Goal: Obtain resource: Download file/media

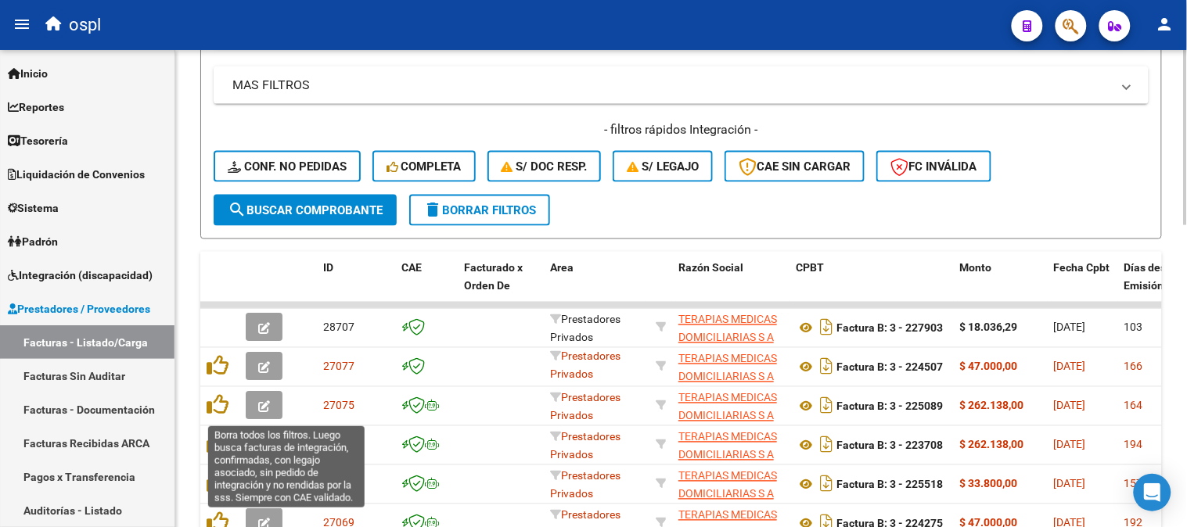
scroll to position [302, 0]
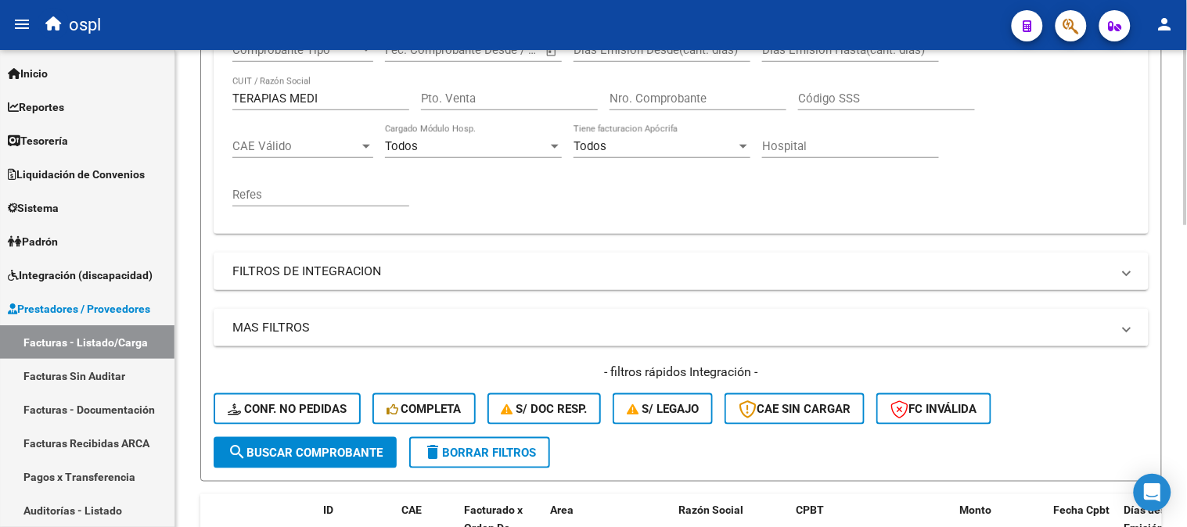
click at [365, 106] on div "TERAPIAS MEDI CUIT / Razón Social" at bounding box center [320, 94] width 177 height 34
click at [363, 102] on input "TERAPIAS MEDI" at bounding box center [320, 99] width 177 height 14
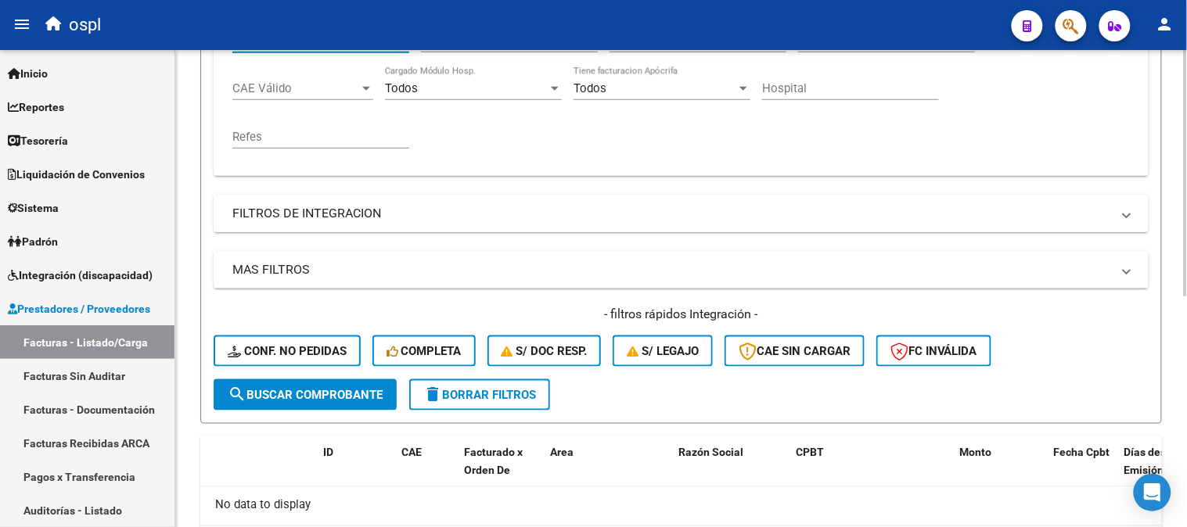
scroll to position [12, 0]
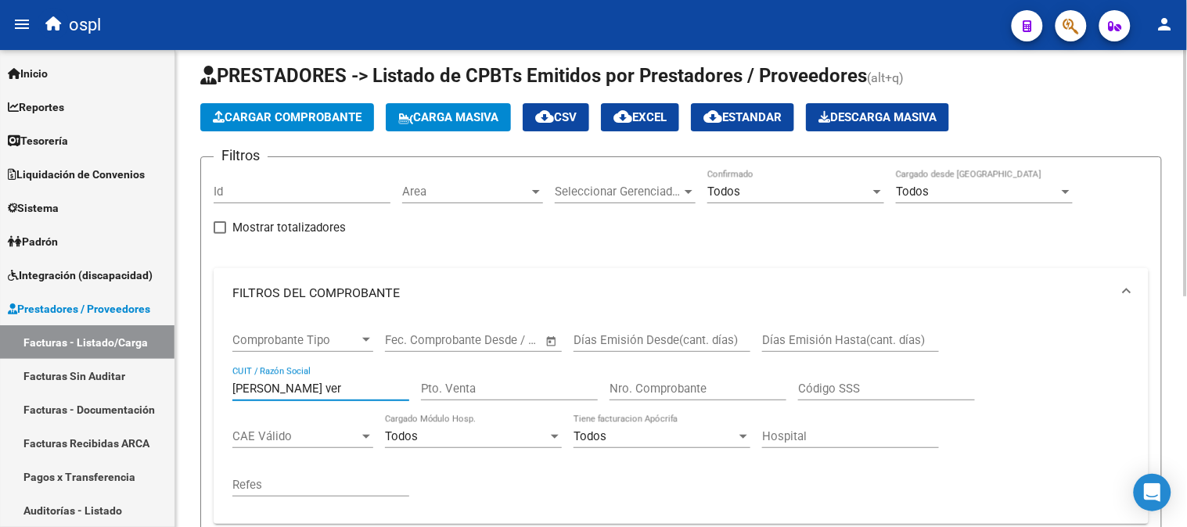
click at [316, 390] on input "[PERSON_NAME] ver" at bounding box center [320, 389] width 177 height 14
paste input "27235817433"
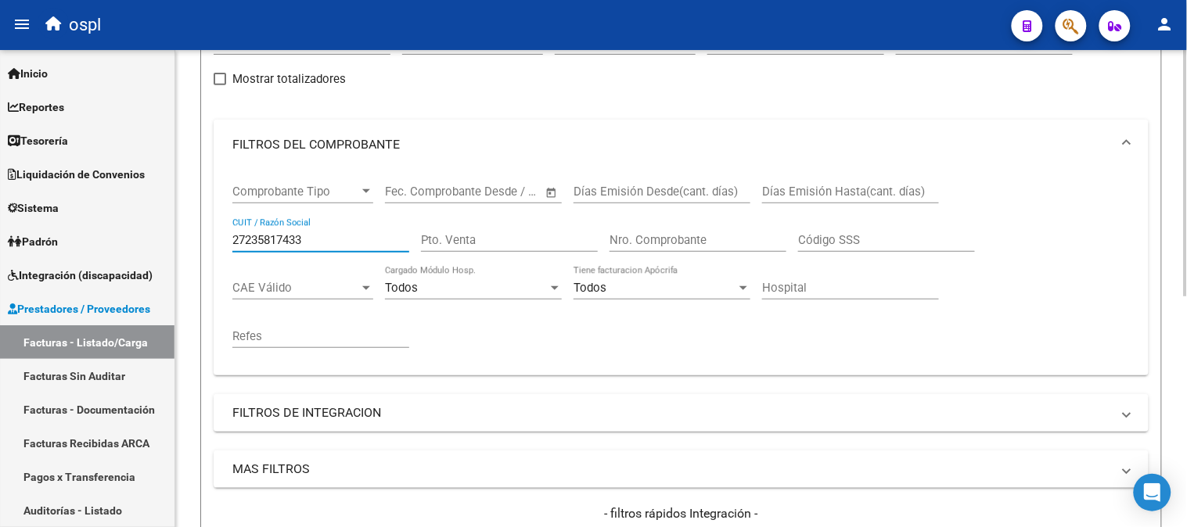
scroll to position [174, 0]
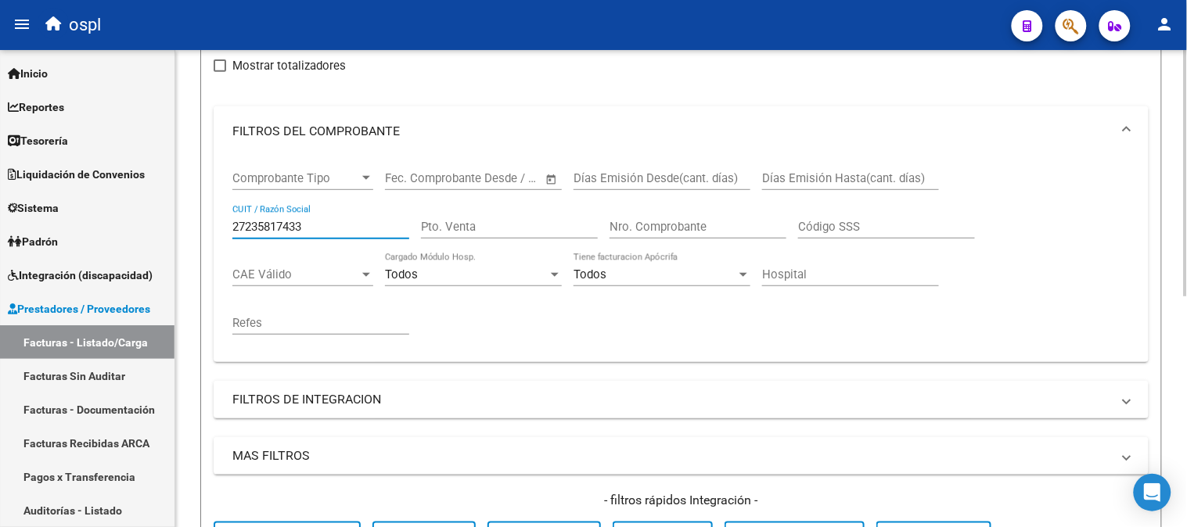
click at [327, 230] on input "27235817433" at bounding box center [320, 227] width 177 height 14
click at [326, 230] on input "27235817433" at bounding box center [320, 227] width 177 height 14
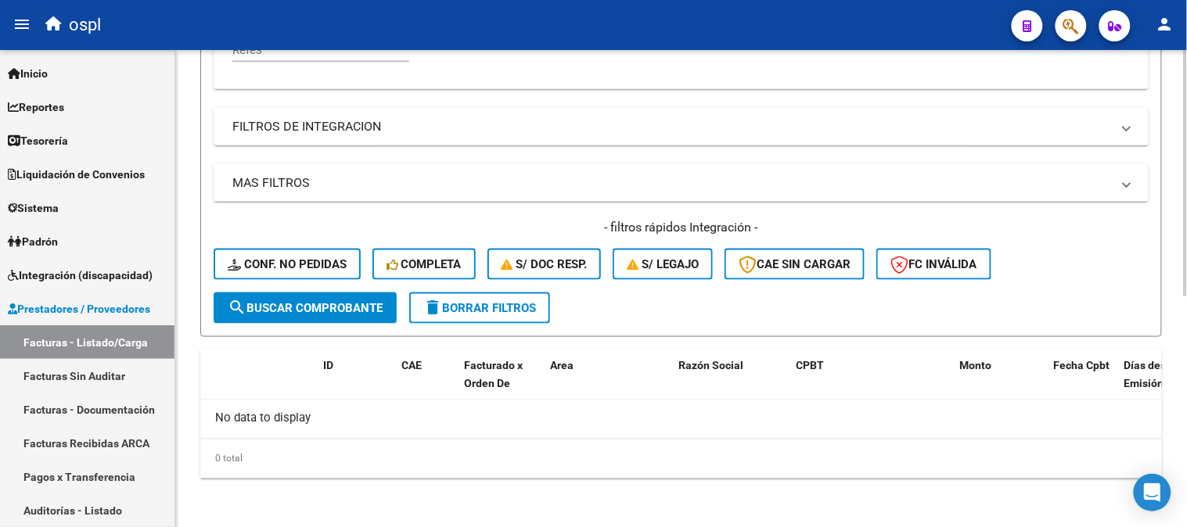
scroll to position [344, 0]
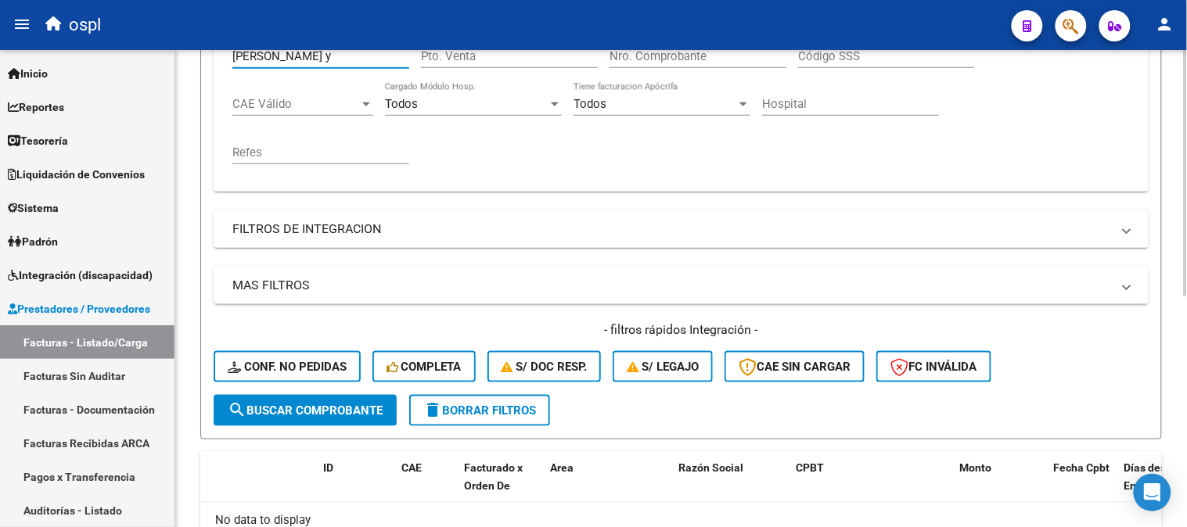
paste input "[PERSON_NAME]"
paste input "27255093938"
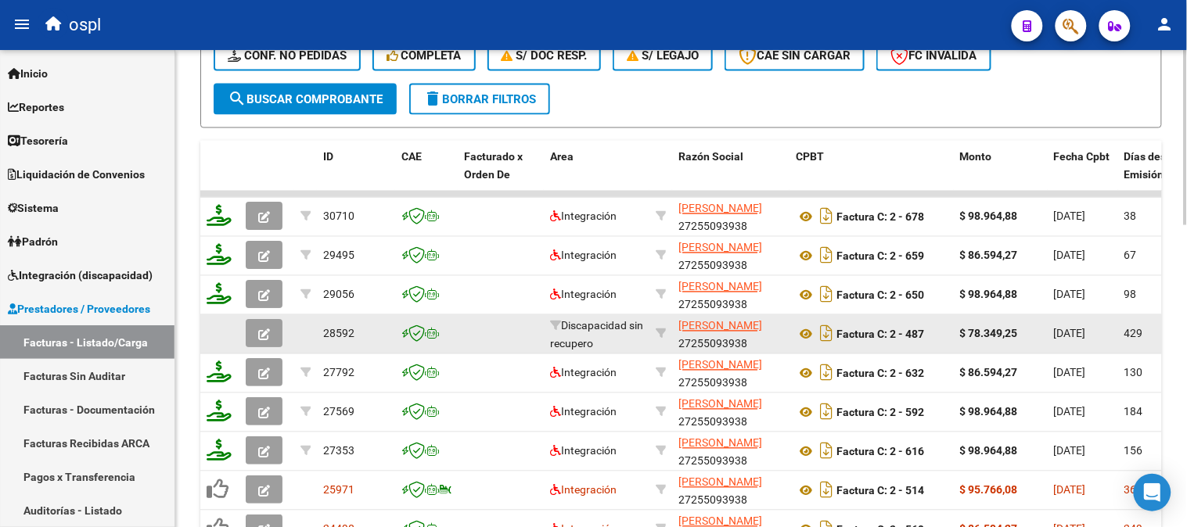
scroll to position [692, 0]
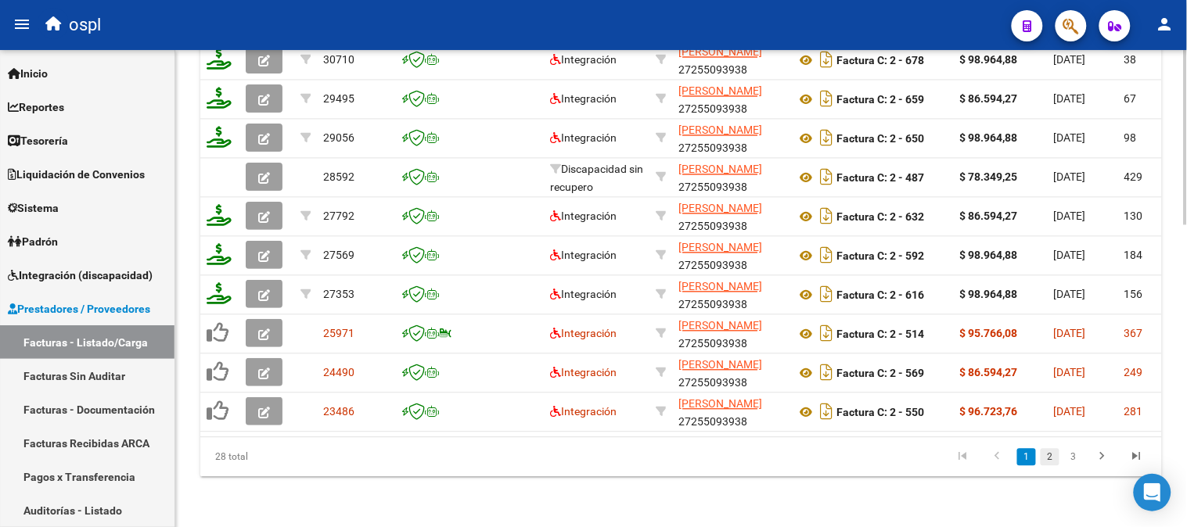
click at [1048, 458] on link "2" at bounding box center [1049, 457] width 19 height 17
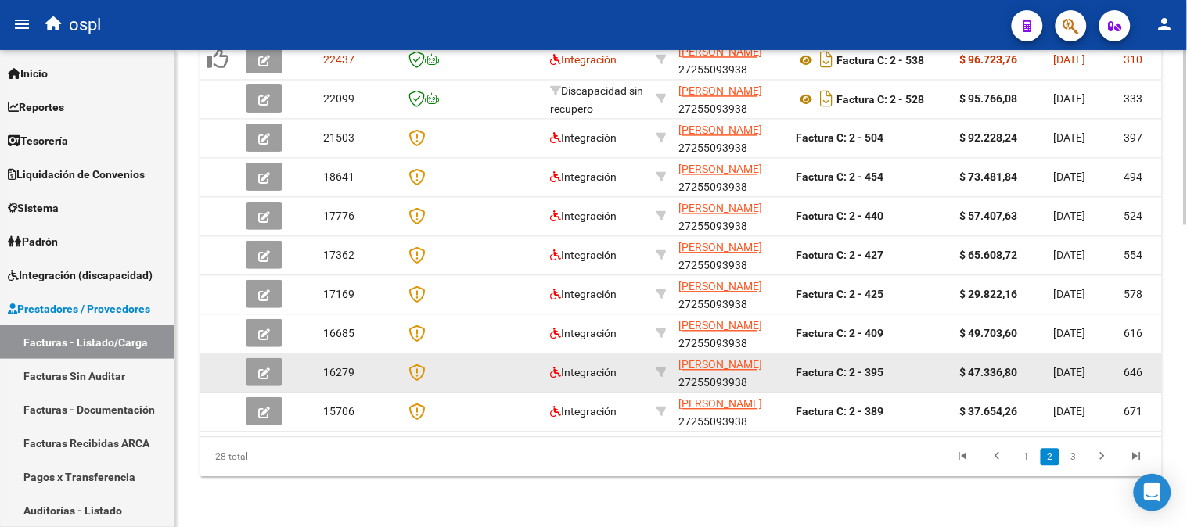
scroll to position [737, 0]
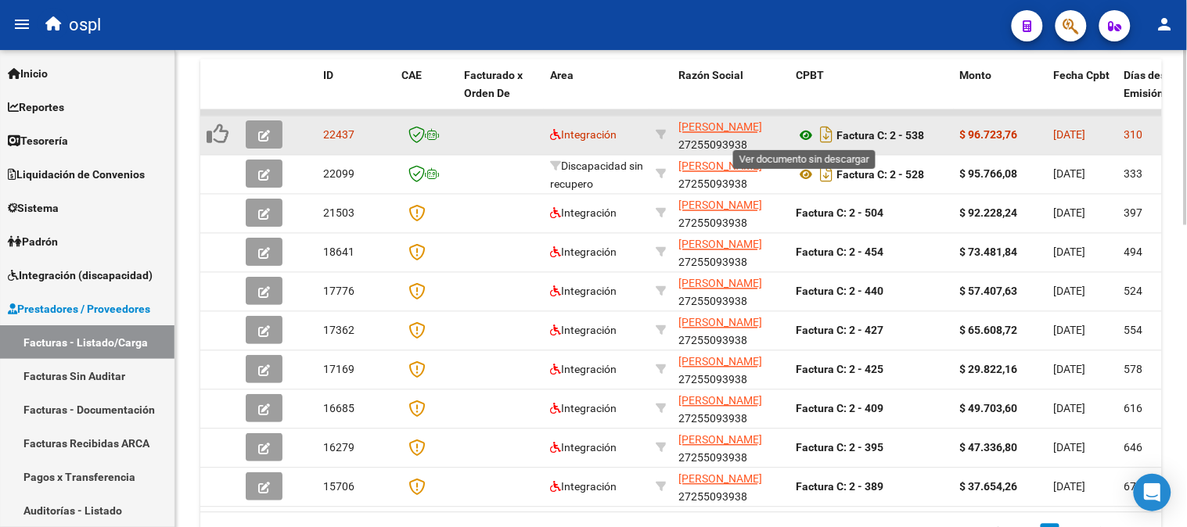
click at [804, 134] on icon at bounding box center [806, 136] width 20 height 19
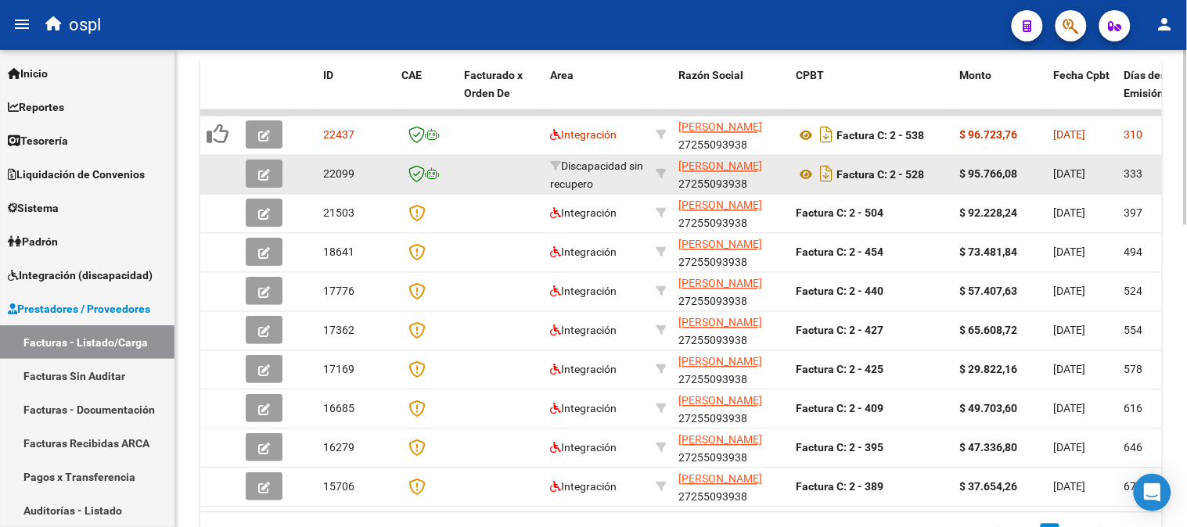
scroll to position [215, 0]
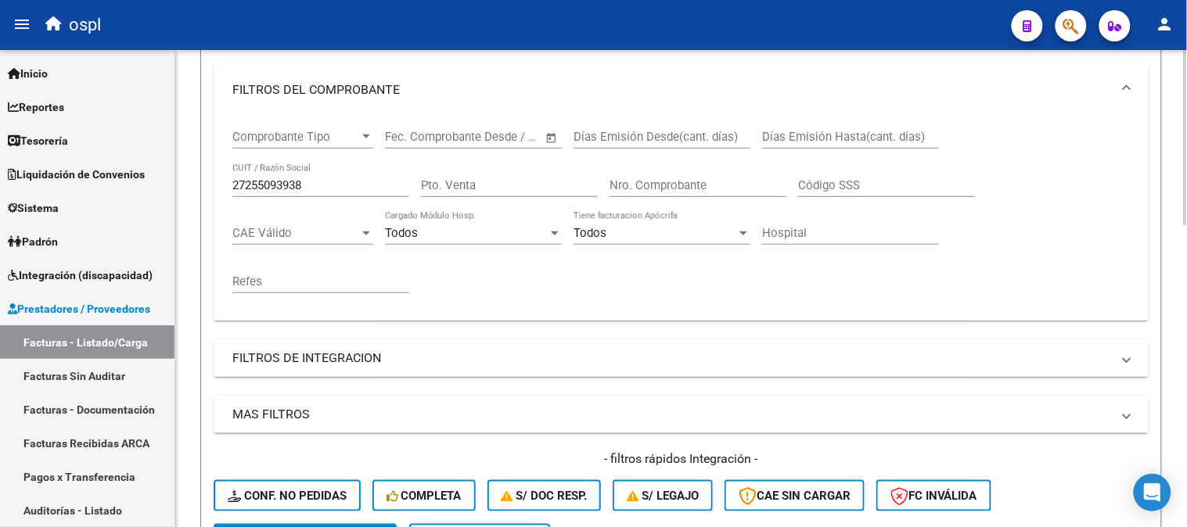
click at [307, 192] on input "27255093938" at bounding box center [320, 185] width 177 height 14
paste input "324305683"
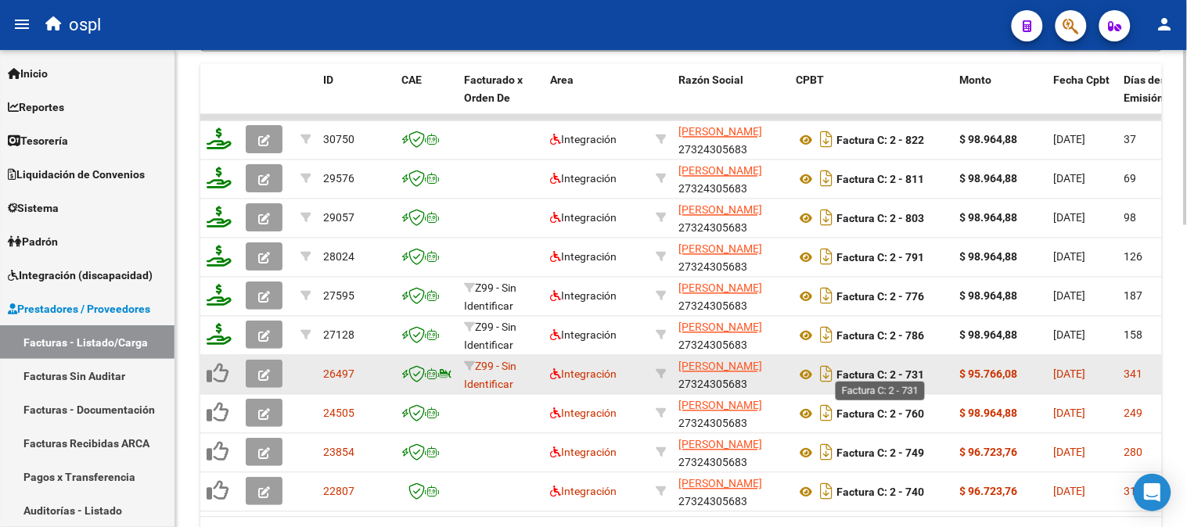
scroll to position [737, 0]
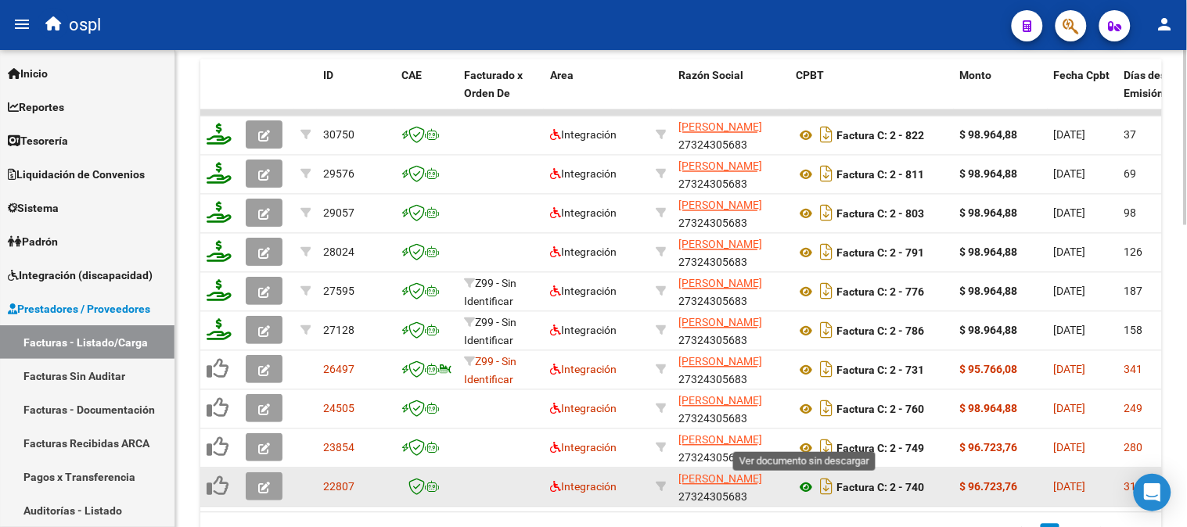
click at [799, 487] on icon at bounding box center [806, 488] width 20 height 19
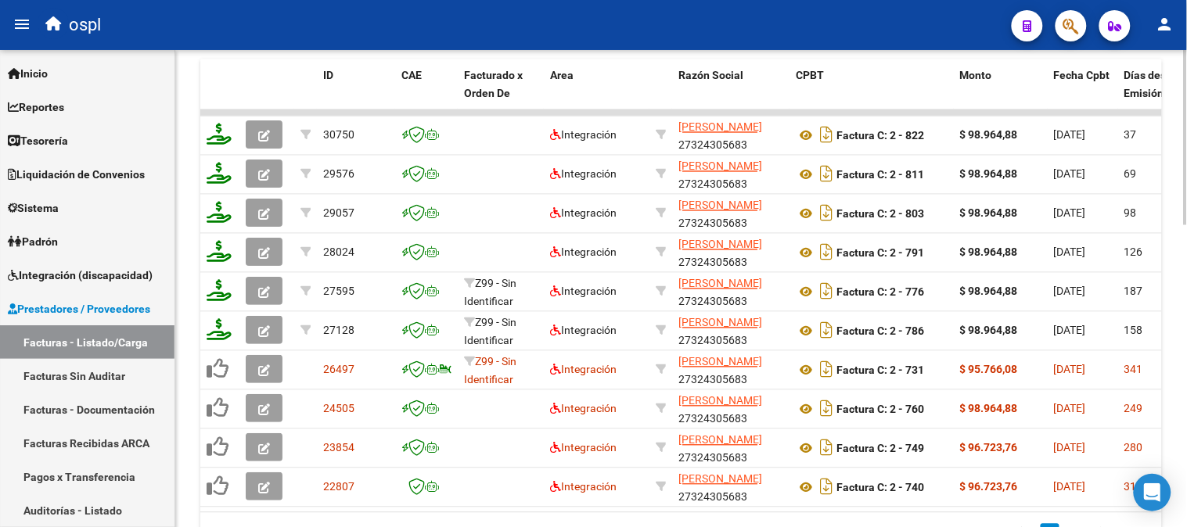
scroll to position [128, 0]
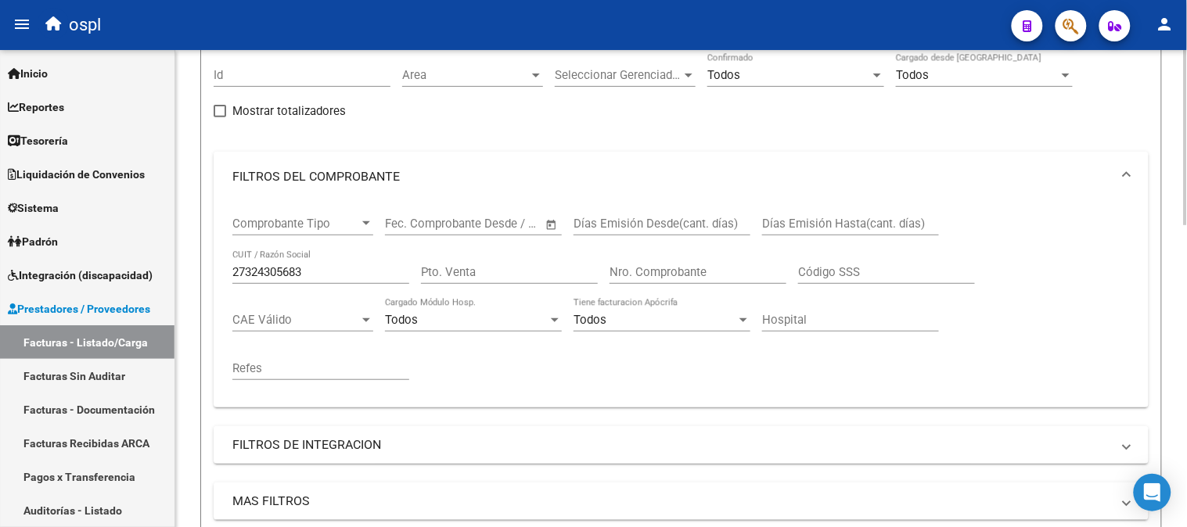
click at [319, 272] on input "27324305683" at bounding box center [320, 272] width 177 height 14
paste input "259417568"
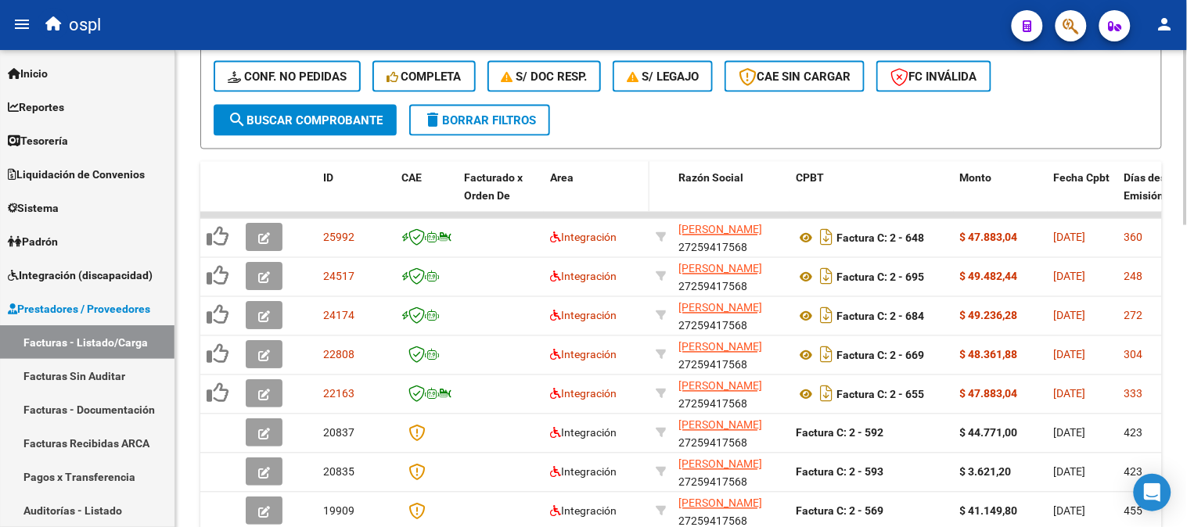
scroll to position [650, 0]
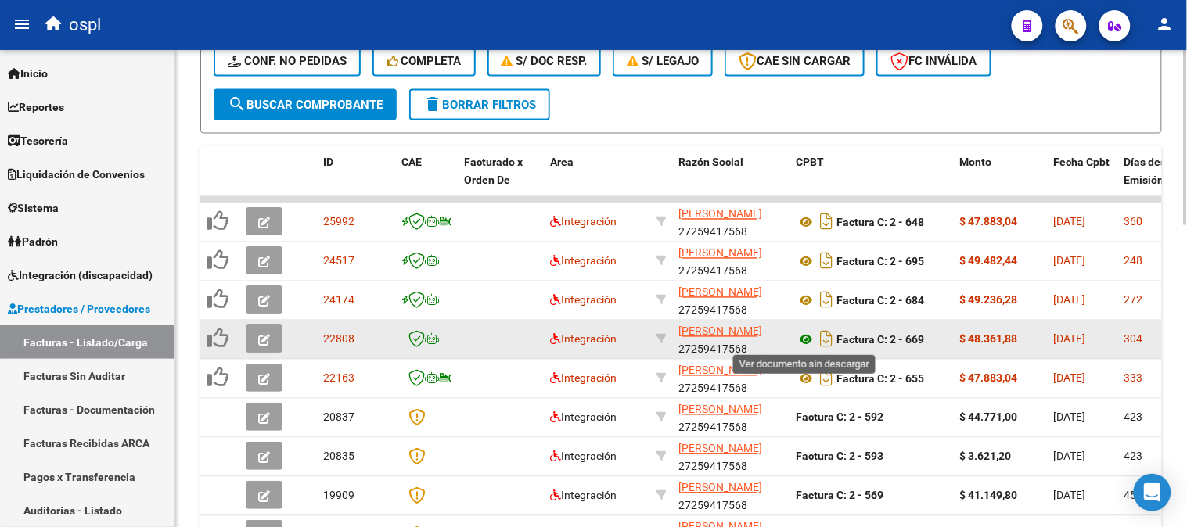
click at [812, 337] on icon at bounding box center [806, 340] width 20 height 19
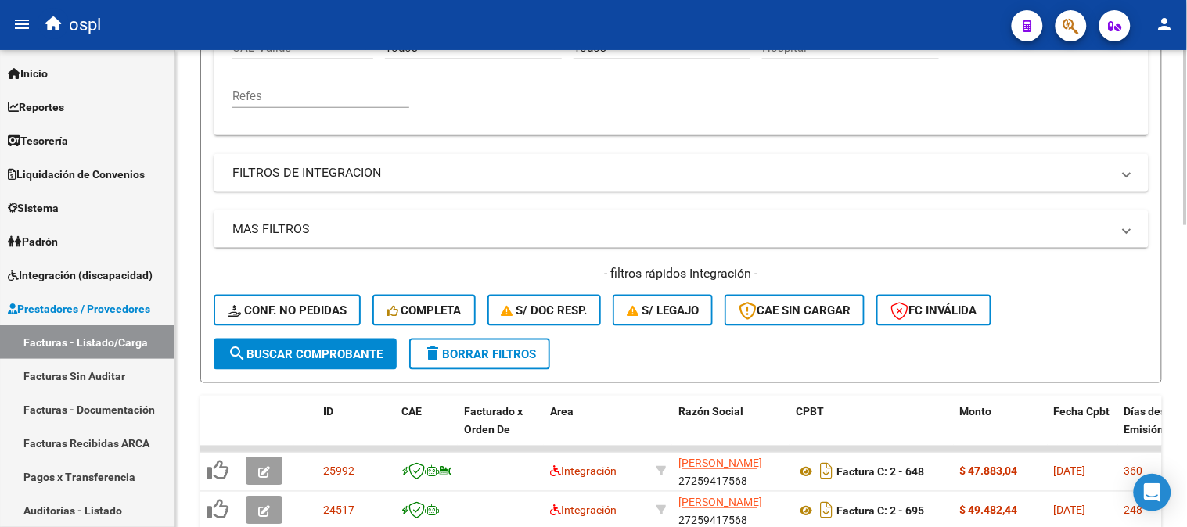
scroll to position [302, 0]
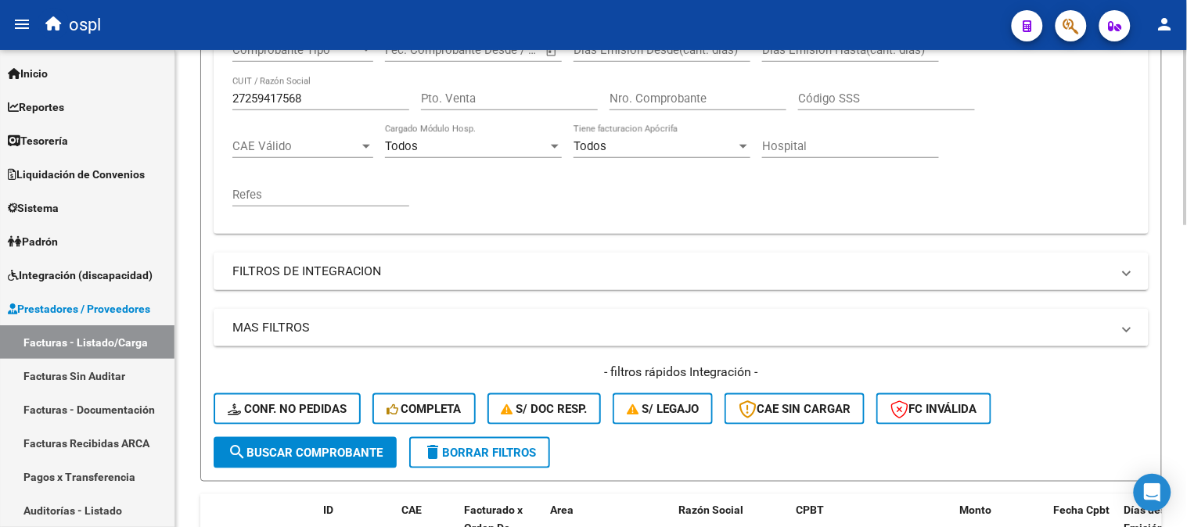
click at [309, 89] on div "27259417568 CUIT / Razón Social" at bounding box center [320, 94] width 177 height 34
click at [310, 95] on input "27259417568" at bounding box center [320, 99] width 177 height 14
paste input "0252429515"
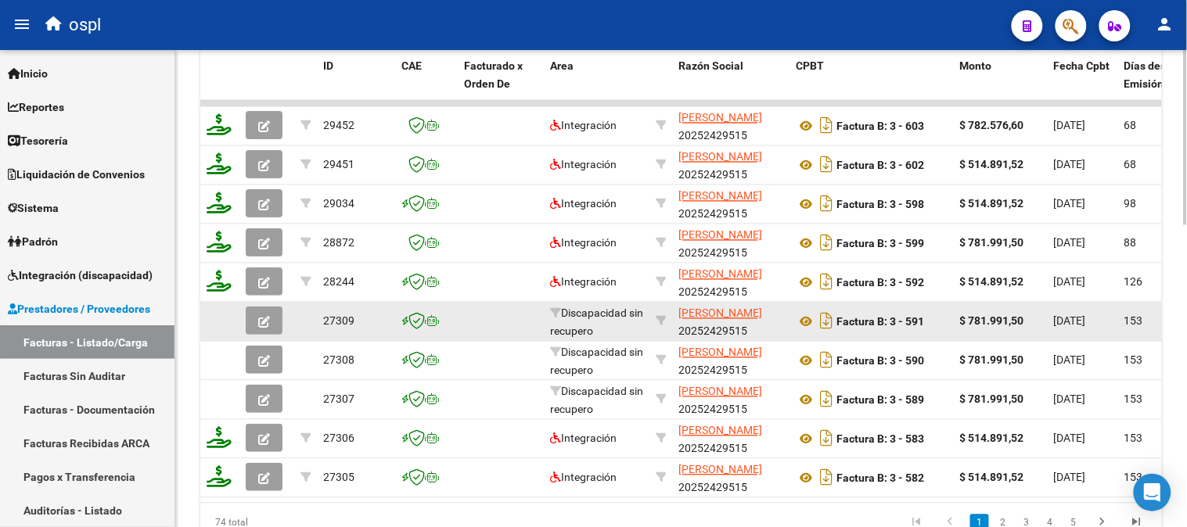
scroll to position [824, 0]
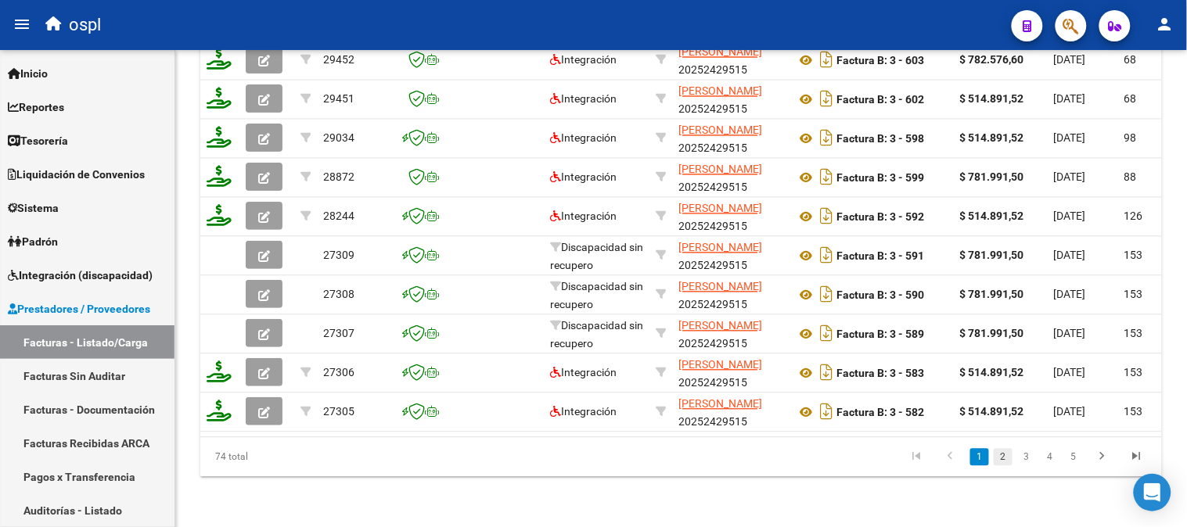
type input "20252429515"
click at [1000, 457] on link "2" at bounding box center [1002, 457] width 19 height 17
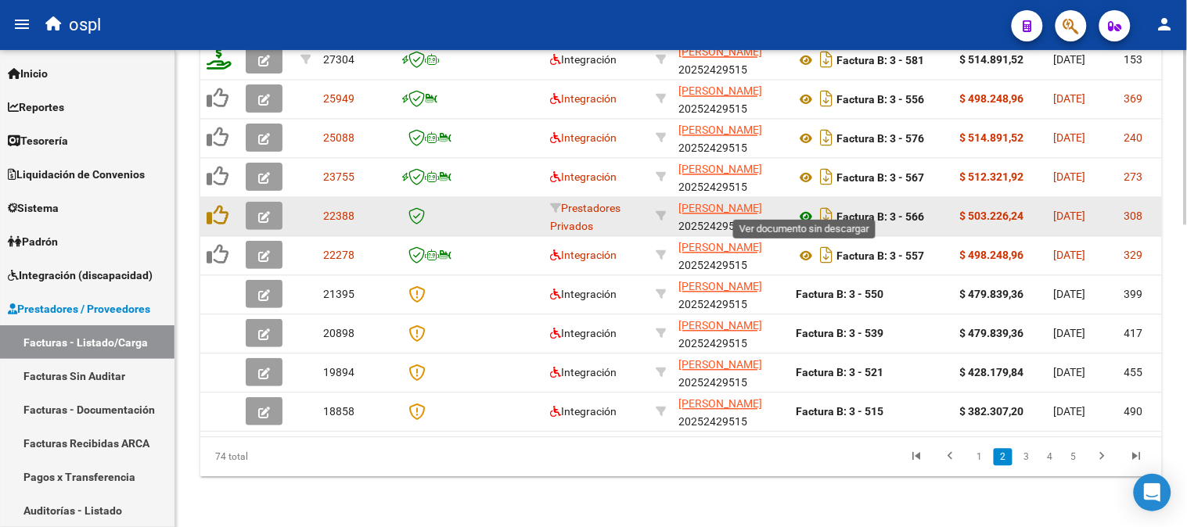
click at [801, 208] on icon at bounding box center [806, 217] width 20 height 19
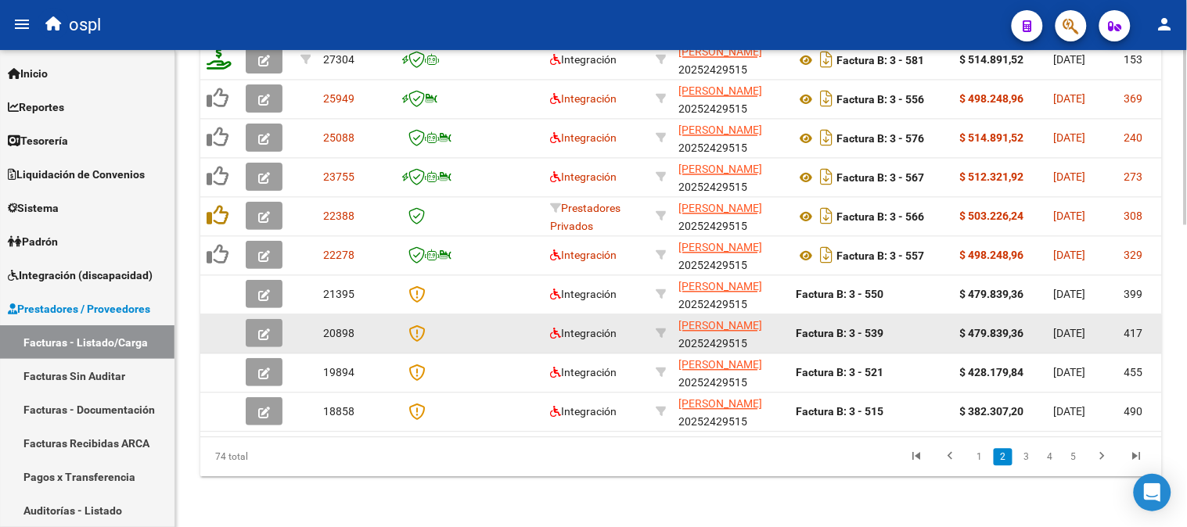
scroll to position [209, 0]
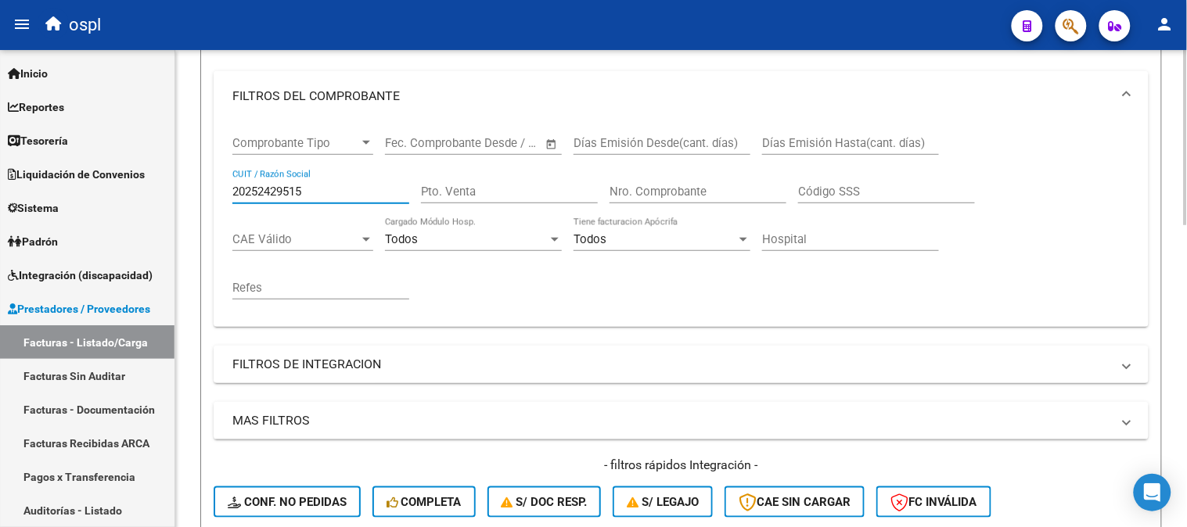
paste input "4575411"
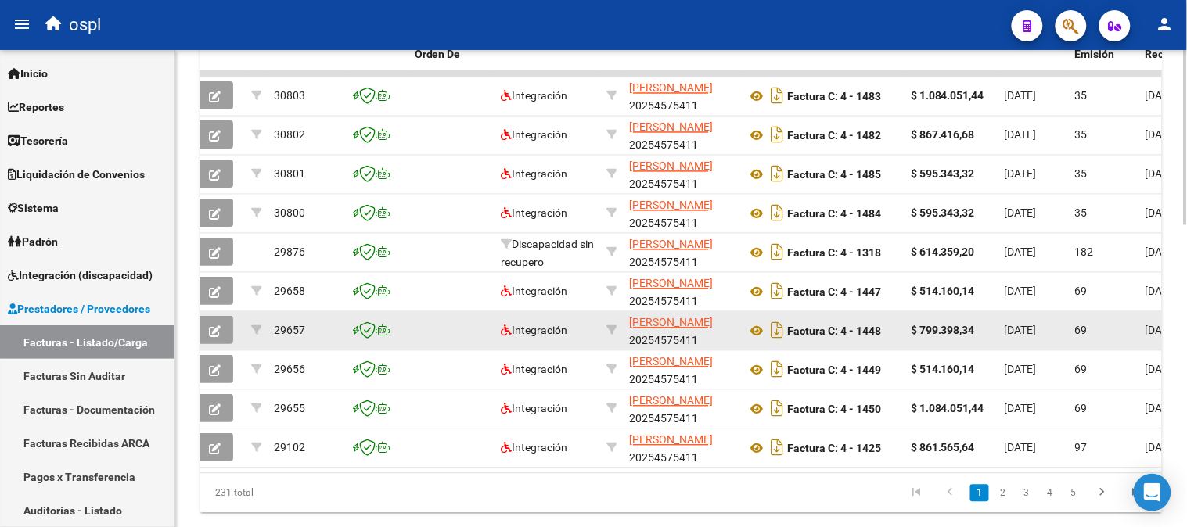
scroll to position [824, 0]
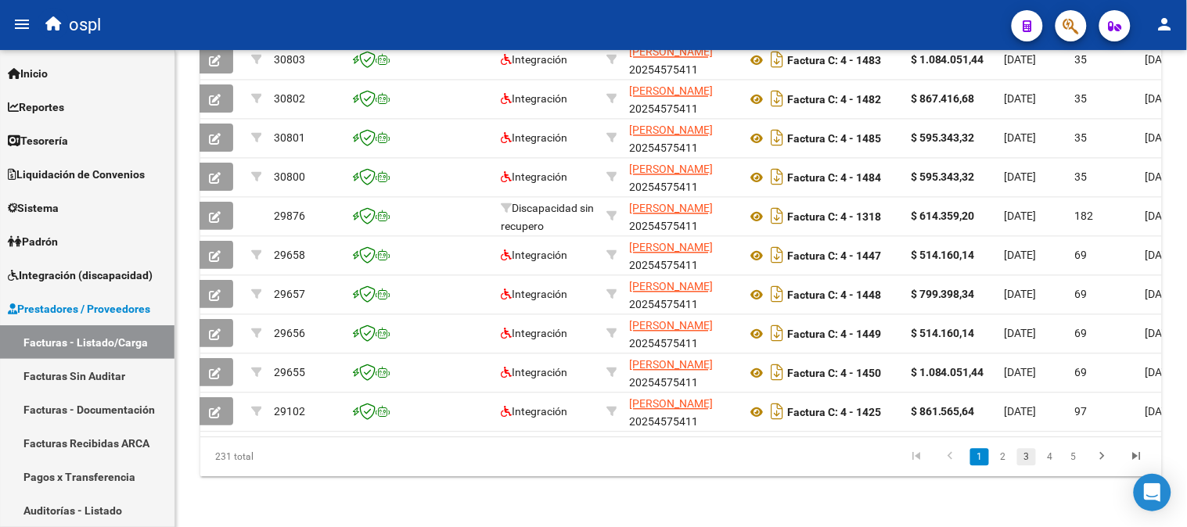
click at [1018, 459] on link "3" at bounding box center [1026, 457] width 19 height 17
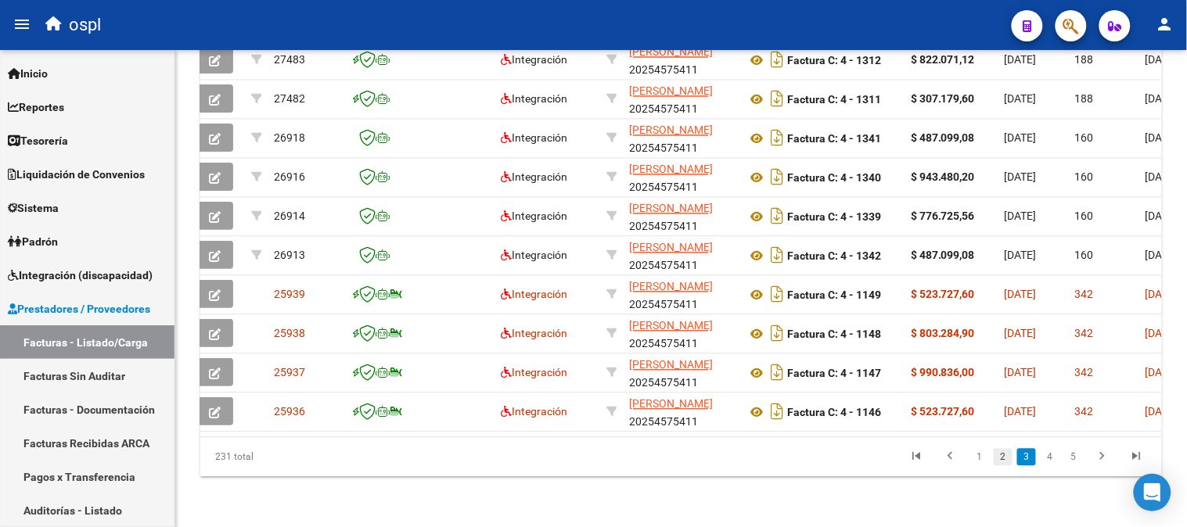
click at [1005, 455] on link "2" at bounding box center [1002, 457] width 19 height 17
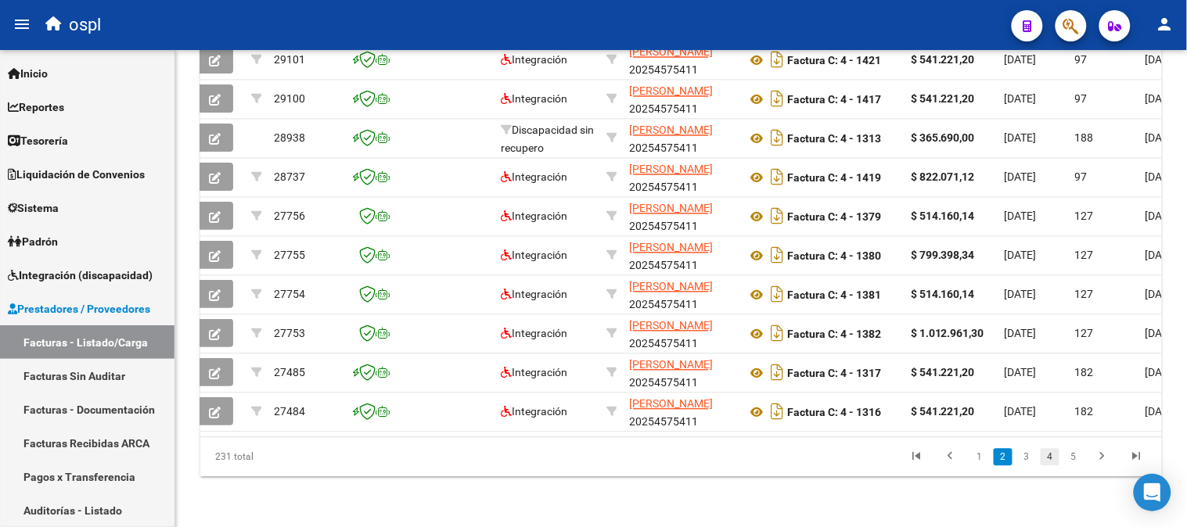
click at [1047, 455] on link "4" at bounding box center [1049, 457] width 19 height 17
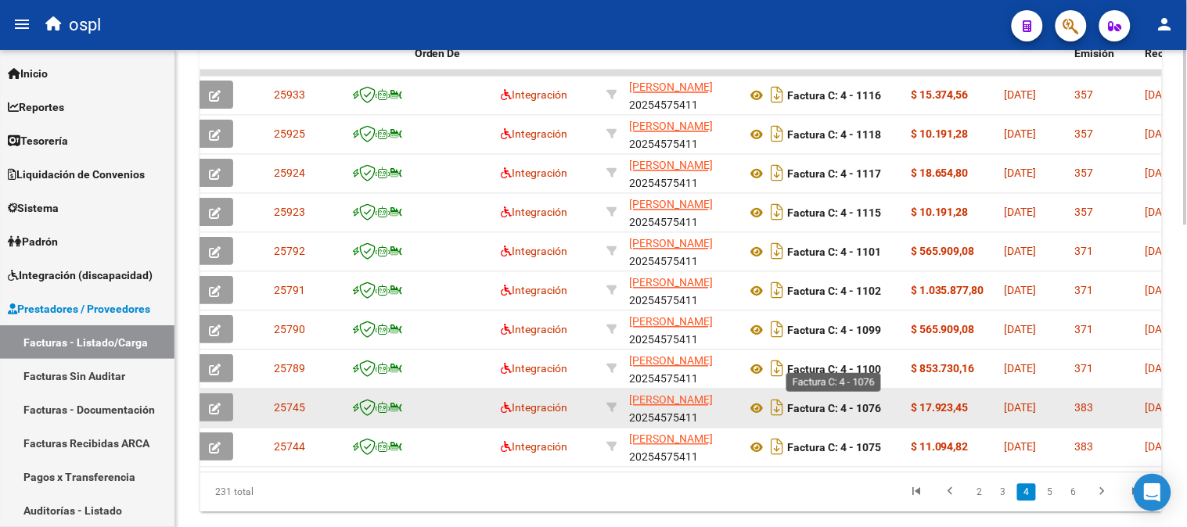
scroll to position [650, 0]
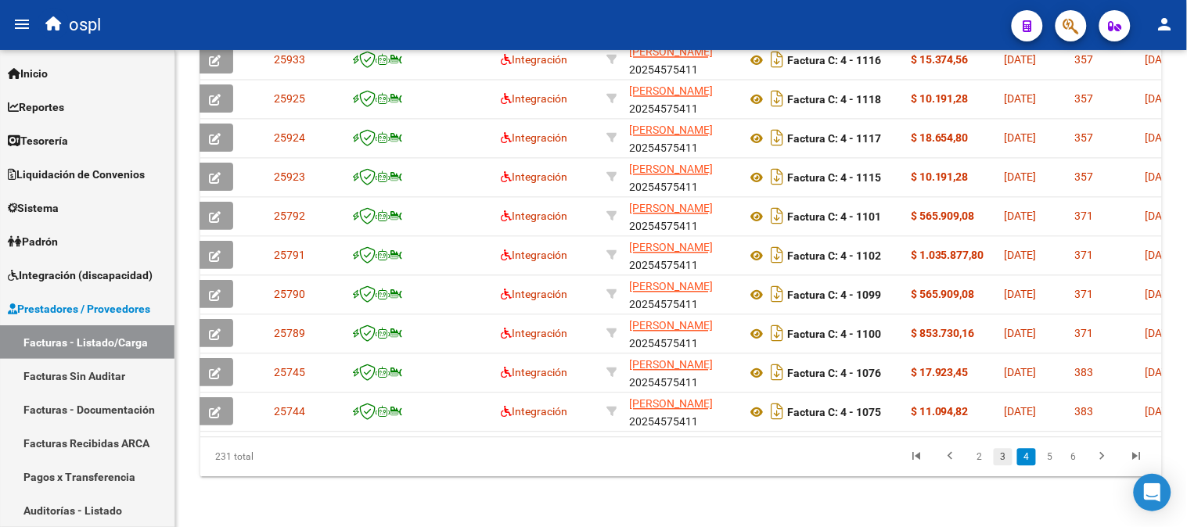
click at [1011, 456] on link "3" at bounding box center [1002, 457] width 19 height 17
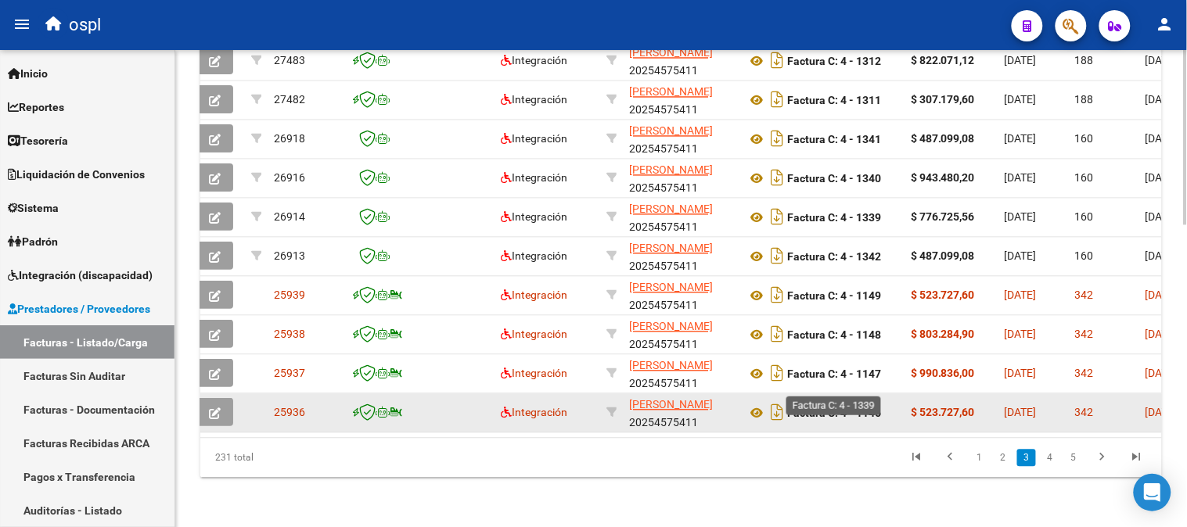
scroll to position [824, 0]
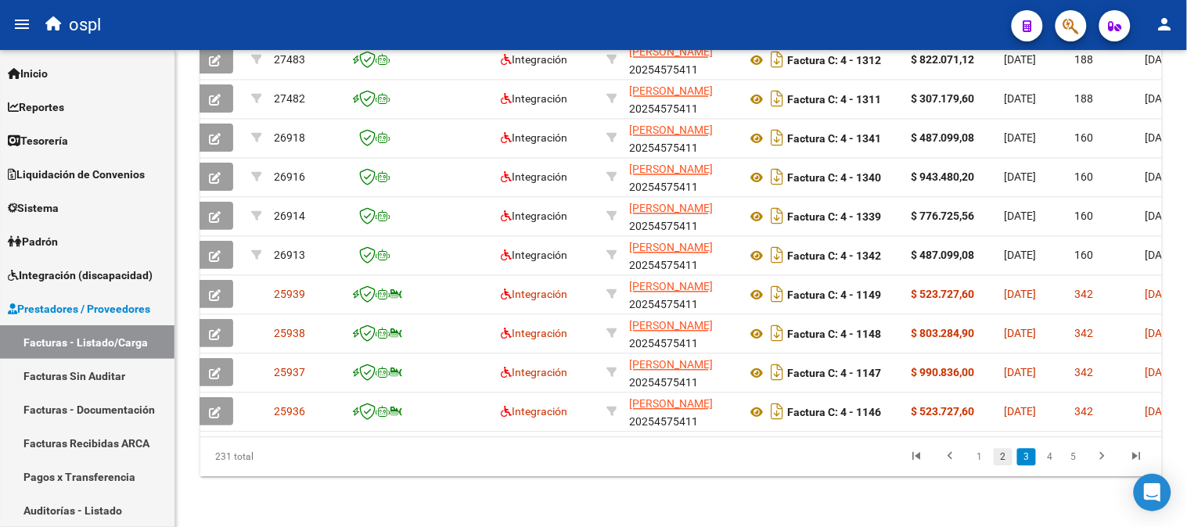
click at [1011, 457] on link "2" at bounding box center [1002, 457] width 19 height 17
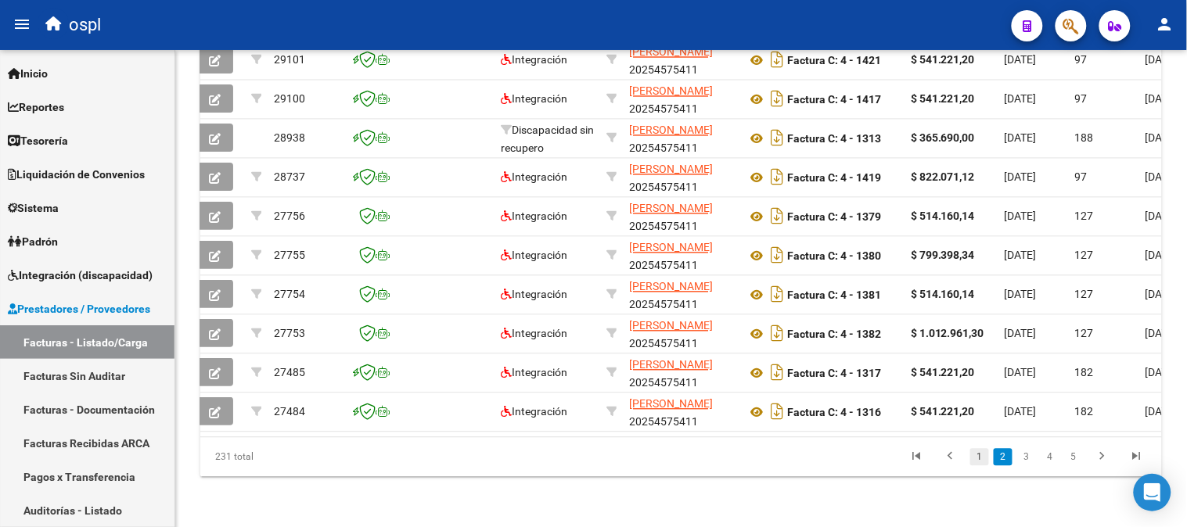
click at [979, 455] on link "1" at bounding box center [979, 457] width 19 height 17
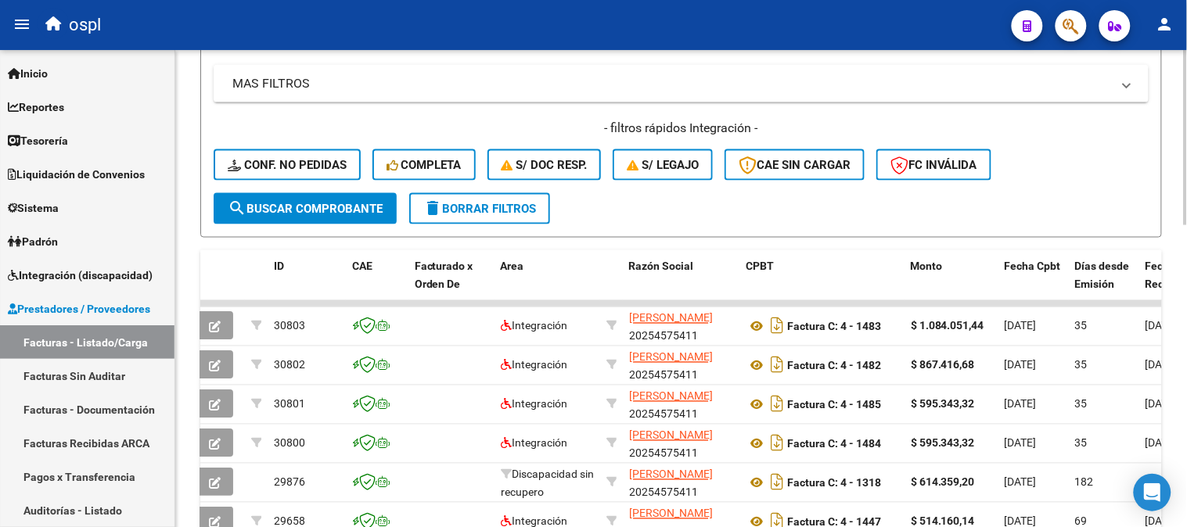
scroll to position [302, 0]
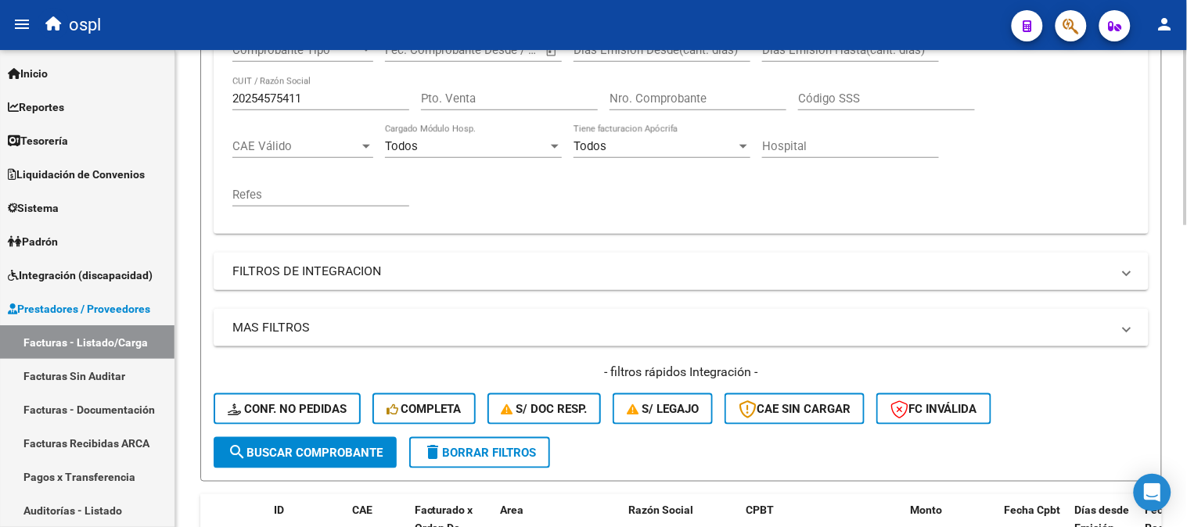
click at [314, 112] on div "20254575411 CUIT / Razón Social" at bounding box center [320, 101] width 177 height 48
click at [318, 106] on input "20254575411" at bounding box center [320, 99] width 177 height 14
paste input "7311366373"
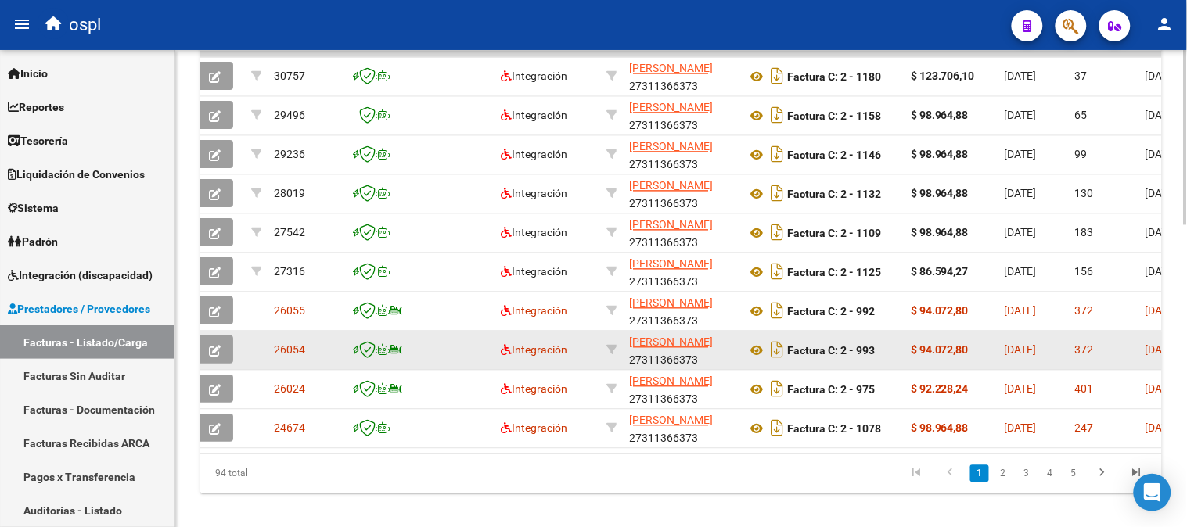
scroll to position [824, 0]
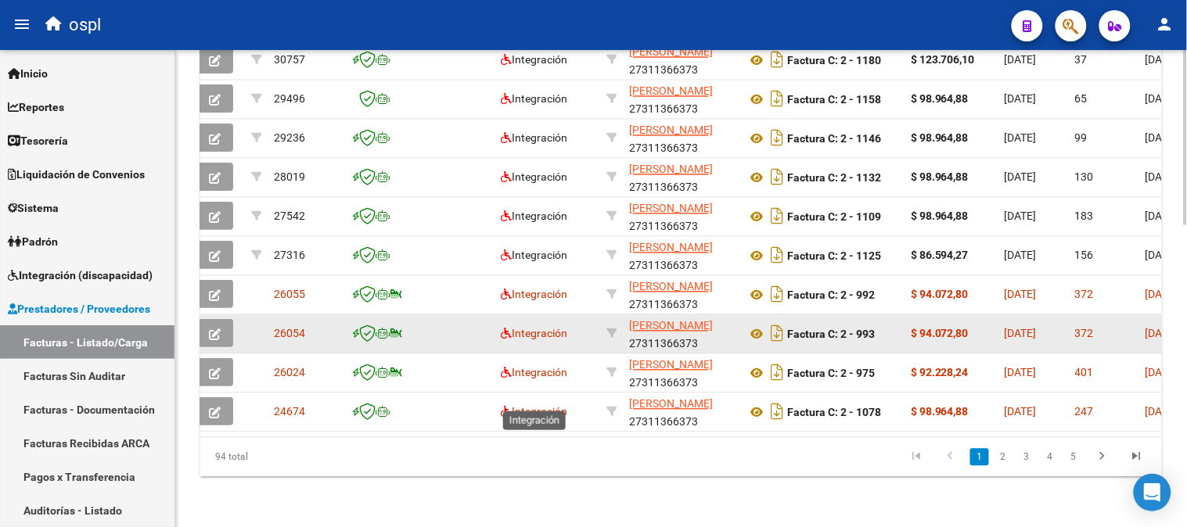
type input "27311366373"
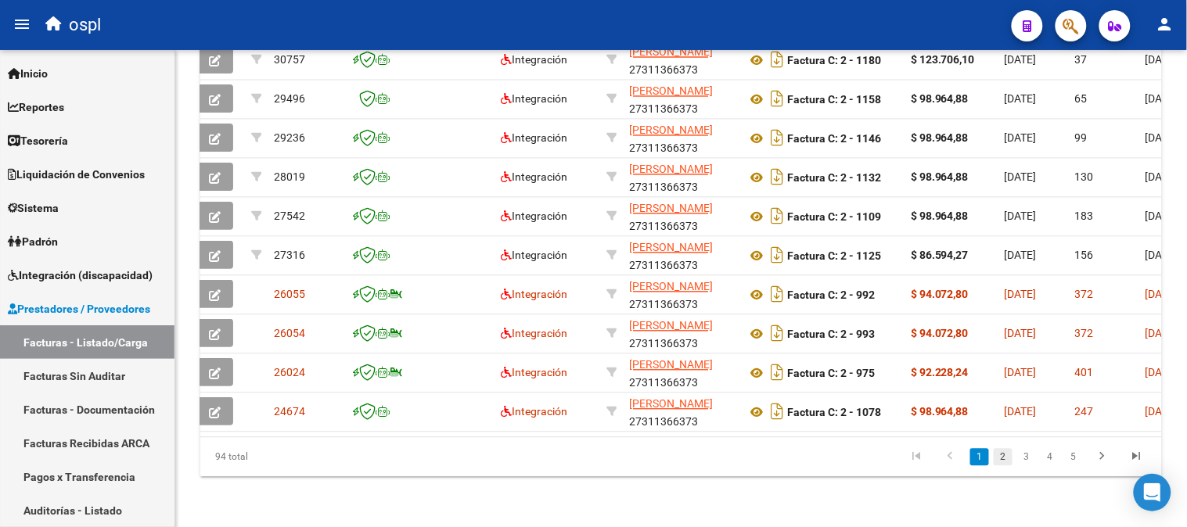
click at [1006, 459] on link "2" at bounding box center [1002, 457] width 19 height 17
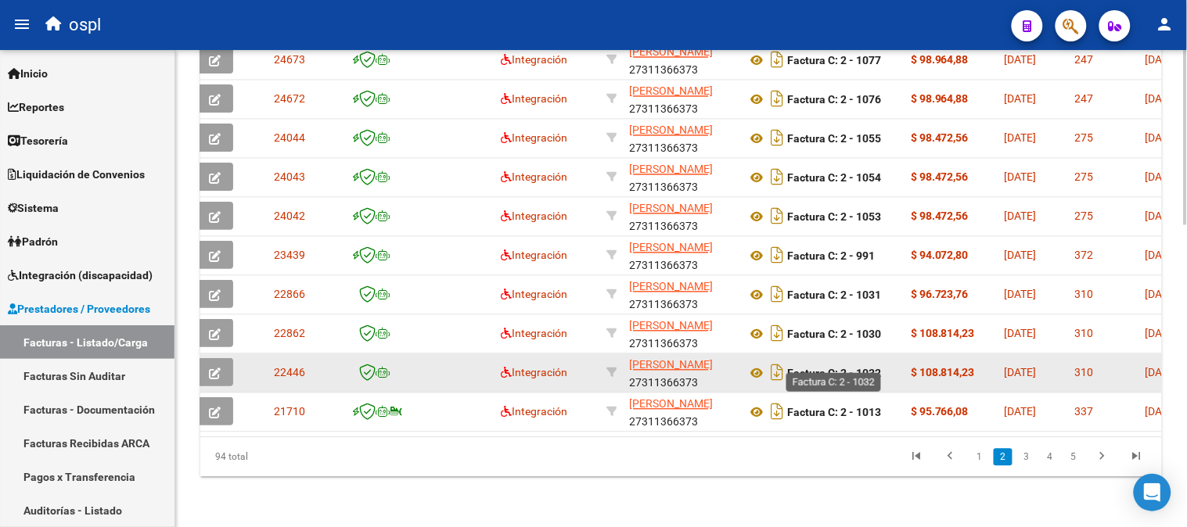
scroll to position [737, 0]
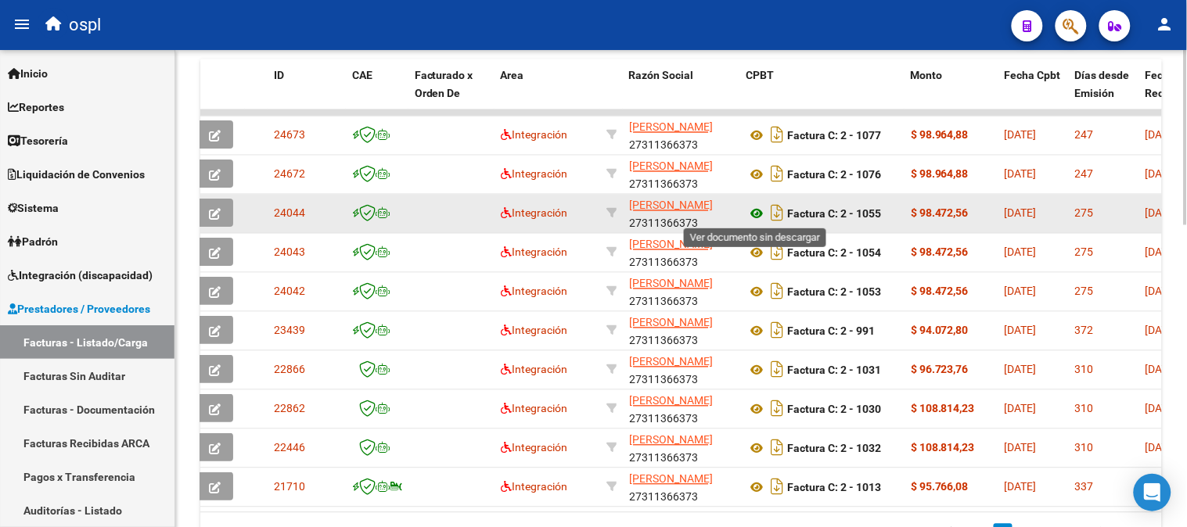
click at [756, 211] on icon at bounding box center [756, 214] width 20 height 19
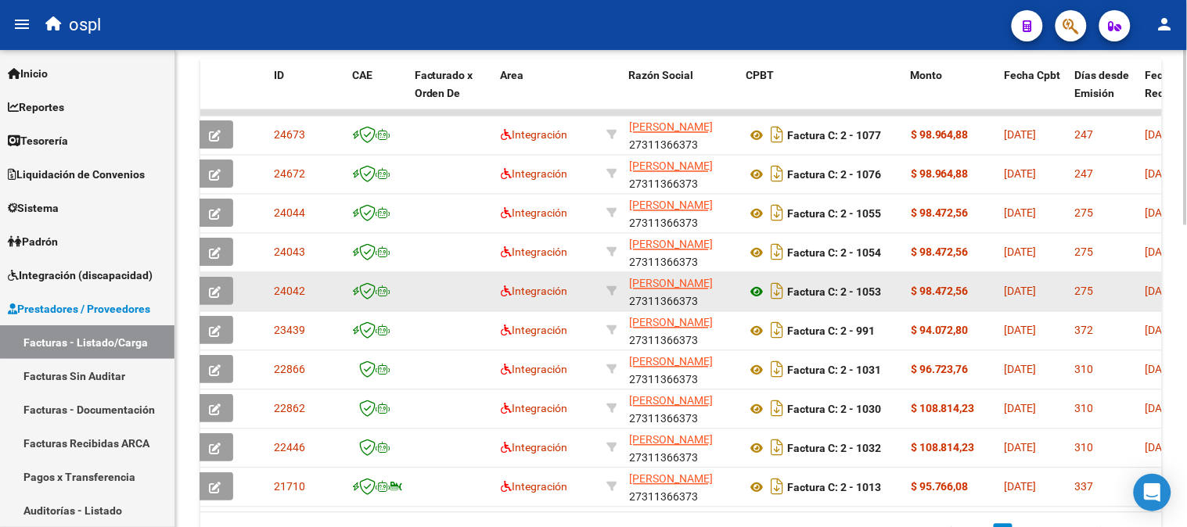
click at [754, 247] on icon at bounding box center [756, 253] width 20 height 19
click at [761, 291] on icon at bounding box center [756, 292] width 20 height 19
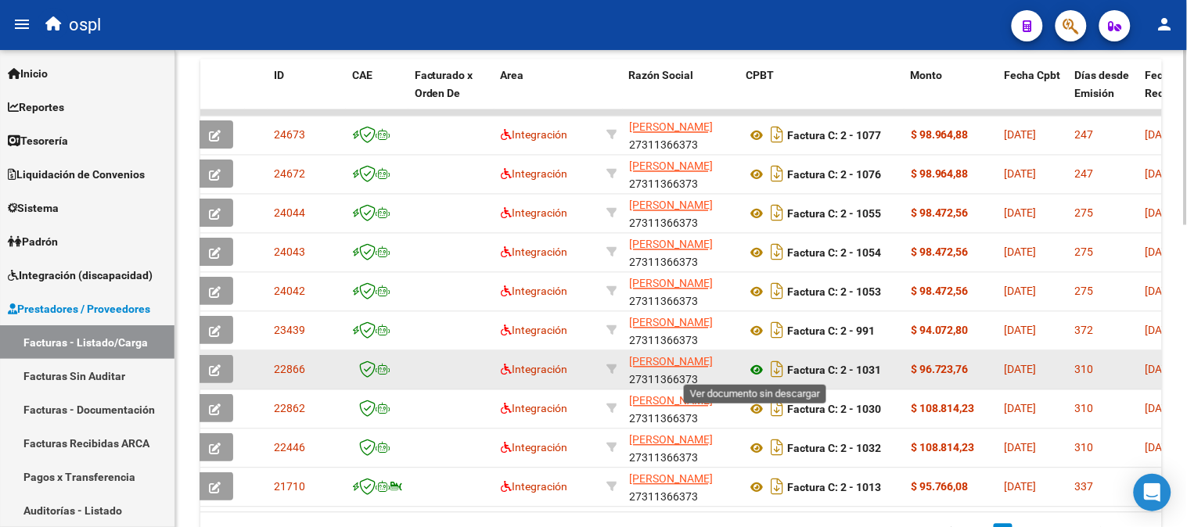
click at [756, 368] on icon at bounding box center [756, 370] width 20 height 19
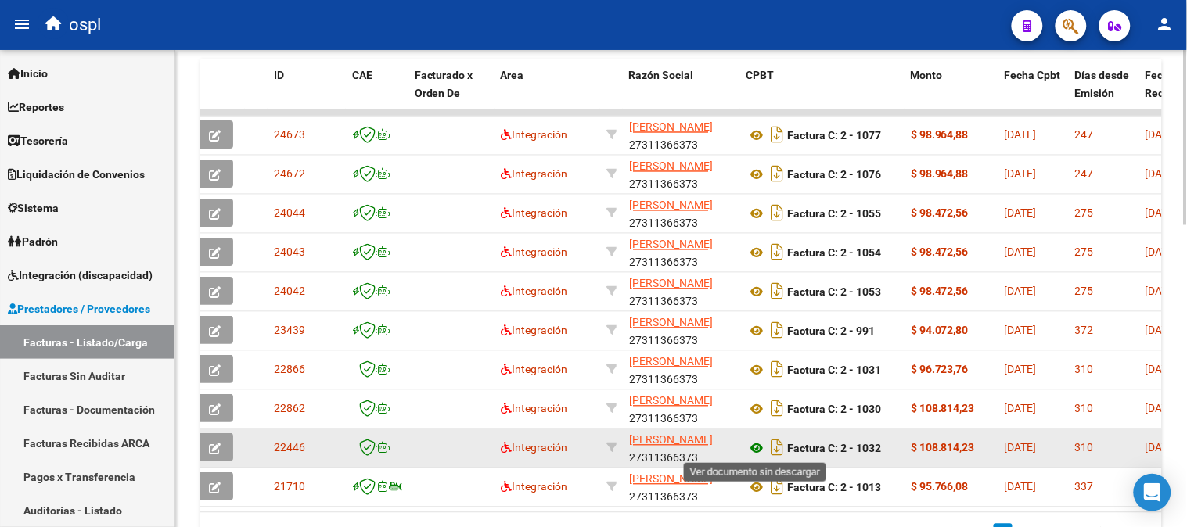
click at [760, 444] on icon at bounding box center [756, 449] width 20 height 19
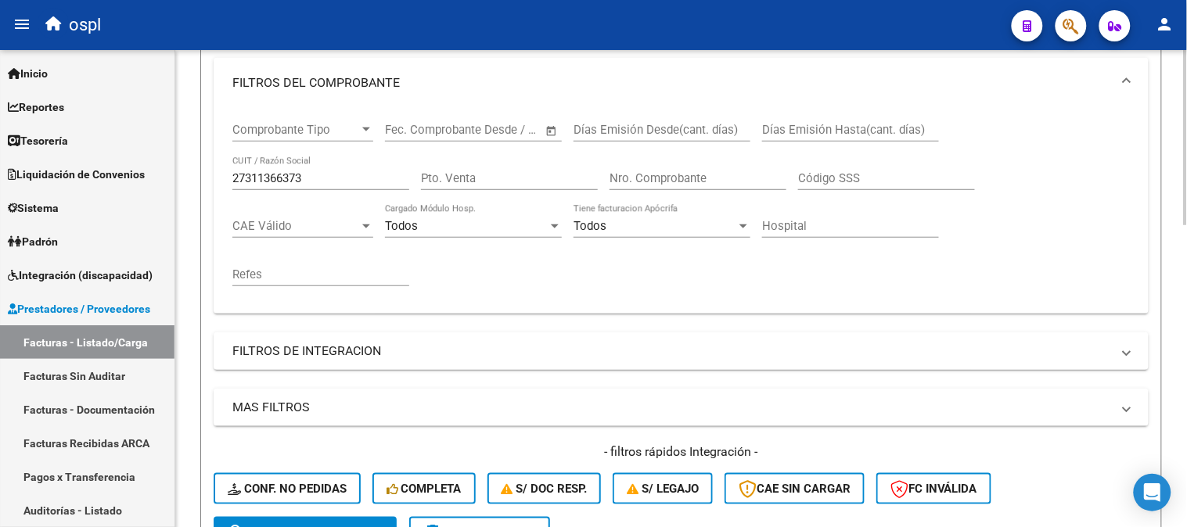
scroll to position [215, 0]
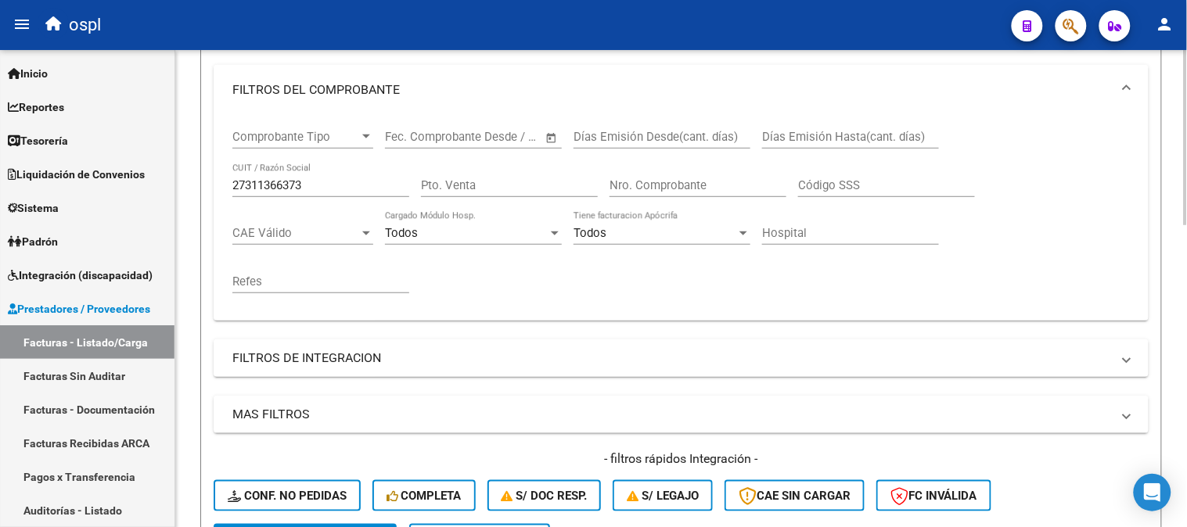
click at [305, 186] on input "27311366373" at bounding box center [320, 185] width 177 height 14
paste input "27285022857"
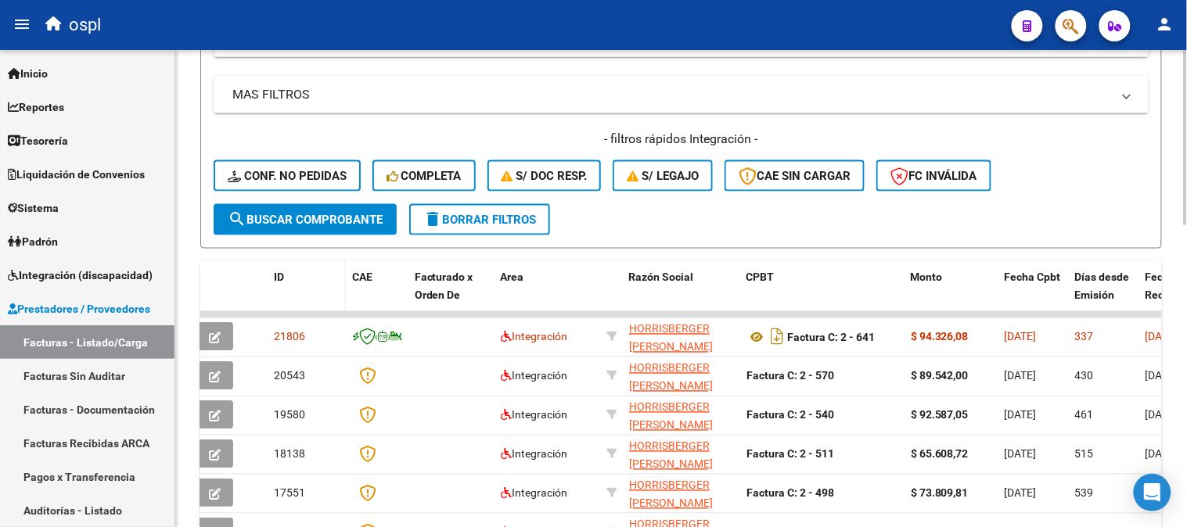
scroll to position [563, 0]
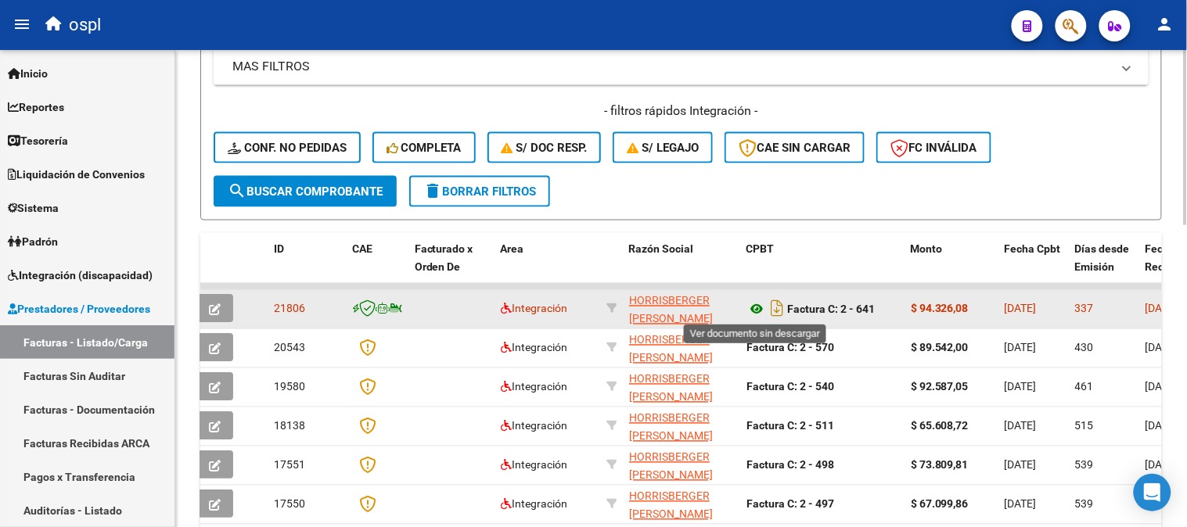
click at [753, 303] on icon at bounding box center [756, 309] width 20 height 19
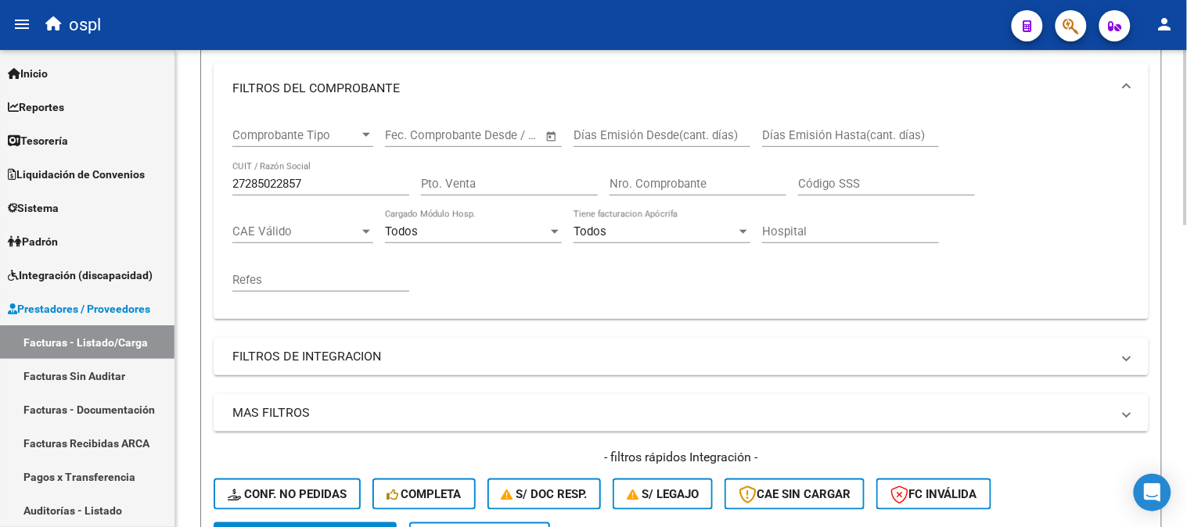
scroll to position [215, 0]
click at [308, 194] on div "27285022857 CUIT / Razón Social" at bounding box center [320, 180] width 177 height 34
click at [315, 183] on input "27285022857" at bounding box center [320, 185] width 177 height 14
click at [314, 183] on input "27285022857" at bounding box center [320, 185] width 177 height 14
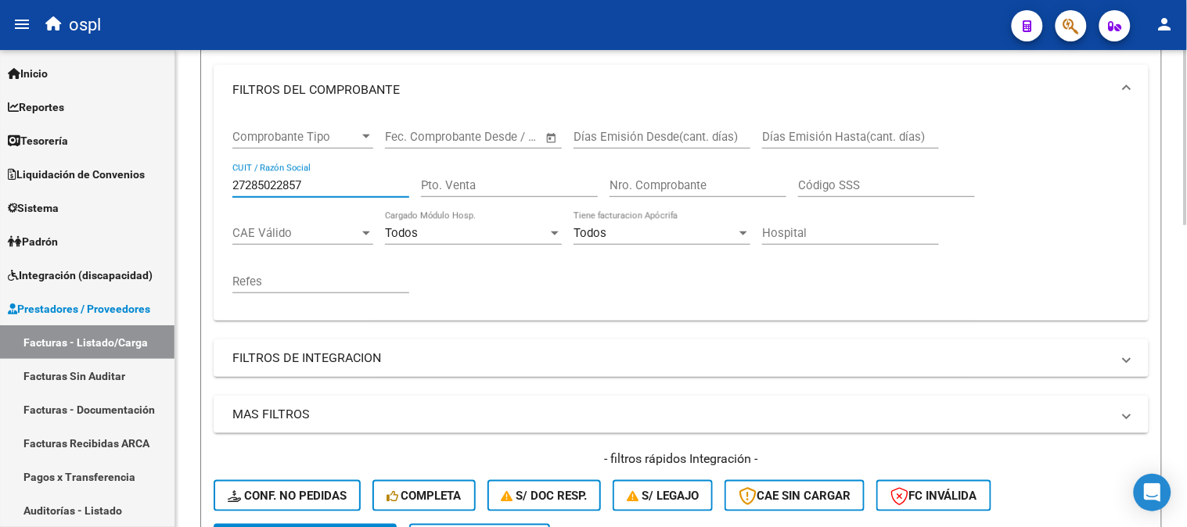
paste input "38773933"
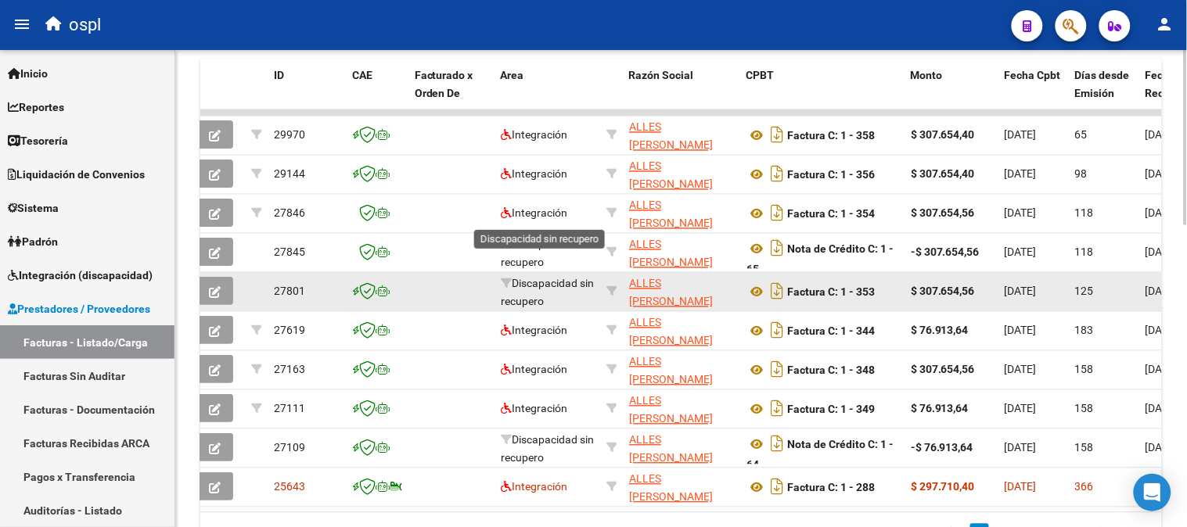
scroll to position [824, 0]
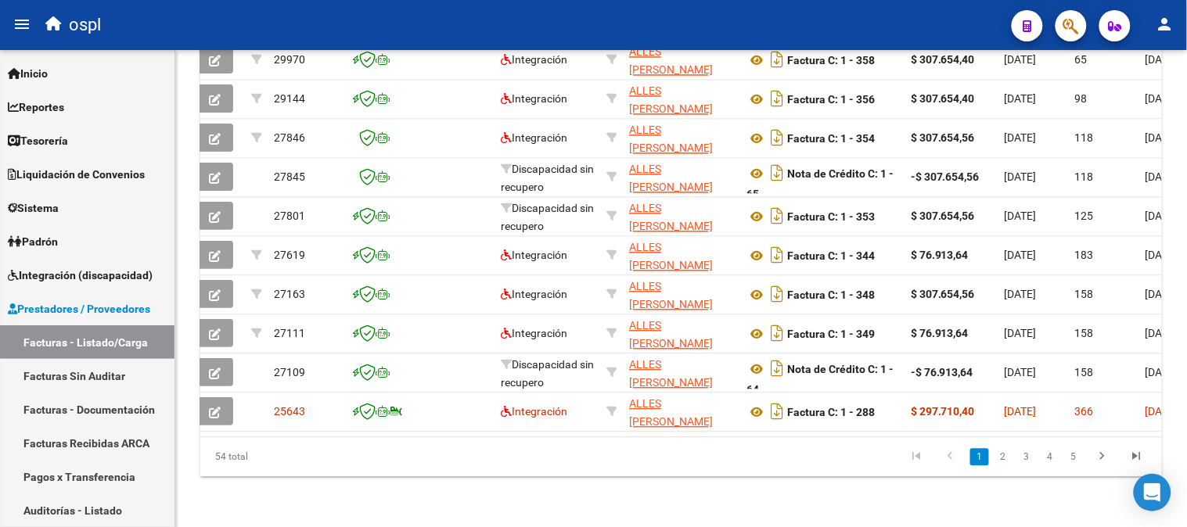
click at [1004, 458] on link "2" at bounding box center [1002, 457] width 19 height 17
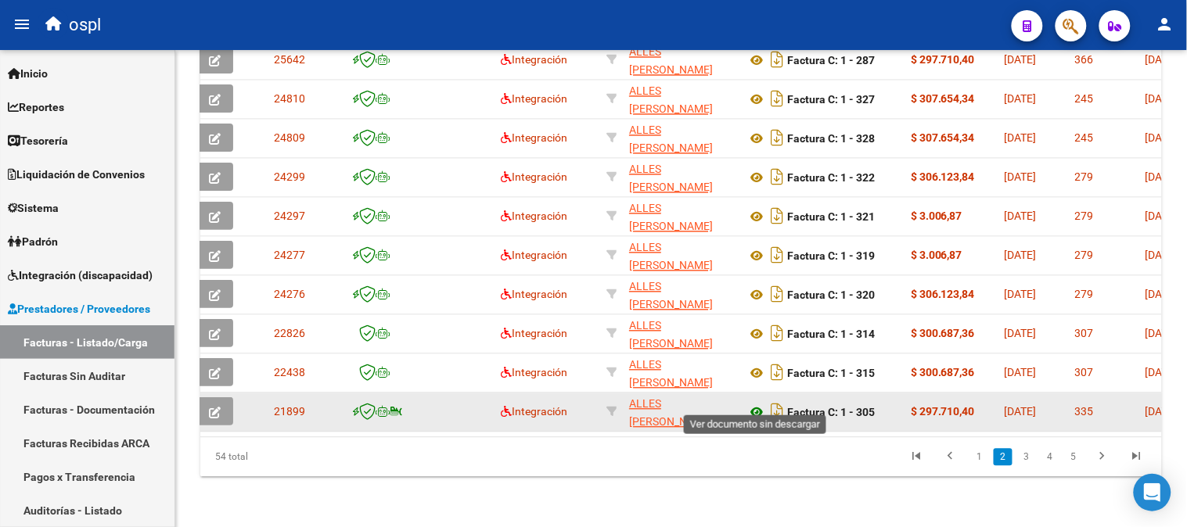
click at [751, 404] on icon at bounding box center [756, 413] width 20 height 19
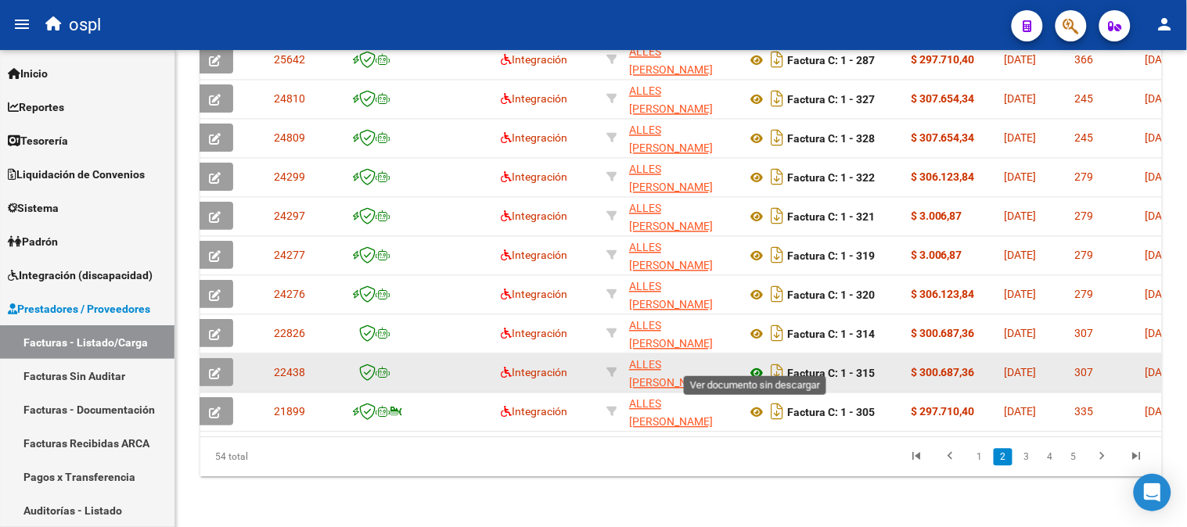
click at [755, 365] on icon at bounding box center [756, 374] width 20 height 19
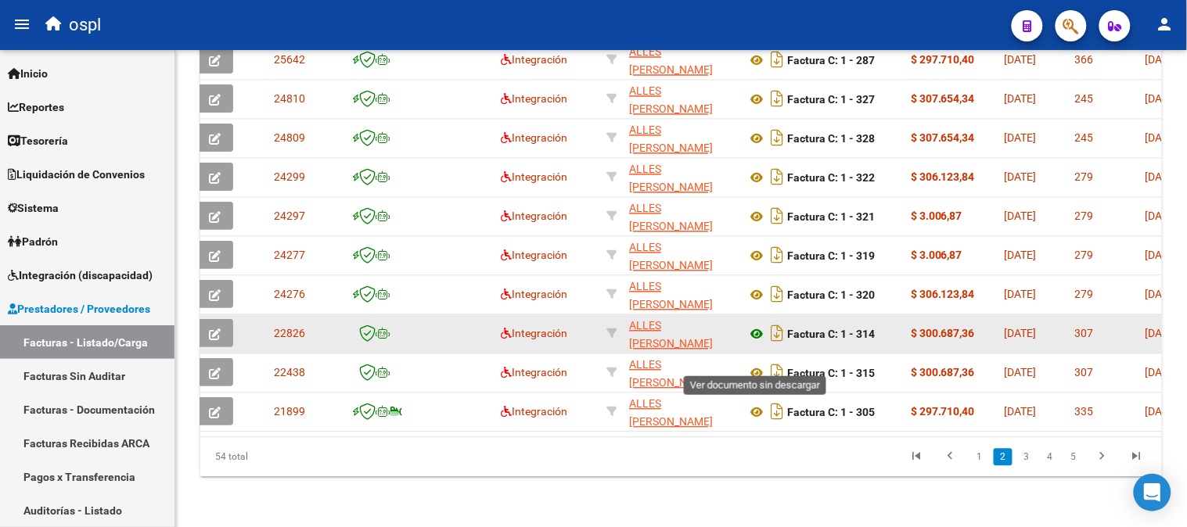
click at [755, 325] on icon at bounding box center [756, 334] width 20 height 19
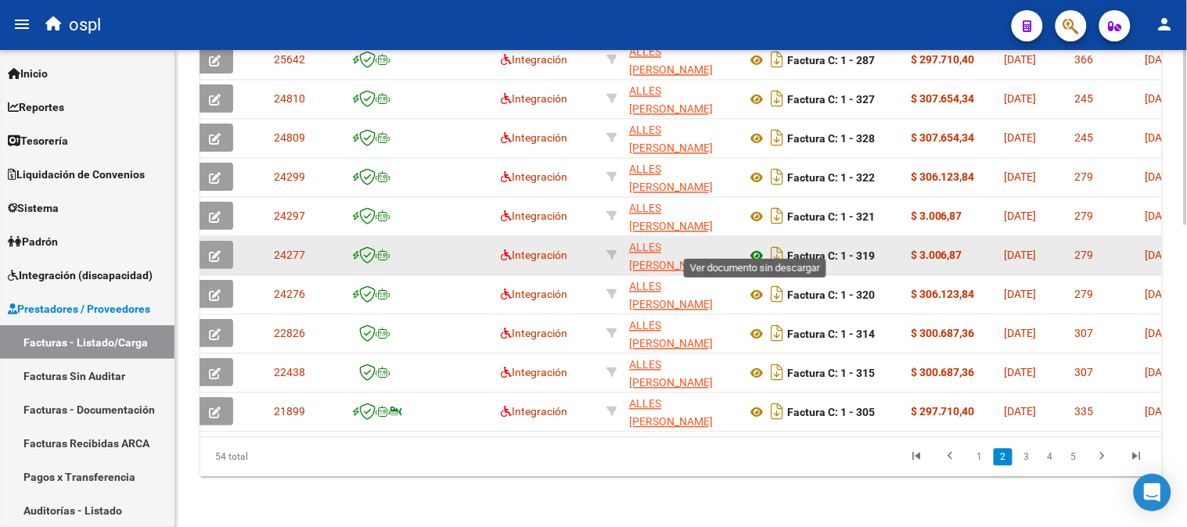
click at [751, 247] on icon at bounding box center [756, 256] width 20 height 19
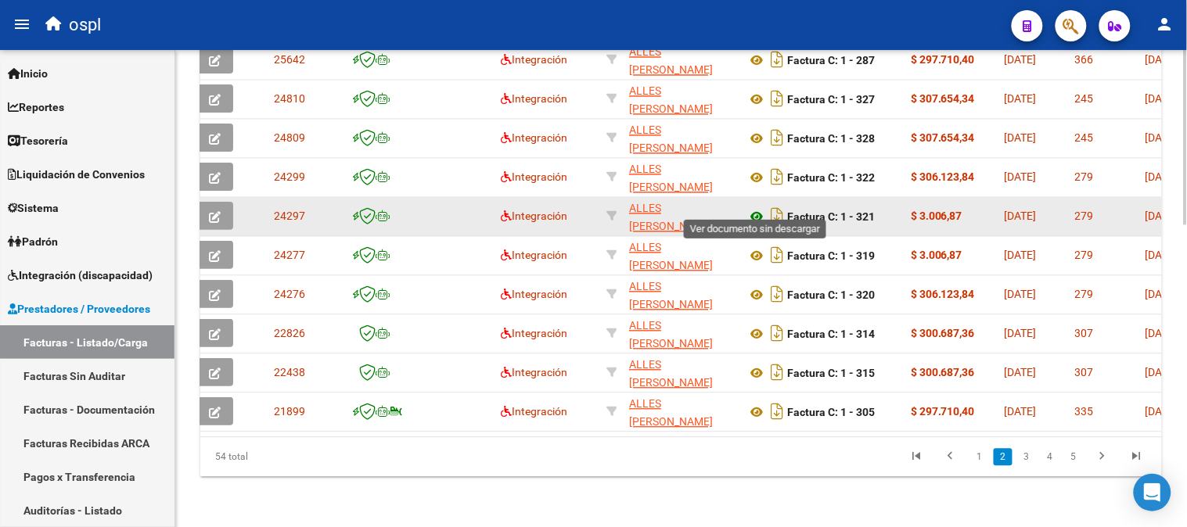
click at [754, 208] on icon at bounding box center [756, 217] width 20 height 19
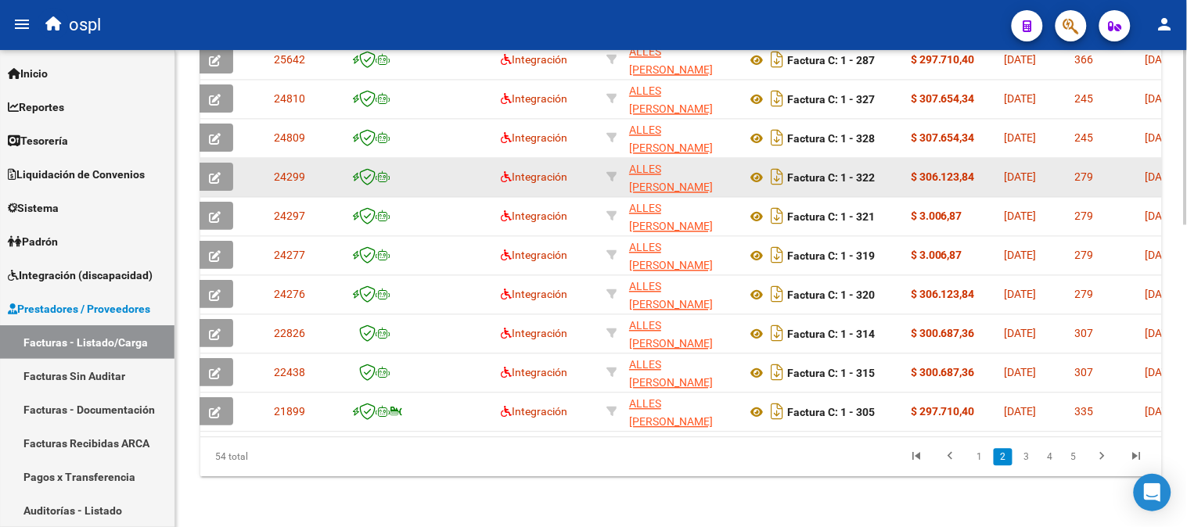
click at [755, 286] on icon at bounding box center [756, 295] width 20 height 19
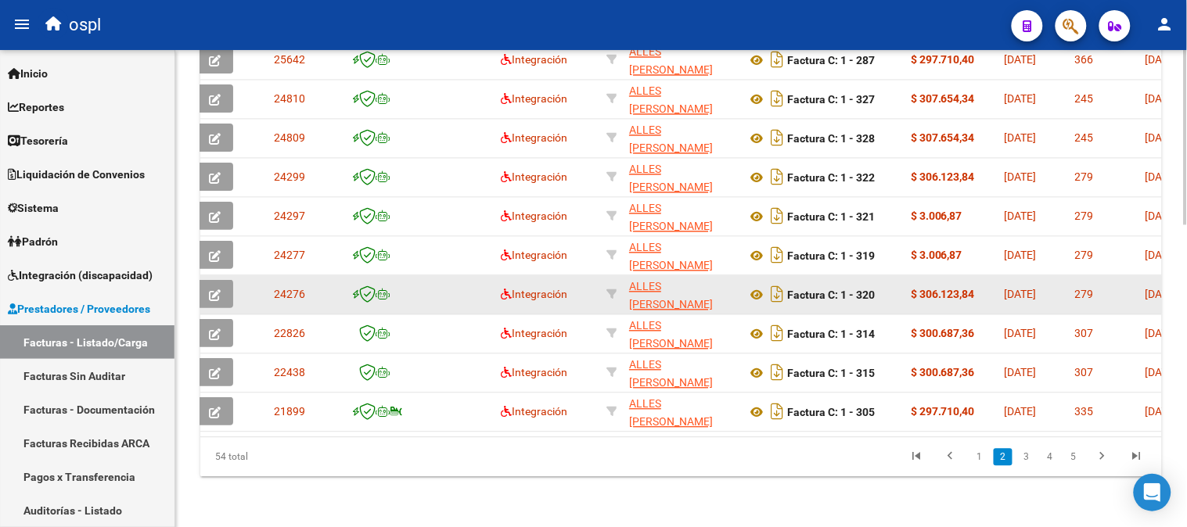
scroll to position [302, 0]
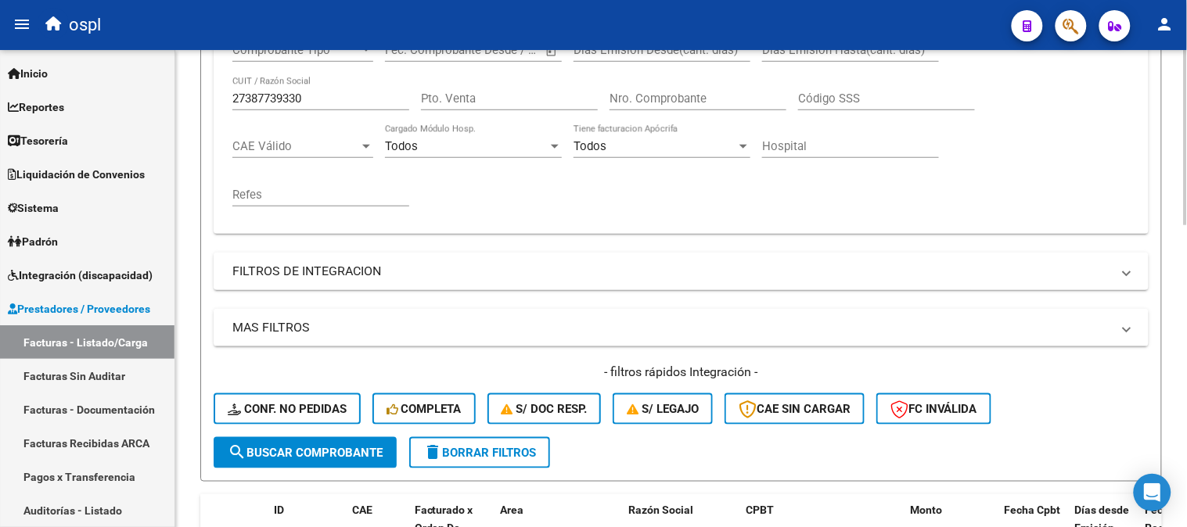
click at [304, 103] on input "27387739330" at bounding box center [320, 99] width 177 height 14
paste input "3381947874"
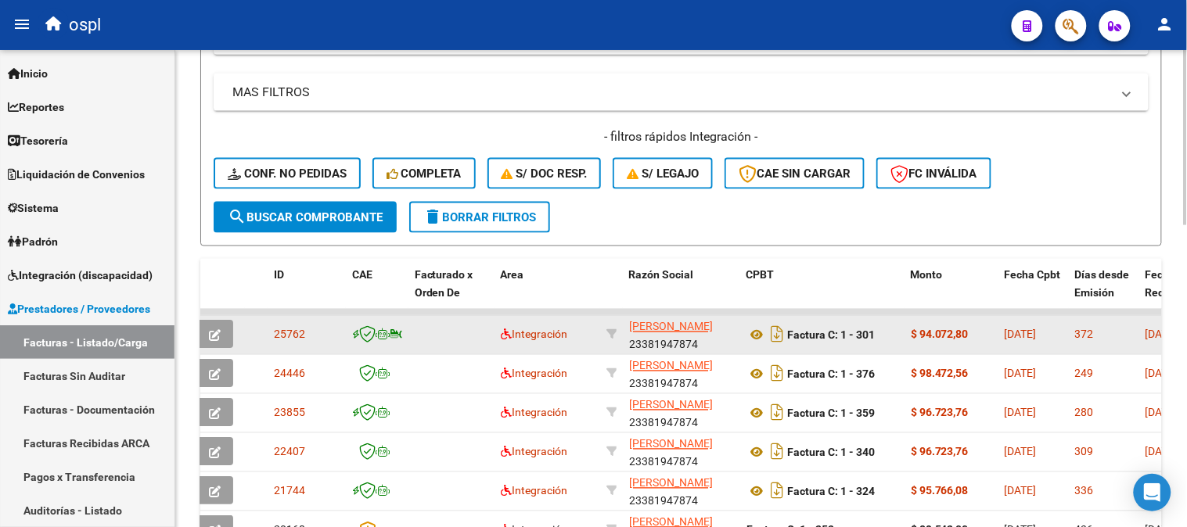
scroll to position [563, 0]
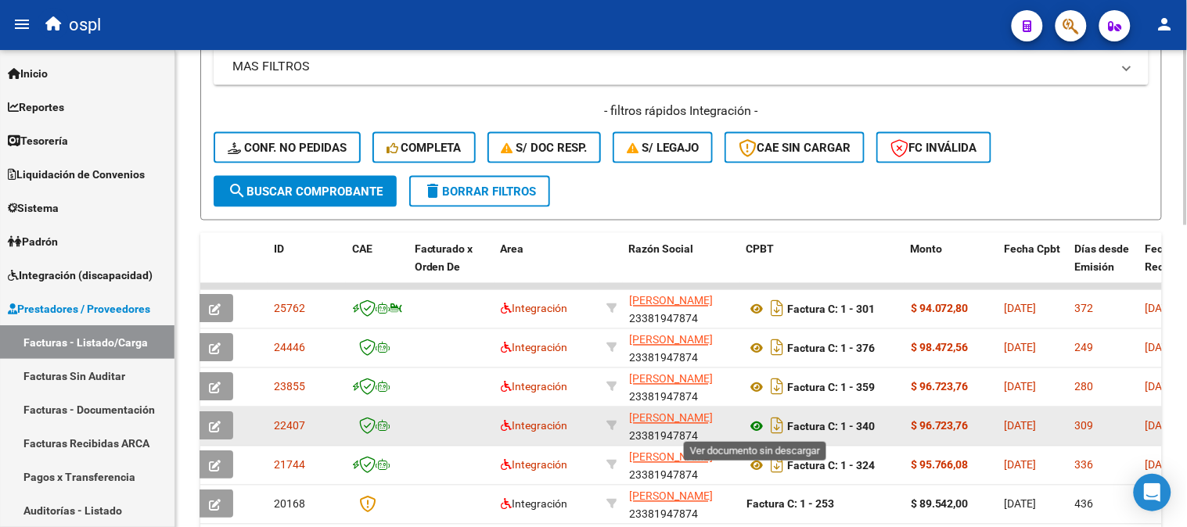
click at [756, 427] on icon at bounding box center [756, 427] width 20 height 19
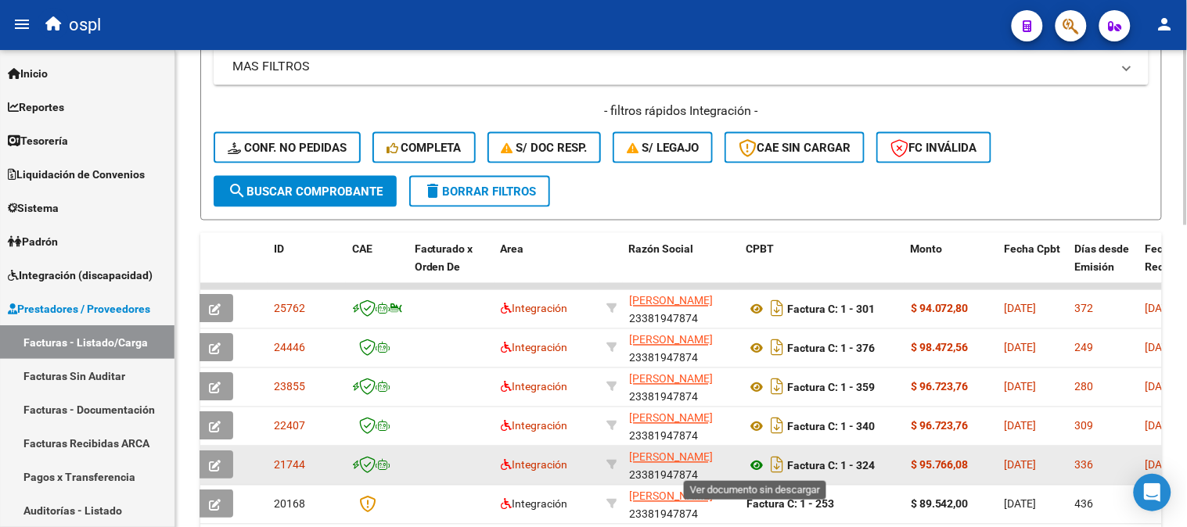
click at [757, 464] on icon at bounding box center [756, 466] width 20 height 19
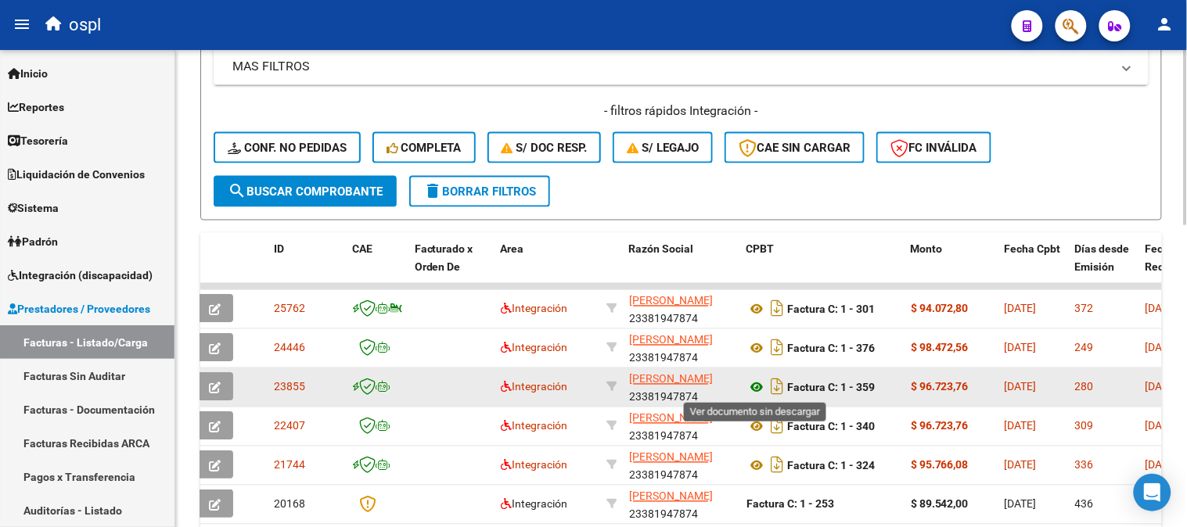
click at [752, 389] on icon at bounding box center [756, 388] width 20 height 19
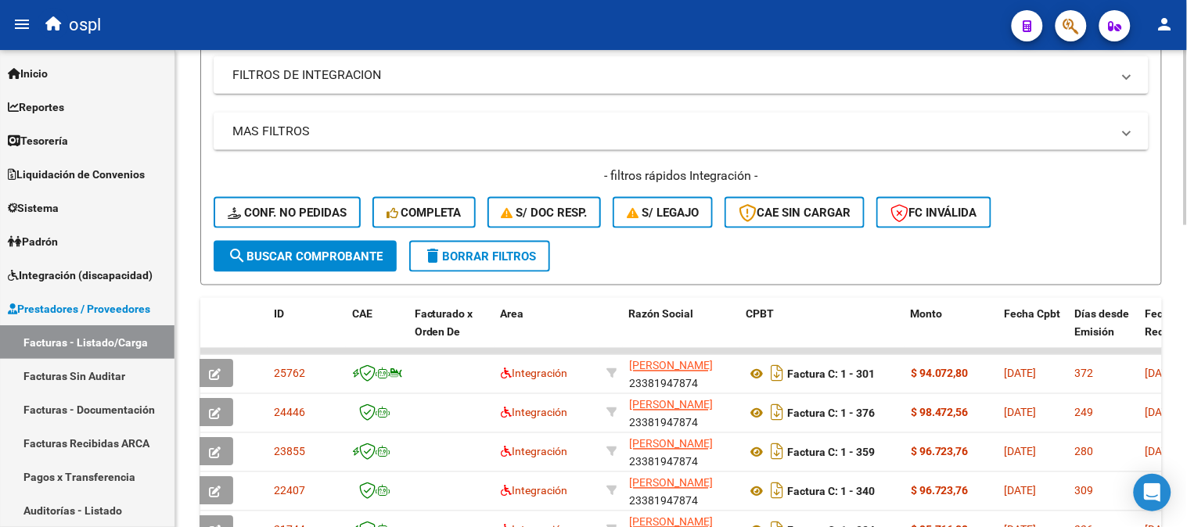
scroll to position [215, 0]
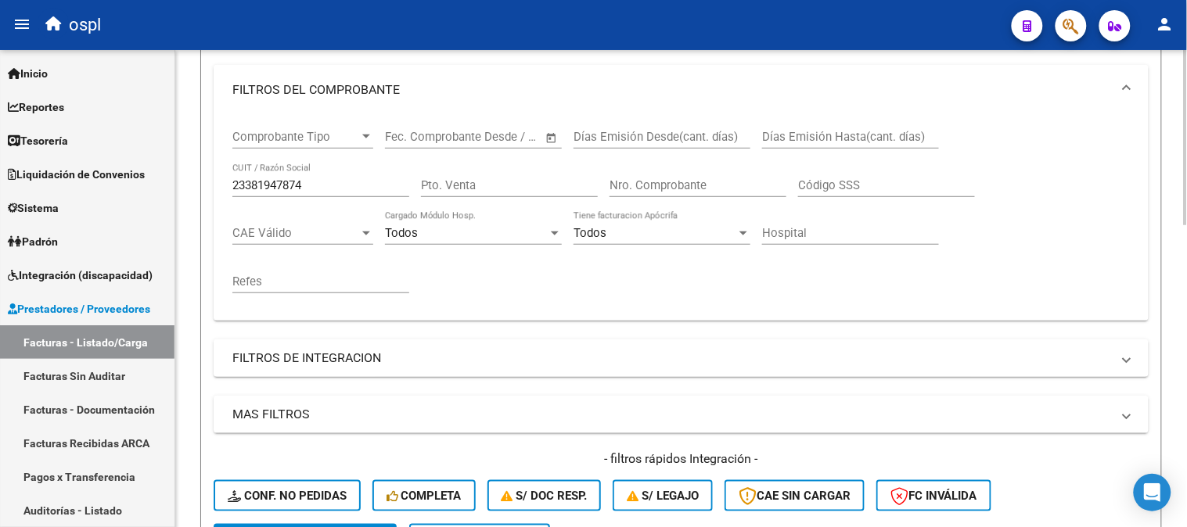
click at [293, 196] on div "23381947874 CUIT / Razón Social" at bounding box center [320, 180] width 177 height 34
click at [298, 190] on input "23381947874" at bounding box center [320, 185] width 177 height 14
paste input "AMIGOS SIEMPRE AMIGOS"
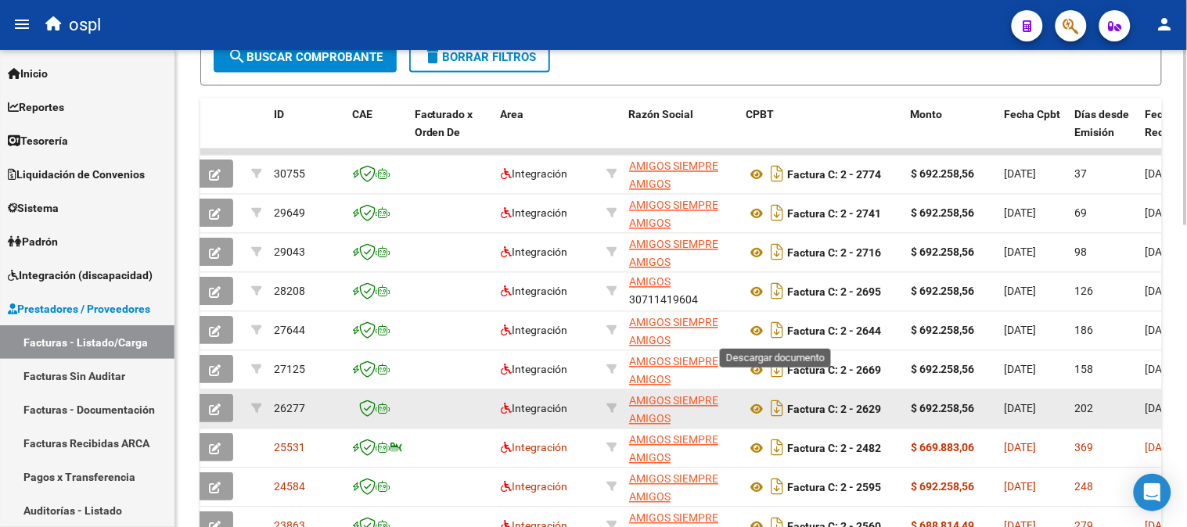
scroll to position [737, 0]
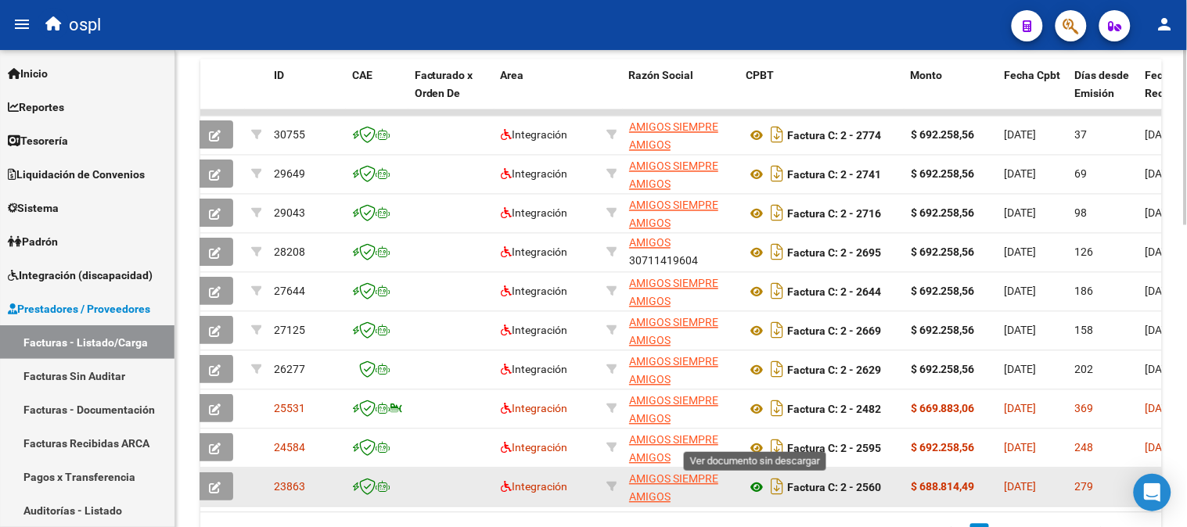
click at [756, 490] on icon at bounding box center [756, 488] width 20 height 19
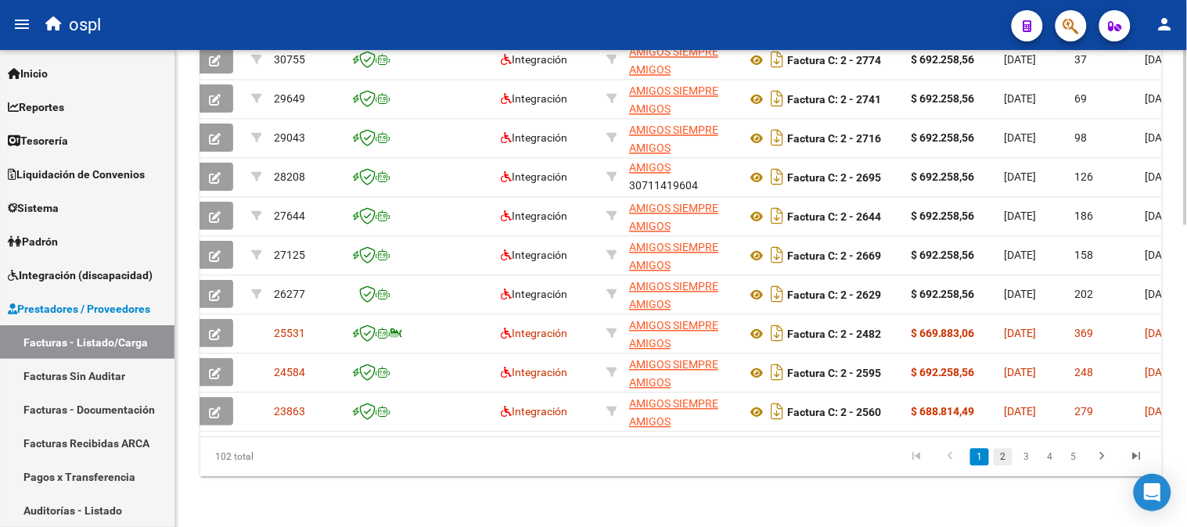
click at [1005, 455] on link "2" at bounding box center [1002, 457] width 19 height 17
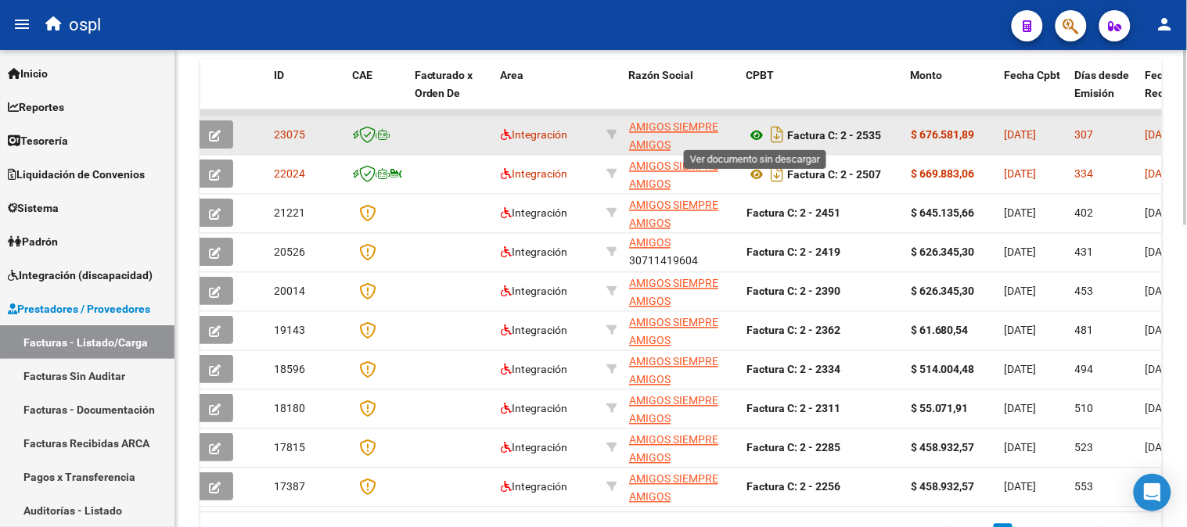
click at [757, 133] on icon at bounding box center [756, 136] width 20 height 19
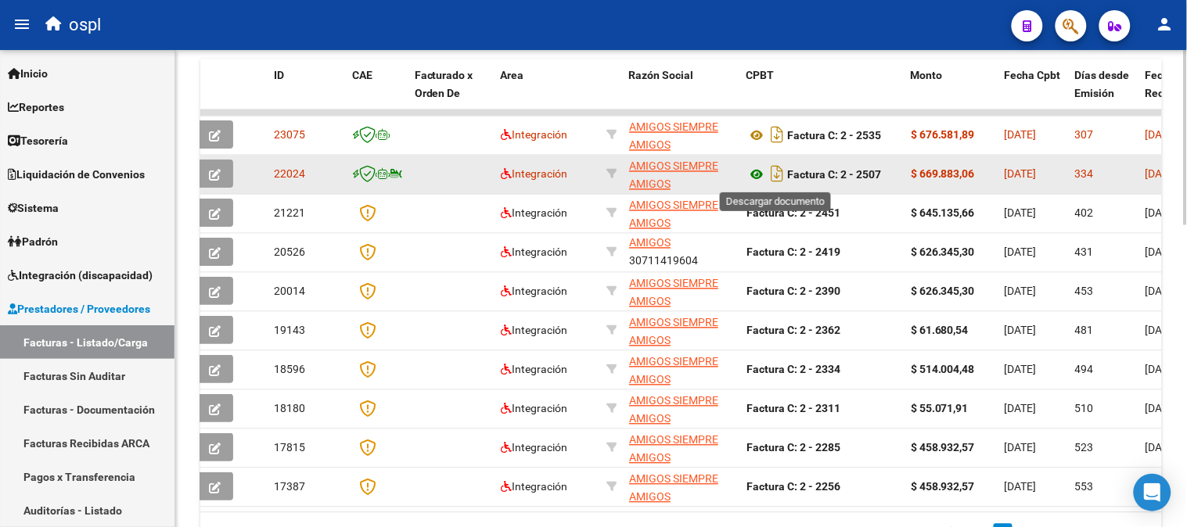
click at [756, 174] on icon at bounding box center [756, 175] width 20 height 19
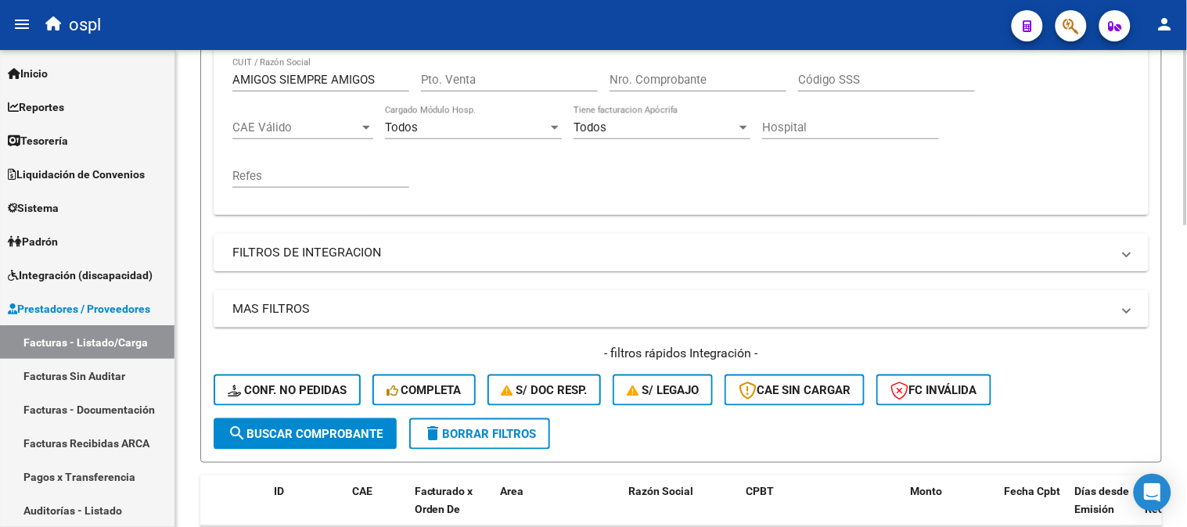
scroll to position [302, 0]
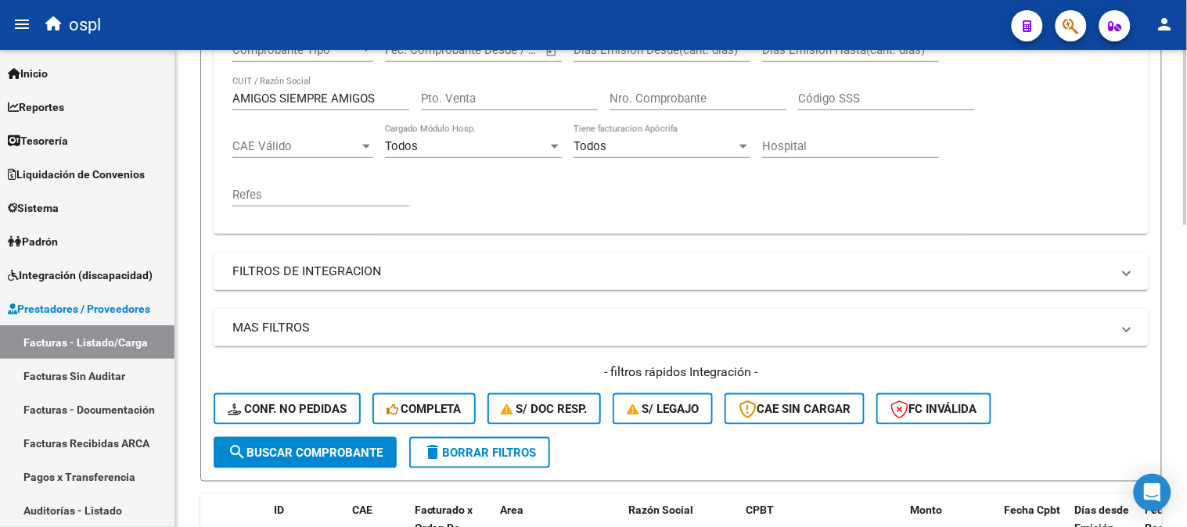
click at [326, 99] on input "AMIGOS SIEMPRE AMIGOS" at bounding box center [320, 99] width 177 height 14
paste input "23182846414"
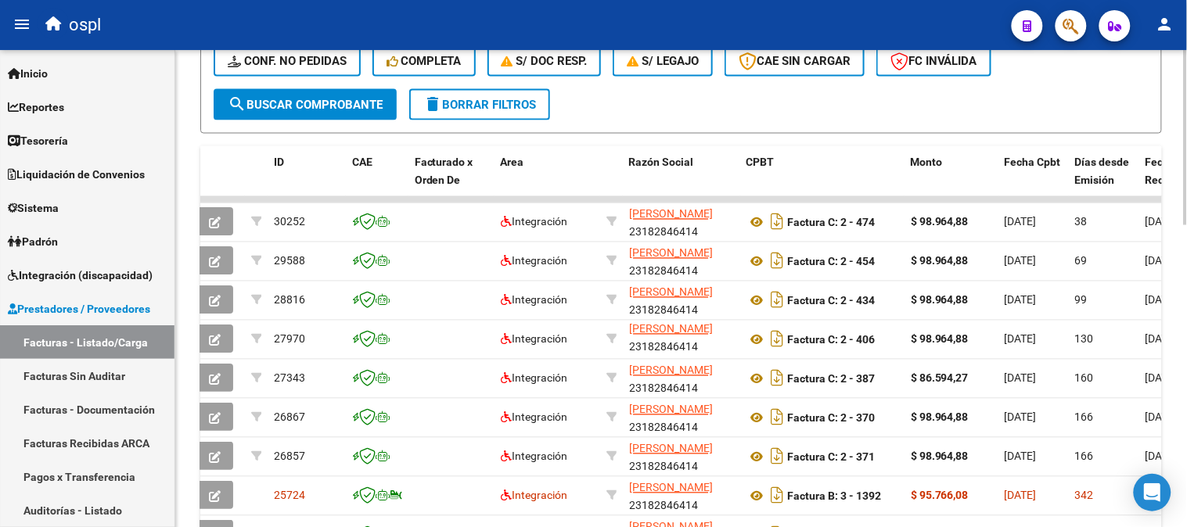
scroll to position [824, 0]
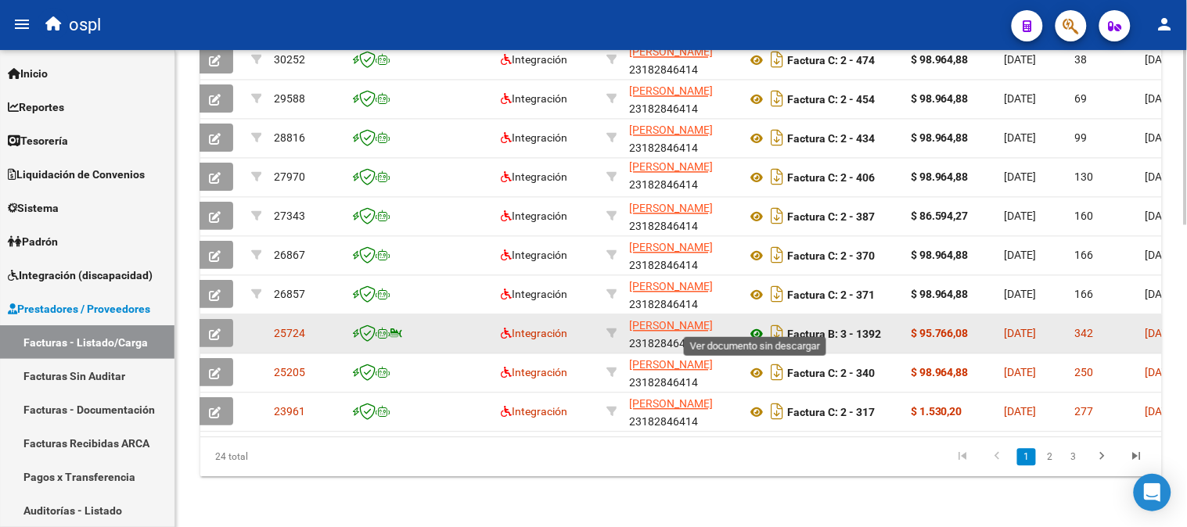
click at [757, 325] on icon at bounding box center [756, 334] width 20 height 19
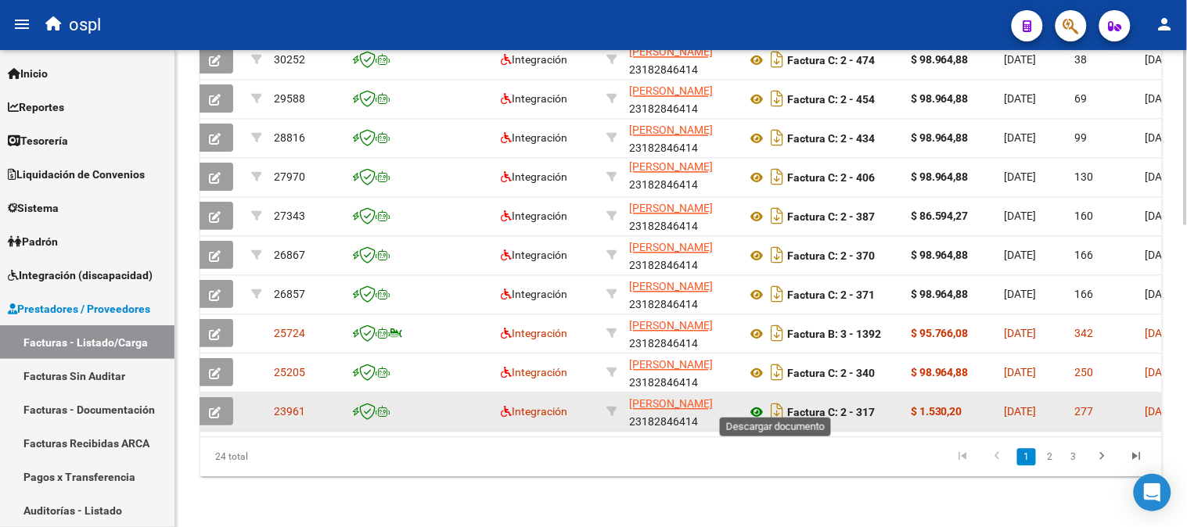
click at [767, 400] on icon "Descargar documento" at bounding box center [777, 412] width 20 height 25
click at [756, 404] on icon at bounding box center [756, 413] width 20 height 19
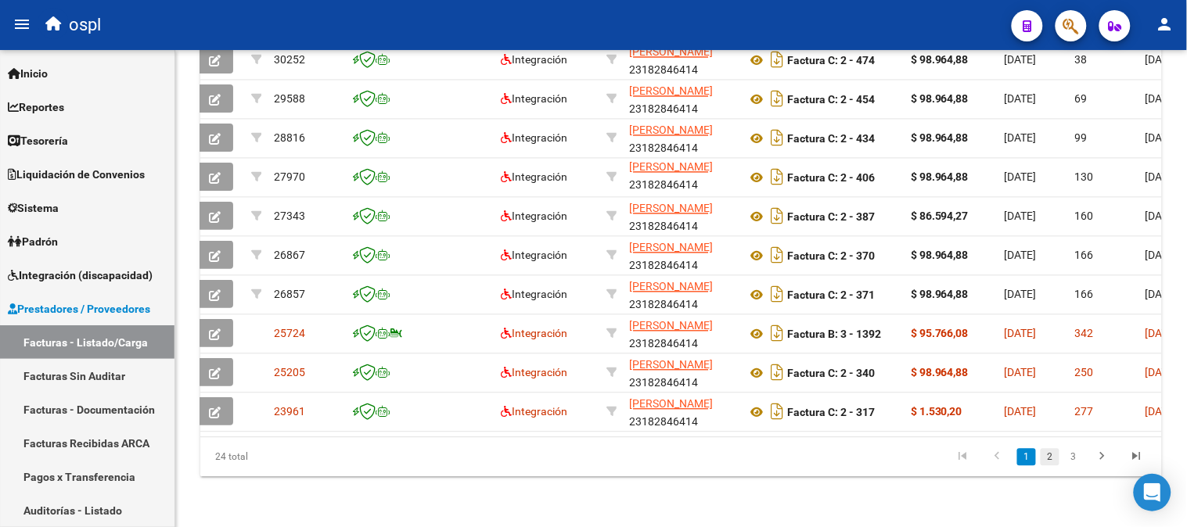
click at [1052, 460] on link "2" at bounding box center [1049, 457] width 19 height 17
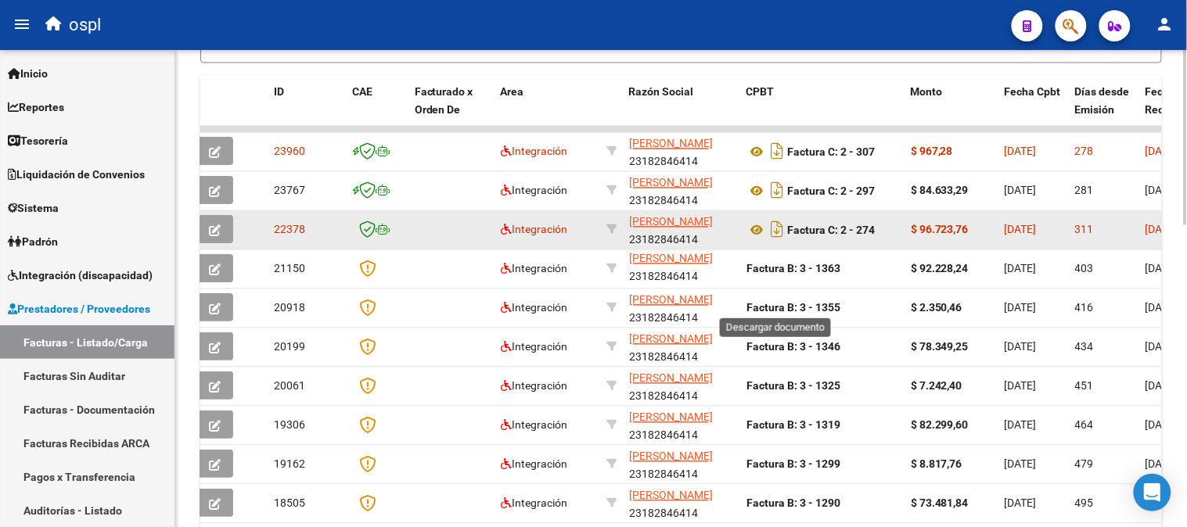
scroll to position [650, 0]
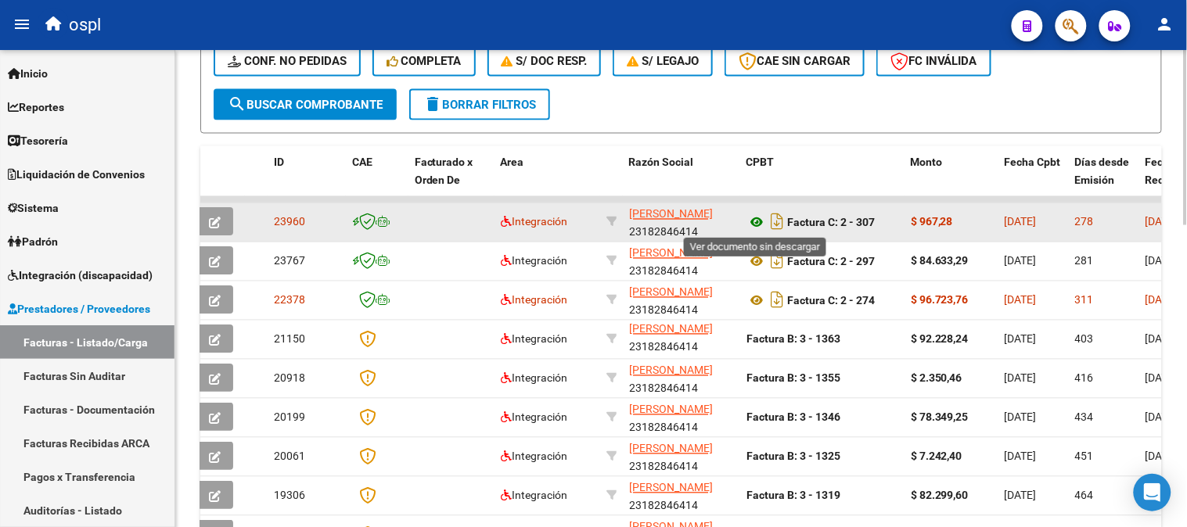
click at [756, 222] on icon at bounding box center [756, 223] width 20 height 19
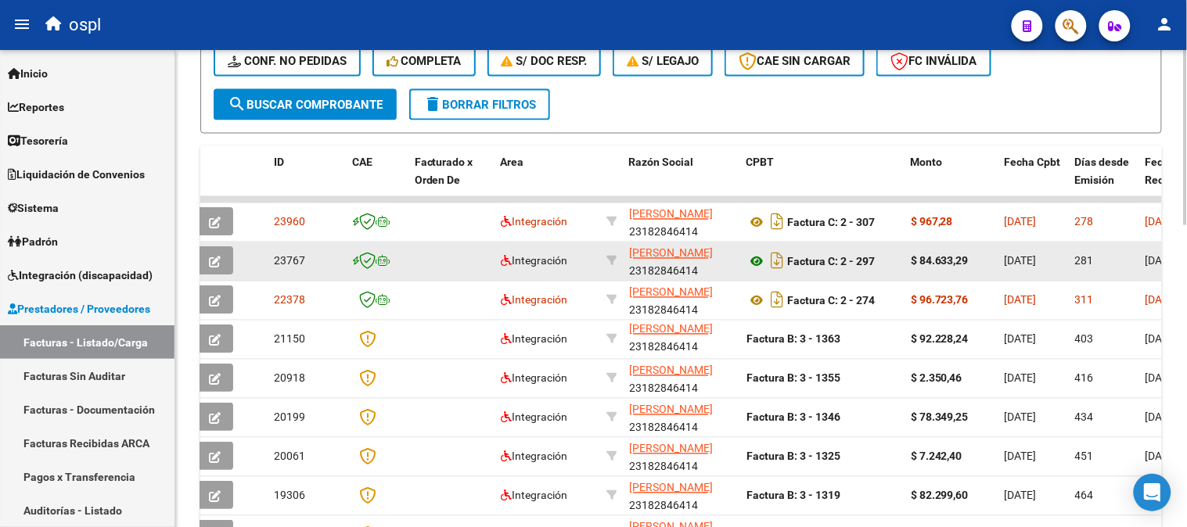
click at [756, 258] on icon at bounding box center [756, 262] width 20 height 19
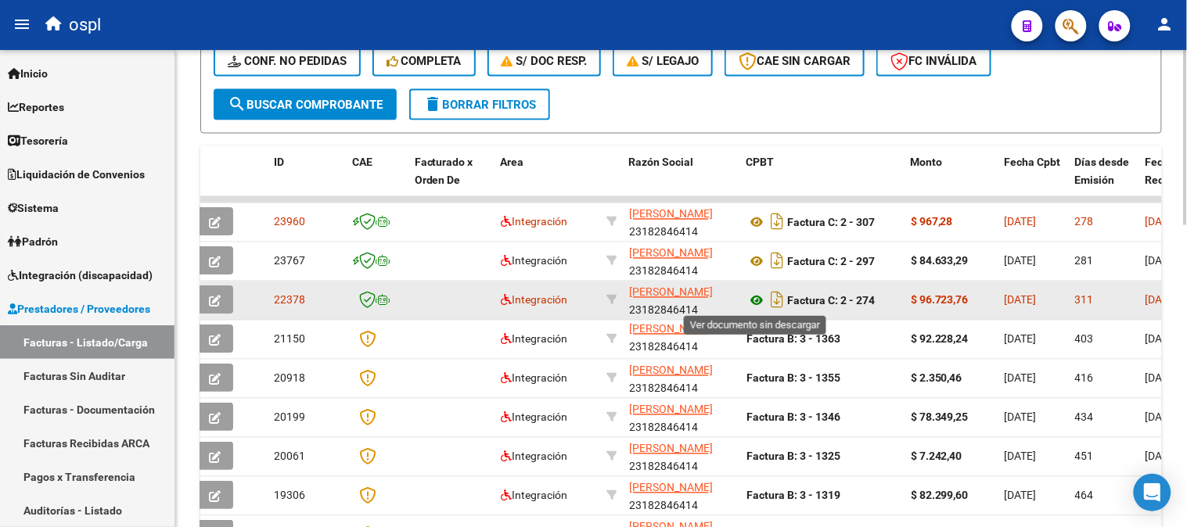
click at [755, 297] on icon at bounding box center [756, 301] width 20 height 19
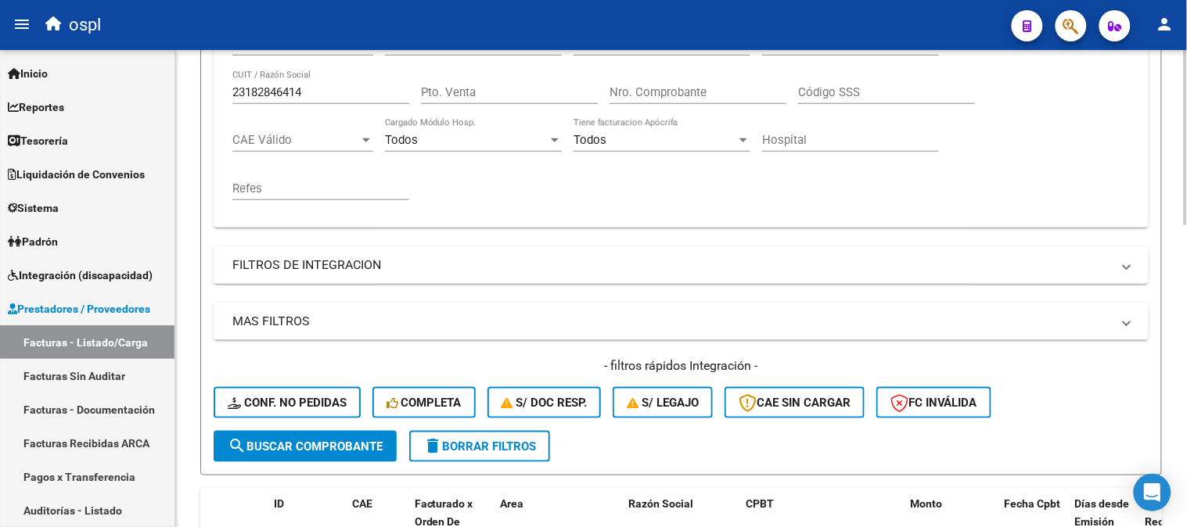
scroll to position [302, 0]
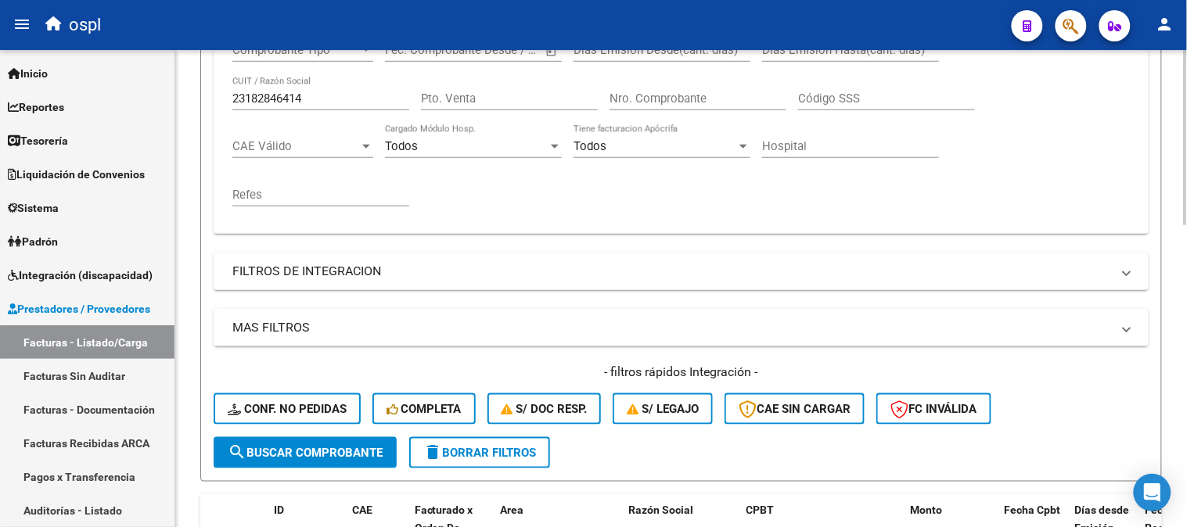
click at [306, 96] on input "23182846414" at bounding box center [320, 99] width 177 height 14
paste input "7058730535"
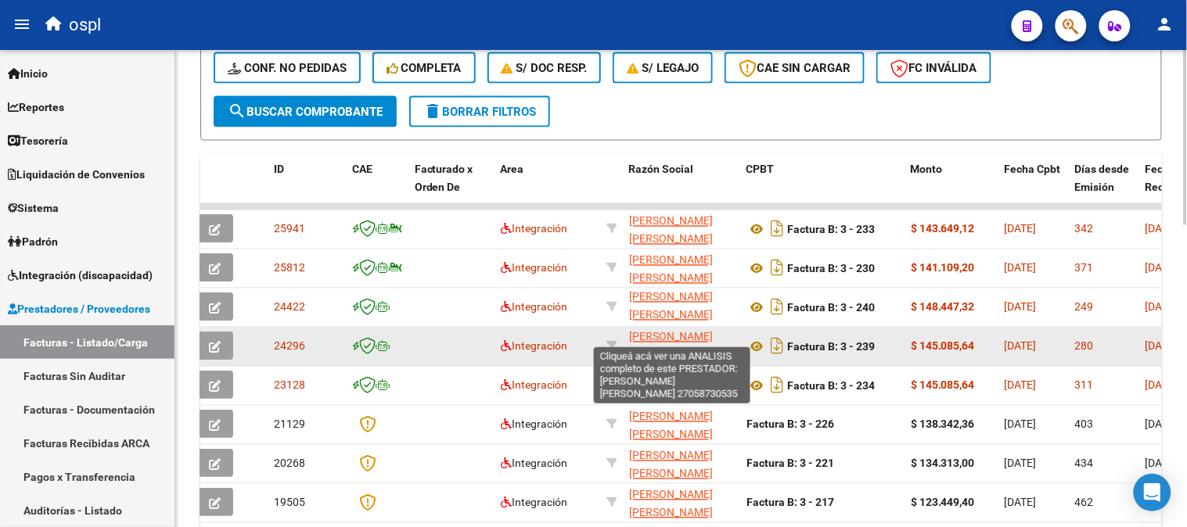
scroll to position [650, 0]
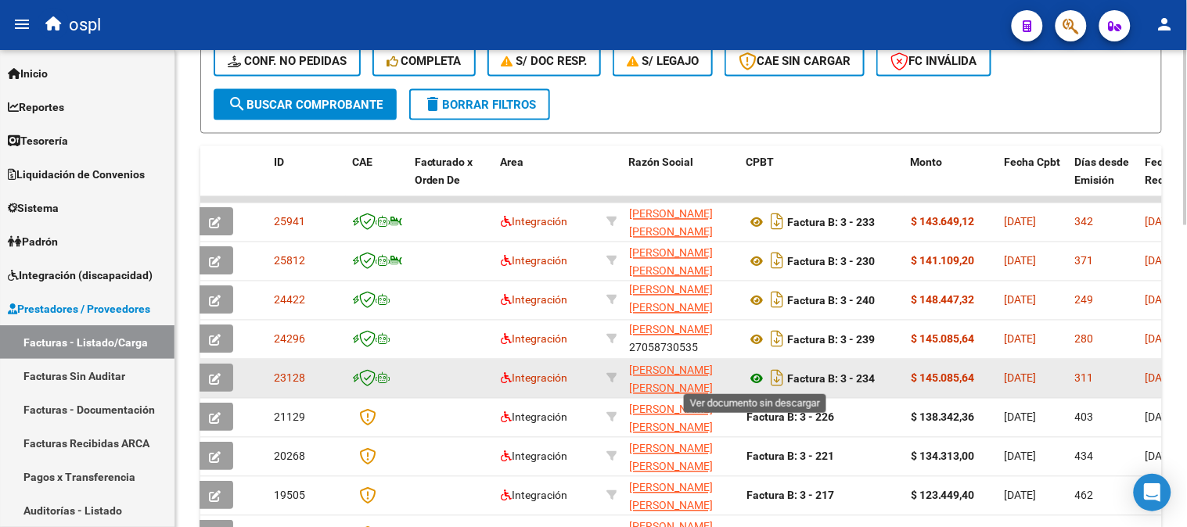
click at [756, 379] on icon at bounding box center [756, 379] width 20 height 19
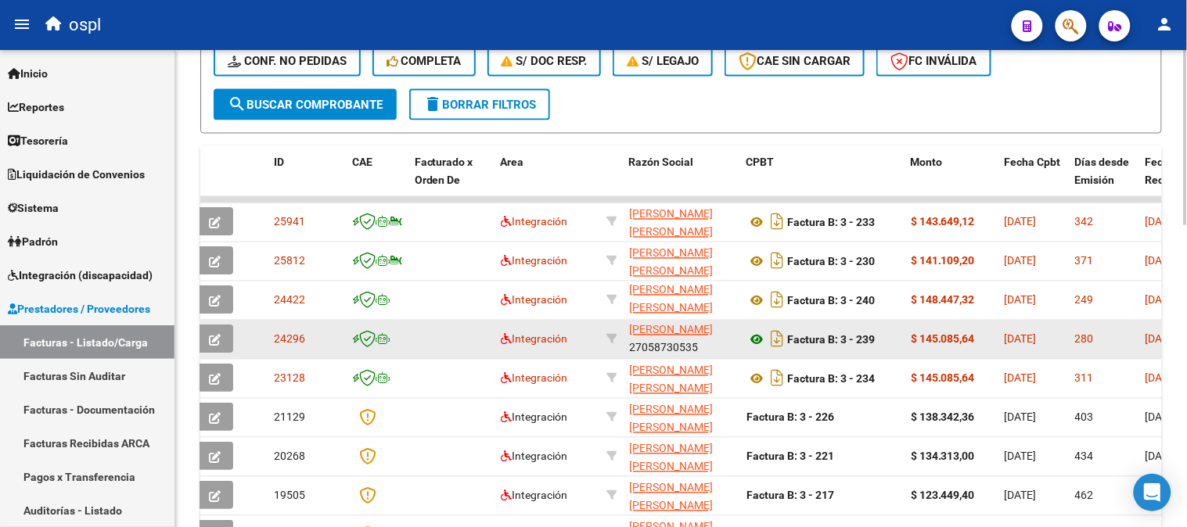
click at [754, 339] on icon at bounding box center [756, 340] width 20 height 19
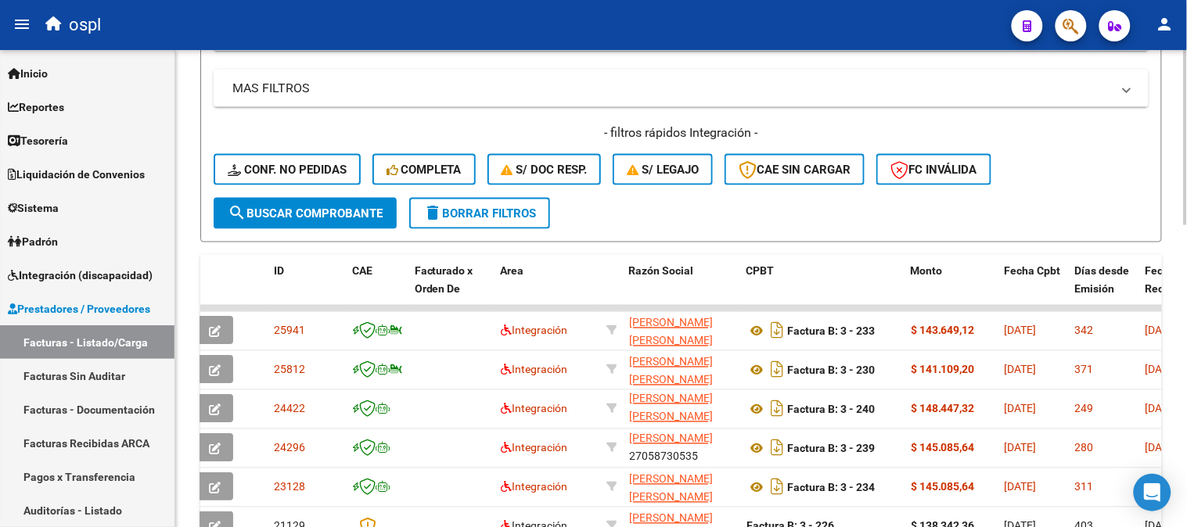
scroll to position [215, 0]
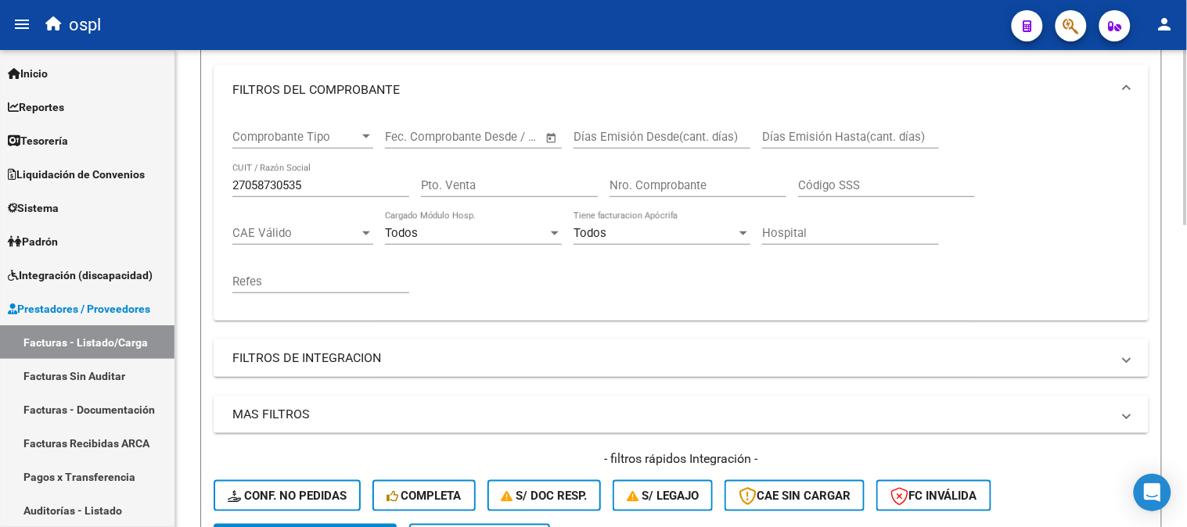
click at [300, 188] on input "27058730535" at bounding box center [320, 185] width 177 height 14
paste input "0213347560"
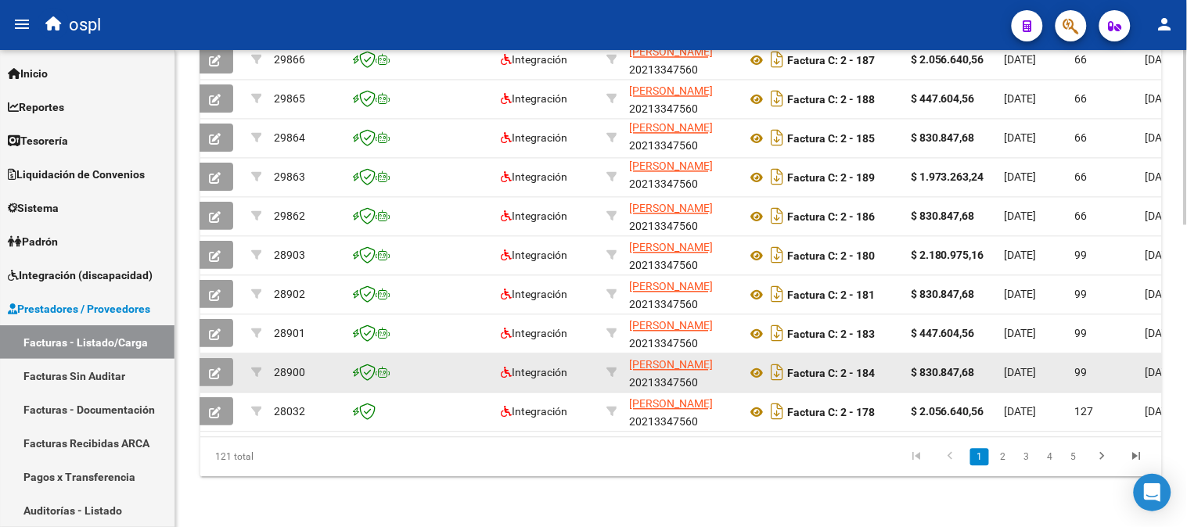
scroll to position [824, 0]
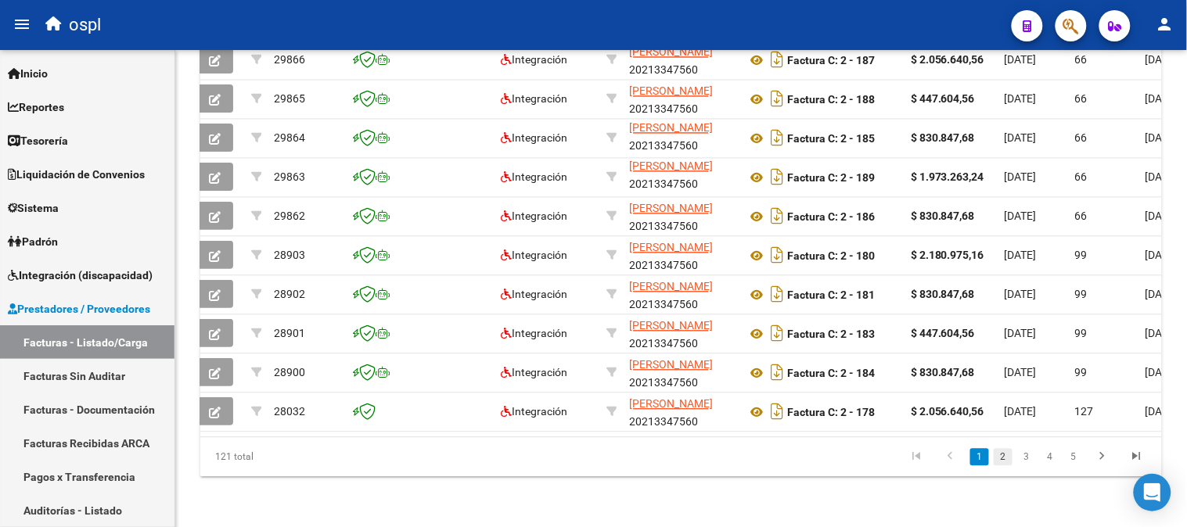
click at [1004, 458] on link "2" at bounding box center [1002, 457] width 19 height 17
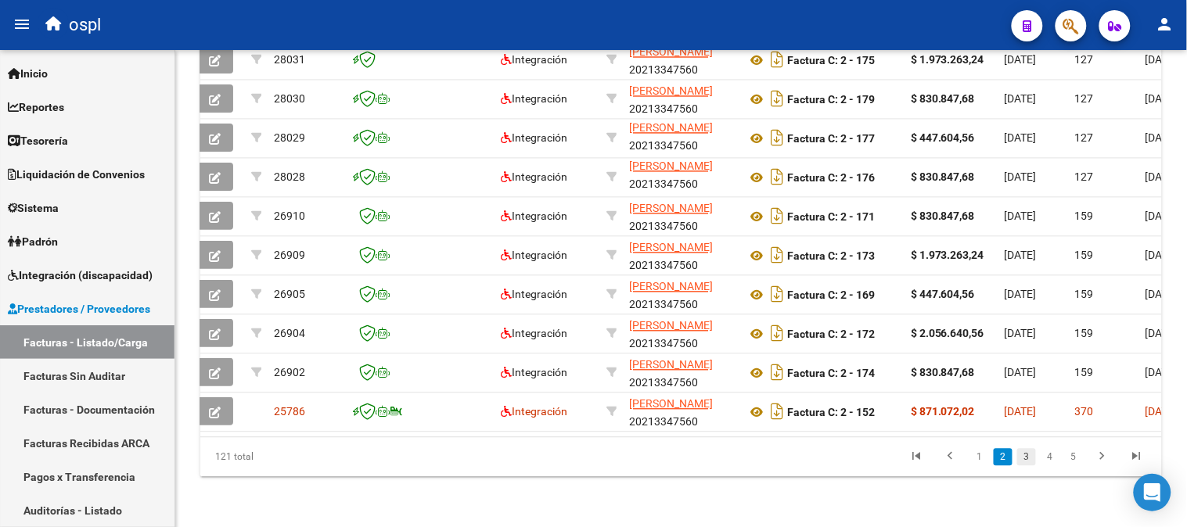
click at [1021, 455] on link "3" at bounding box center [1026, 457] width 19 height 17
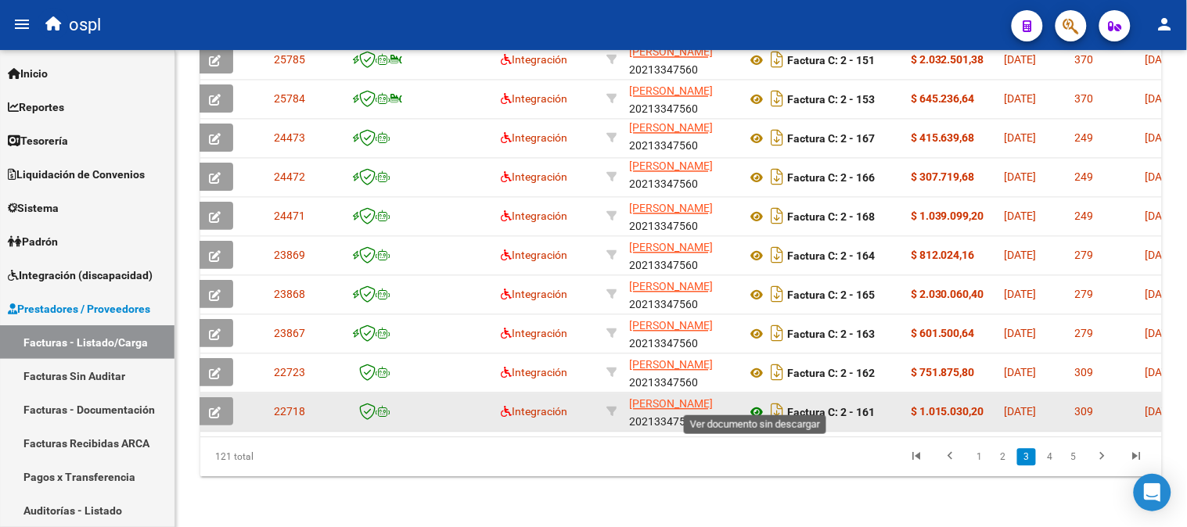
click at [752, 404] on icon at bounding box center [756, 413] width 20 height 19
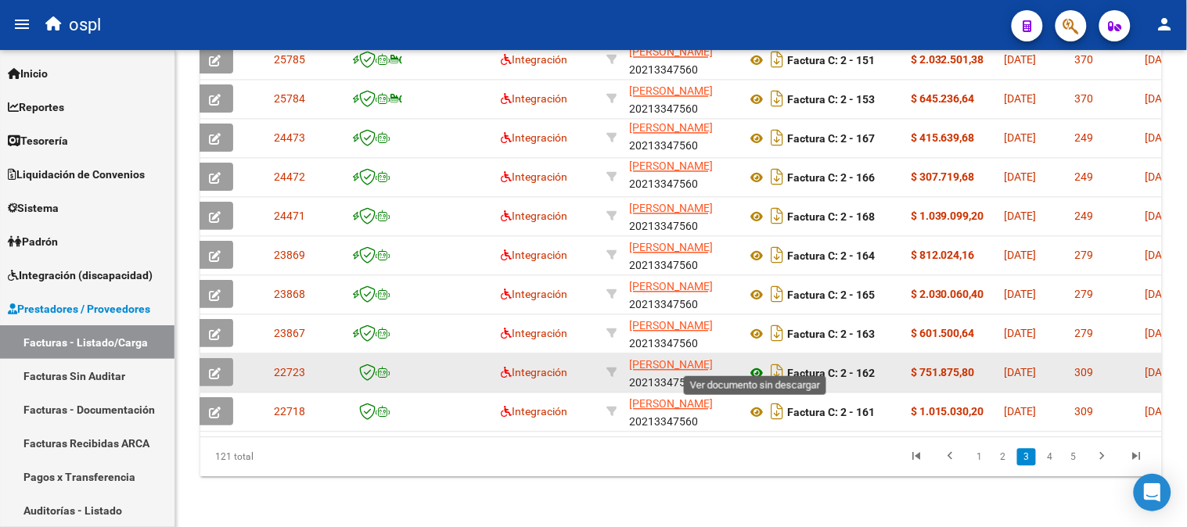
click at [759, 365] on icon at bounding box center [756, 374] width 20 height 19
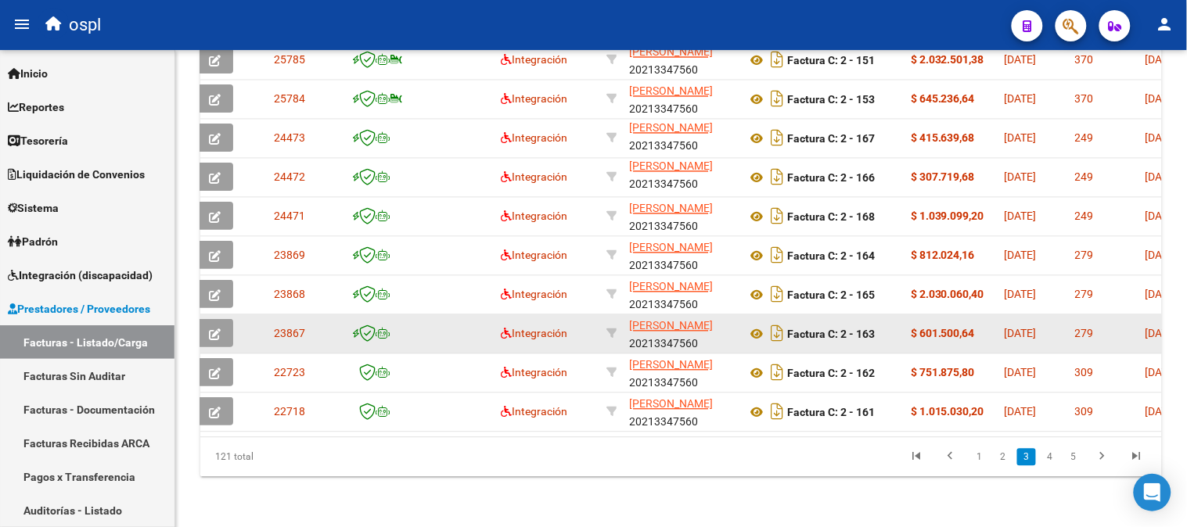
drag, startPoint x: 756, startPoint y: 311, endPoint x: 756, endPoint y: 303, distance: 8.6
click at [756, 325] on icon at bounding box center [756, 334] width 20 height 19
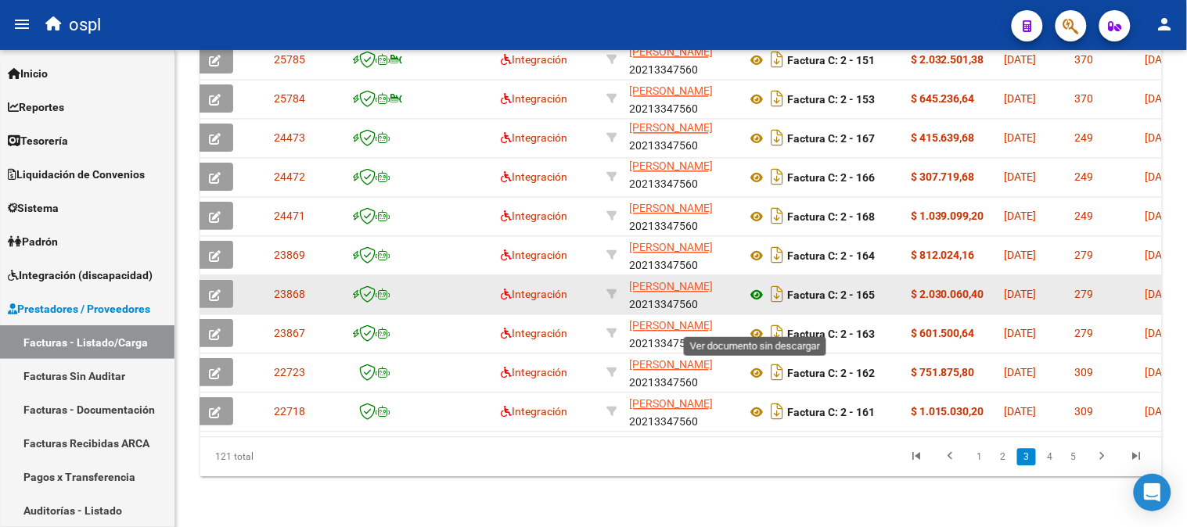
click at [755, 286] on icon at bounding box center [756, 295] width 20 height 19
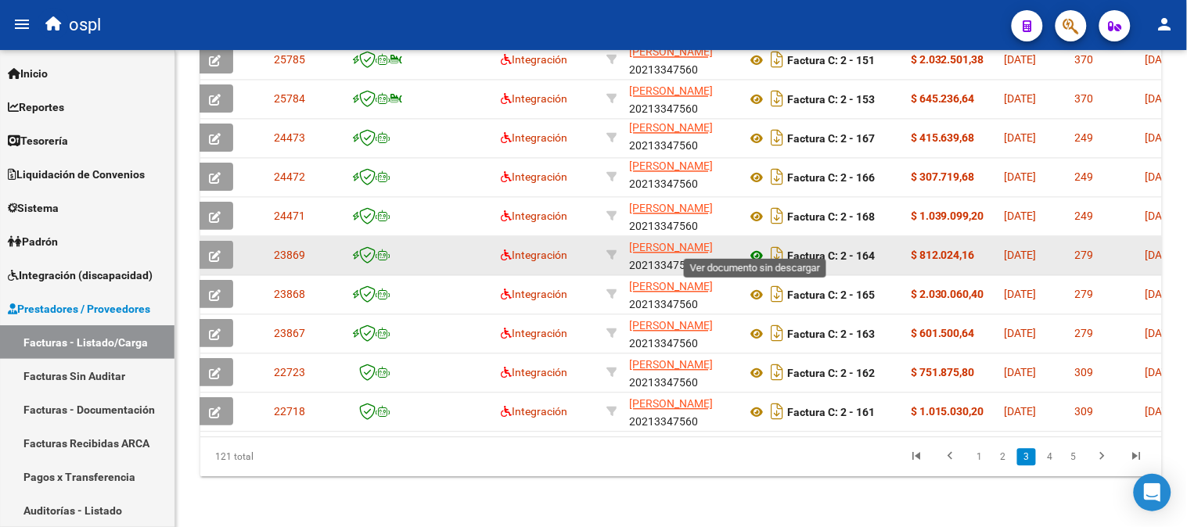
click at [751, 247] on icon at bounding box center [756, 256] width 20 height 19
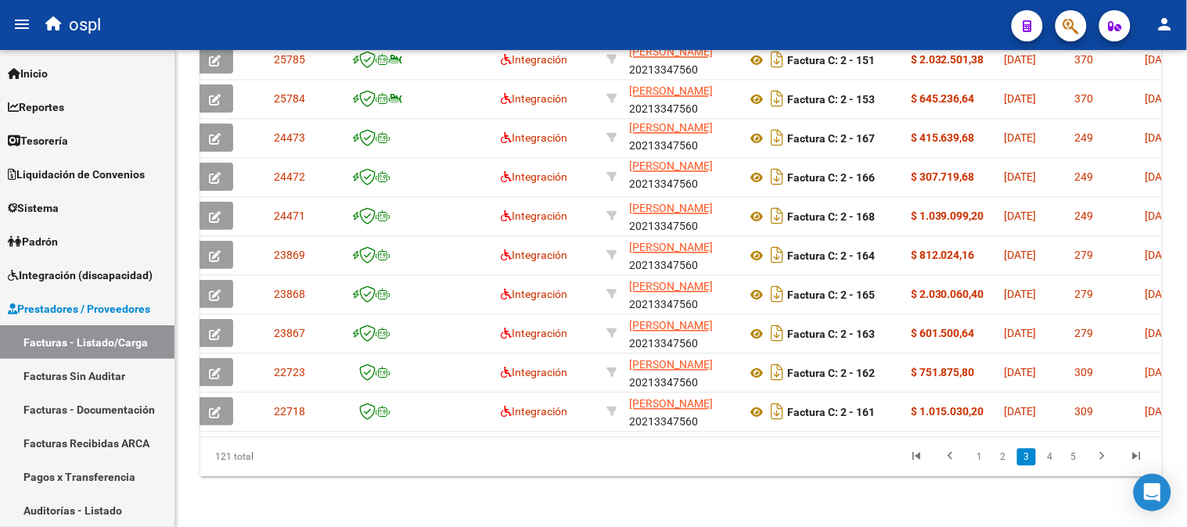
click at [1046, 458] on link "4" at bounding box center [1049, 457] width 19 height 17
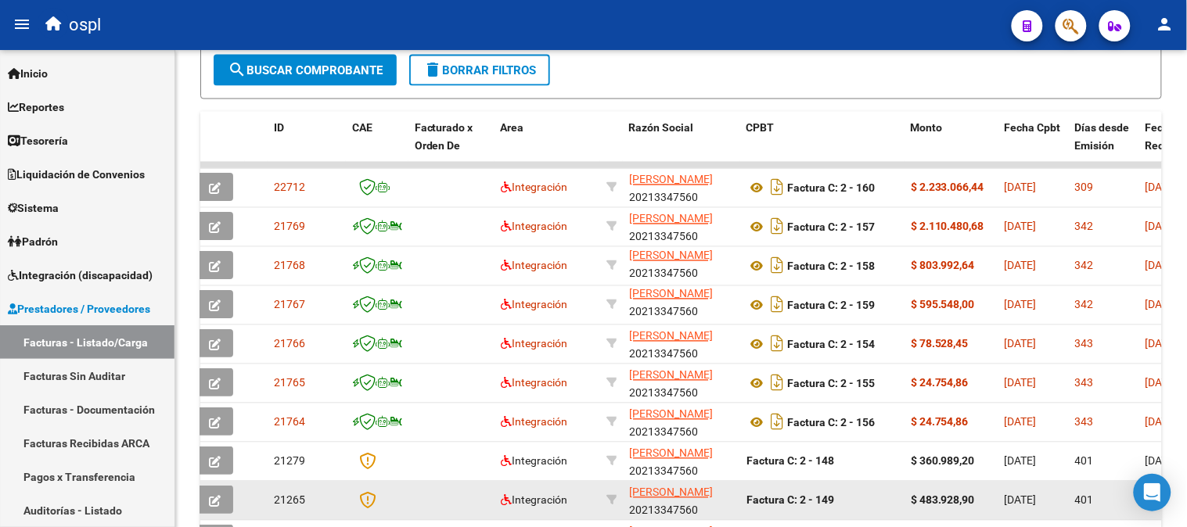
scroll to position [650, 0]
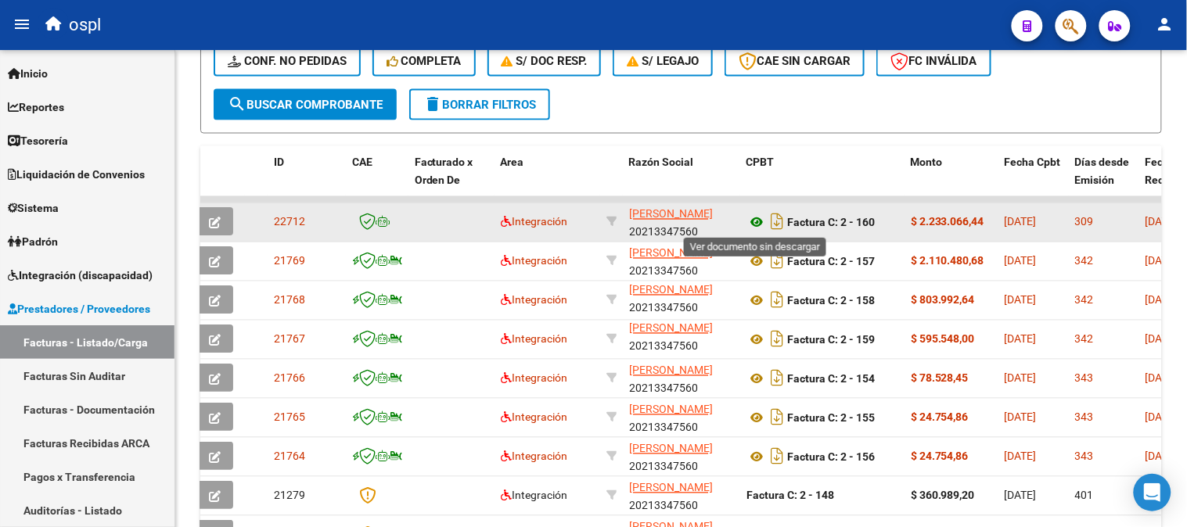
click at [756, 221] on icon at bounding box center [756, 223] width 20 height 19
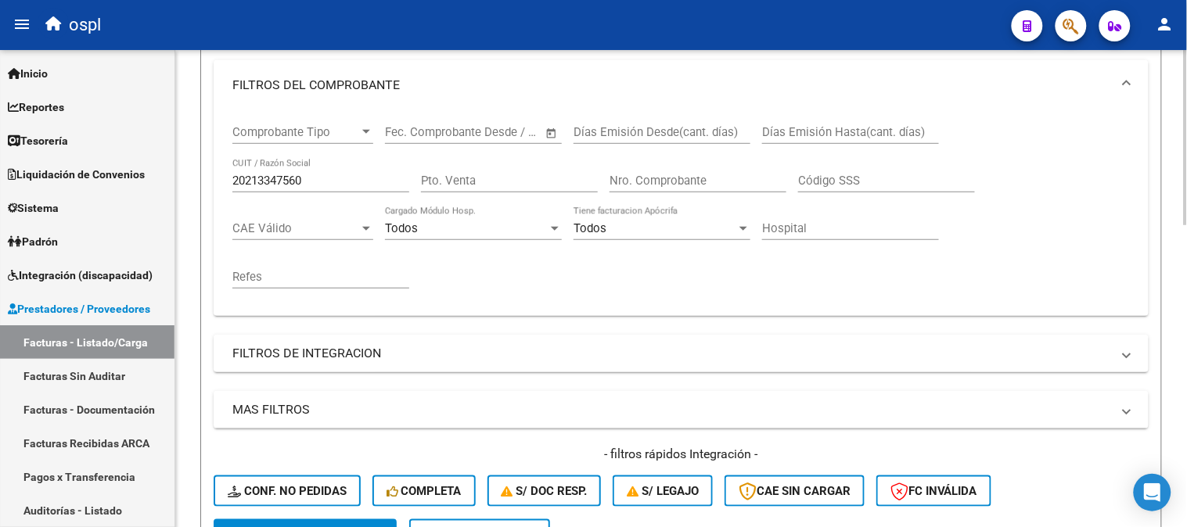
scroll to position [215, 0]
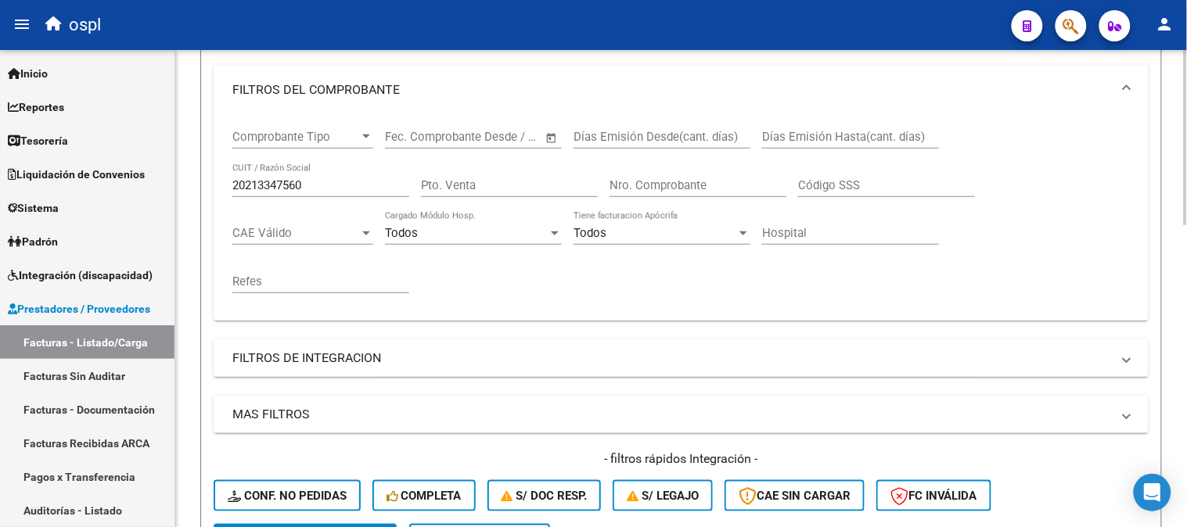
click at [309, 194] on div "20213347560 CUIT / Razón Social" at bounding box center [320, 180] width 177 height 34
click at [311, 189] on input "20213347560" at bounding box center [320, 185] width 177 height 14
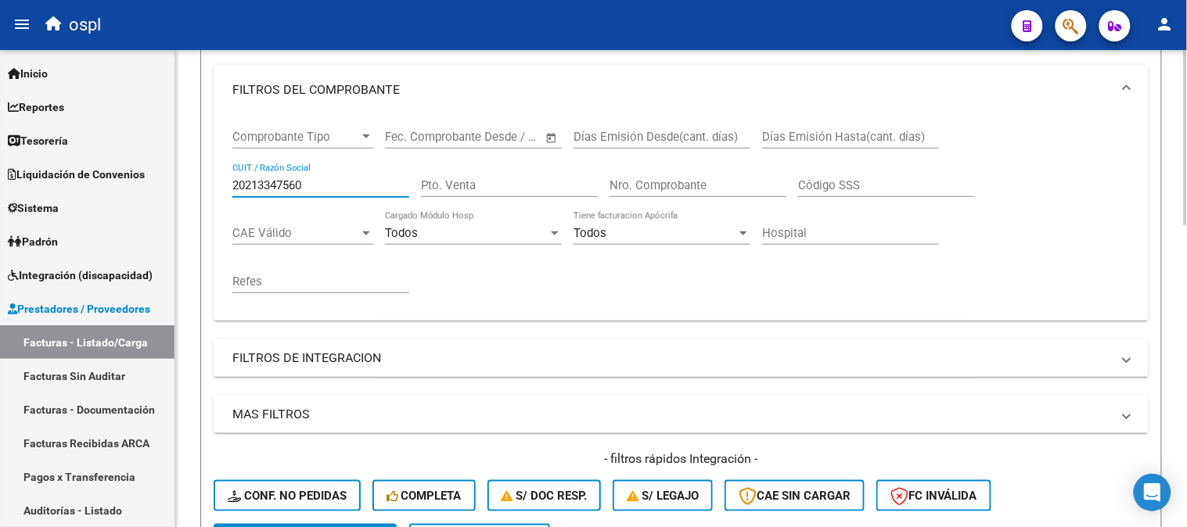
paste input "7249645112"
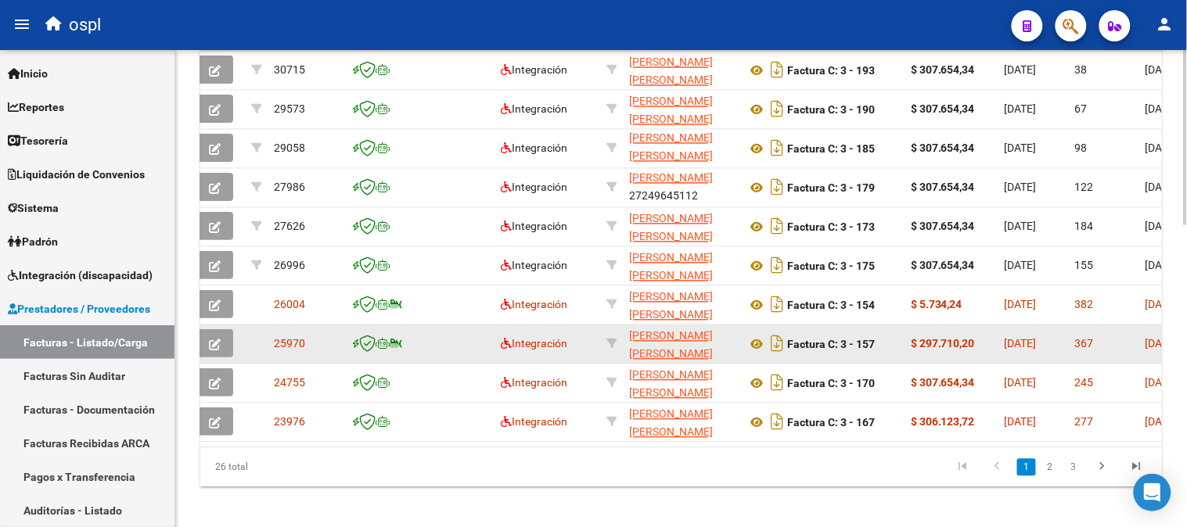
scroll to position [824, 0]
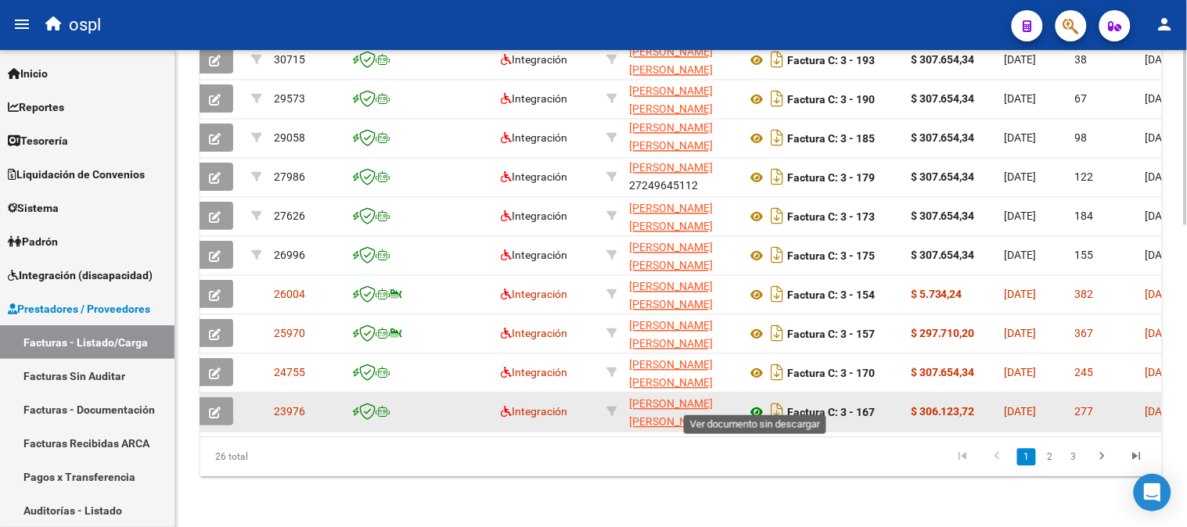
click at [753, 404] on icon at bounding box center [756, 413] width 20 height 19
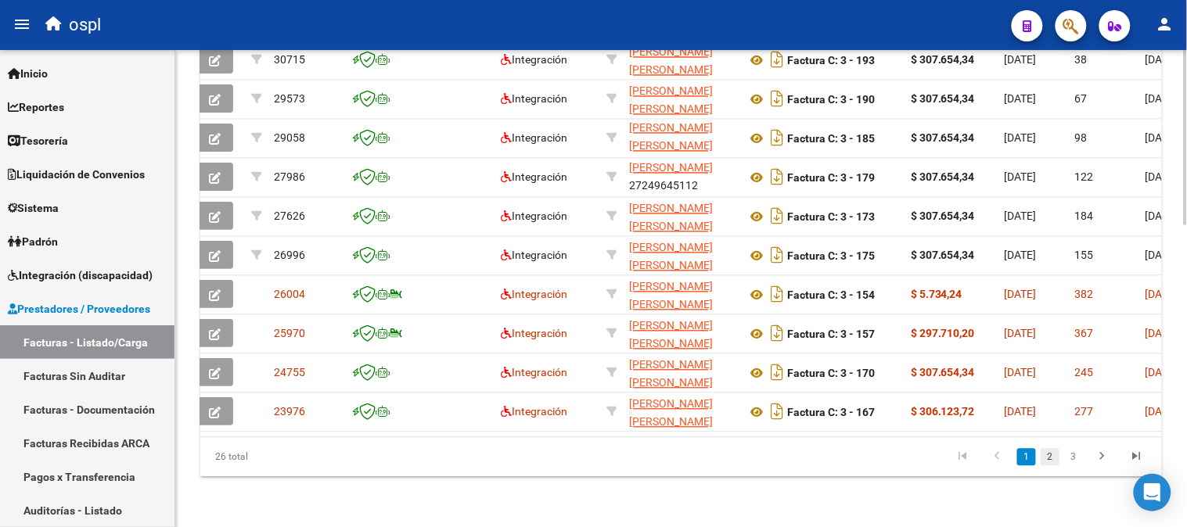
click at [1051, 452] on link "2" at bounding box center [1049, 457] width 19 height 17
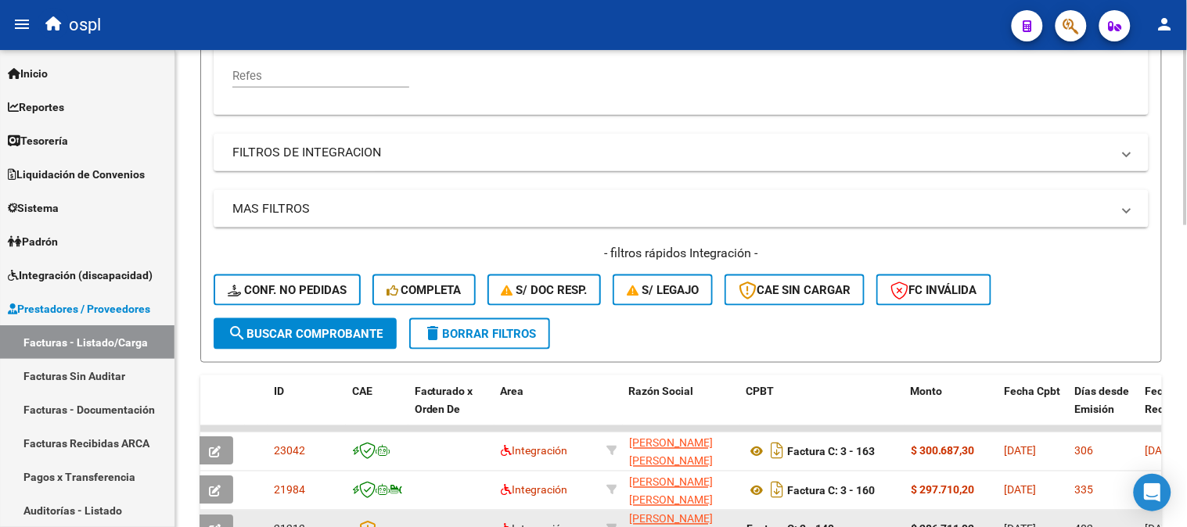
scroll to position [563, 0]
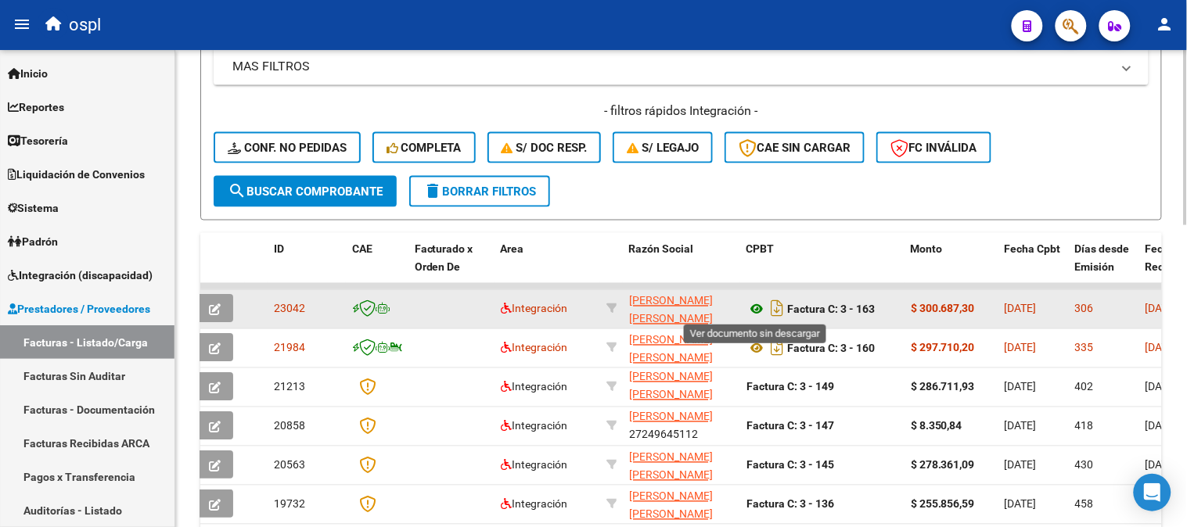
click at [762, 308] on icon at bounding box center [756, 309] width 20 height 19
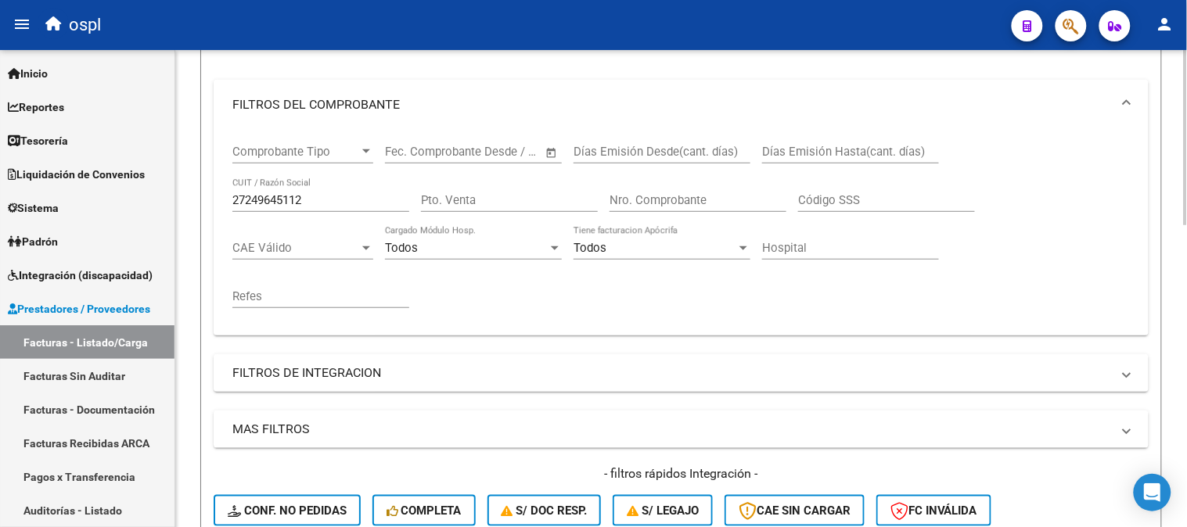
scroll to position [128, 0]
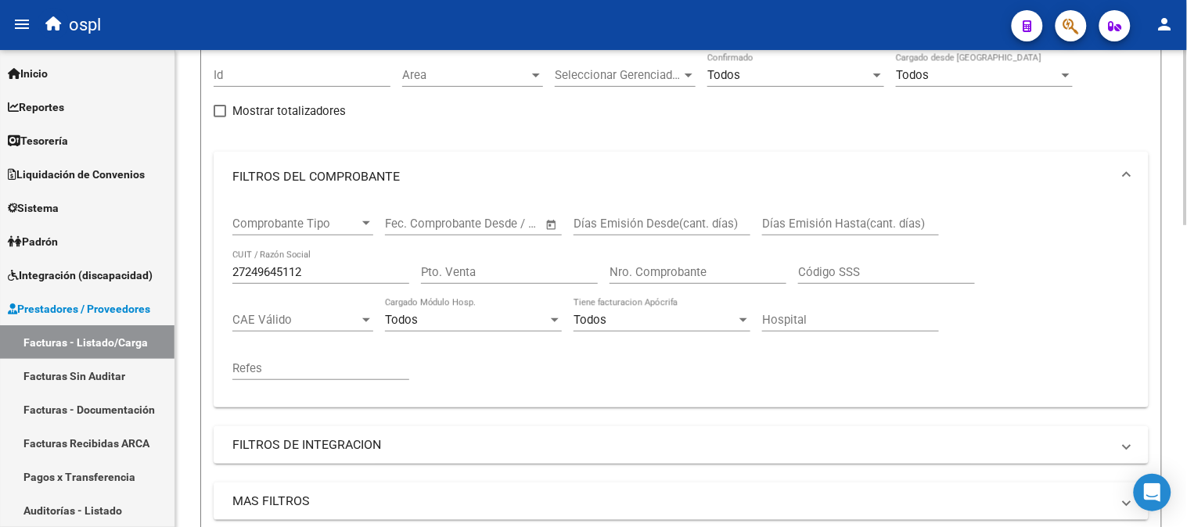
click at [310, 264] on div "27249645112 CUIT / Razón Social" at bounding box center [320, 267] width 177 height 34
click at [309, 268] on input "27249645112" at bounding box center [320, 272] width 177 height 14
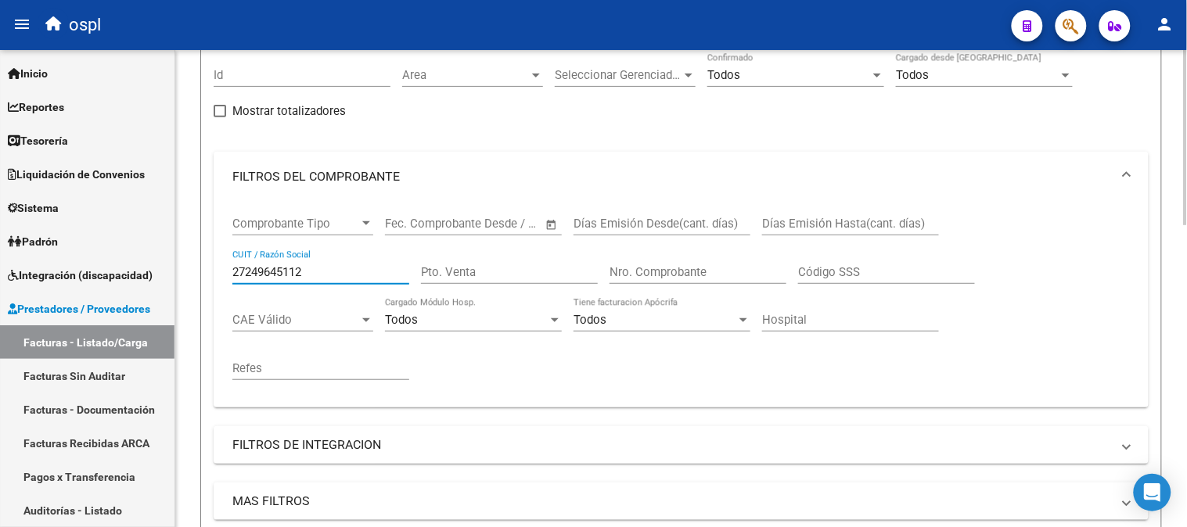
paste input "30711517231"
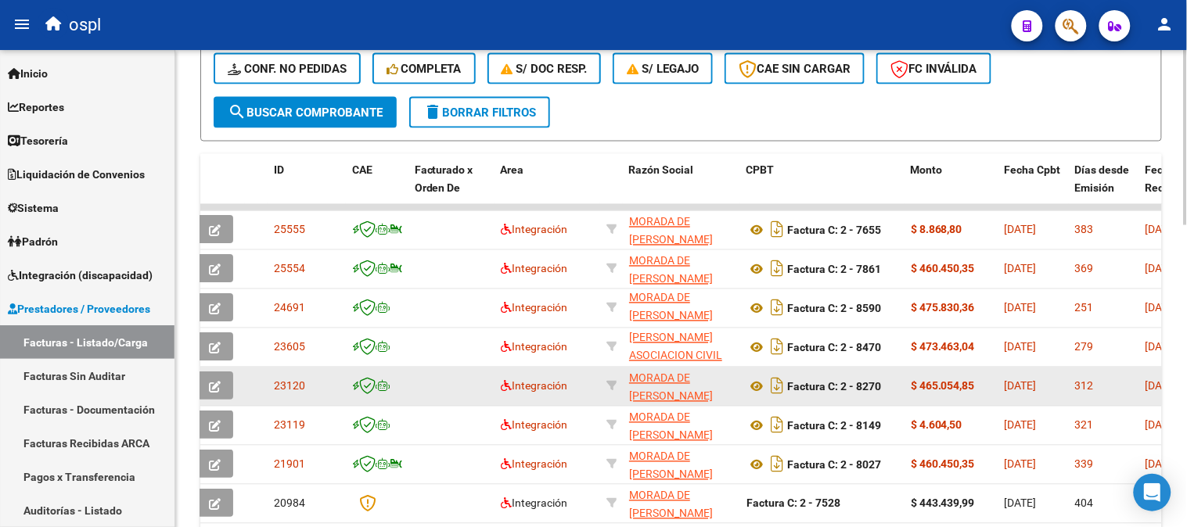
scroll to position [650, 0]
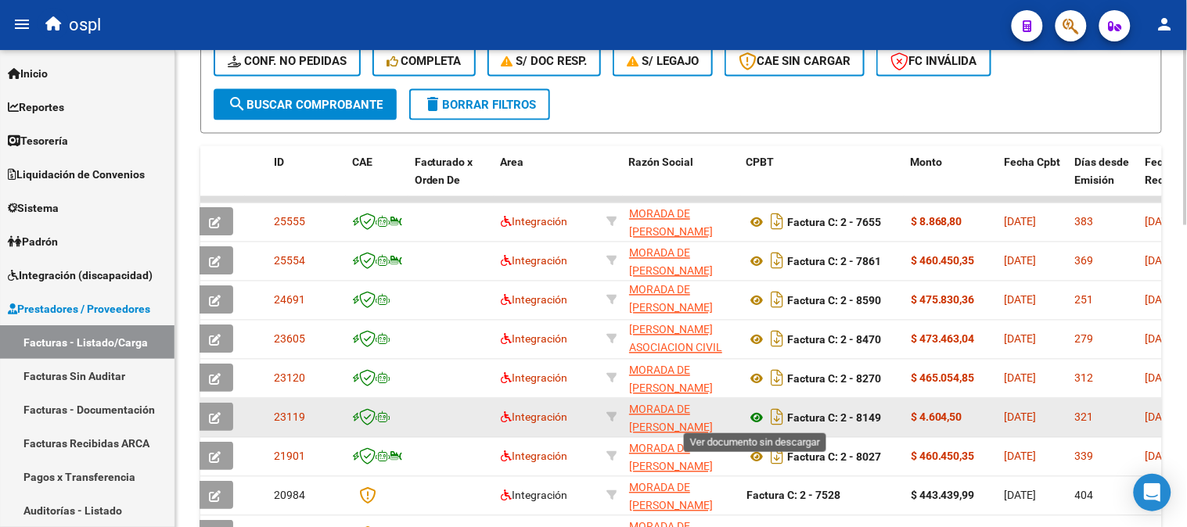
click at [749, 419] on icon at bounding box center [756, 418] width 20 height 19
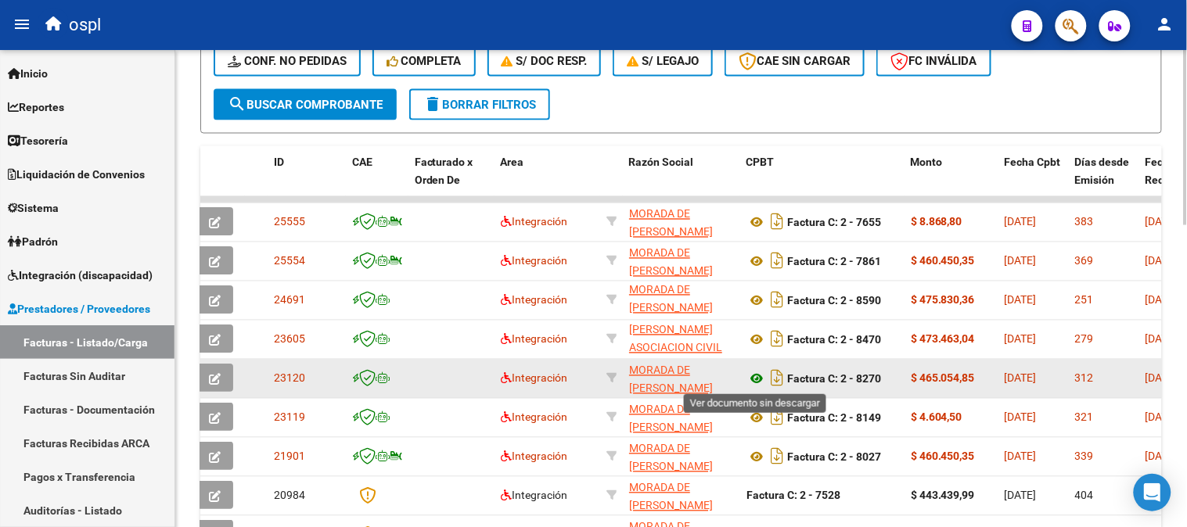
click at [753, 380] on icon at bounding box center [756, 379] width 20 height 19
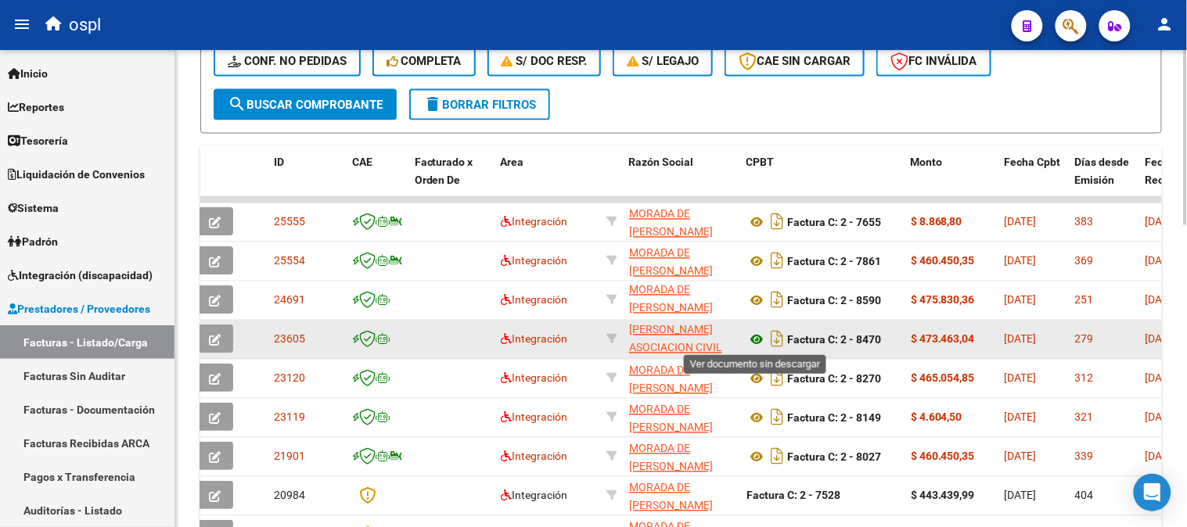
click at [753, 335] on icon at bounding box center [756, 340] width 20 height 19
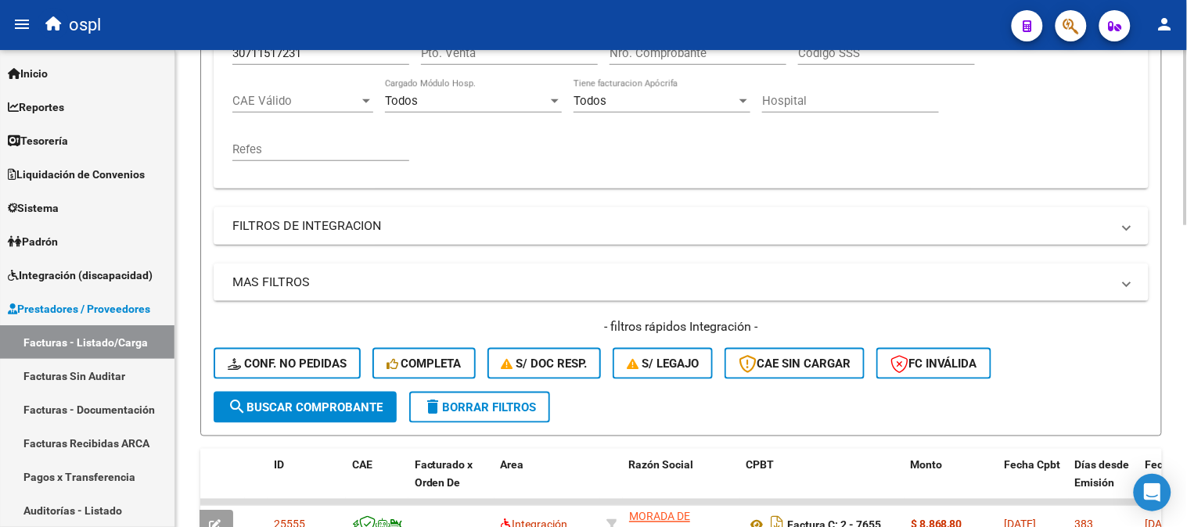
scroll to position [215, 0]
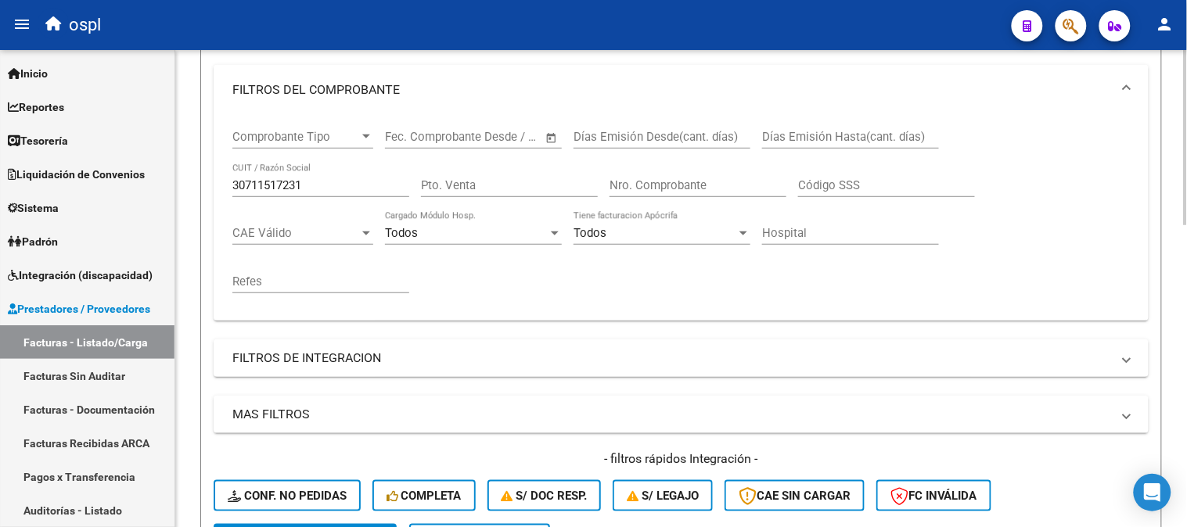
click at [300, 193] on div "30711517231 CUIT / Razón Social" at bounding box center [320, 180] width 177 height 34
click at [305, 189] on input "30711517231" at bounding box center [320, 185] width 177 height 14
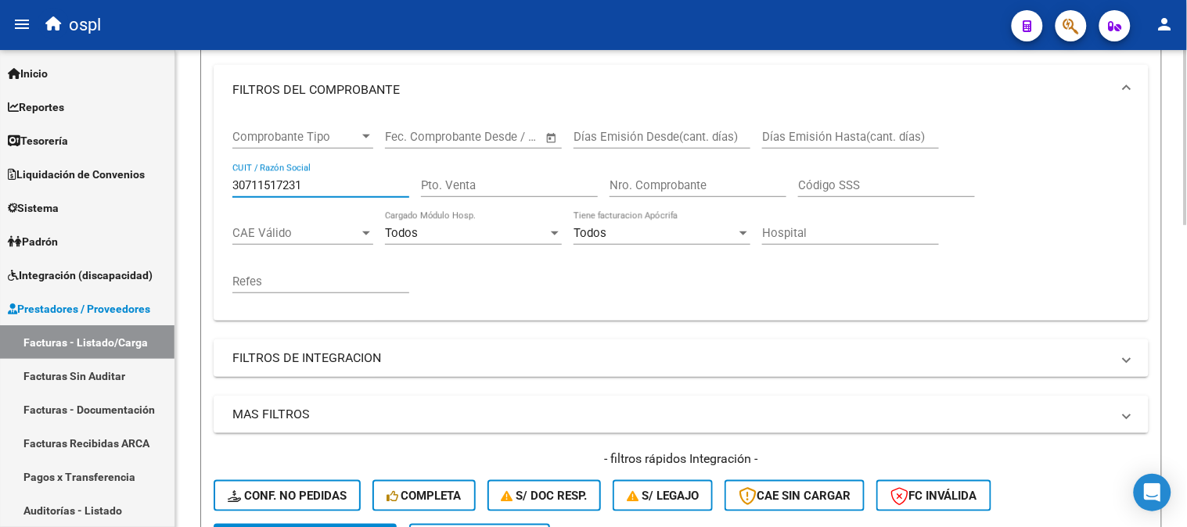
paste input "20216293194"
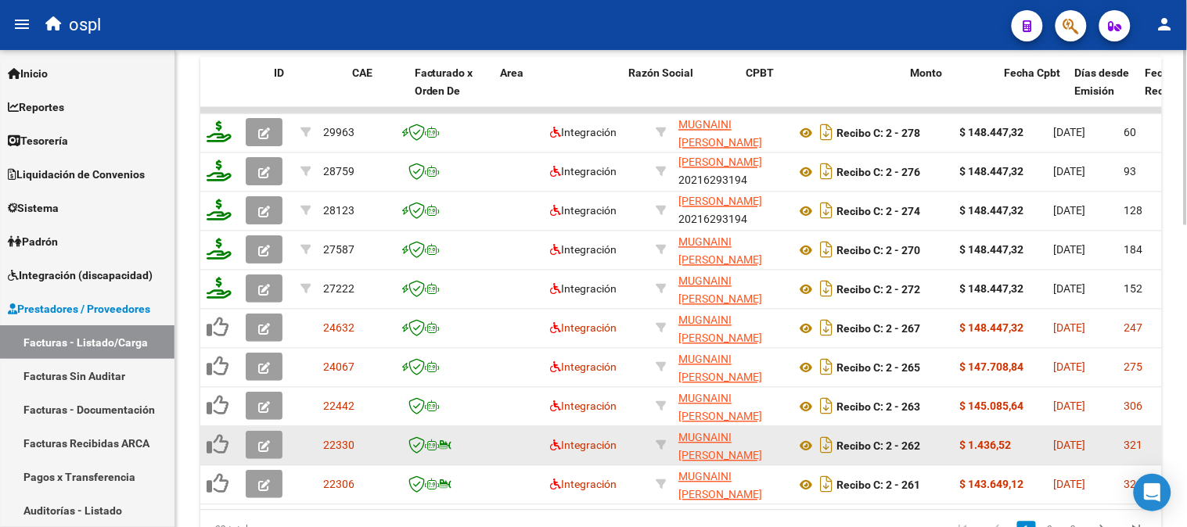
scroll to position [759, 0]
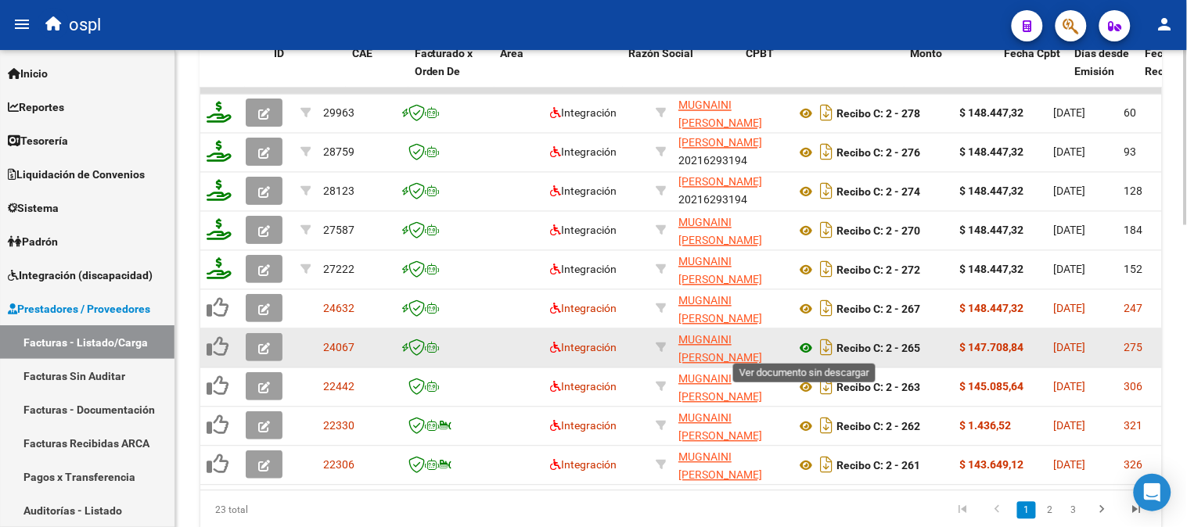
click at [803, 346] on icon at bounding box center [806, 348] width 20 height 19
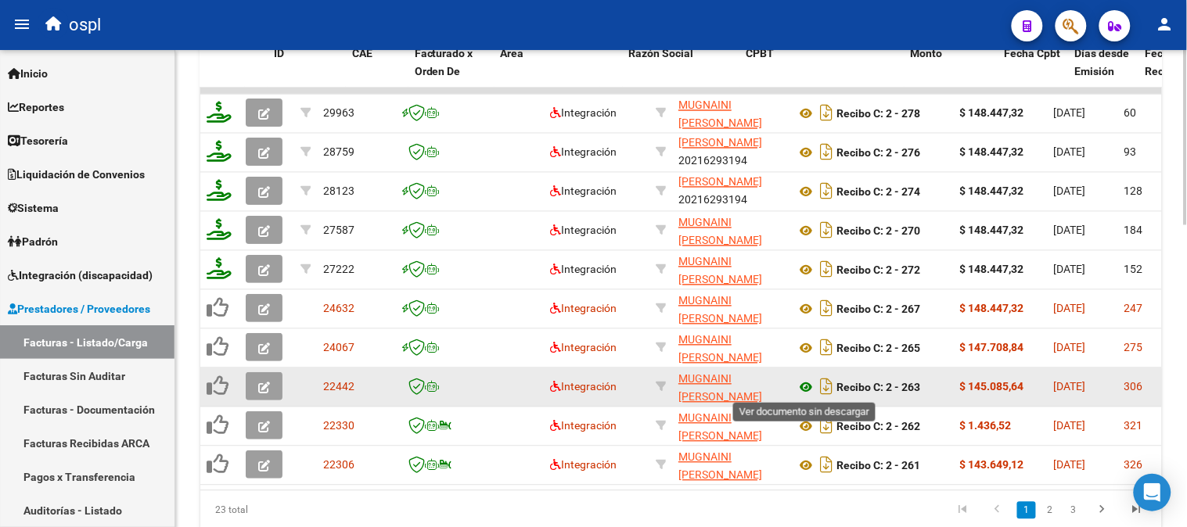
click at [809, 379] on icon at bounding box center [806, 388] width 20 height 19
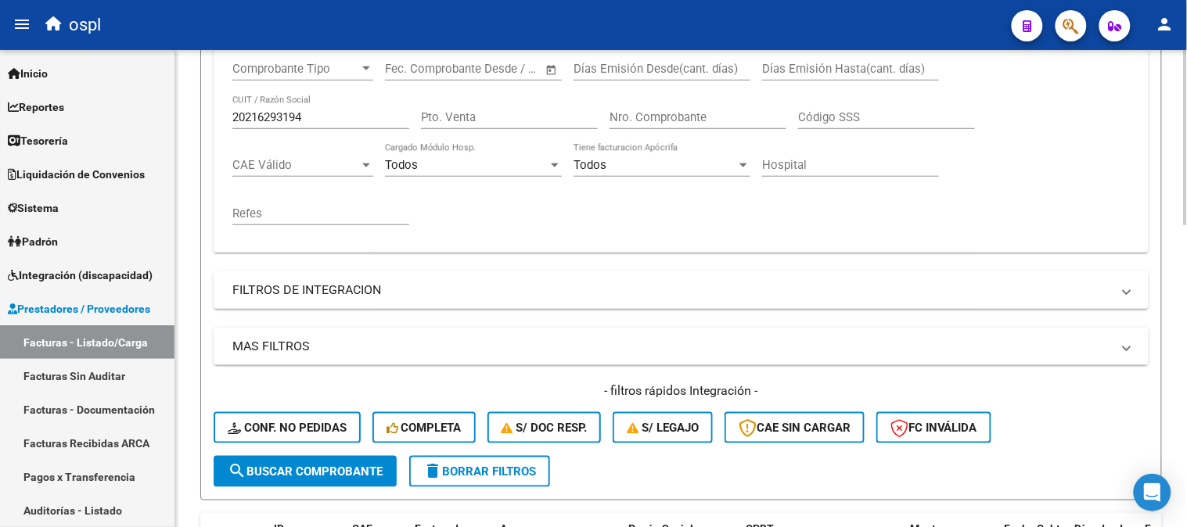
scroll to position [237, 0]
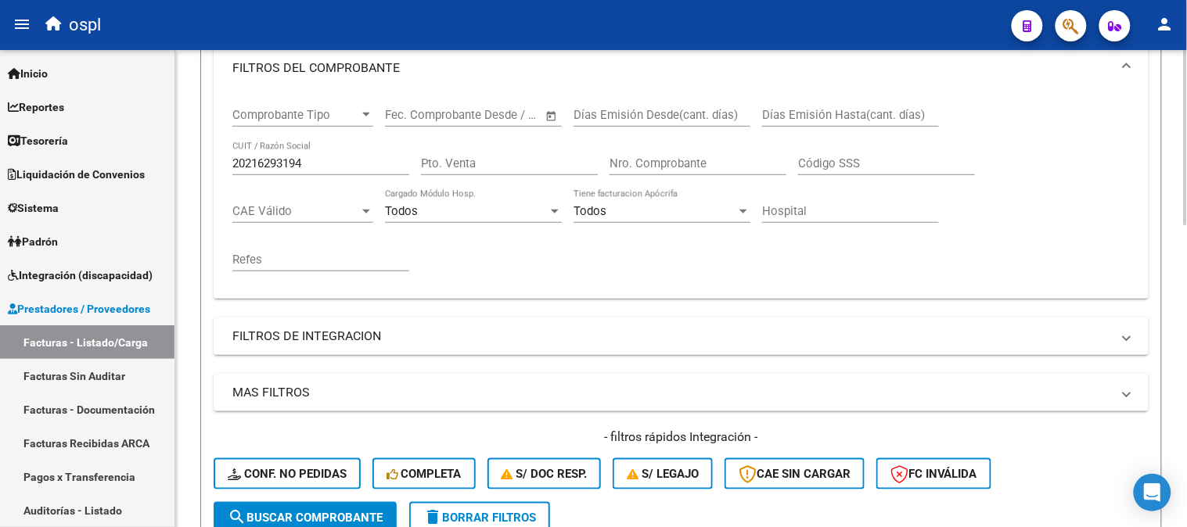
click at [318, 166] on input "20216293194" at bounding box center [320, 163] width 177 height 14
paste input "7287222780"
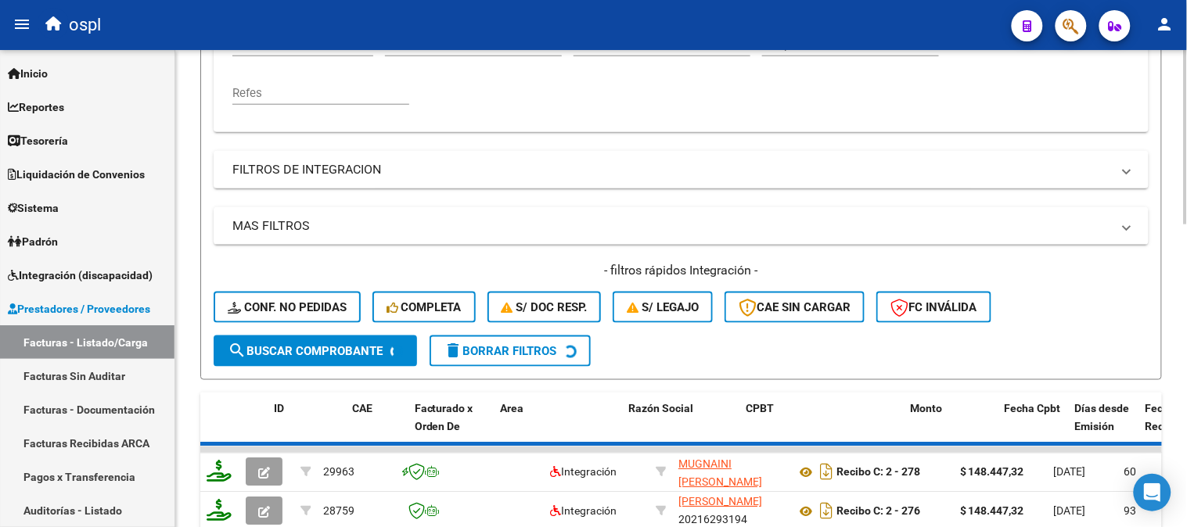
scroll to position [671, 0]
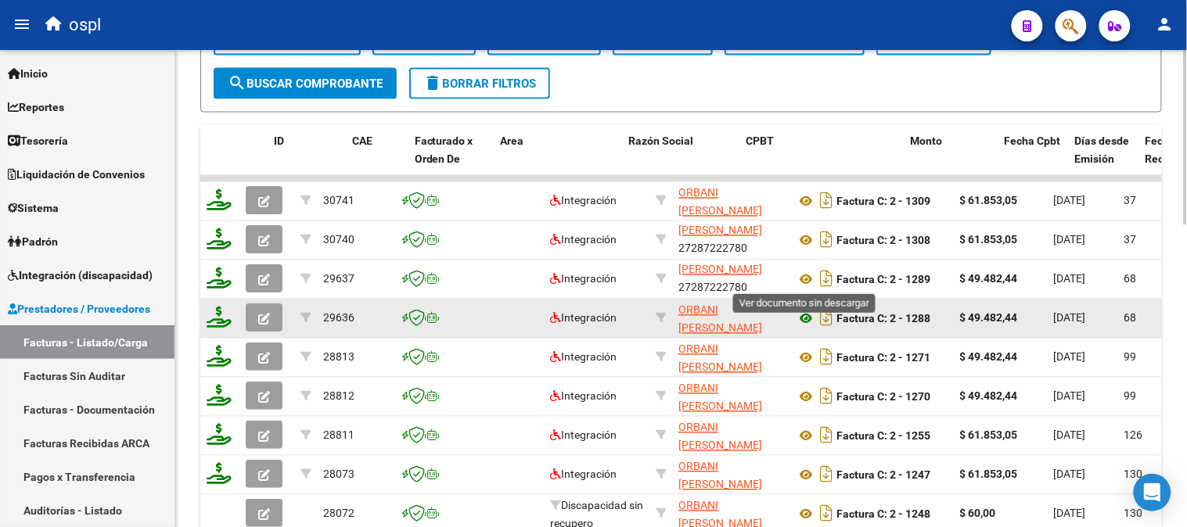
click at [800, 278] on icon at bounding box center [806, 280] width 20 height 19
click at [806, 318] on icon at bounding box center [806, 319] width 20 height 19
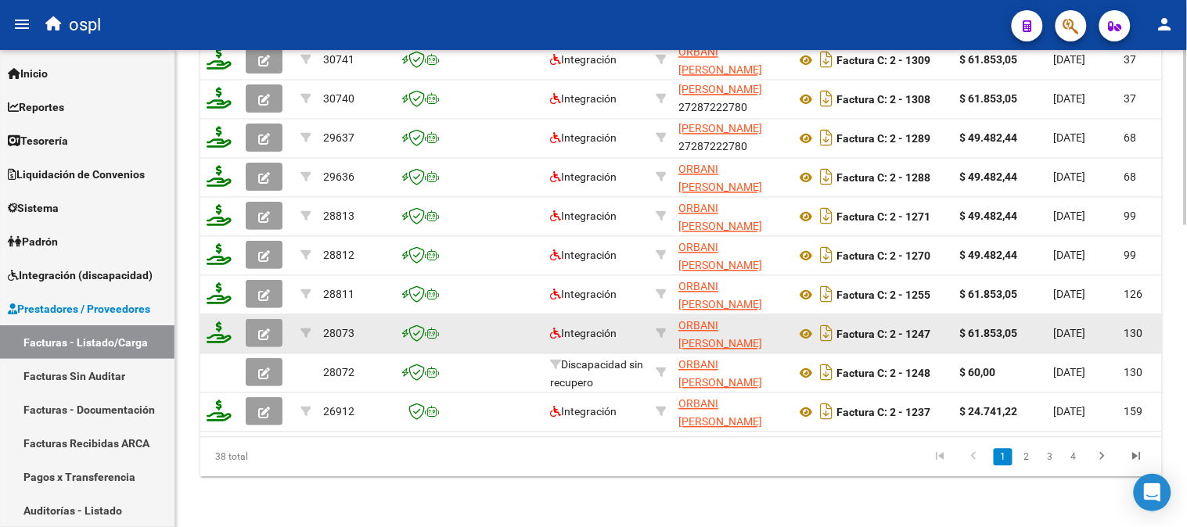
scroll to position [824, 0]
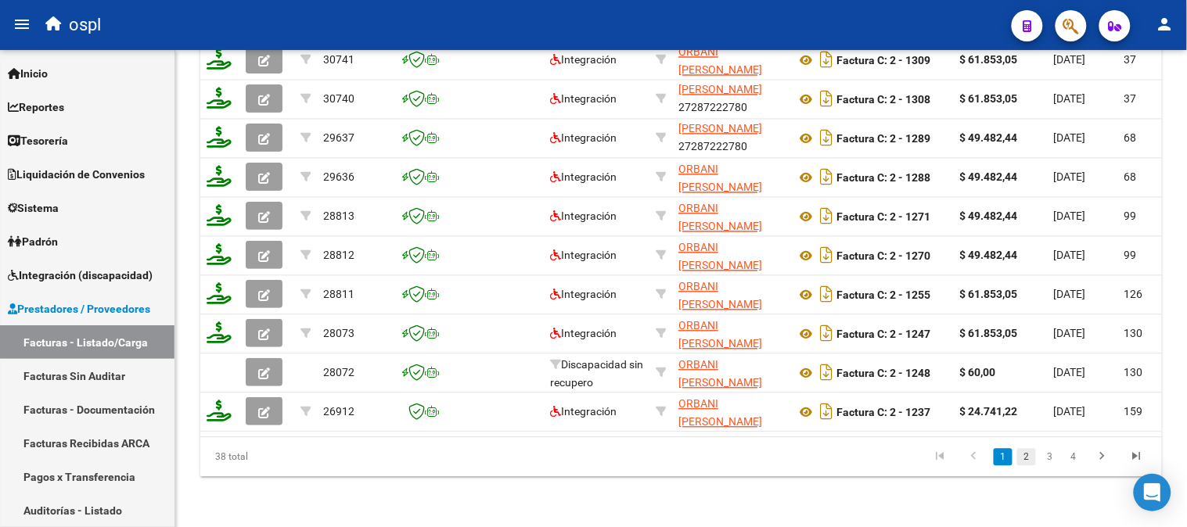
click at [1028, 456] on link "2" at bounding box center [1026, 457] width 19 height 17
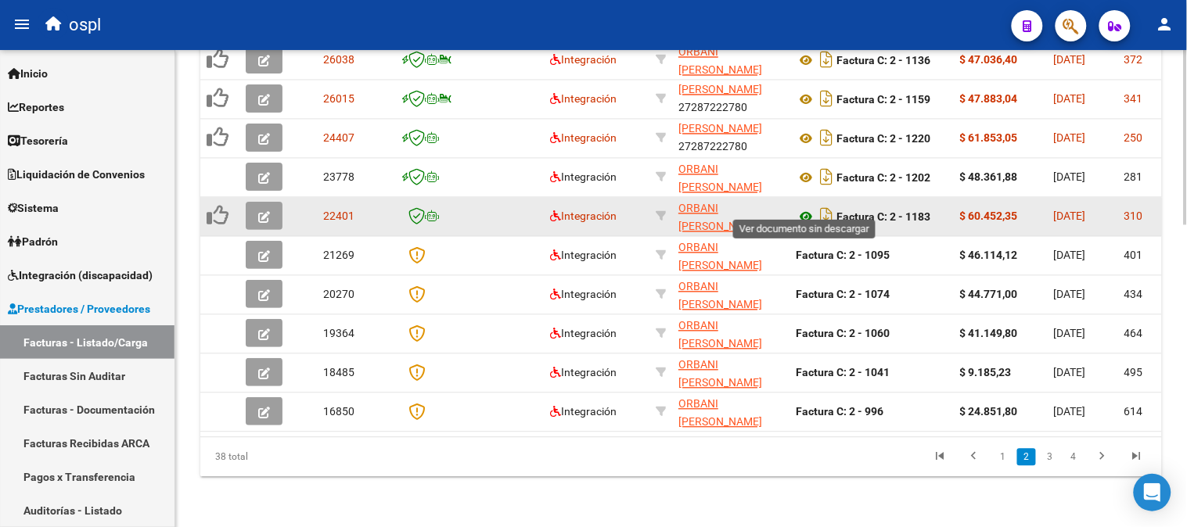
click at [803, 208] on icon at bounding box center [806, 217] width 20 height 19
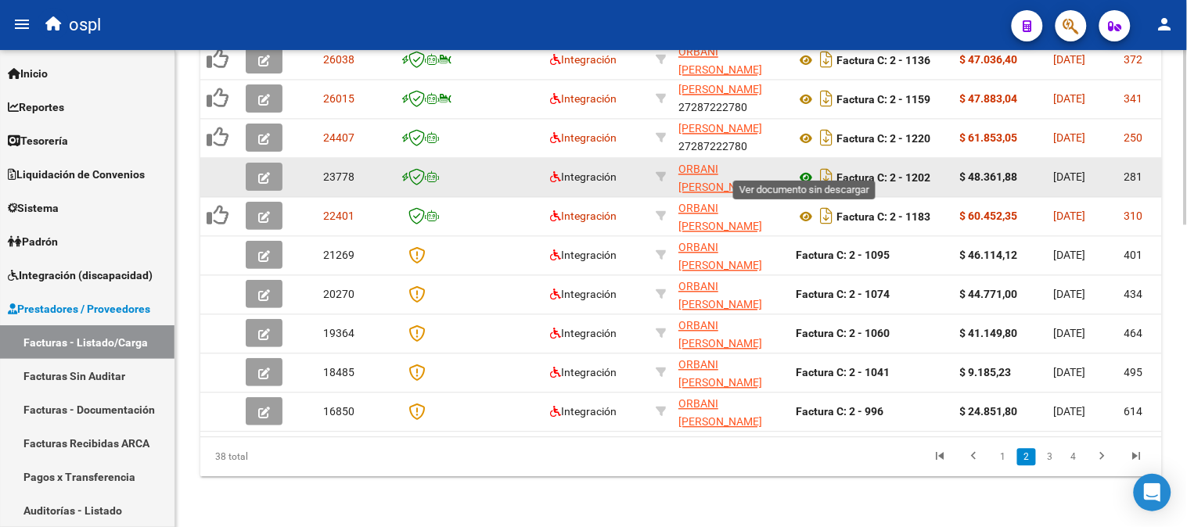
click at [803, 169] on icon at bounding box center [806, 178] width 20 height 19
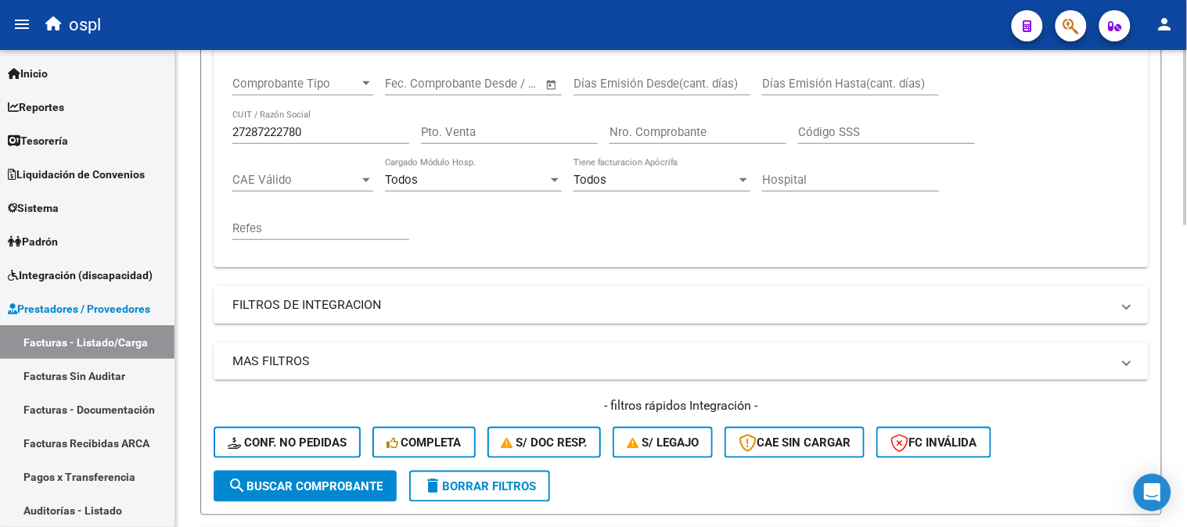
scroll to position [128, 0]
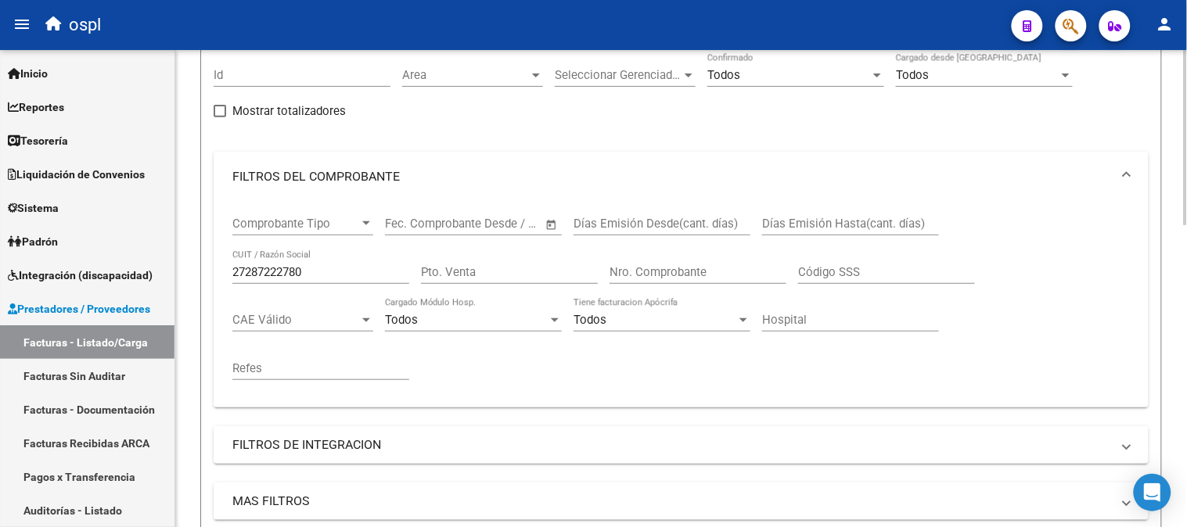
click at [325, 268] on input "27287222780" at bounding box center [320, 272] width 177 height 14
paste input "380027106"
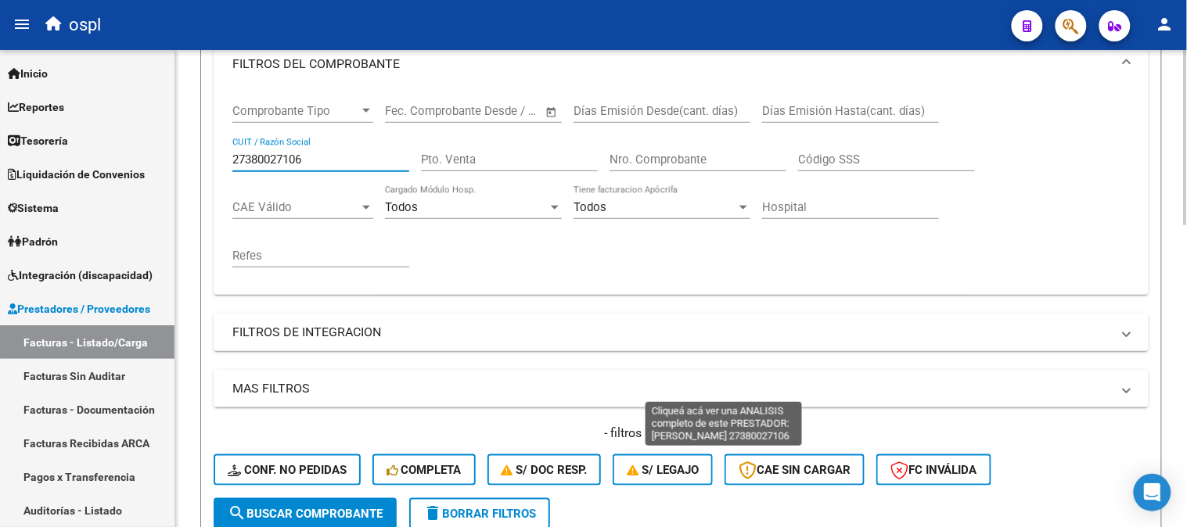
scroll to position [650, 0]
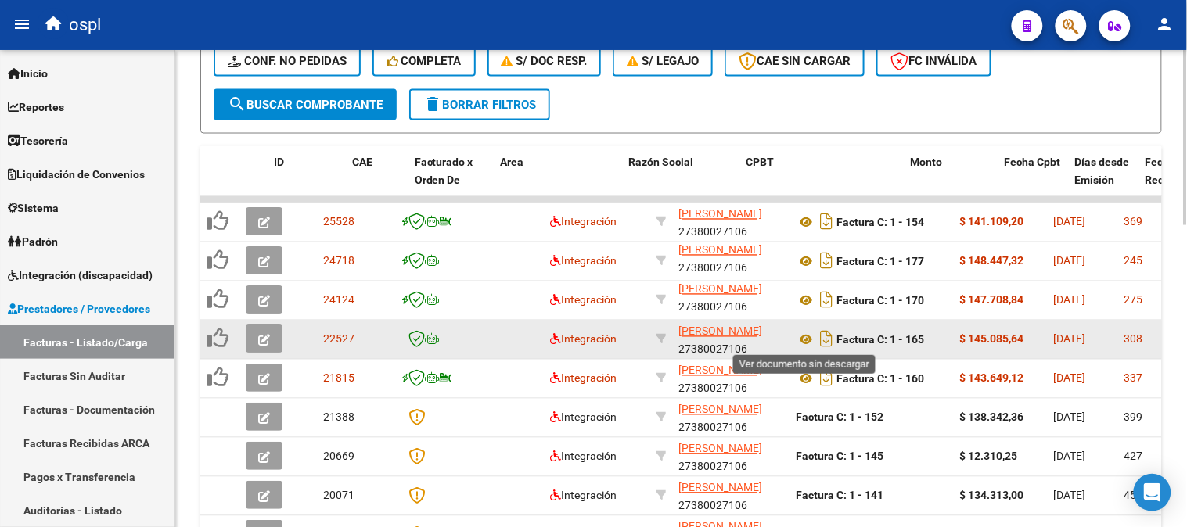
click at [804, 339] on icon at bounding box center [806, 340] width 20 height 19
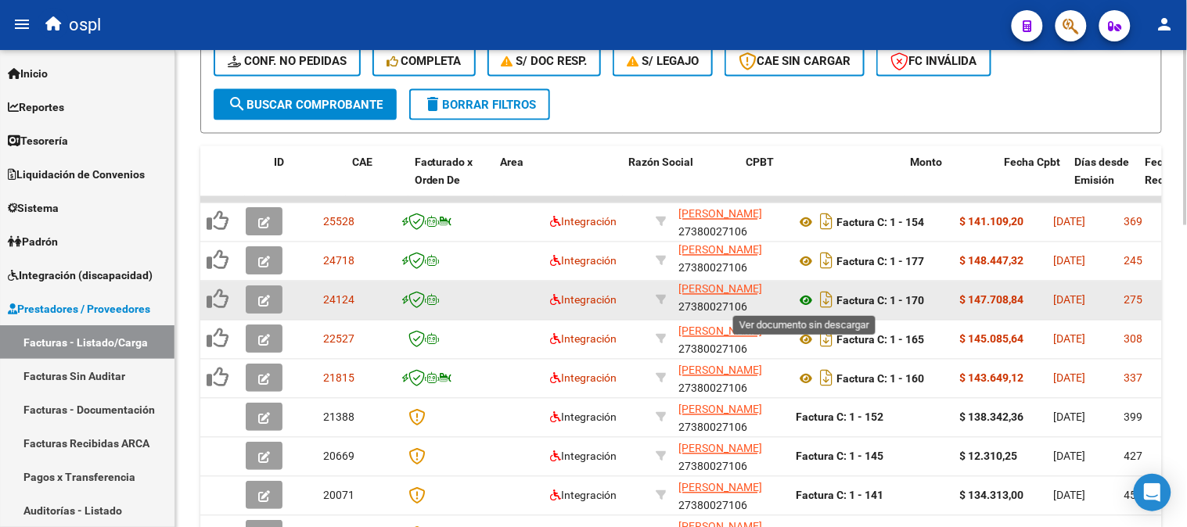
click at [806, 300] on icon at bounding box center [806, 301] width 20 height 19
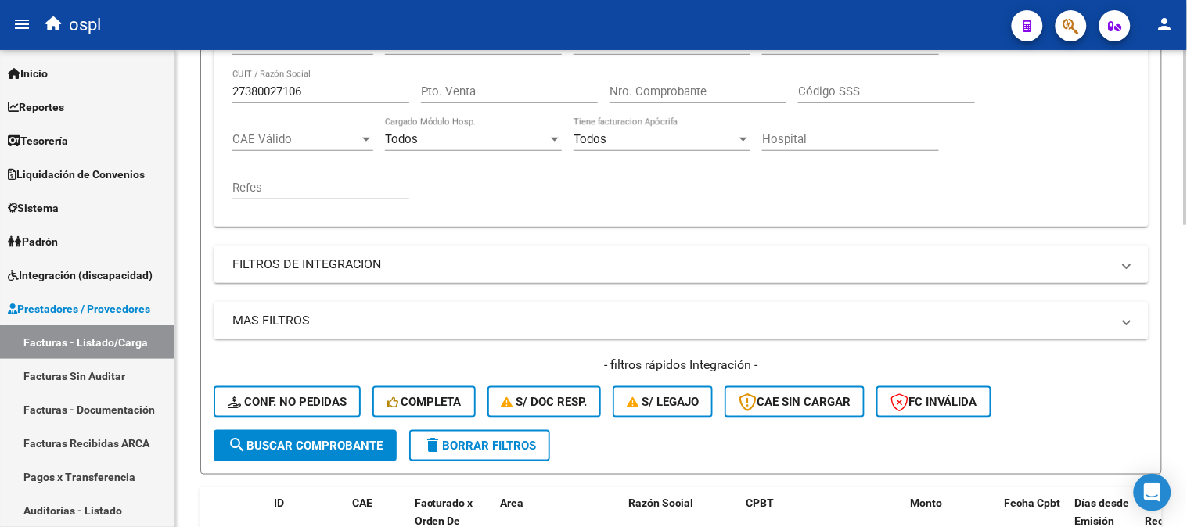
scroll to position [128, 0]
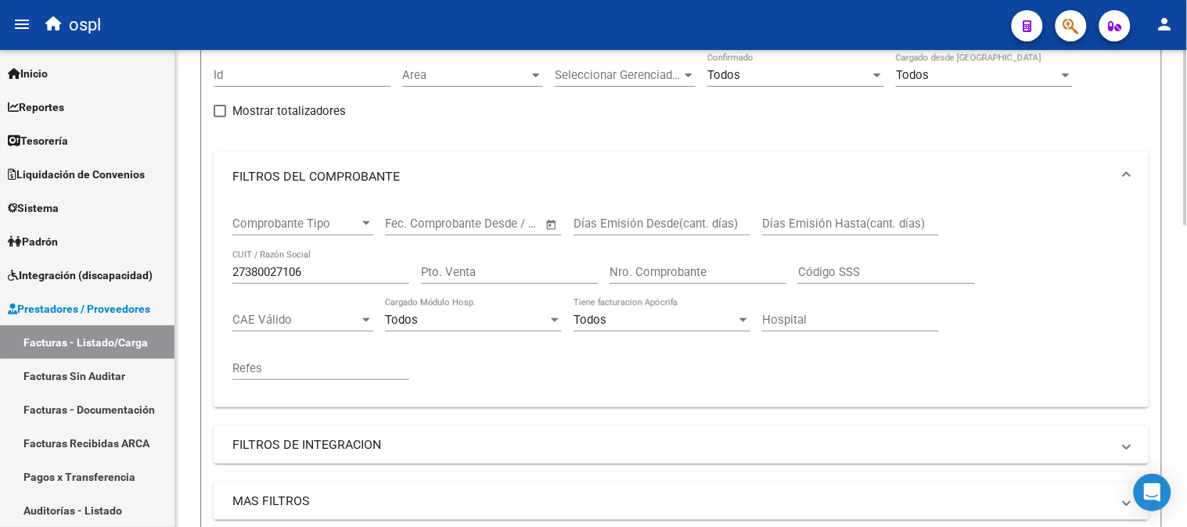
click at [337, 280] on div "27380027106 CUIT / Razón Social" at bounding box center [320, 267] width 177 height 34
click at [334, 271] on input "27380027106" at bounding box center [320, 272] width 177 height 14
paste input "30714307475"
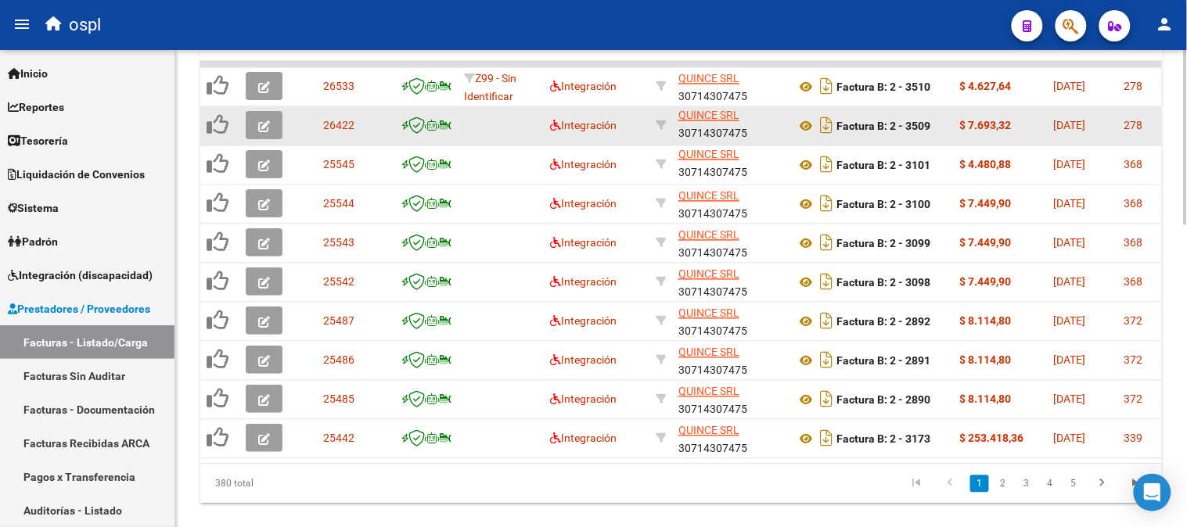
scroll to position [824, 0]
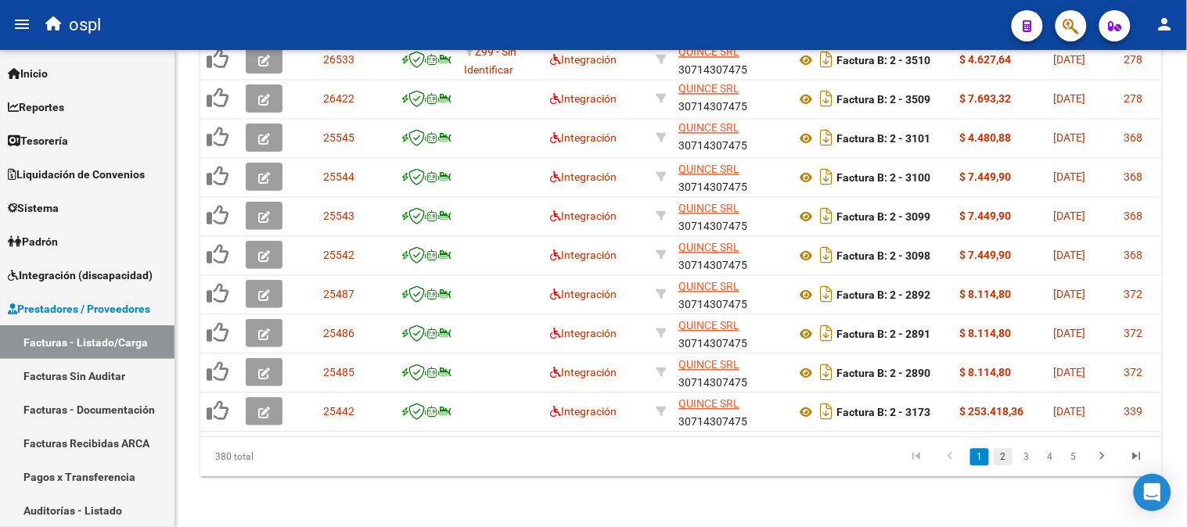
click at [1011, 456] on link "2" at bounding box center [1002, 457] width 19 height 17
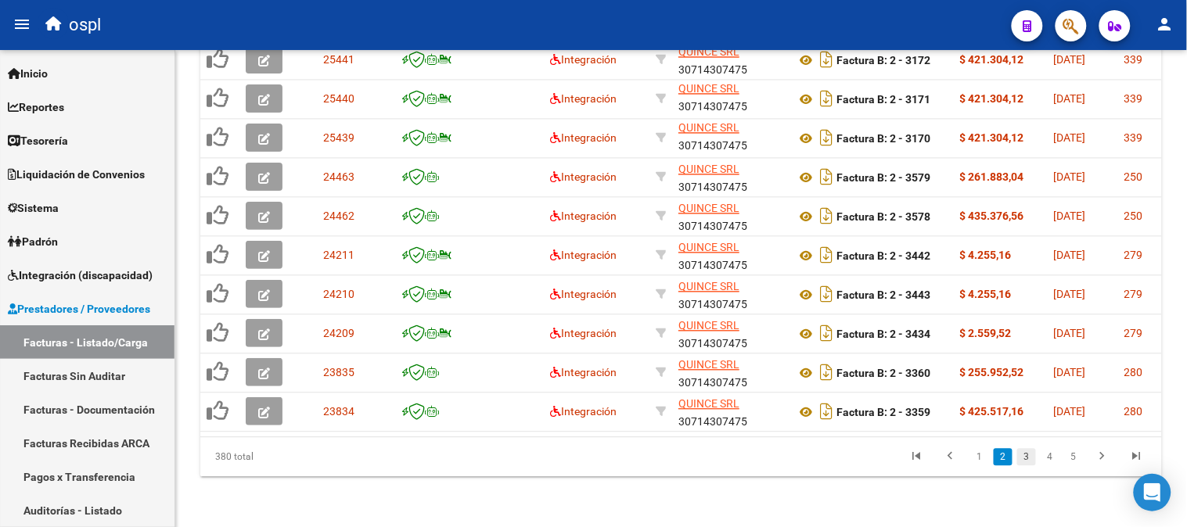
click at [1026, 454] on link "3" at bounding box center [1026, 457] width 19 height 17
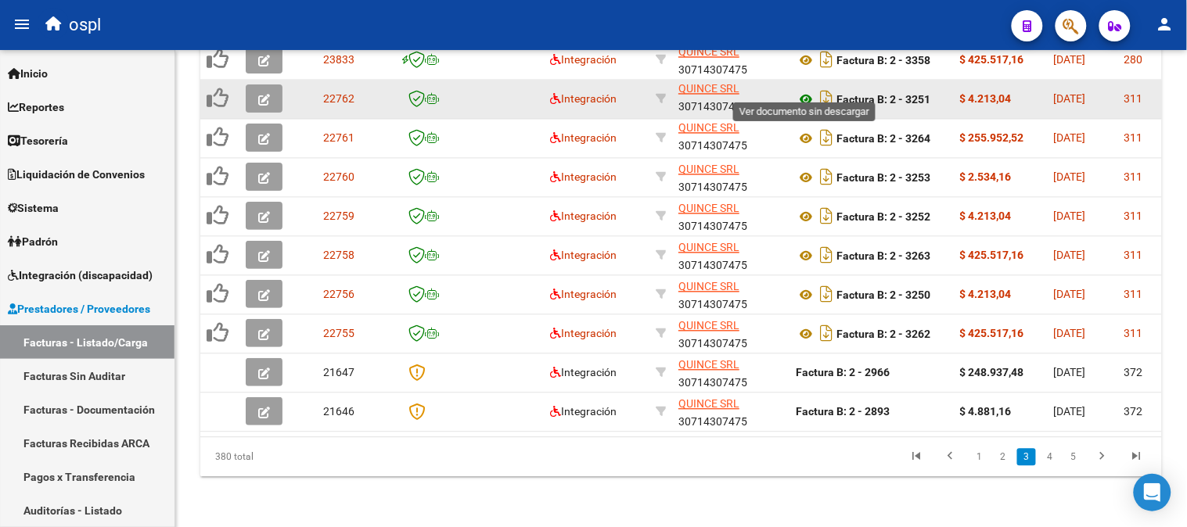
click at [803, 91] on icon at bounding box center [806, 100] width 20 height 19
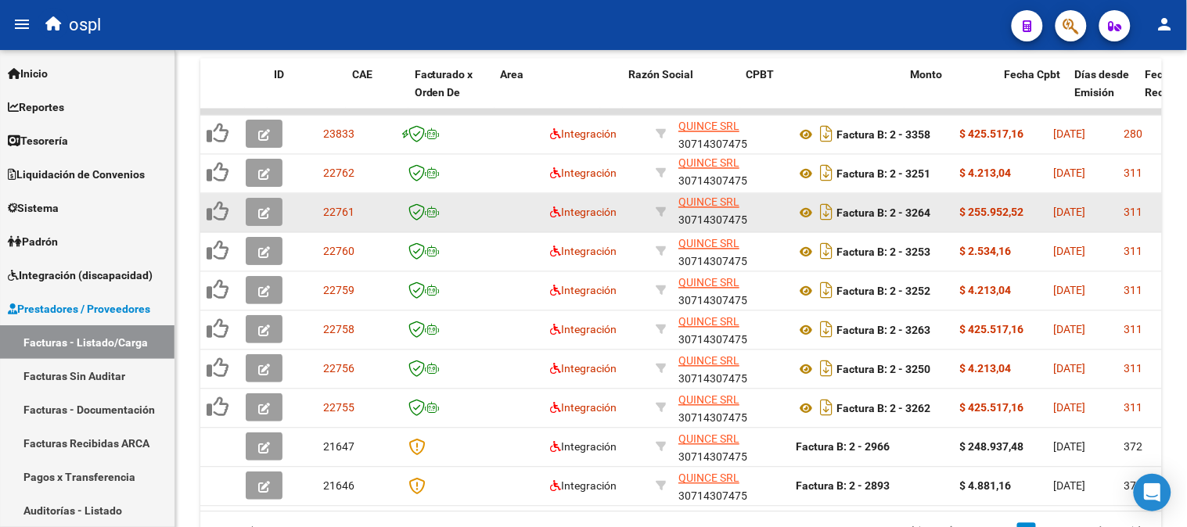
scroll to position [737, 0]
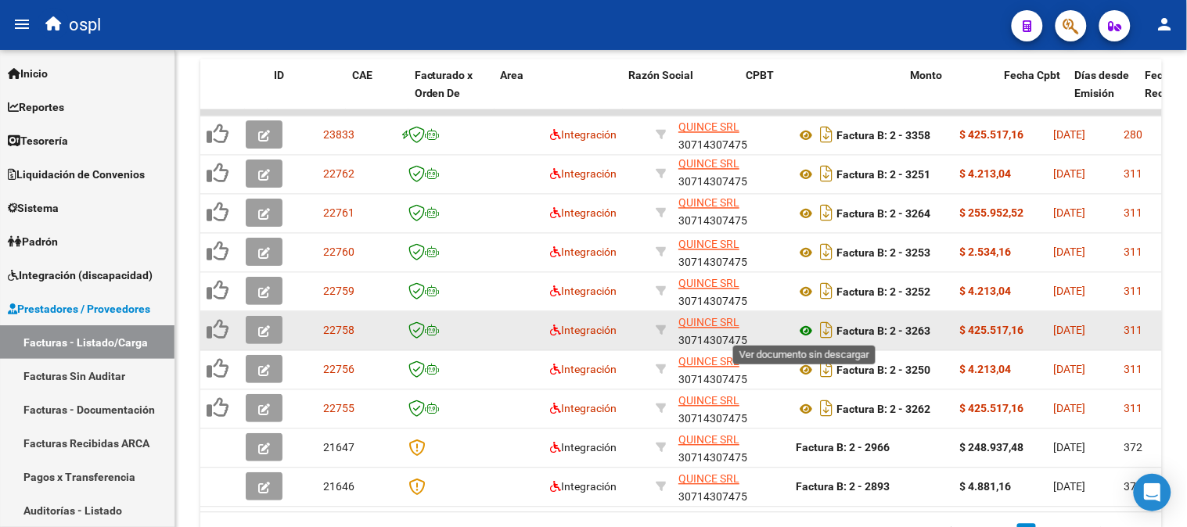
click at [801, 326] on icon at bounding box center [806, 331] width 20 height 19
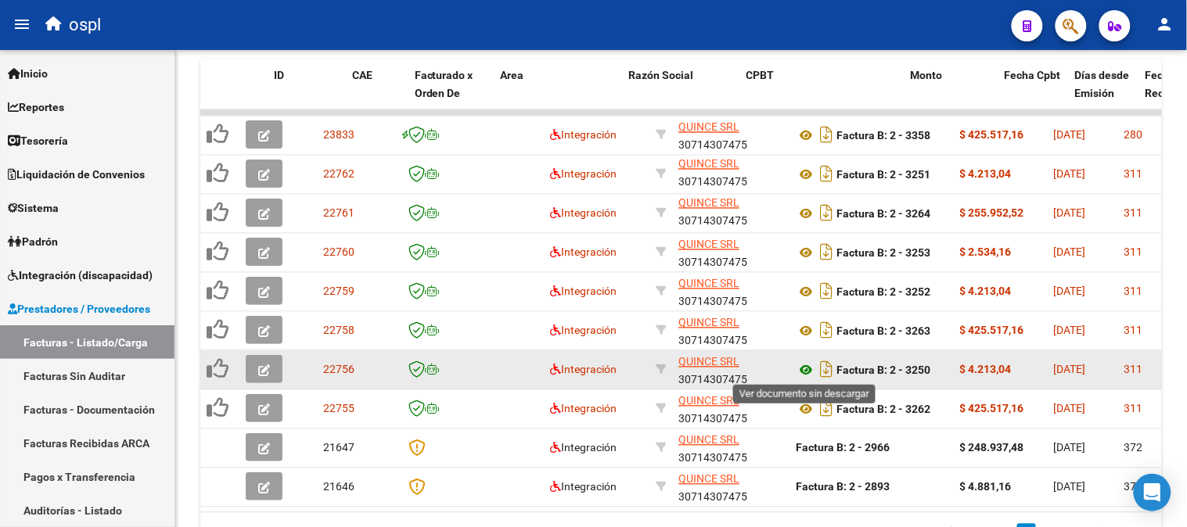
click at [804, 370] on icon at bounding box center [806, 370] width 20 height 19
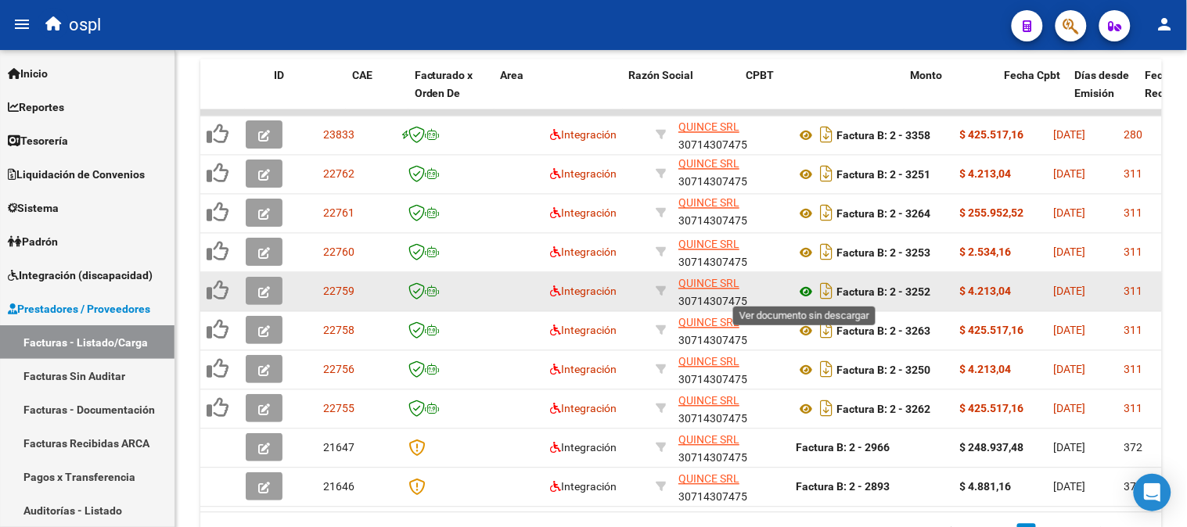
click at [801, 292] on icon at bounding box center [806, 292] width 20 height 19
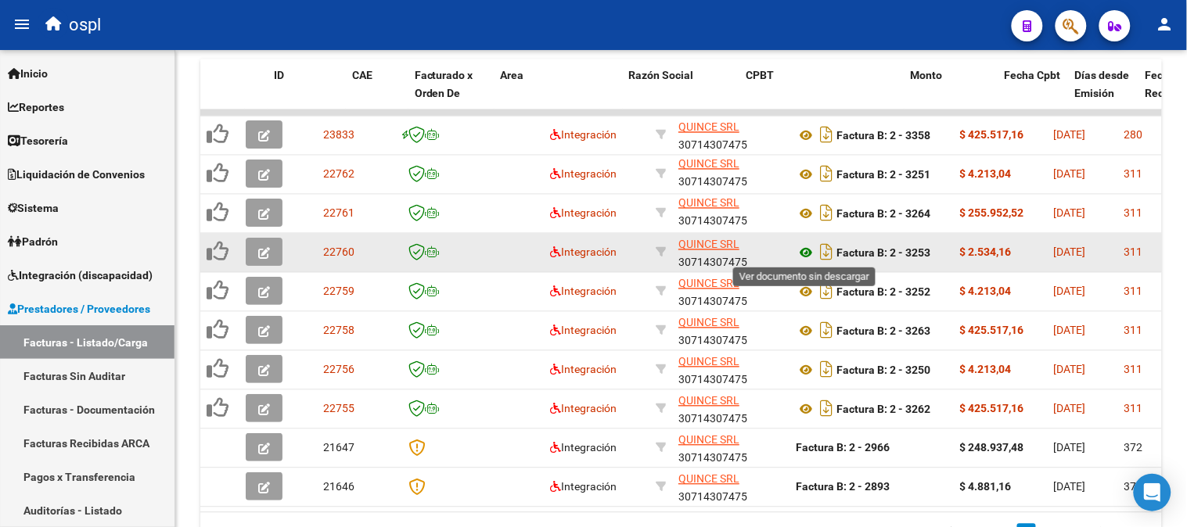
click at [806, 251] on icon at bounding box center [806, 253] width 20 height 19
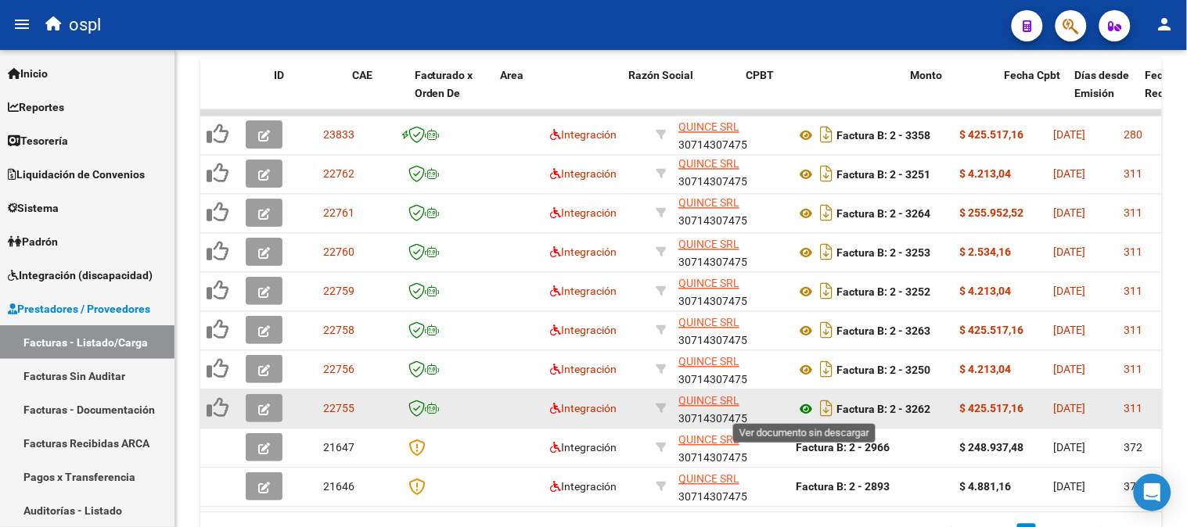
click at [806, 403] on icon at bounding box center [806, 410] width 20 height 19
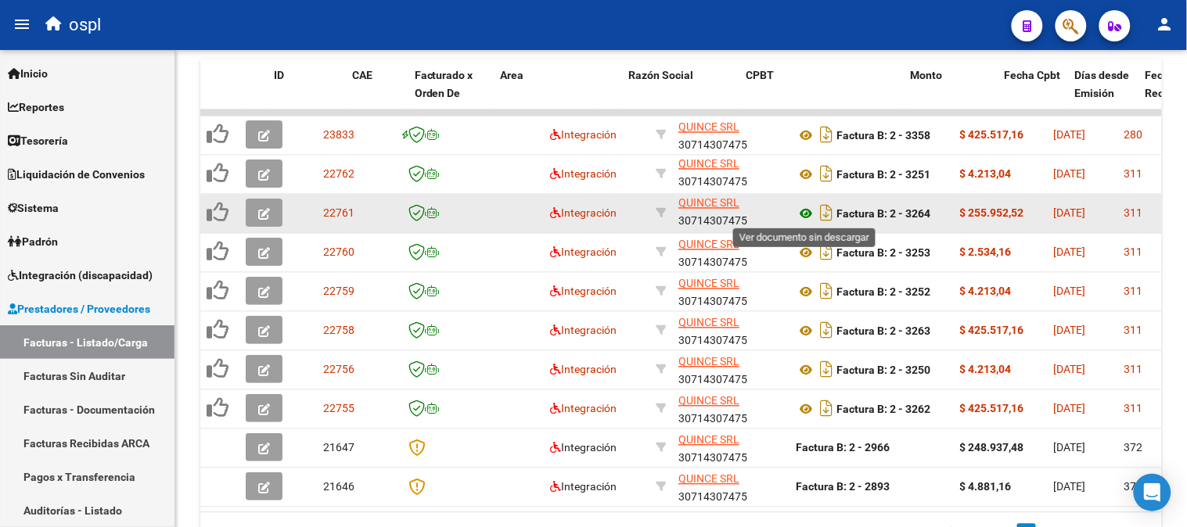
click at [800, 210] on icon at bounding box center [806, 214] width 20 height 19
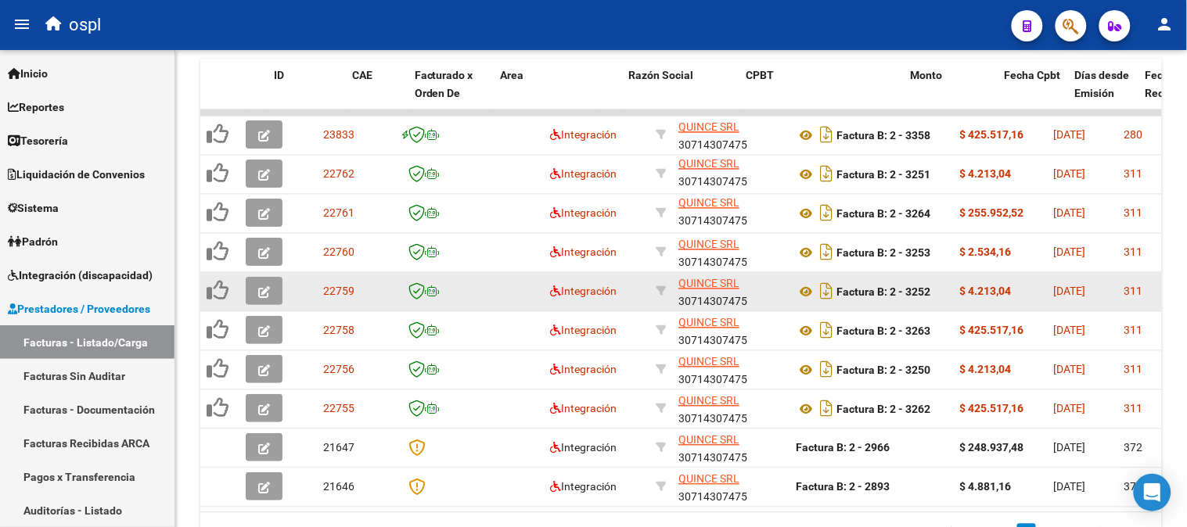
scroll to position [824, 0]
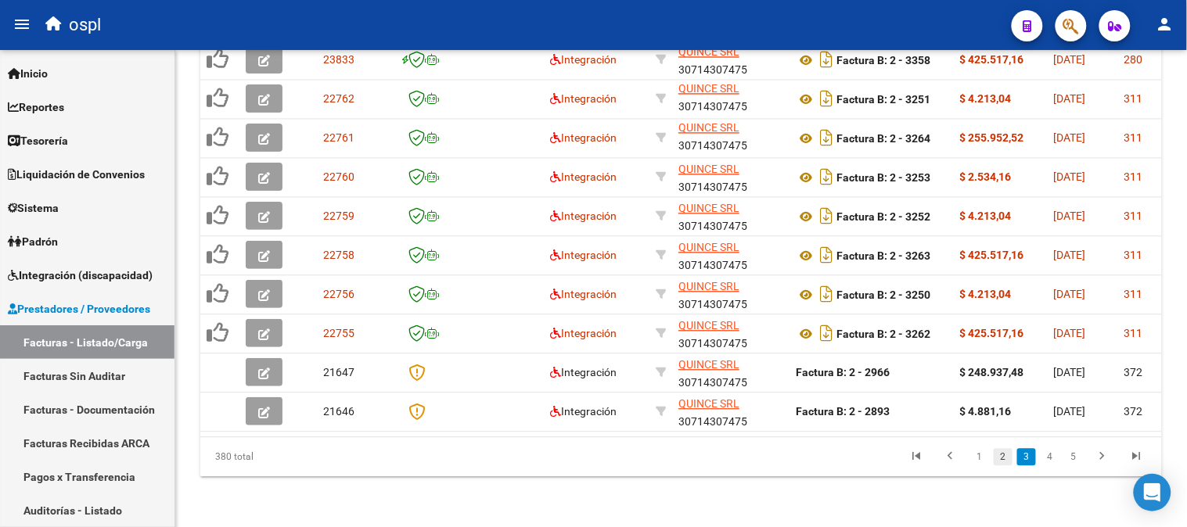
click at [1009, 459] on link "2" at bounding box center [1002, 457] width 19 height 17
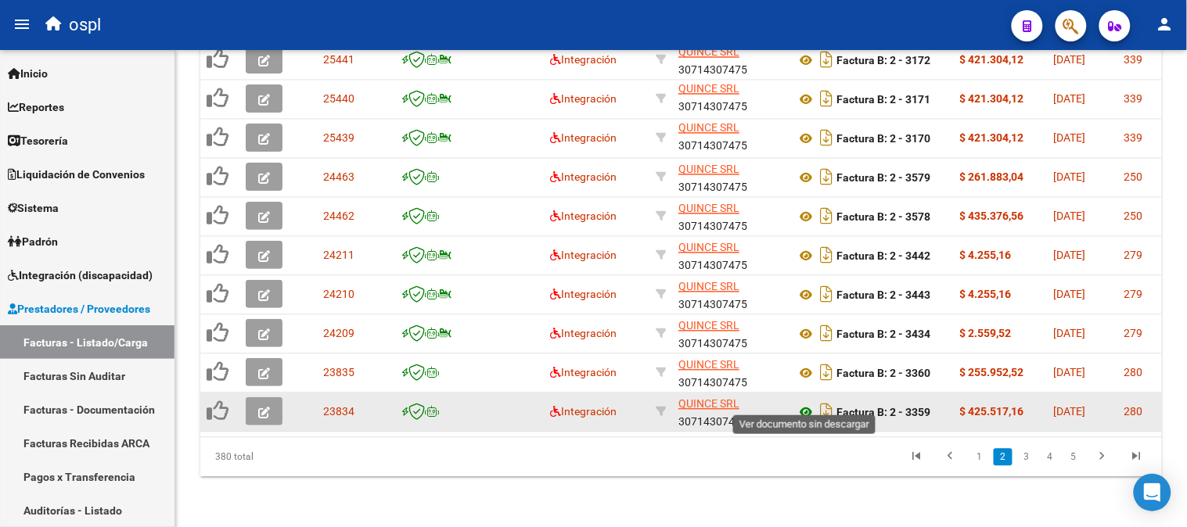
click at [803, 404] on icon at bounding box center [806, 413] width 20 height 19
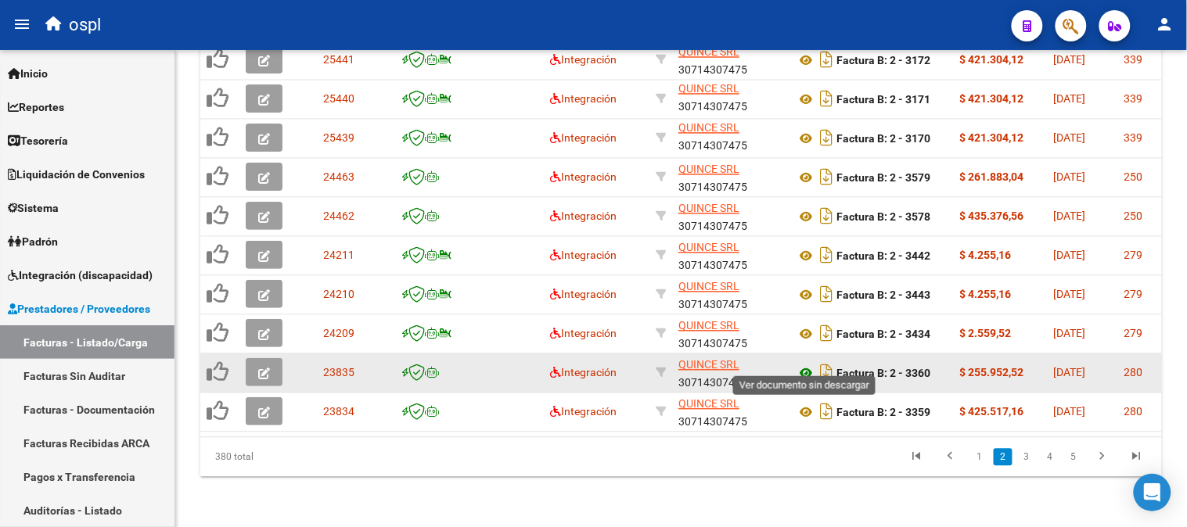
click at [806, 365] on icon at bounding box center [806, 374] width 20 height 19
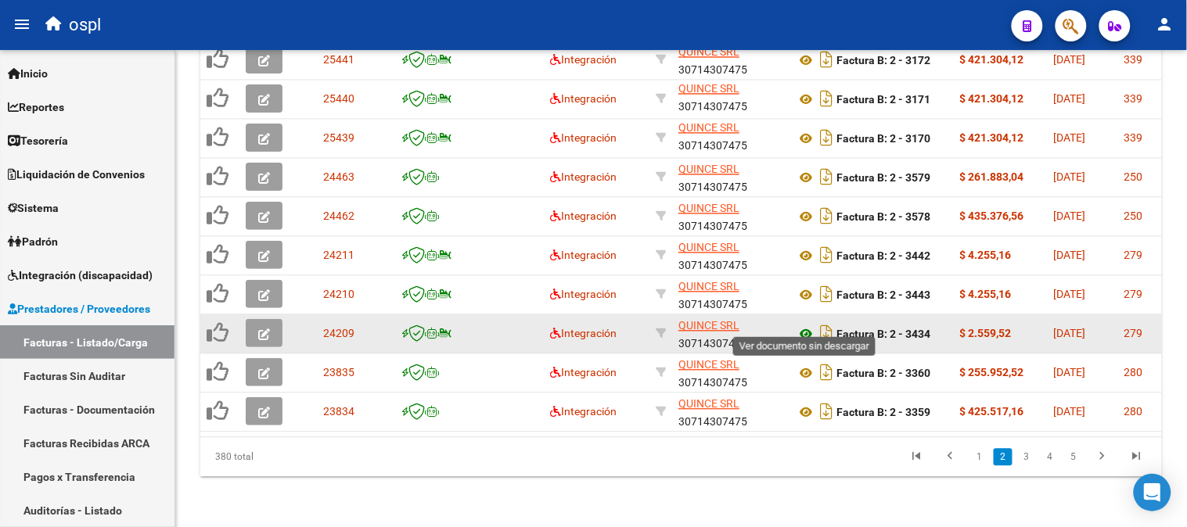
click at [806, 325] on icon at bounding box center [806, 334] width 20 height 19
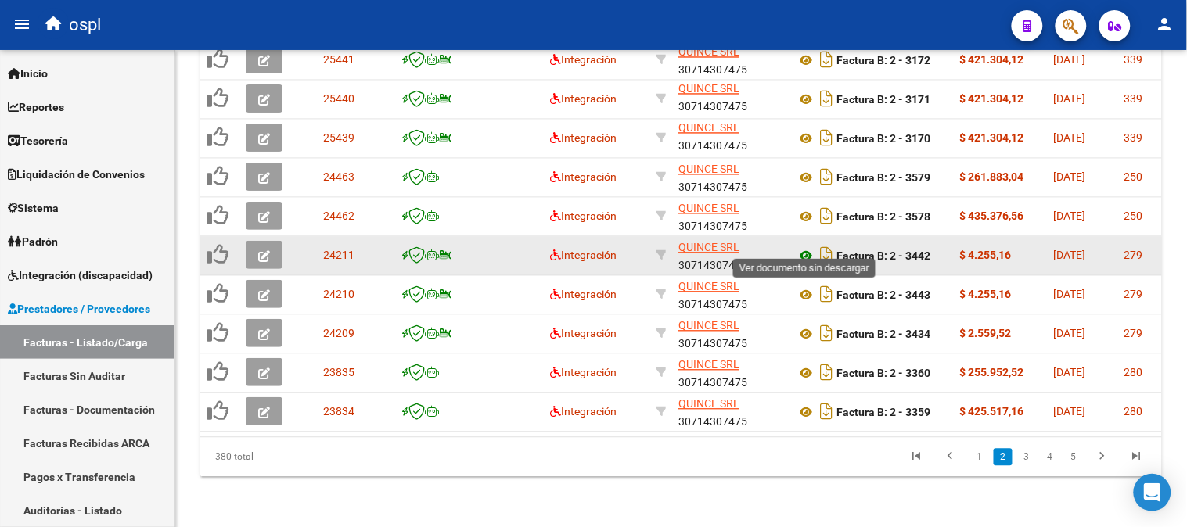
click at [806, 247] on icon at bounding box center [806, 256] width 20 height 19
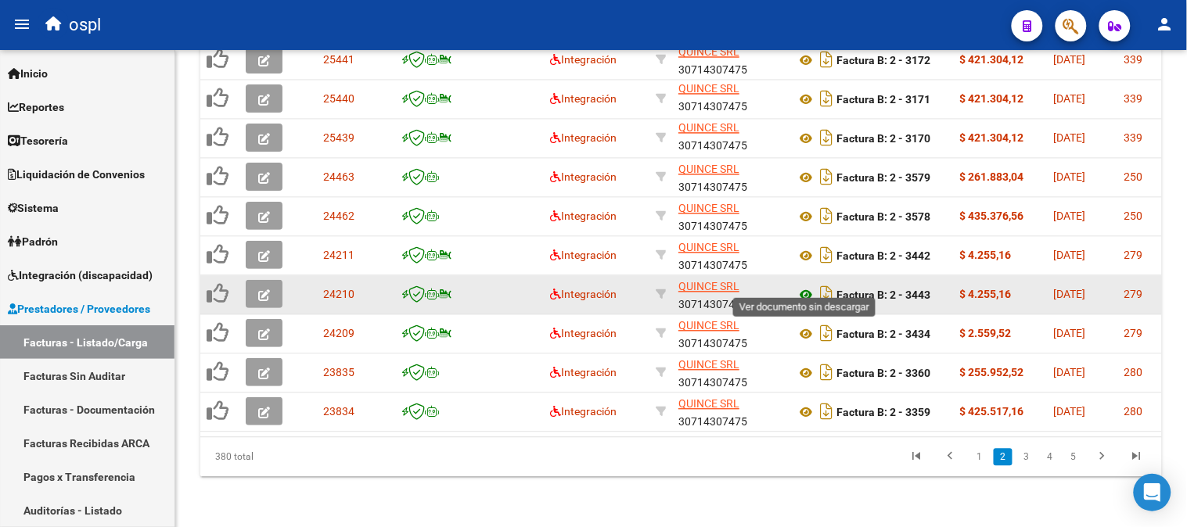
click at [806, 286] on icon at bounding box center [806, 295] width 20 height 19
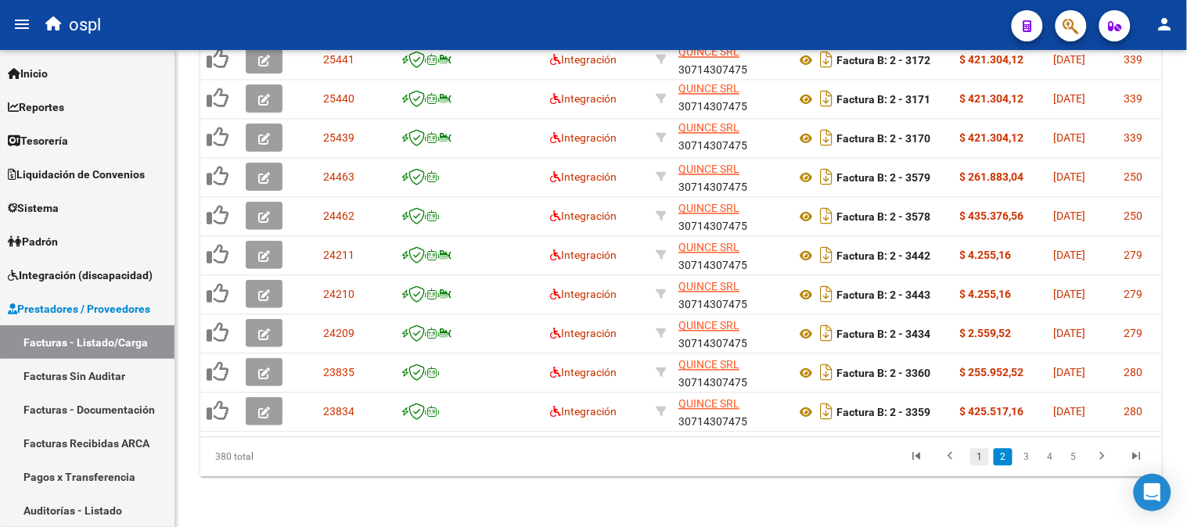
click at [982, 457] on link "1" at bounding box center [979, 457] width 19 height 17
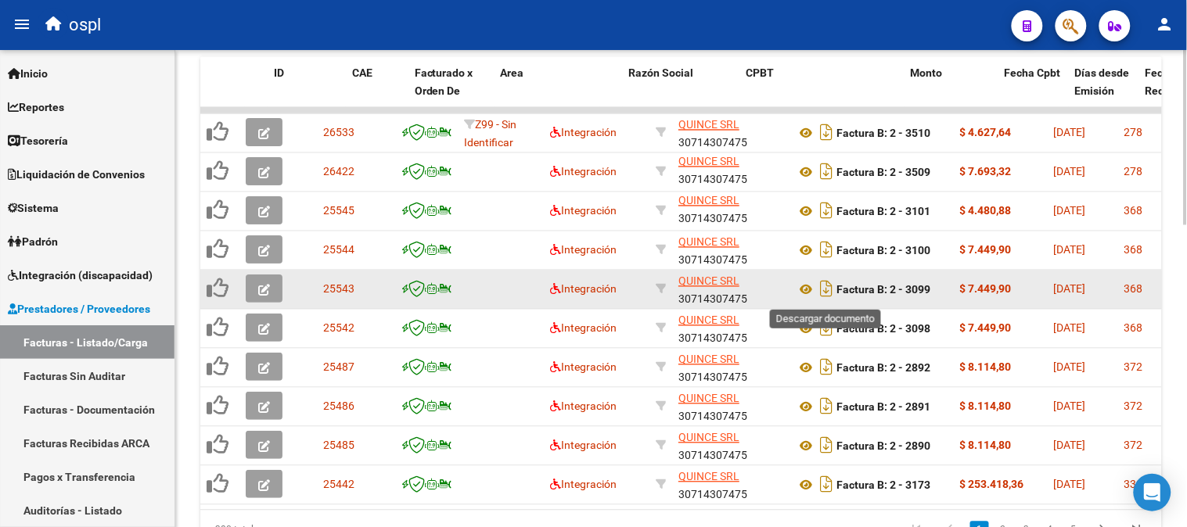
scroll to position [737, 0]
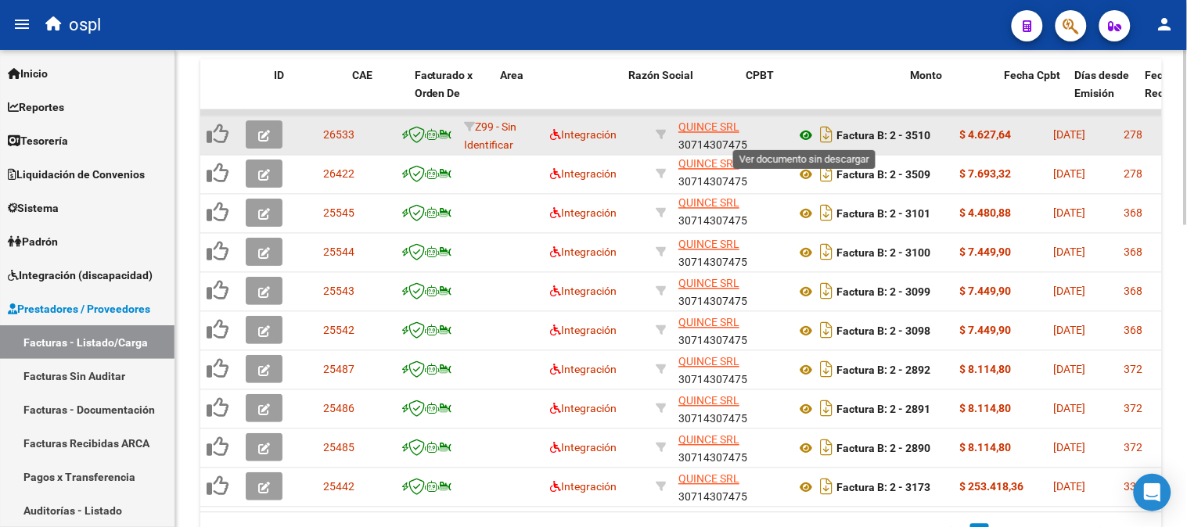
click at [806, 131] on icon at bounding box center [806, 136] width 20 height 19
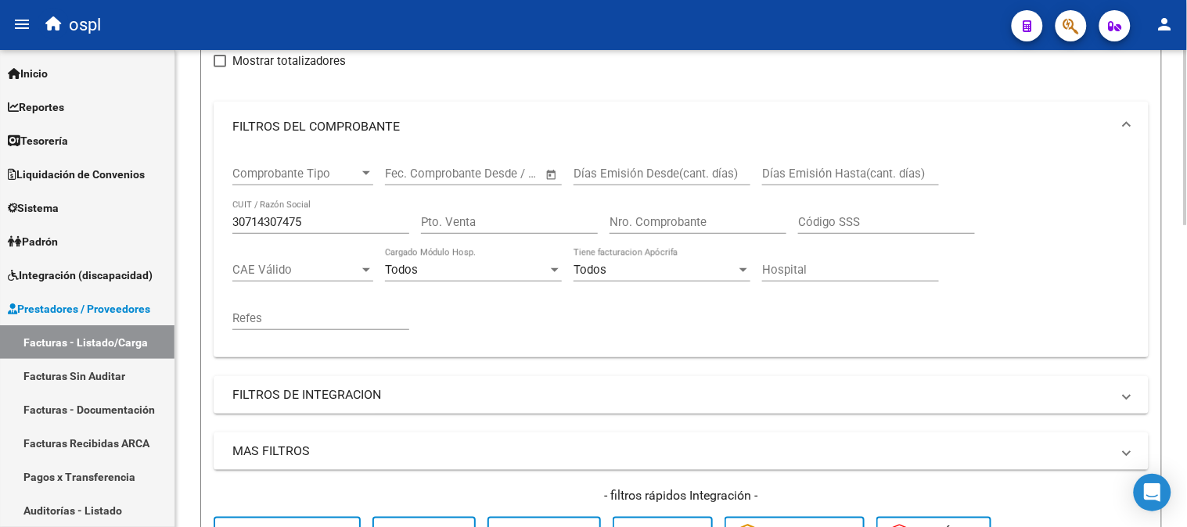
scroll to position [41, 0]
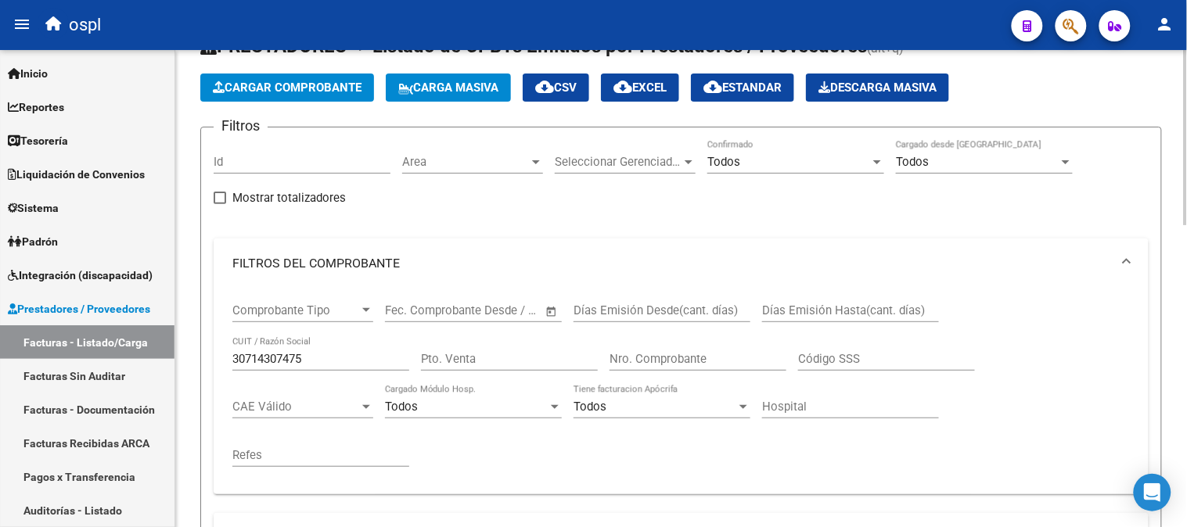
click at [334, 356] on input "30714307475" at bounding box center [320, 359] width 177 height 14
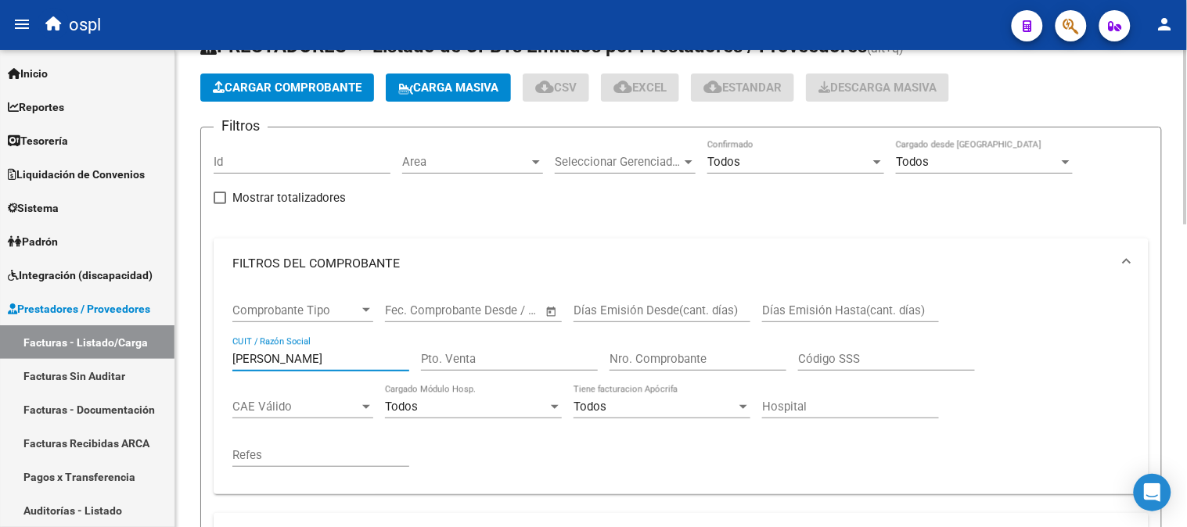
type input "[PERSON_NAME]"
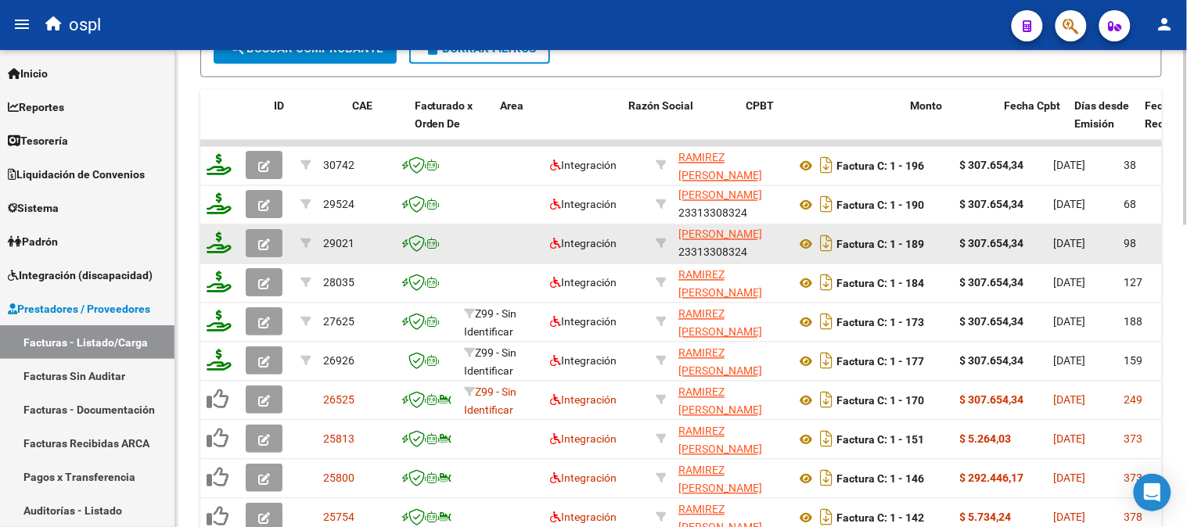
scroll to position [737, 0]
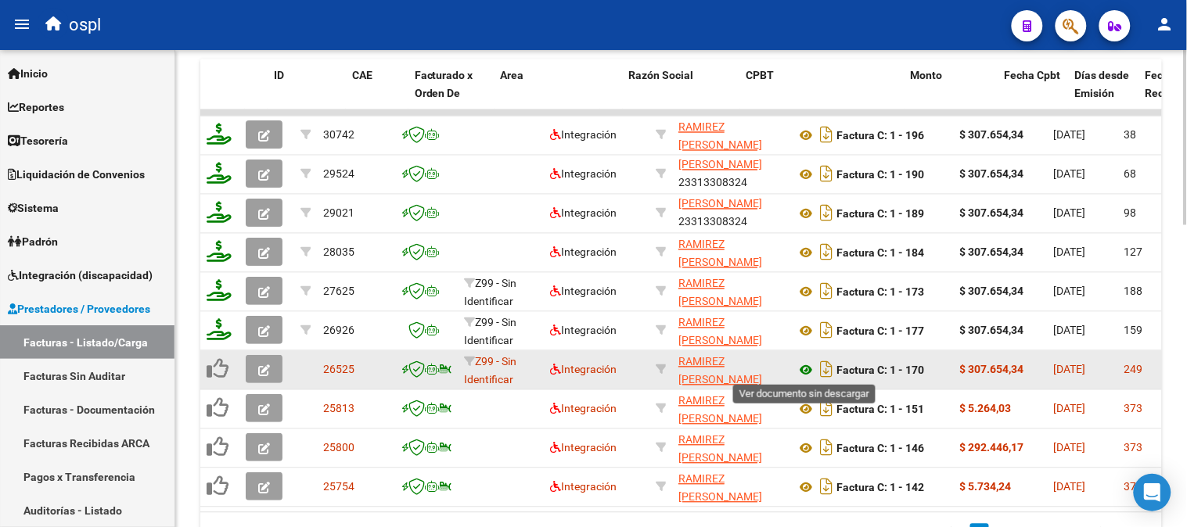
click at [799, 370] on icon at bounding box center [806, 370] width 20 height 19
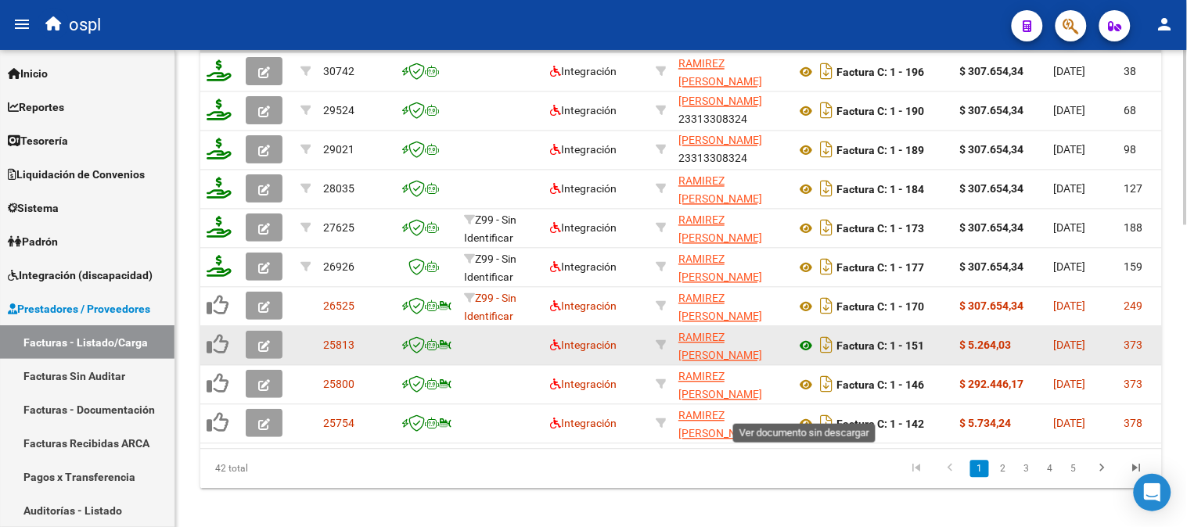
scroll to position [824, 0]
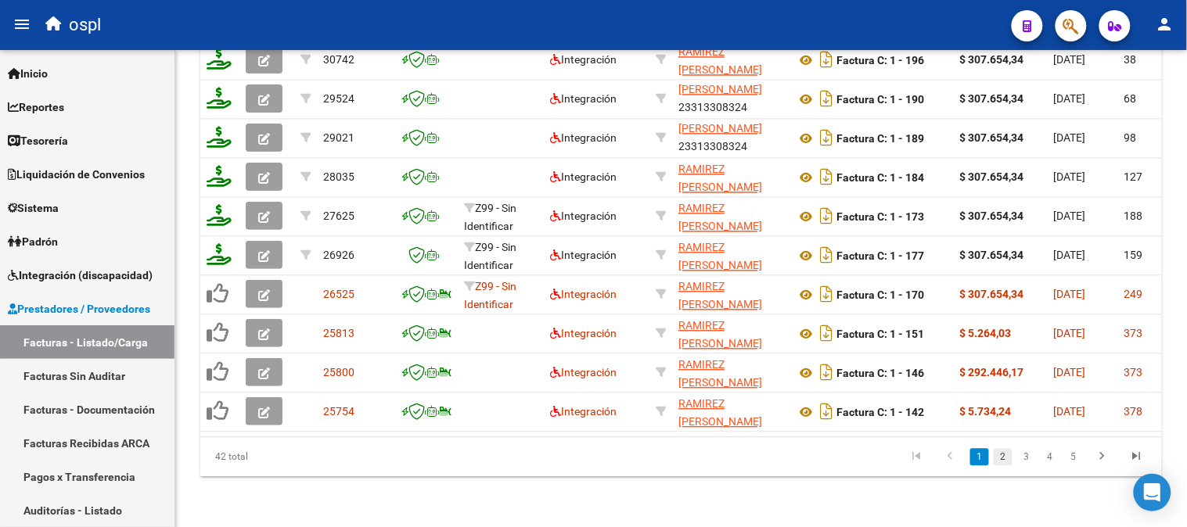
click at [1004, 454] on link "2" at bounding box center [1002, 457] width 19 height 17
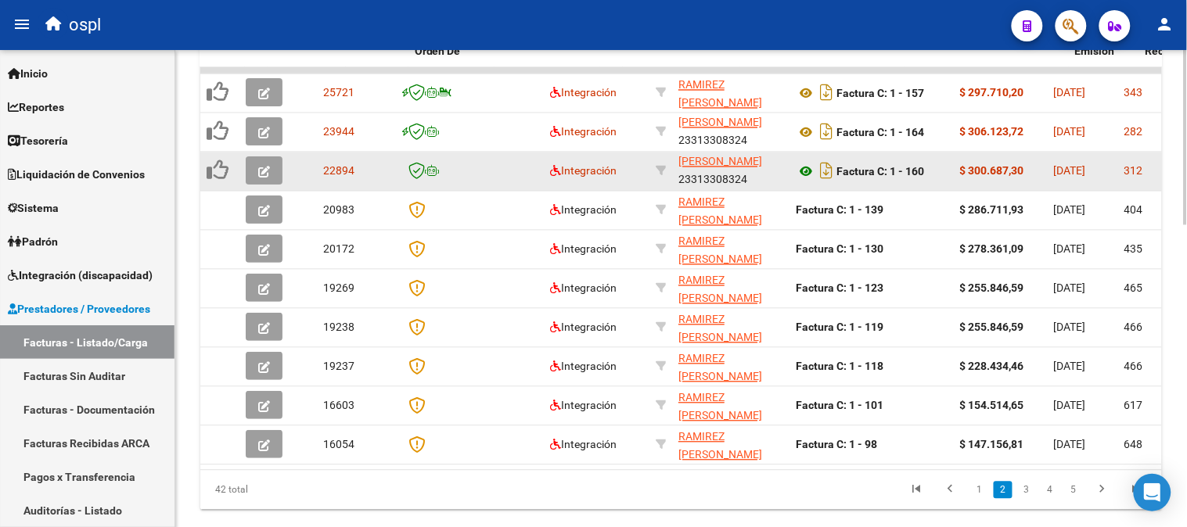
scroll to position [650, 0]
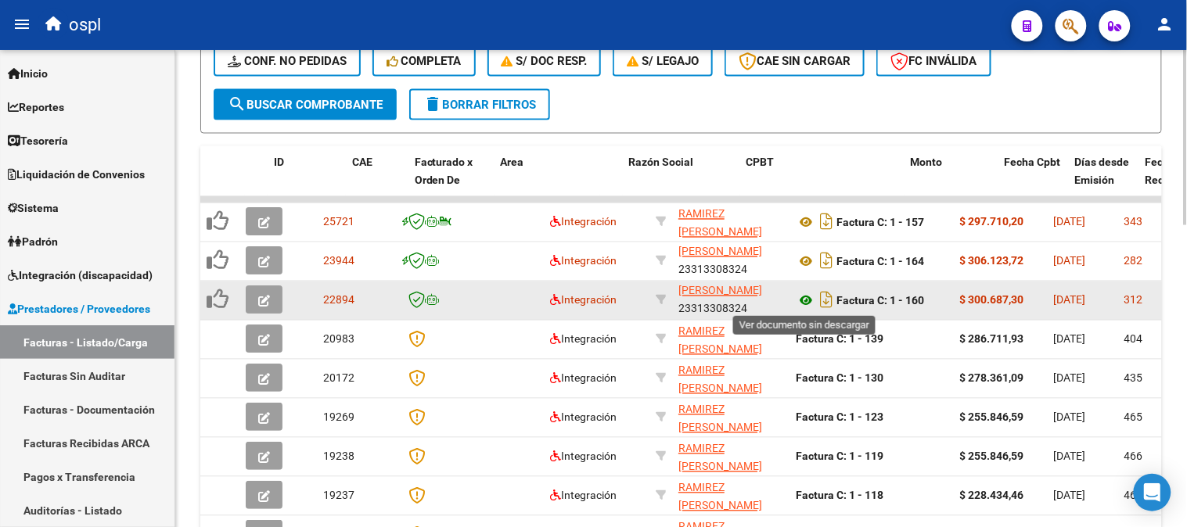
click at [806, 294] on icon at bounding box center [806, 301] width 20 height 19
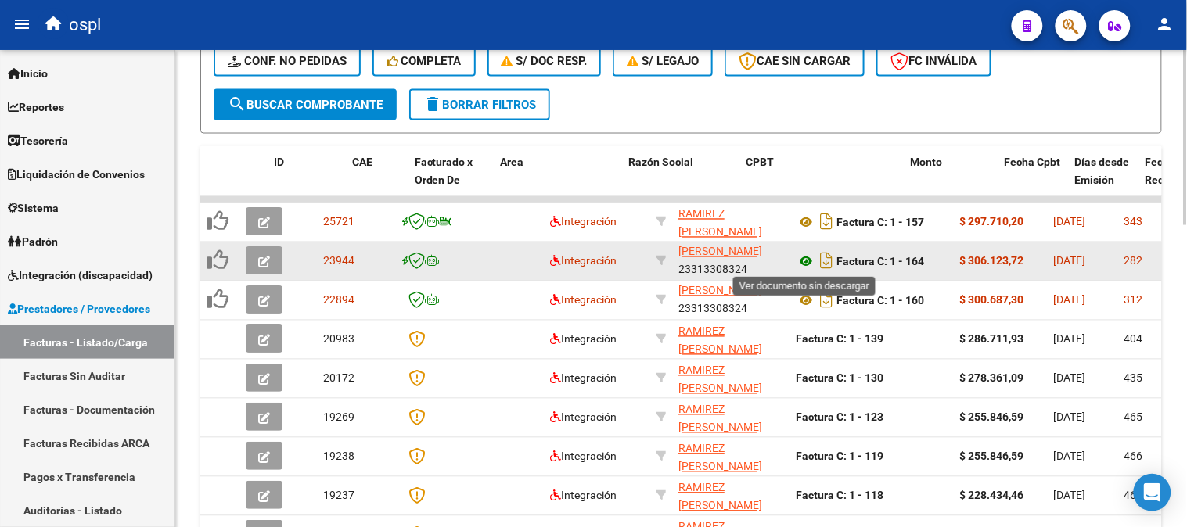
click at [807, 262] on icon at bounding box center [806, 262] width 20 height 19
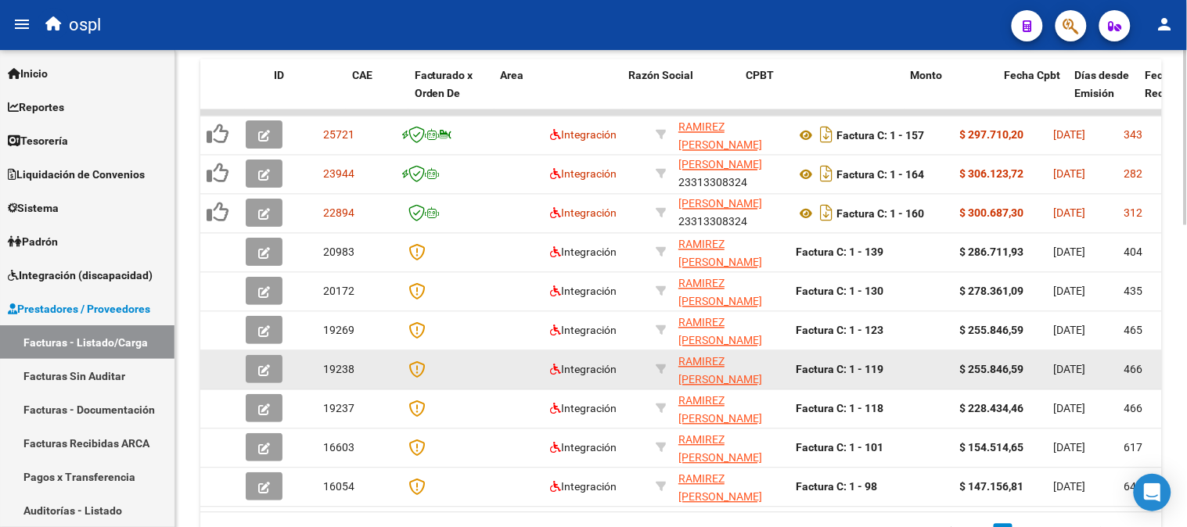
scroll to position [824, 0]
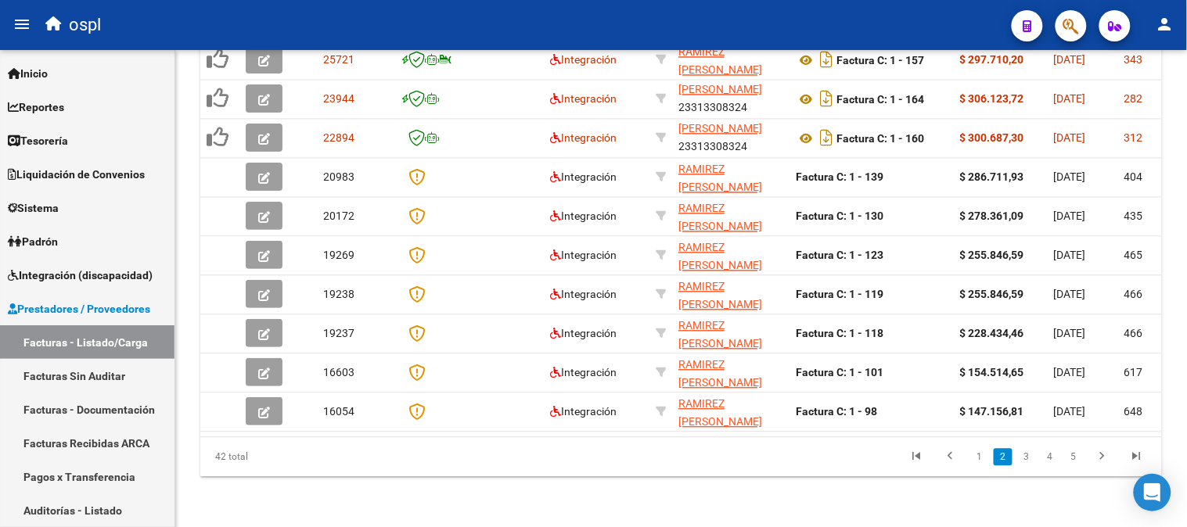
click at [975, 455] on link "1" at bounding box center [979, 457] width 19 height 17
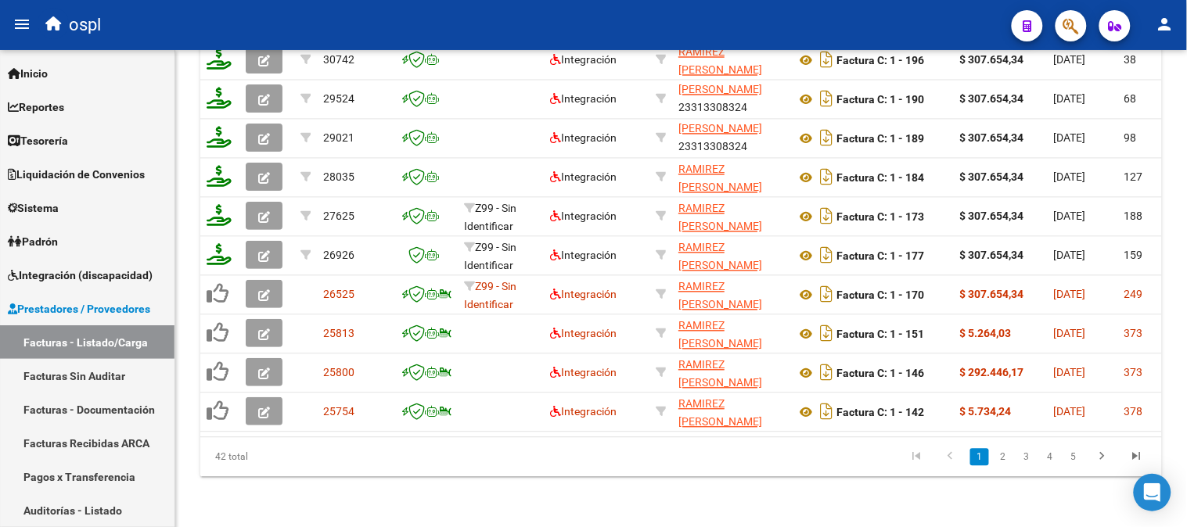
click at [1002, 448] on li "2" at bounding box center [1002, 457] width 23 height 27
click at [1002, 454] on link "2" at bounding box center [1002, 457] width 19 height 17
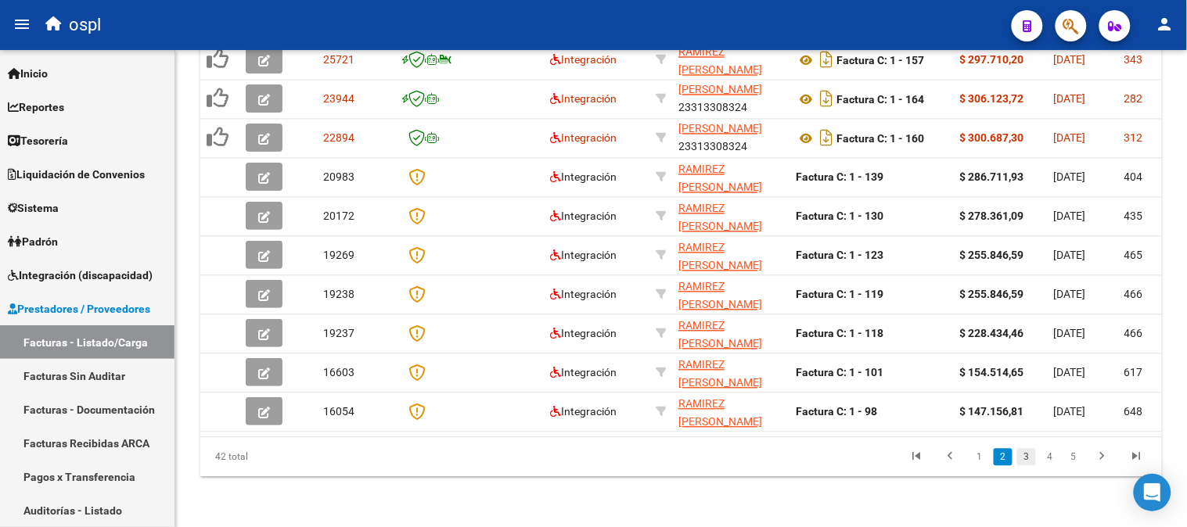
click at [1022, 463] on link "3" at bounding box center [1026, 457] width 19 height 17
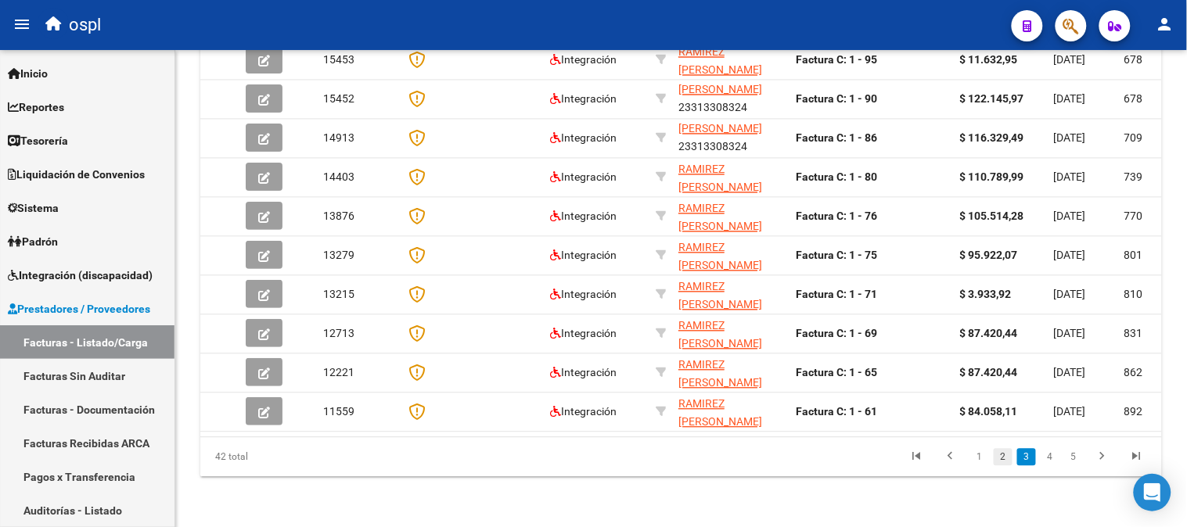
click at [999, 464] on link "2" at bounding box center [1002, 457] width 19 height 17
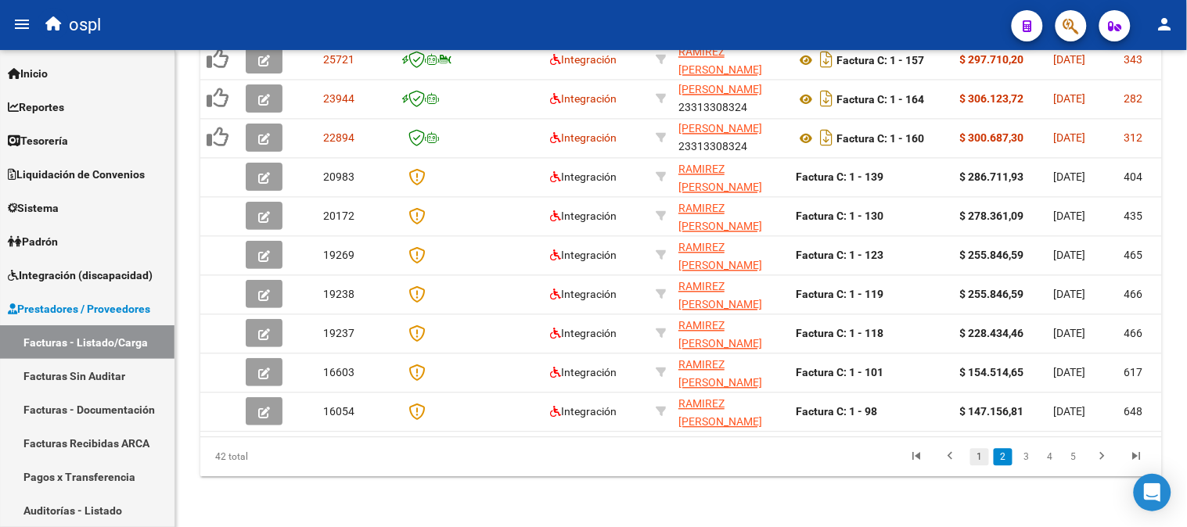
click at [976, 454] on link "1" at bounding box center [979, 457] width 19 height 17
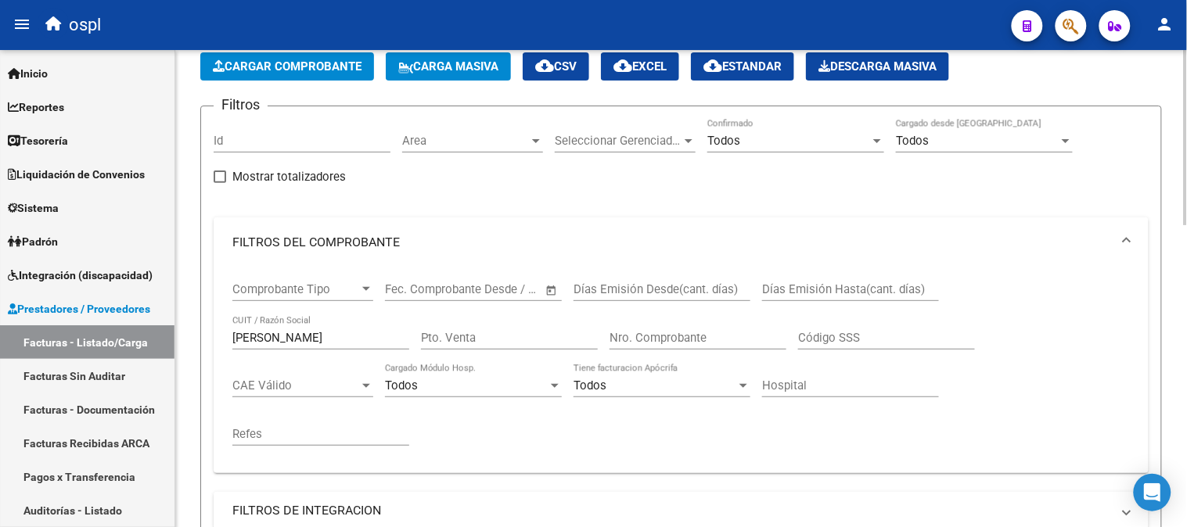
scroll to position [0, 0]
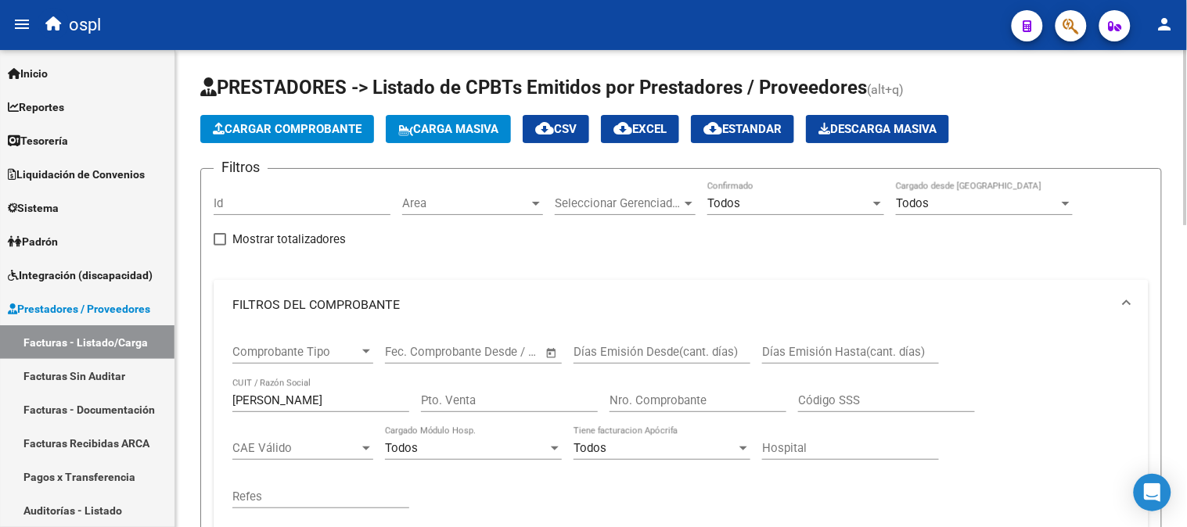
click at [632, 401] on input "Nro. Comprobante" at bounding box center [697, 400] width 177 height 14
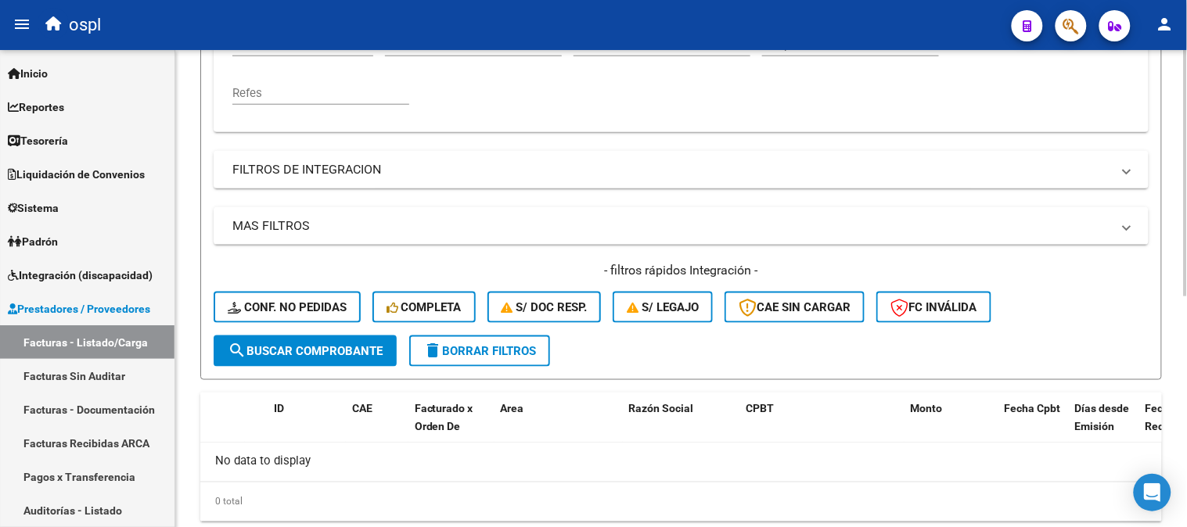
scroll to position [447, 0]
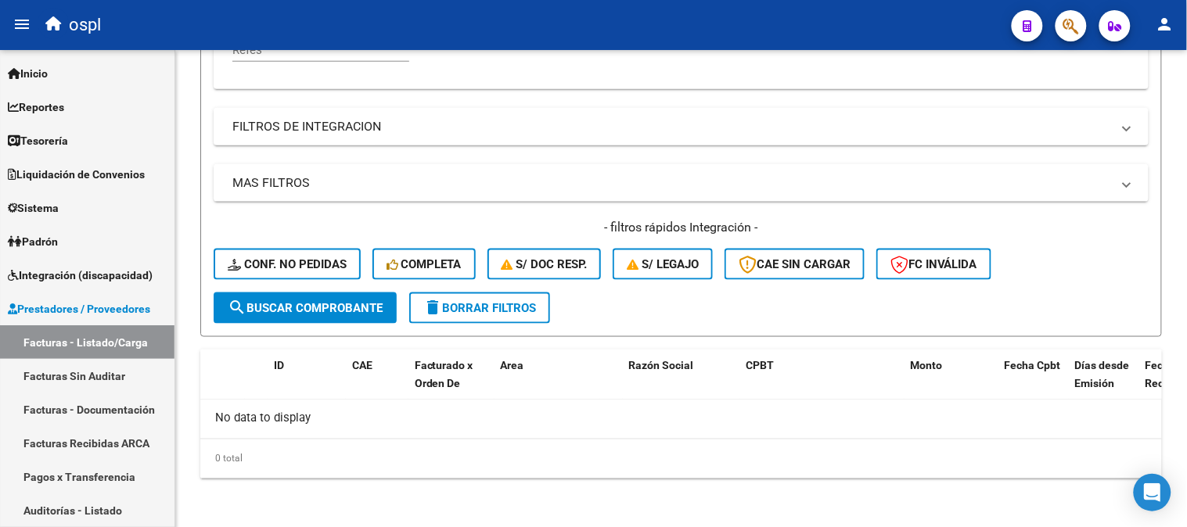
type input "135"
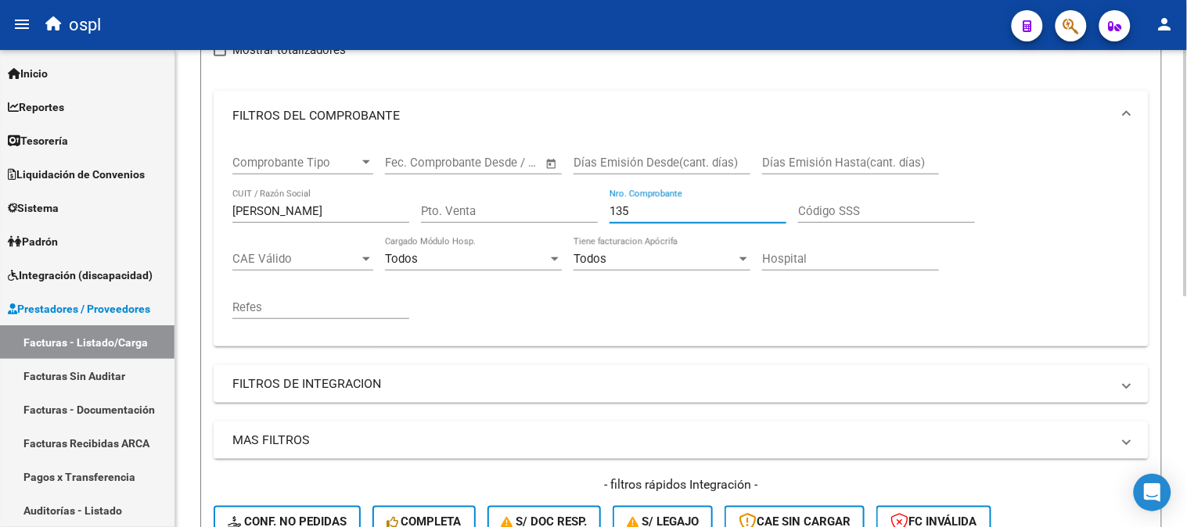
scroll to position [185, 0]
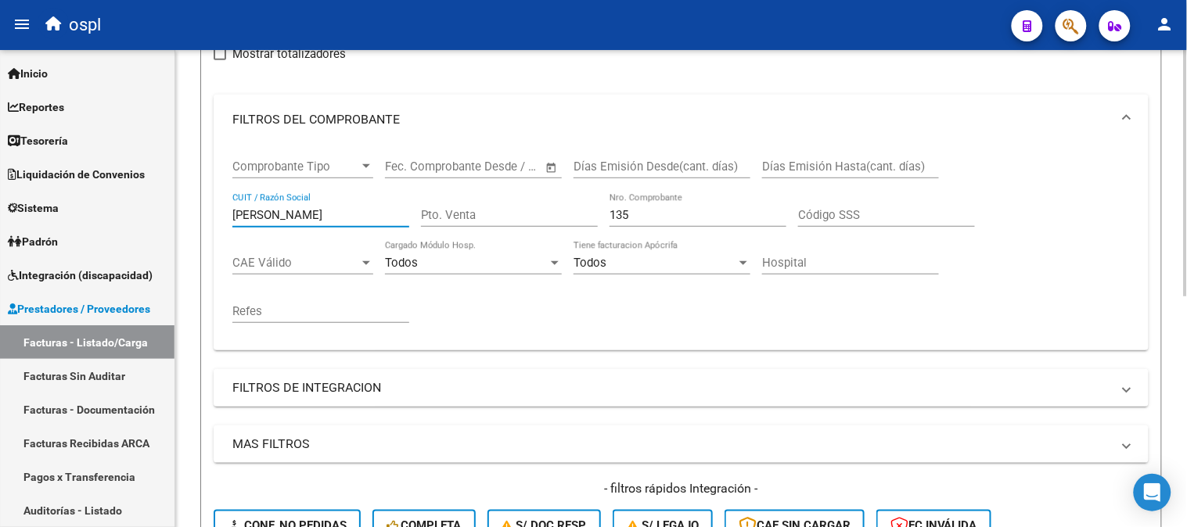
click at [386, 215] on input "[PERSON_NAME]" at bounding box center [320, 215] width 177 height 14
paste input "27369412022"
type input "27369412022"
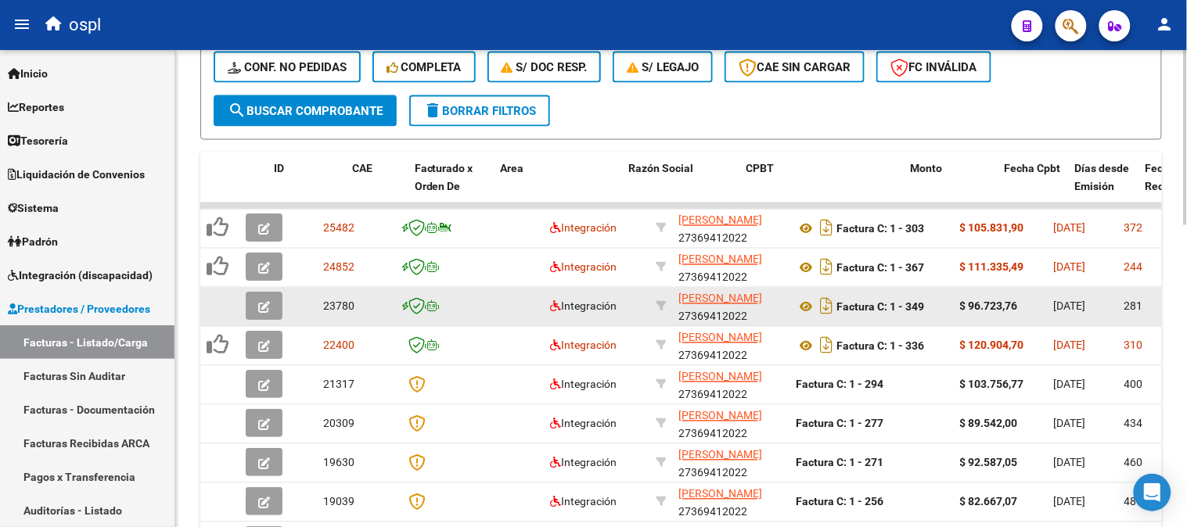
scroll to position [707, 0]
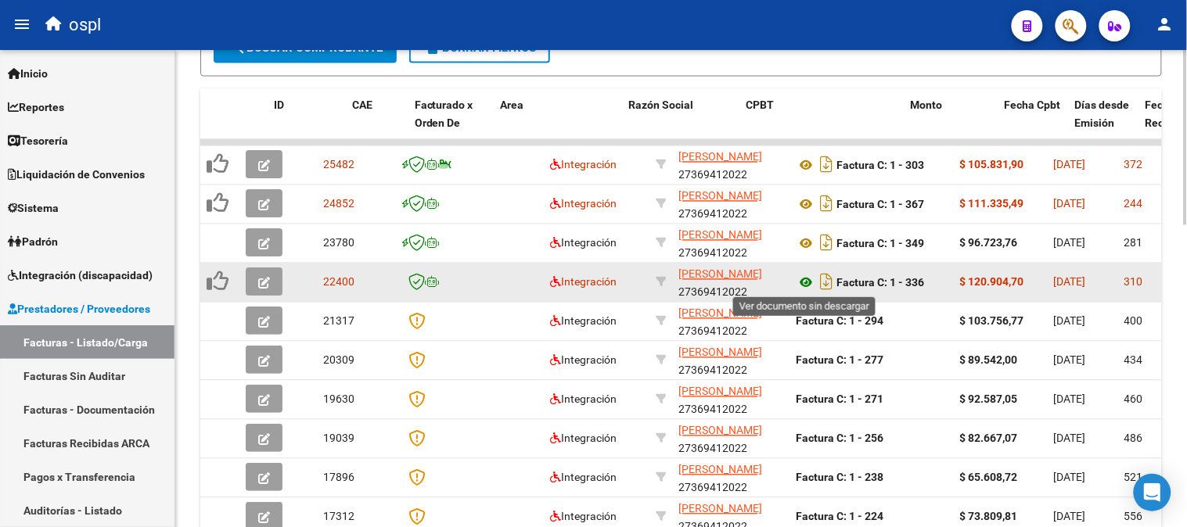
click at [806, 279] on icon at bounding box center [806, 283] width 20 height 19
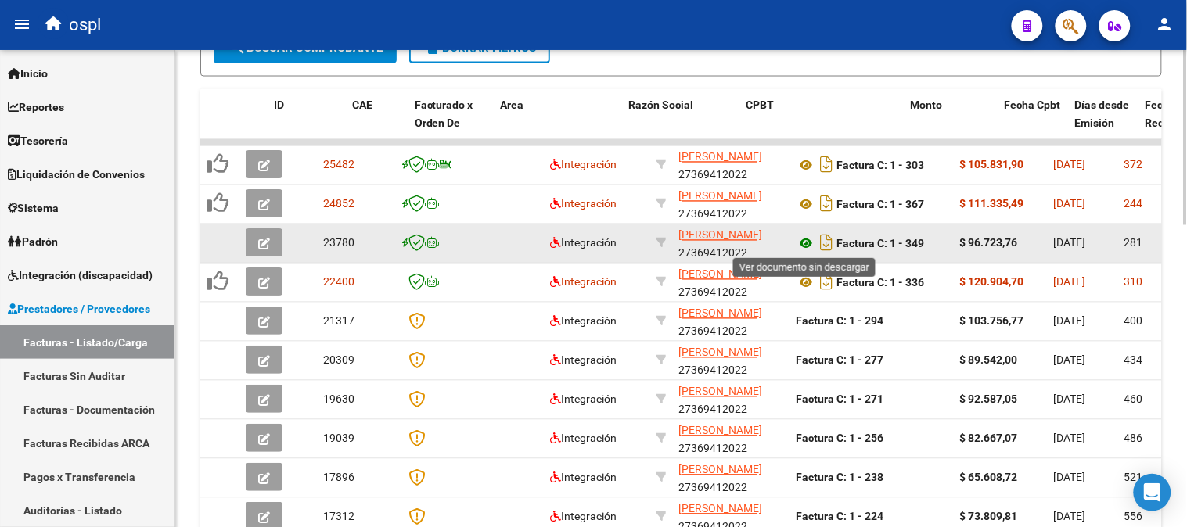
click at [808, 243] on icon at bounding box center [806, 244] width 20 height 19
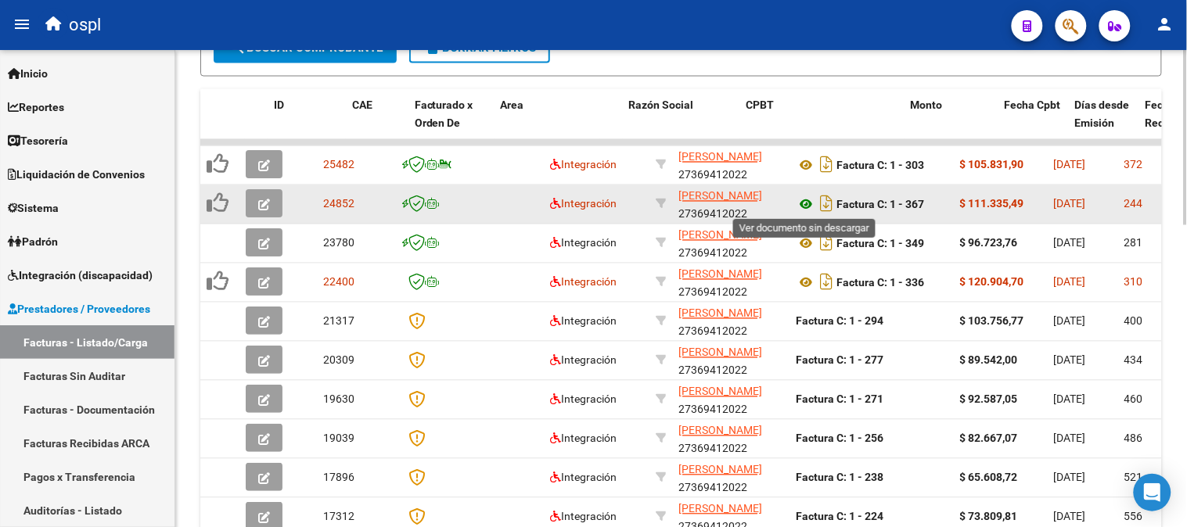
click at [803, 204] on icon at bounding box center [806, 205] width 20 height 19
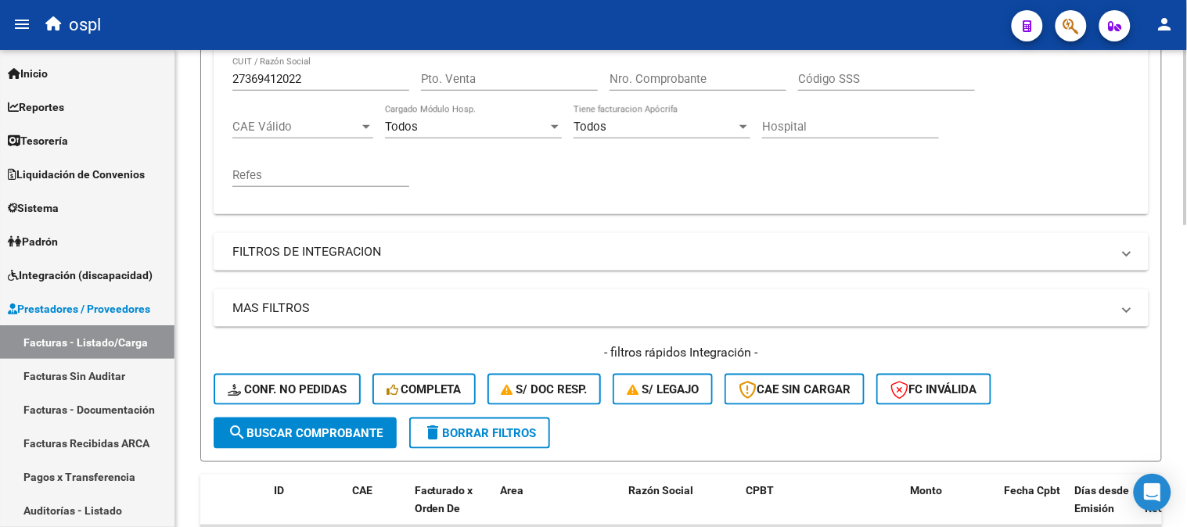
scroll to position [272, 0]
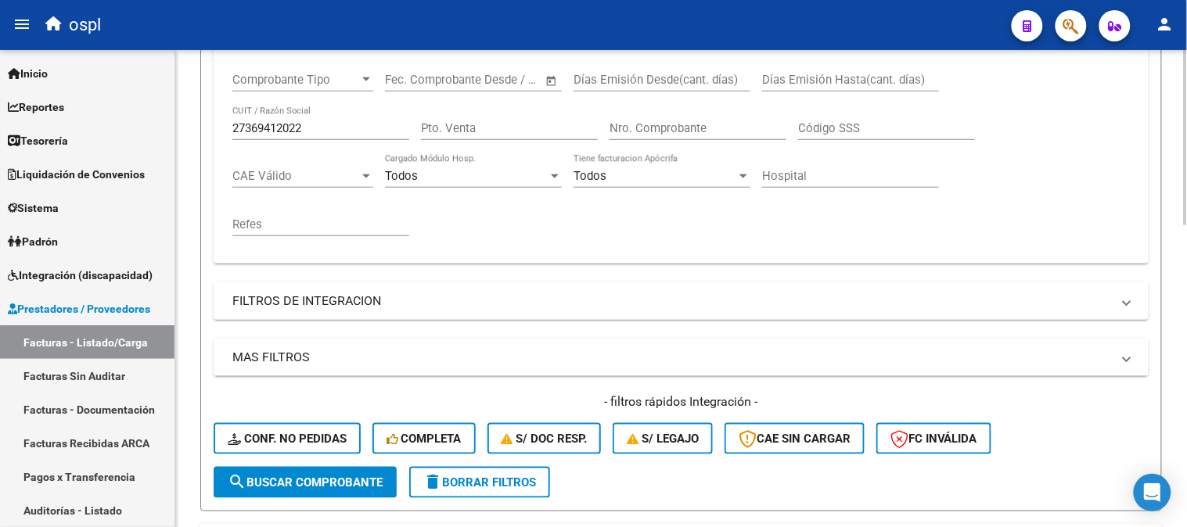
click at [317, 136] on div "27369412022 CUIT / Razón Social" at bounding box center [320, 123] width 177 height 34
paste input "2980888"
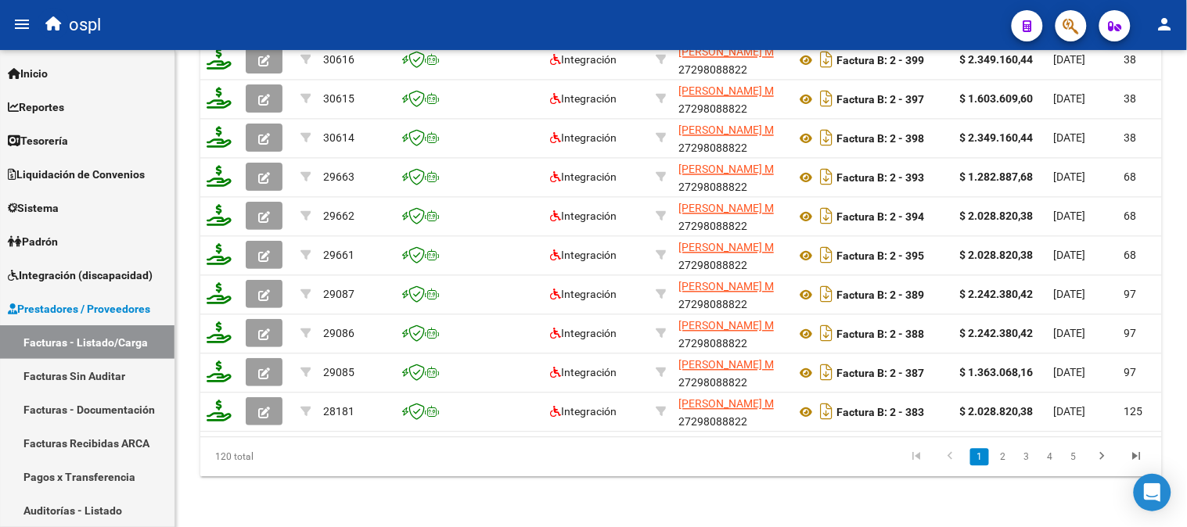
click at [1001, 456] on link "2" at bounding box center [1002, 457] width 19 height 17
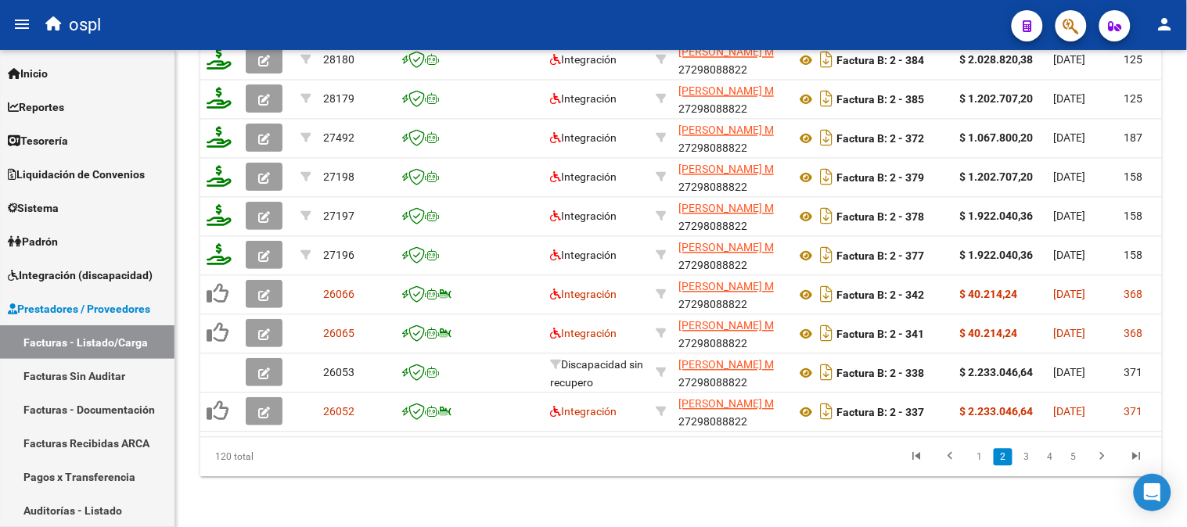
scroll to position [824, 0]
click at [1022, 451] on link "3" at bounding box center [1026, 457] width 19 height 17
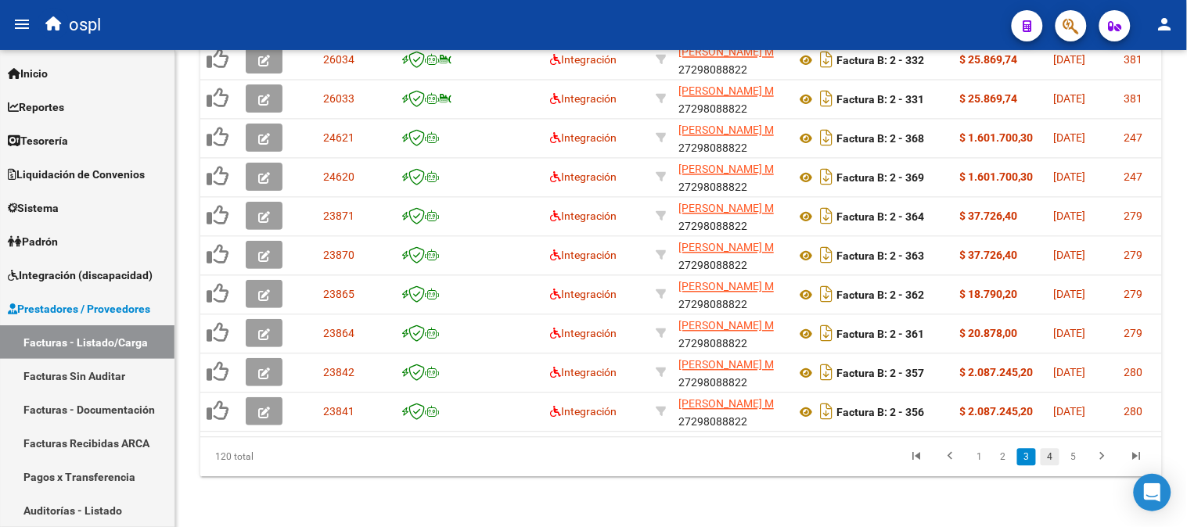
click at [1048, 449] on link "4" at bounding box center [1049, 457] width 19 height 17
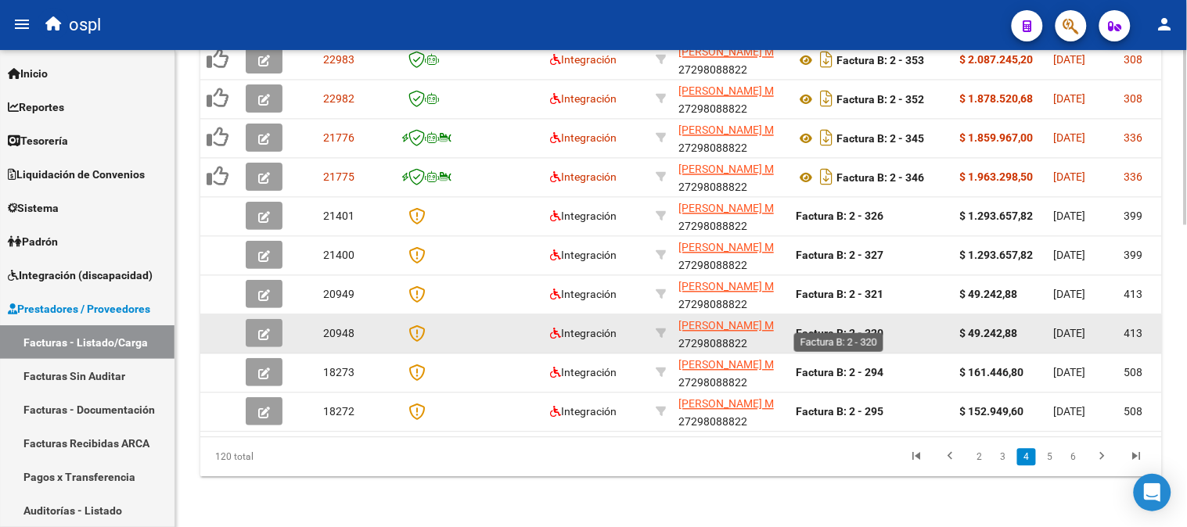
scroll to position [737, 0]
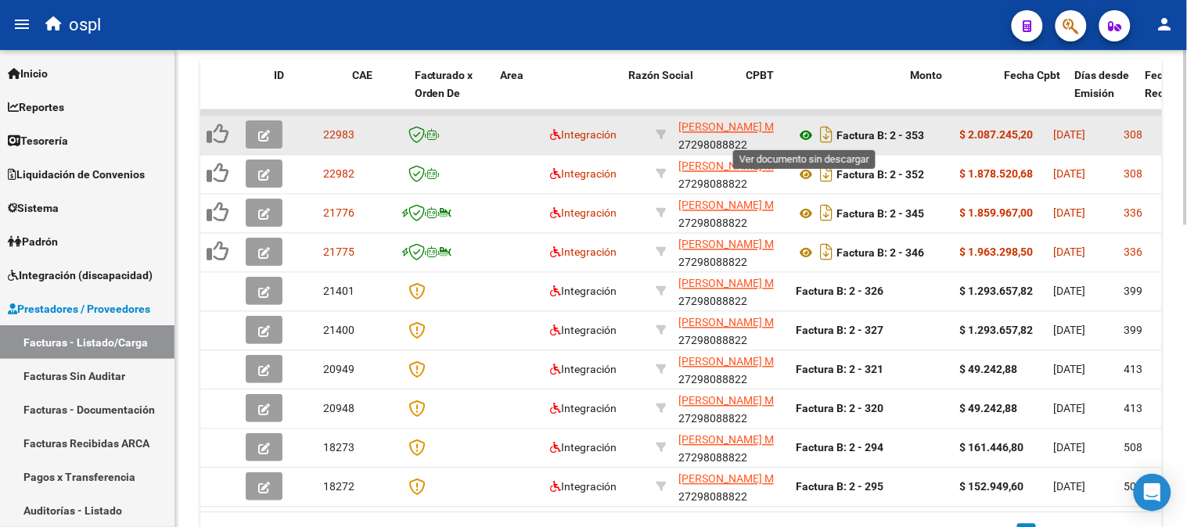
click at [808, 131] on icon at bounding box center [806, 136] width 20 height 19
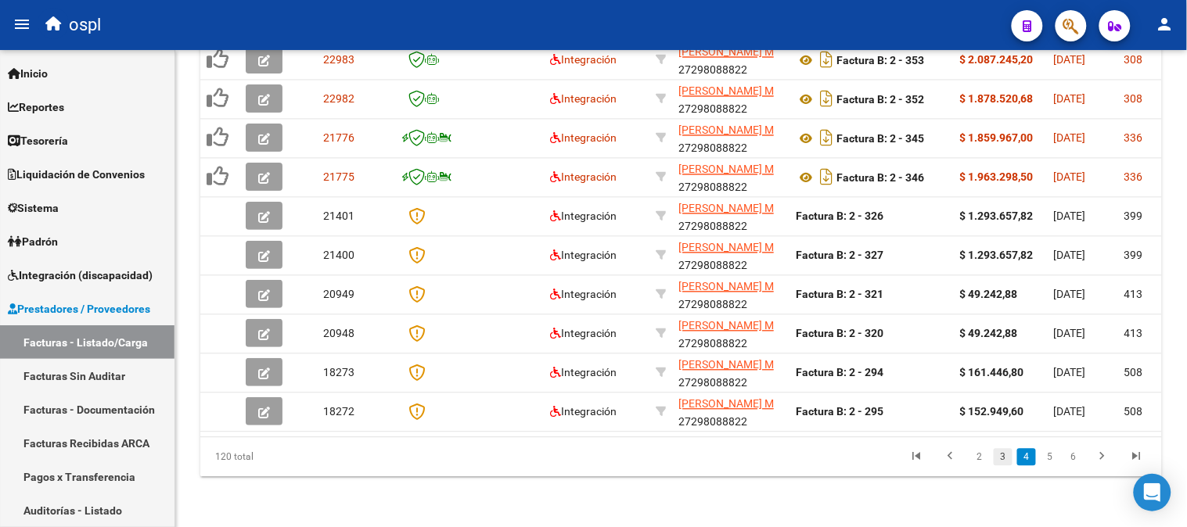
click at [1011, 460] on link "3" at bounding box center [1002, 457] width 19 height 17
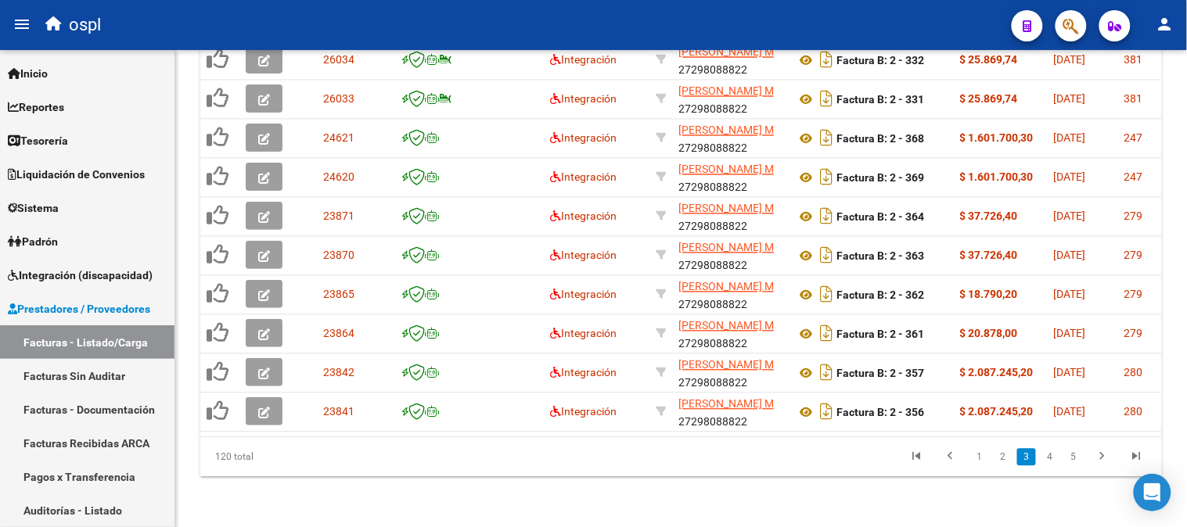
scroll to position [824, 0]
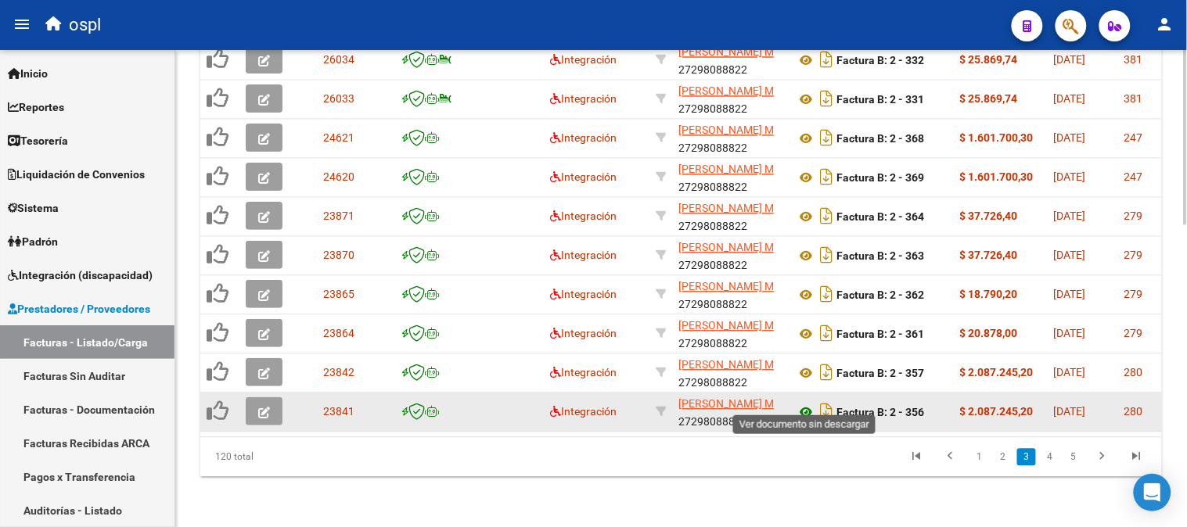
click at [809, 404] on icon at bounding box center [806, 413] width 20 height 19
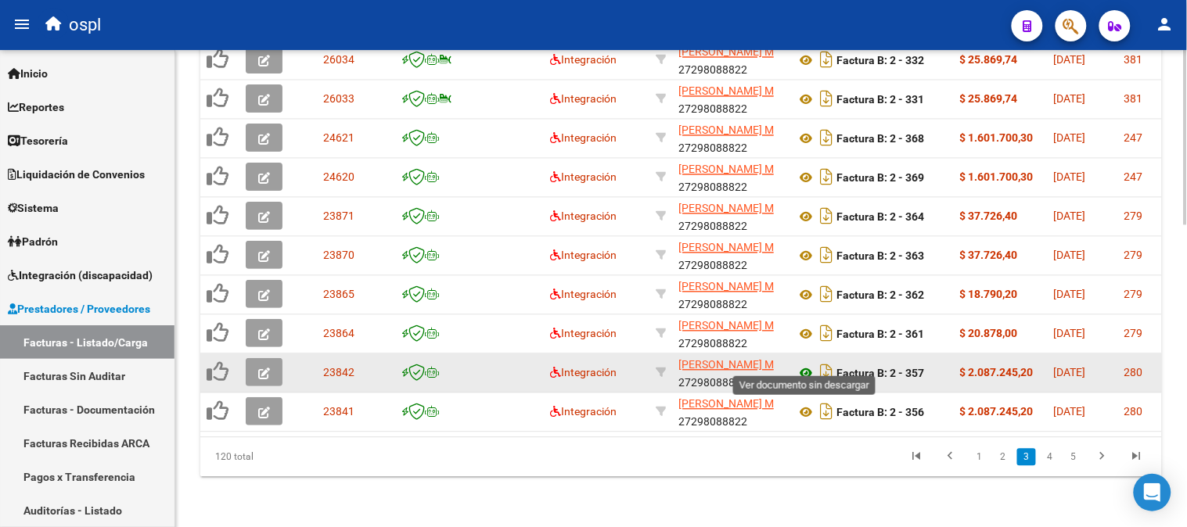
click at [810, 365] on icon at bounding box center [806, 374] width 20 height 19
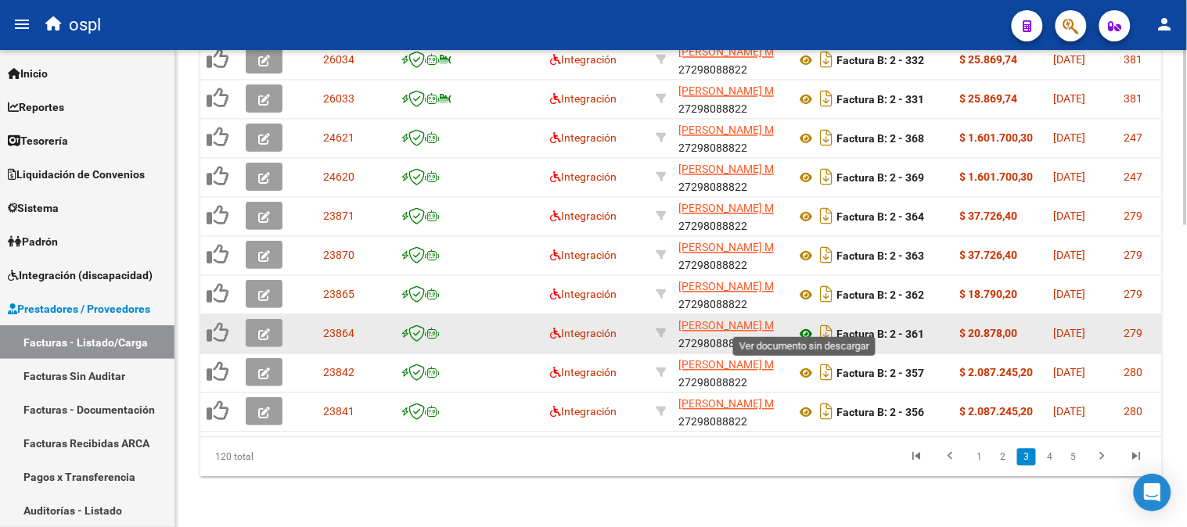
click at [807, 325] on icon at bounding box center [806, 334] width 20 height 19
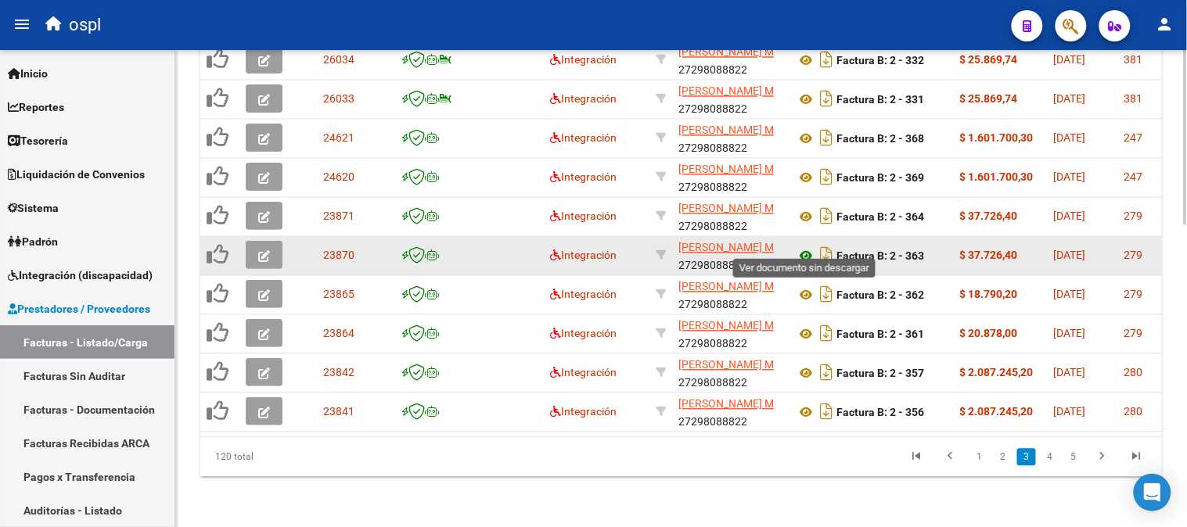
click at [804, 247] on icon at bounding box center [806, 256] width 20 height 19
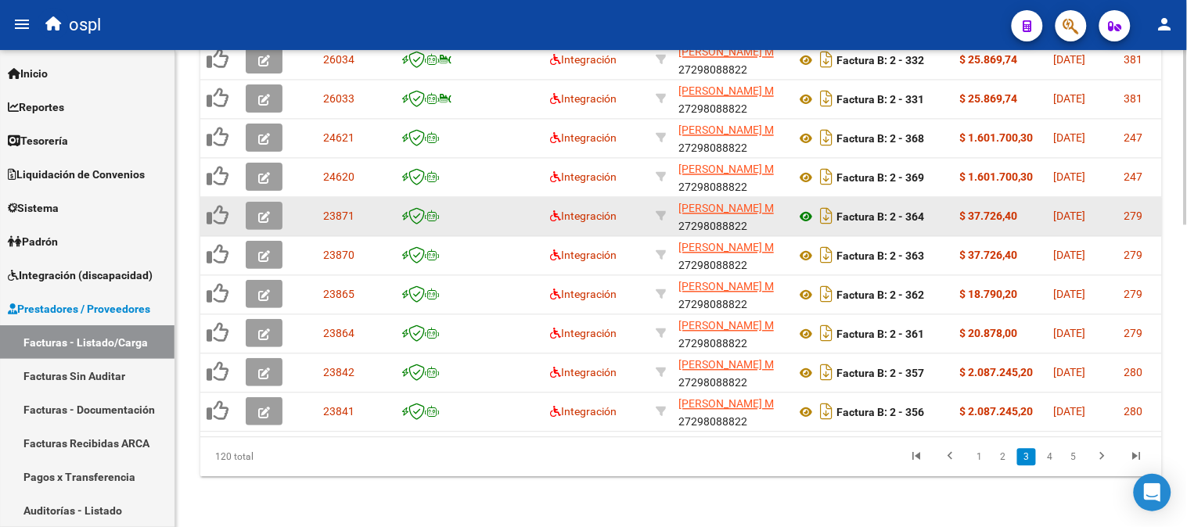
click at [806, 208] on icon at bounding box center [806, 217] width 20 height 19
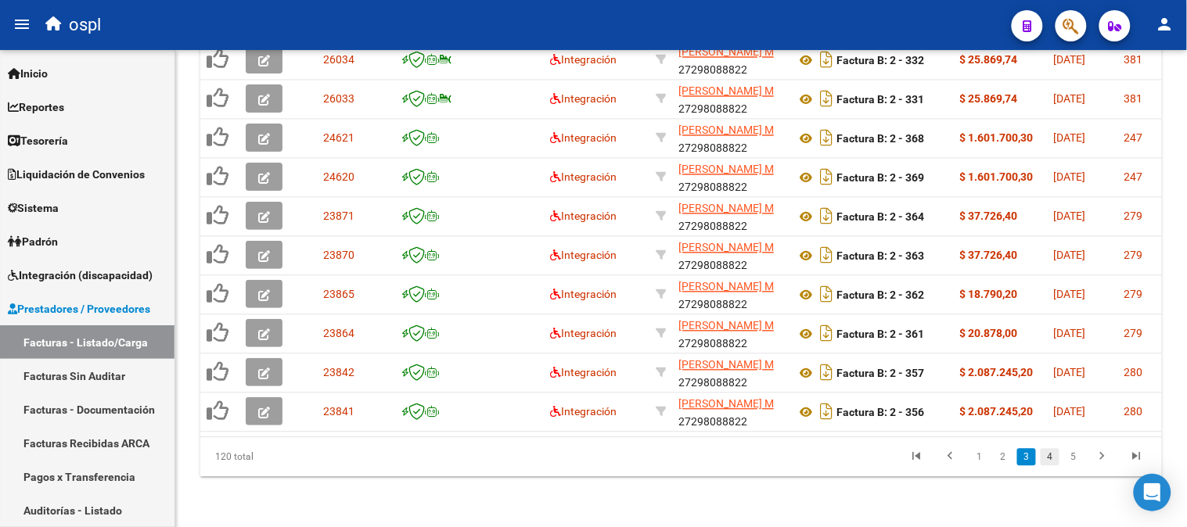
click at [1053, 457] on link "4" at bounding box center [1049, 457] width 19 height 17
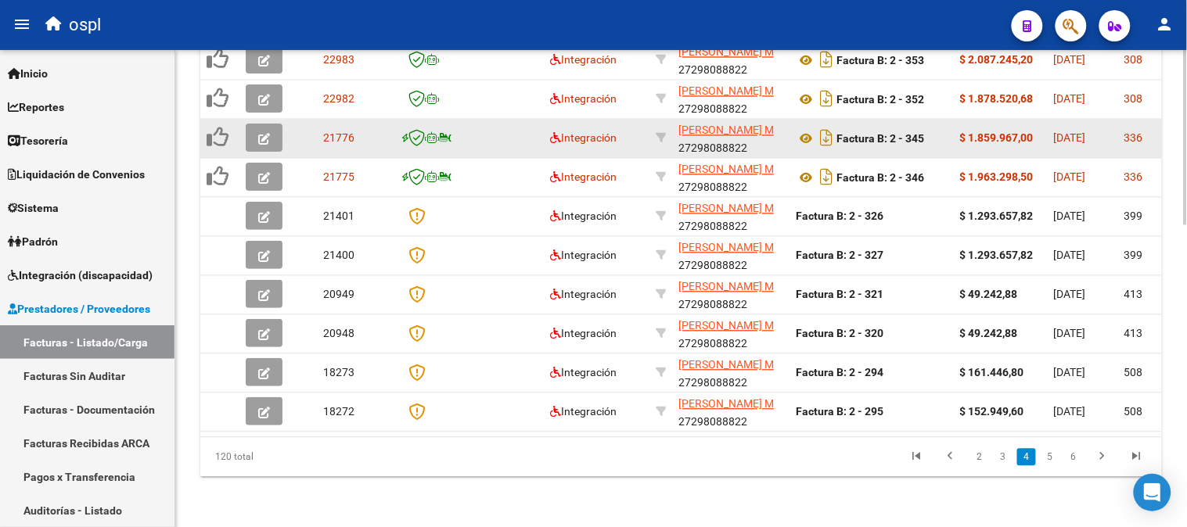
scroll to position [737, 0]
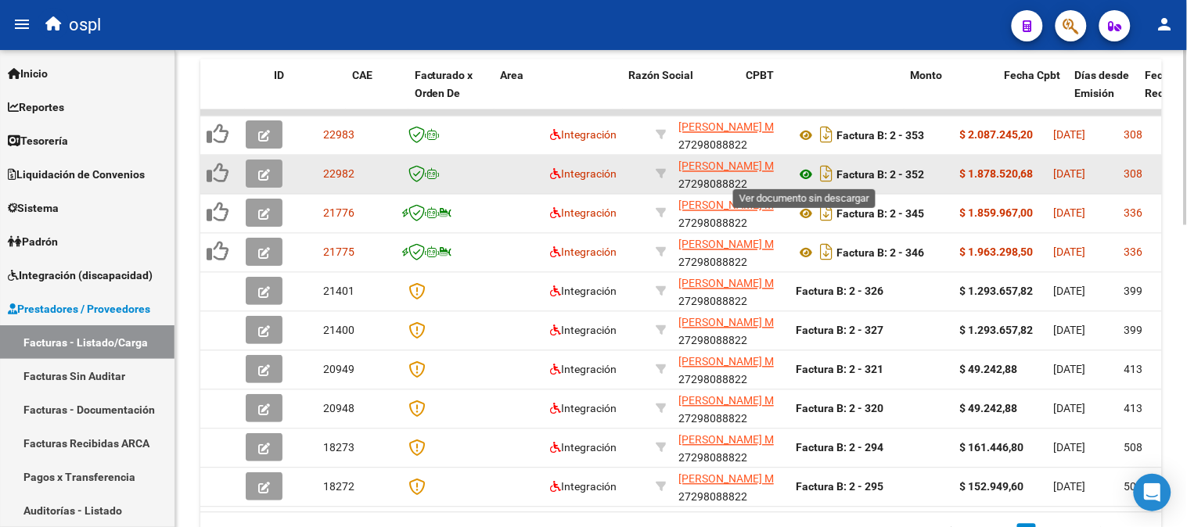
click at [802, 178] on icon at bounding box center [806, 175] width 20 height 19
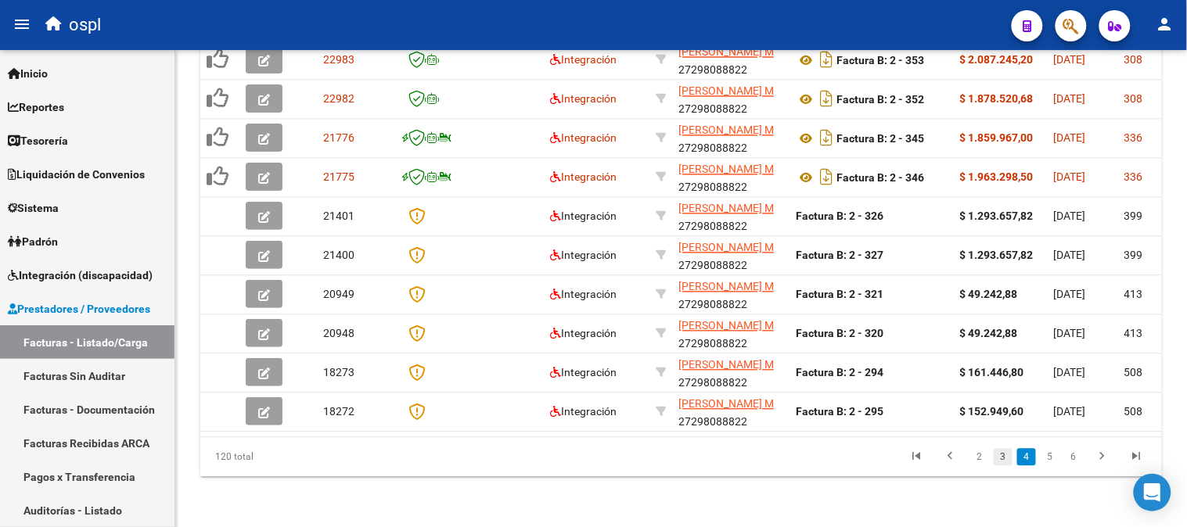
click at [998, 450] on link "3" at bounding box center [1002, 457] width 19 height 17
click at [1004, 458] on div "120 total 1 2 3 4 5" at bounding box center [680, 457] width 961 height 39
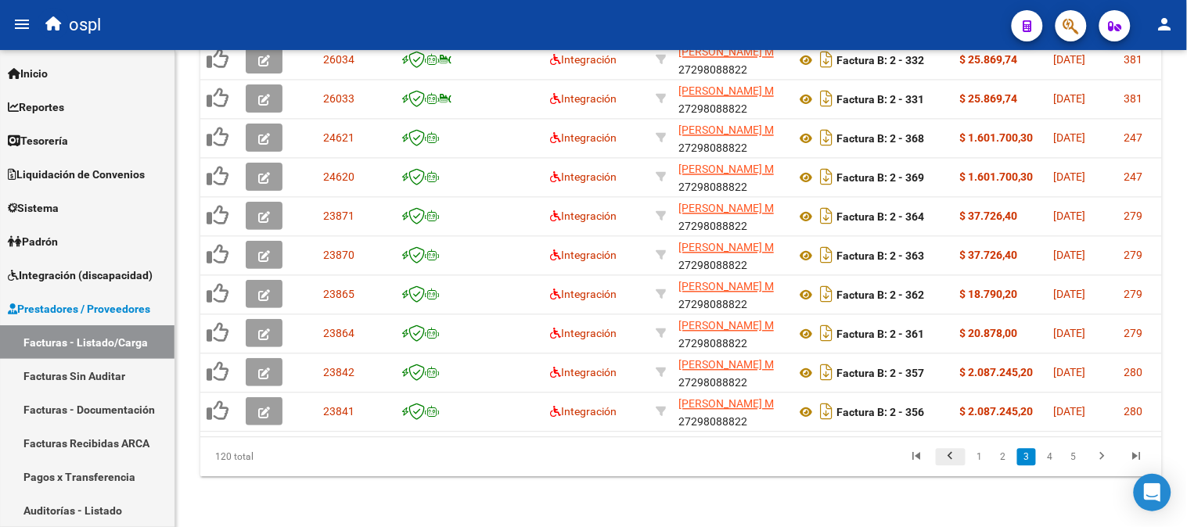
scroll to position [824, 0]
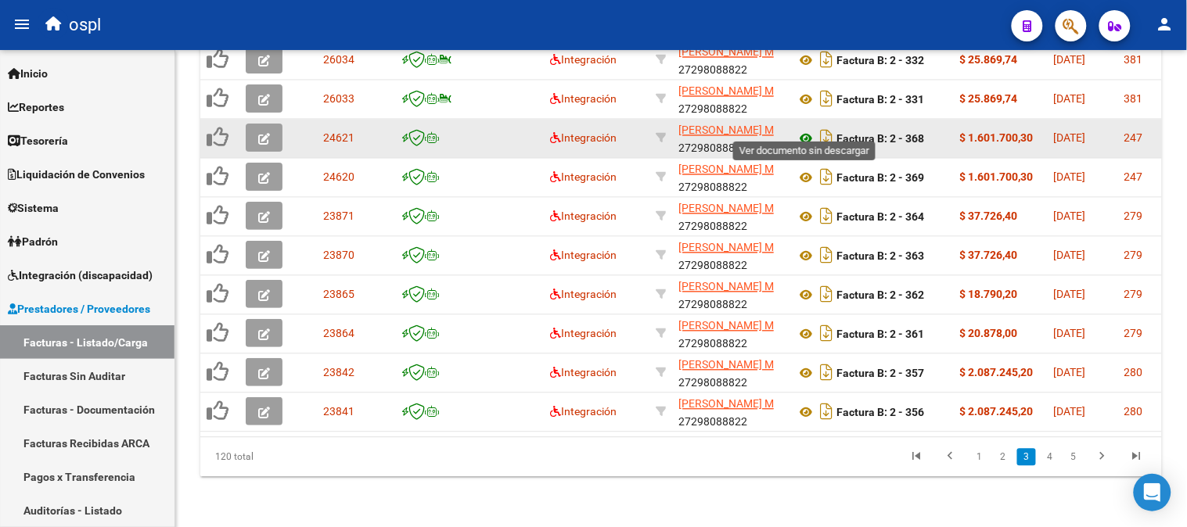
click at [802, 130] on icon at bounding box center [806, 139] width 20 height 19
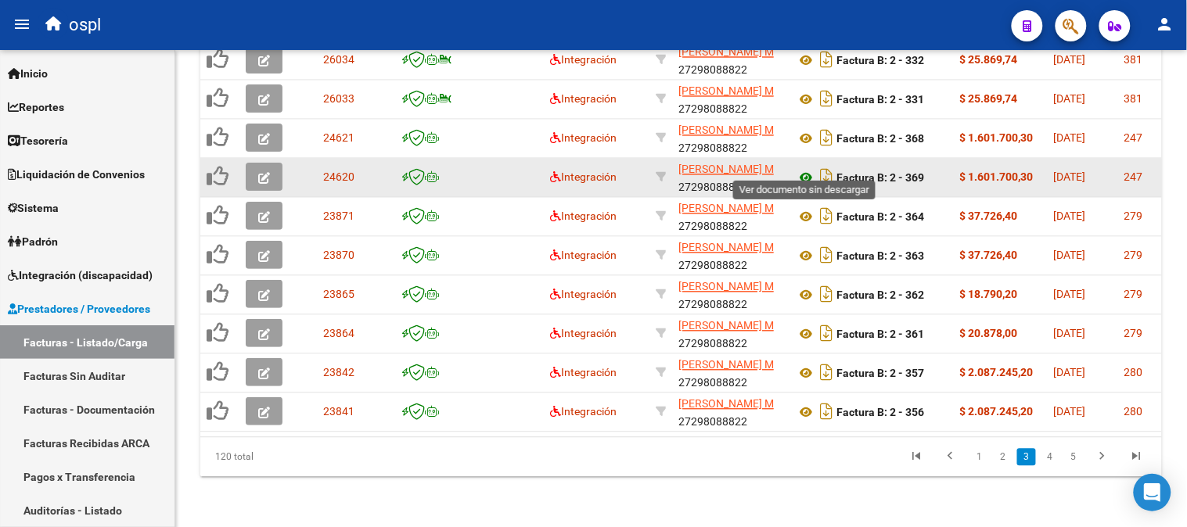
click at [804, 169] on icon at bounding box center [806, 178] width 20 height 19
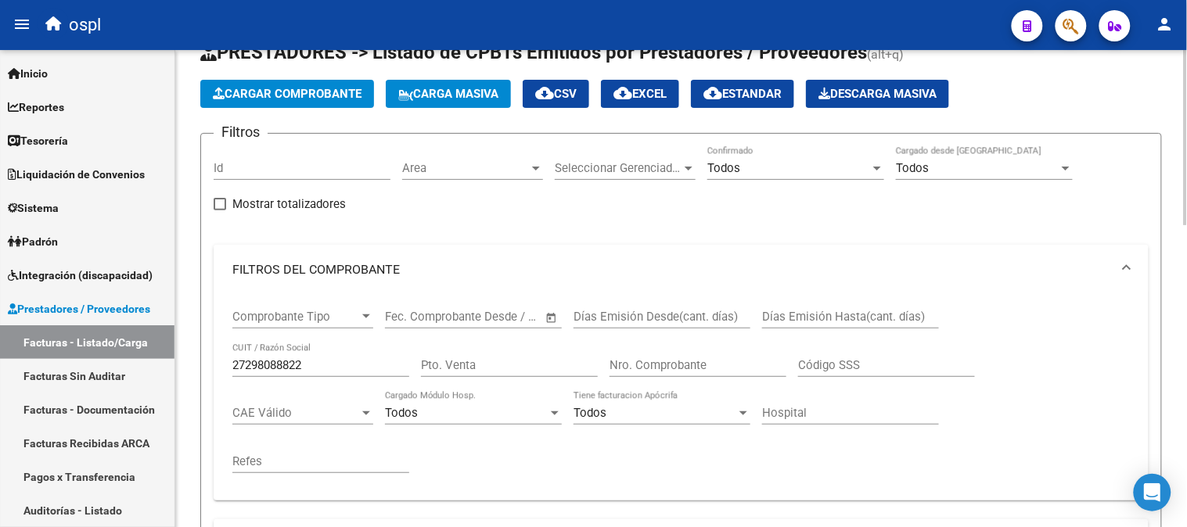
scroll to position [0, 0]
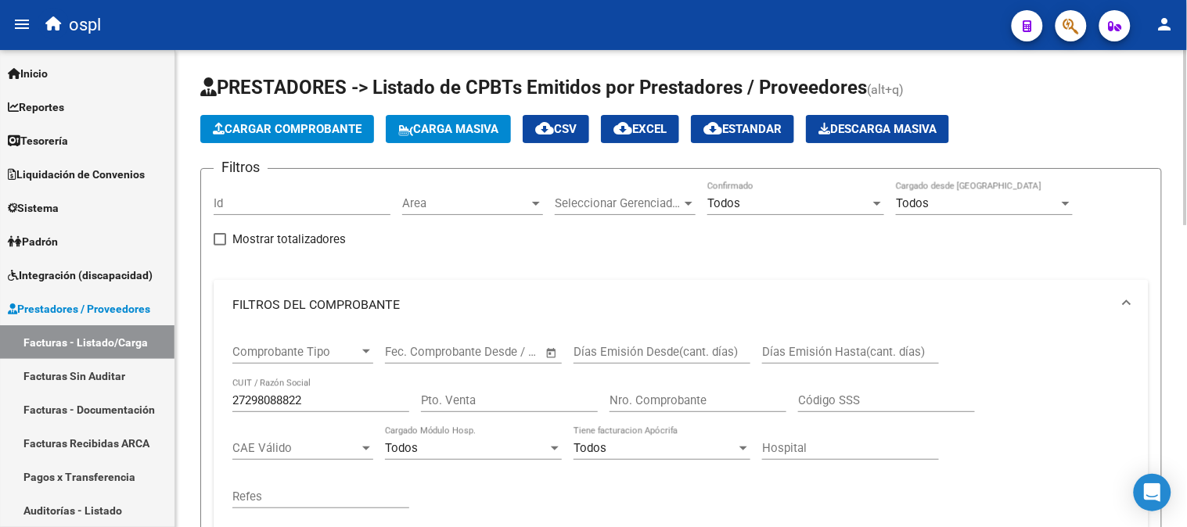
click at [332, 397] on input "27298088822" at bounding box center [320, 400] width 177 height 14
paste input "77907033"
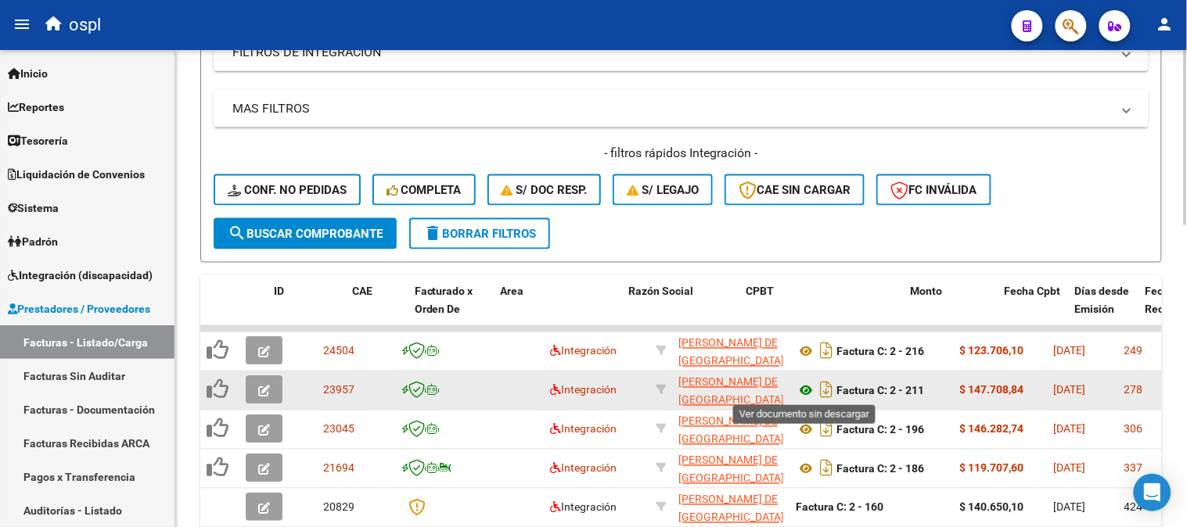
click at [803, 387] on icon at bounding box center [806, 391] width 20 height 19
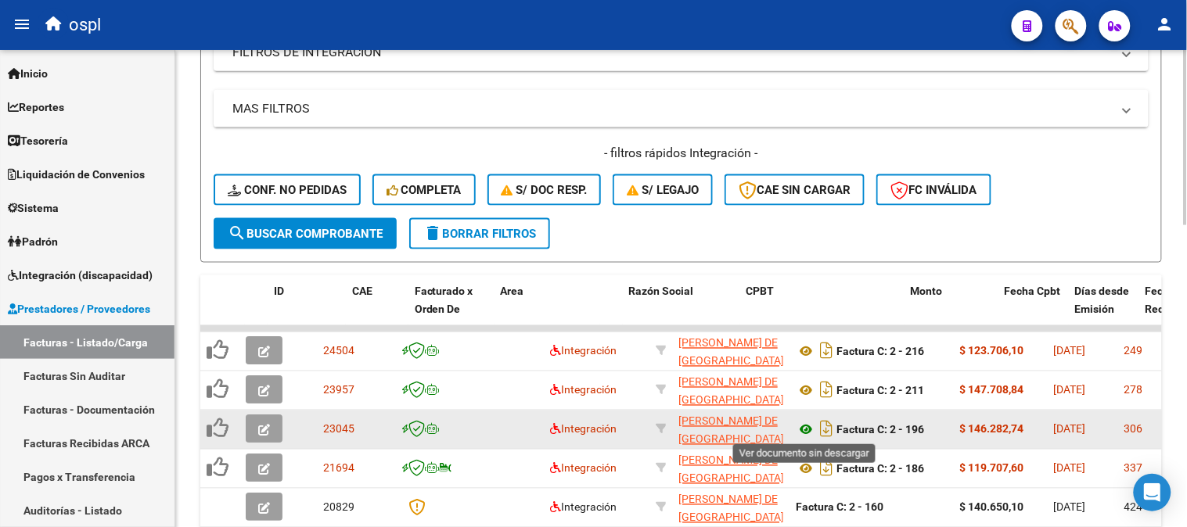
click at [807, 429] on icon at bounding box center [806, 430] width 20 height 19
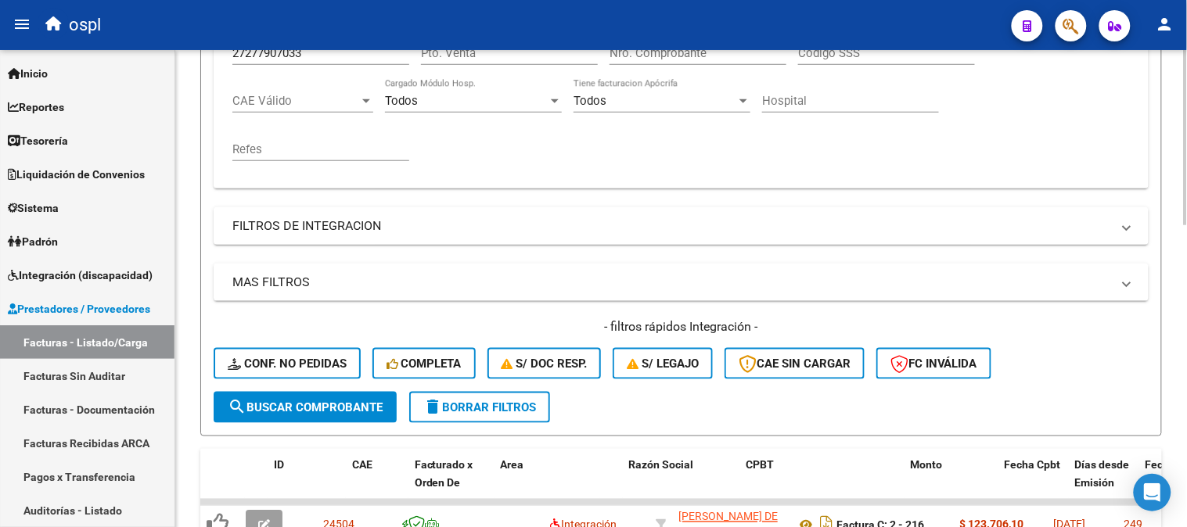
scroll to position [174, 0]
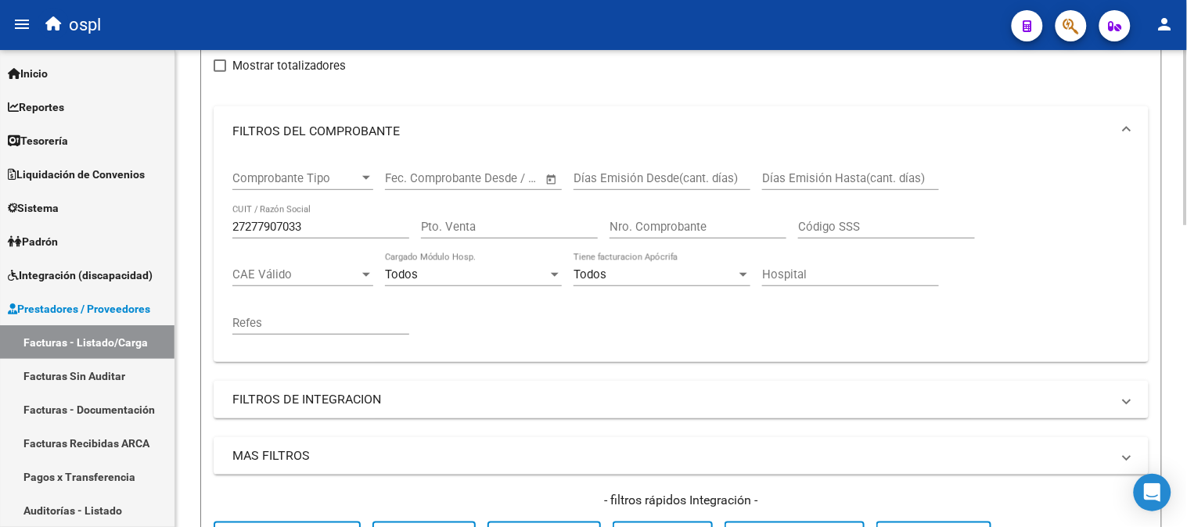
click at [329, 228] on input "27277907033" at bounding box center [320, 227] width 177 height 14
paste input "04564995"
type input "27204564995"
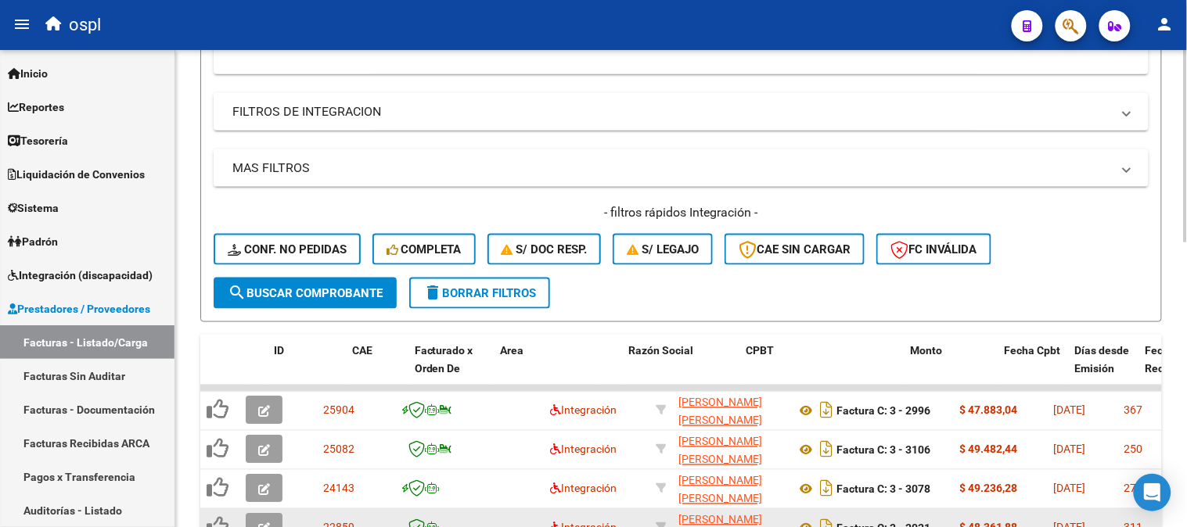
scroll to position [608, 0]
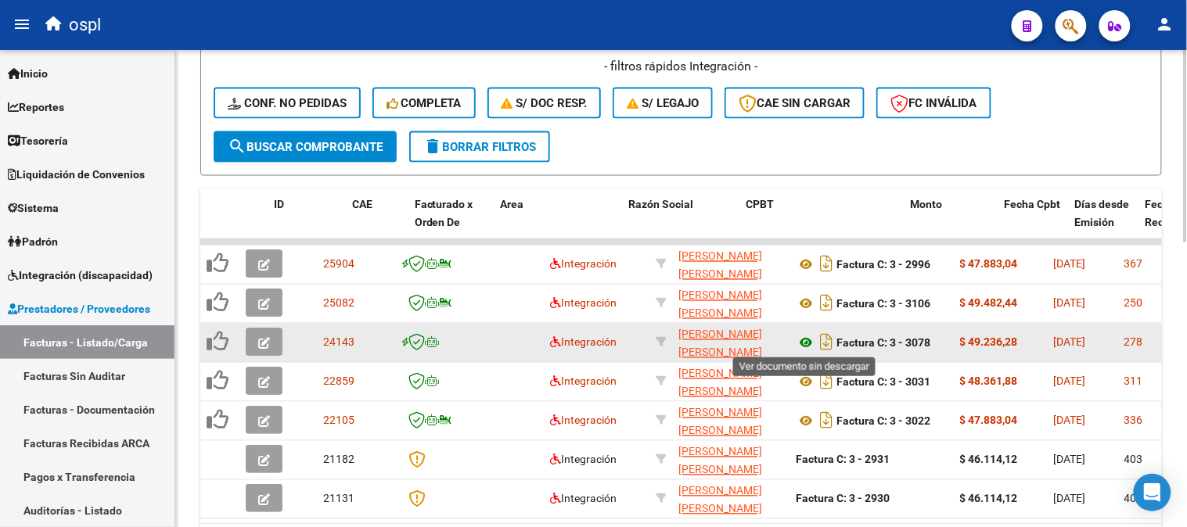
click at [810, 338] on icon at bounding box center [806, 343] width 20 height 19
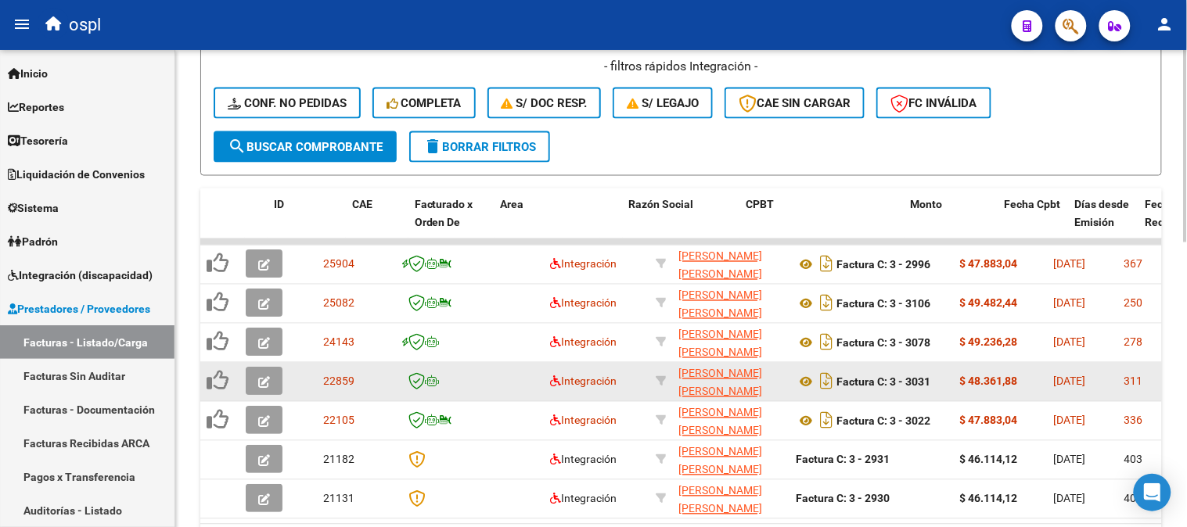
click at [807, 369] on div "Factura C: 3 - 3031" at bounding box center [872, 381] width 152 height 25
click at [806, 375] on icon at bounding box center [806, 382] width 20 height 19
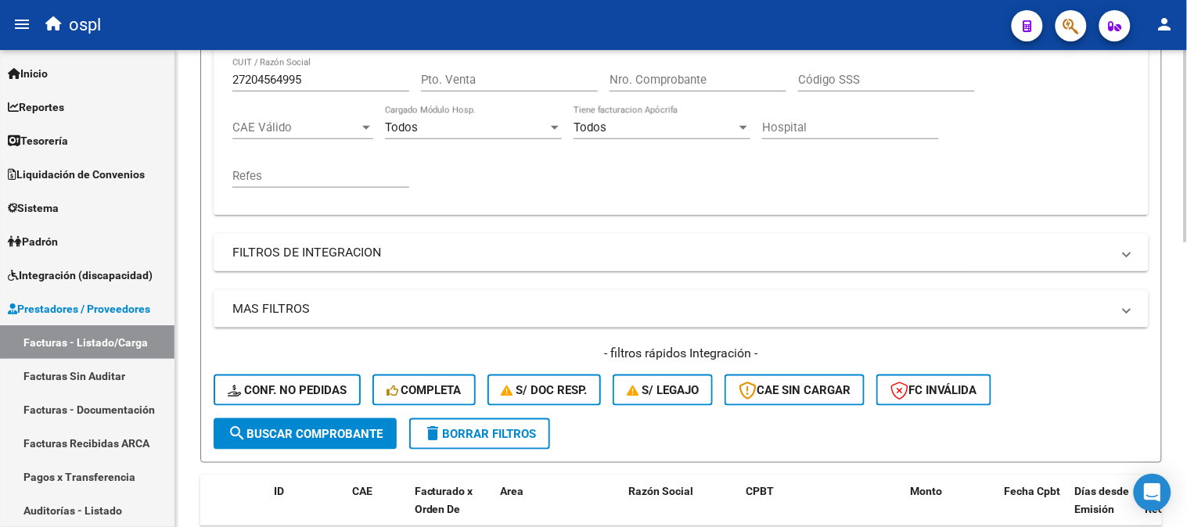
scroll to position [174, 0]
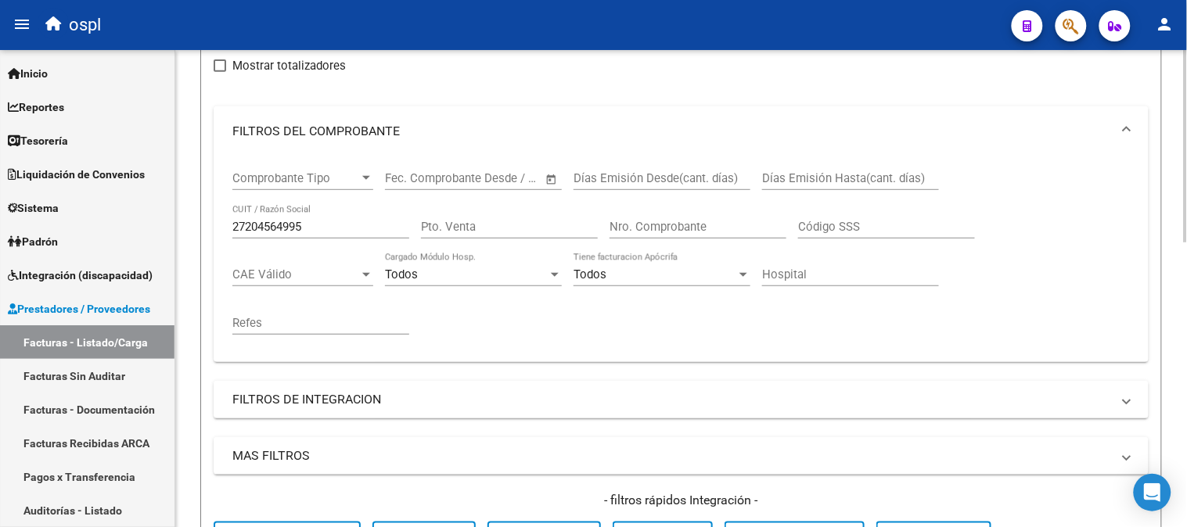
drag, startPoint x: 337, startPoint y: 214, endPoint x: 329, endPoint y: 228, distance: 16.5
click at [332, 220] on div "27204564995 CUIT / Razón Social" at bounding box center [320, 222] width 177 height 34
click at [329, 229] on input "27204564995" at bounding box center [320, 227] width 177 height 14
click at [326, 229] on input "27204564995" at bounding box center [320, 227] width 177 height 14
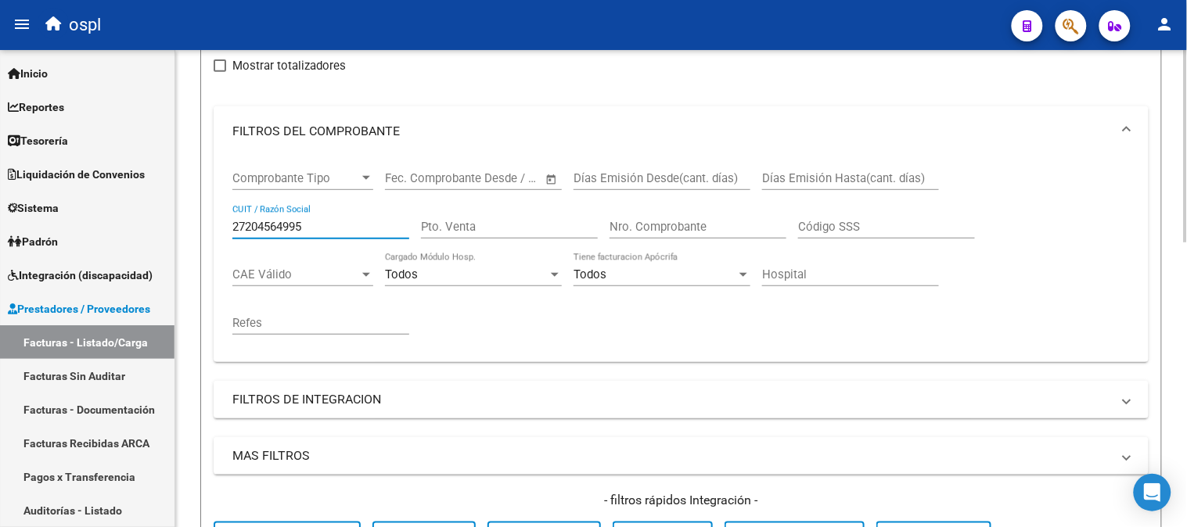
paste input "75504934"
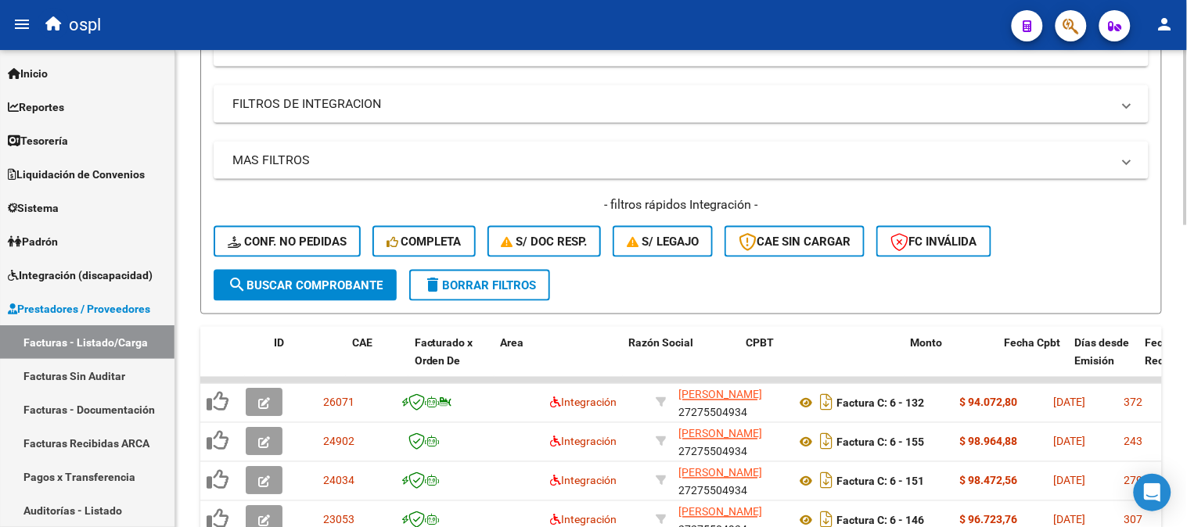
scroll to position [695, 0]
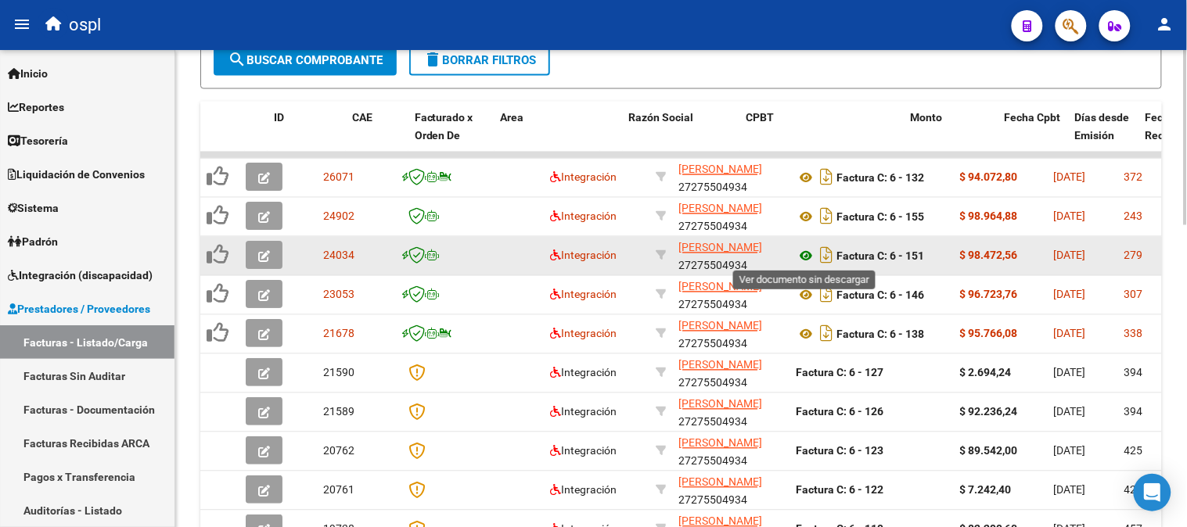
click at [806, 255] on icon at bounding box center [806, 256] width 20 height 19
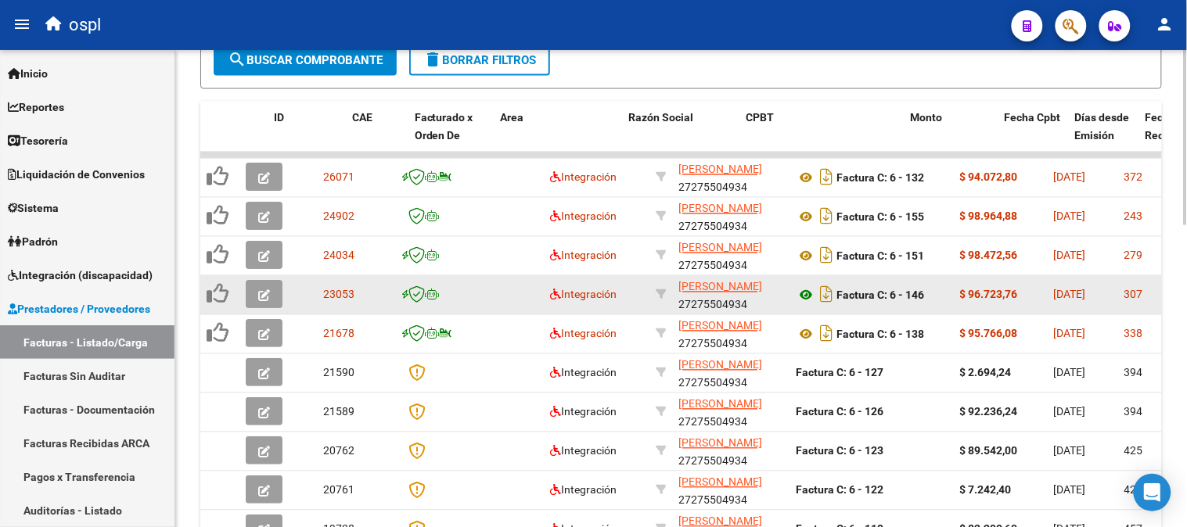
click at [804, 288] on icon at bounding box center [806, 295] width 20 height 19
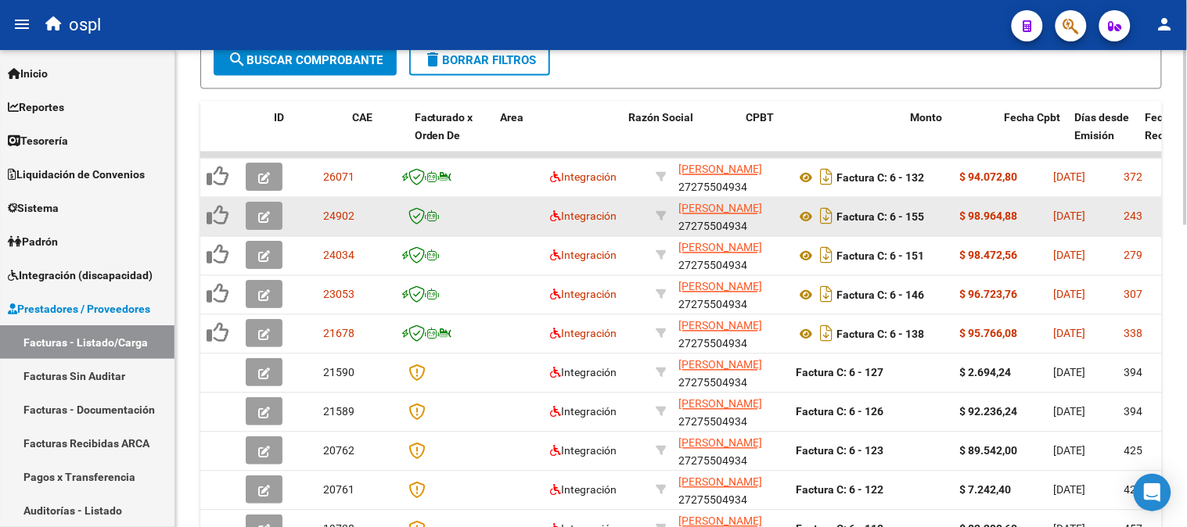
scroll to position [174, 0]
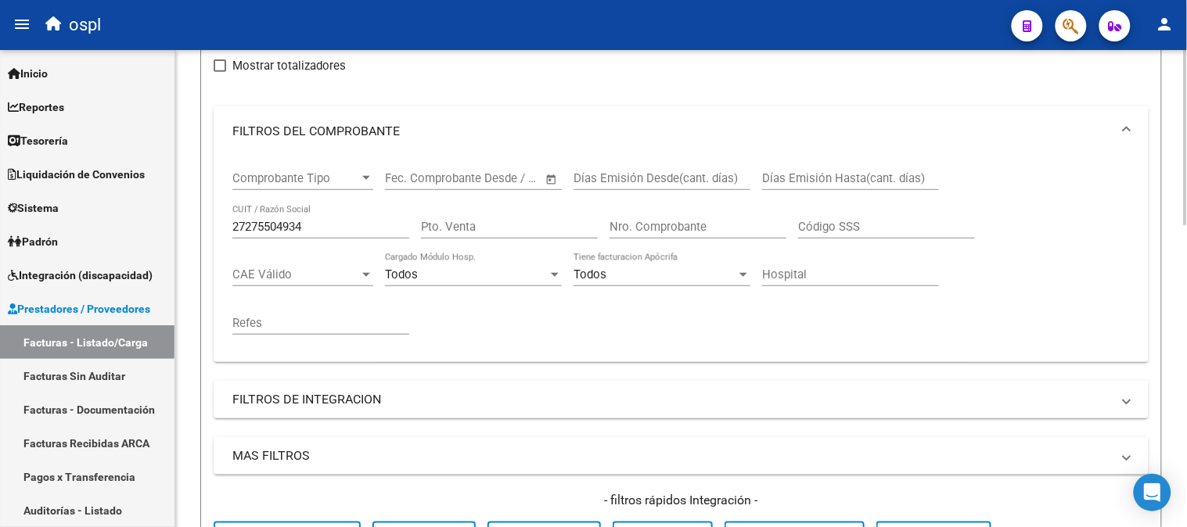
click at [368, 229] on input "27275504934" at bounding box center [320, 227] width 177 height 14
paste input "41948957"
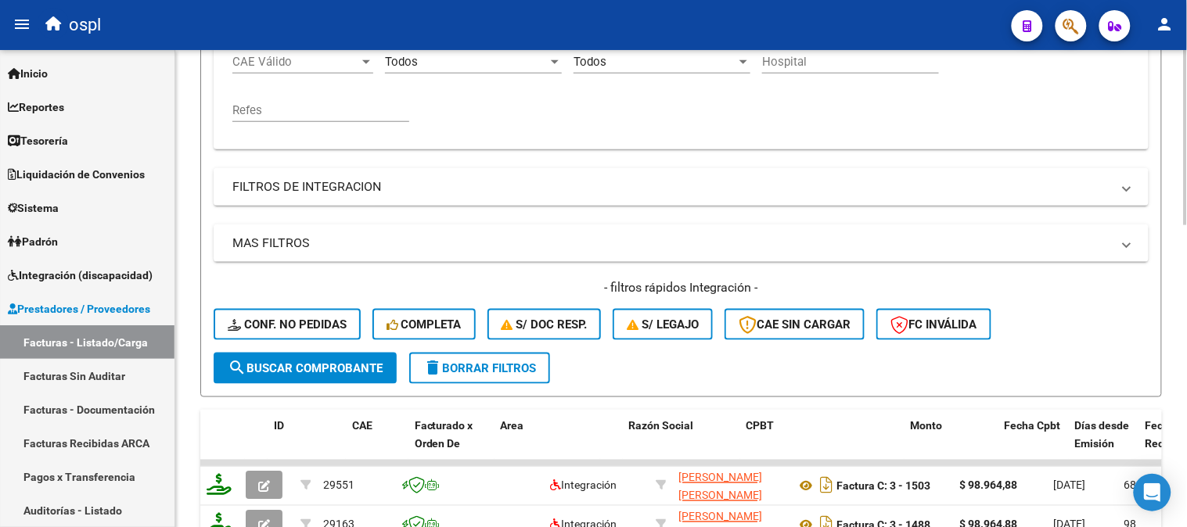
scroll to position [782, 0]
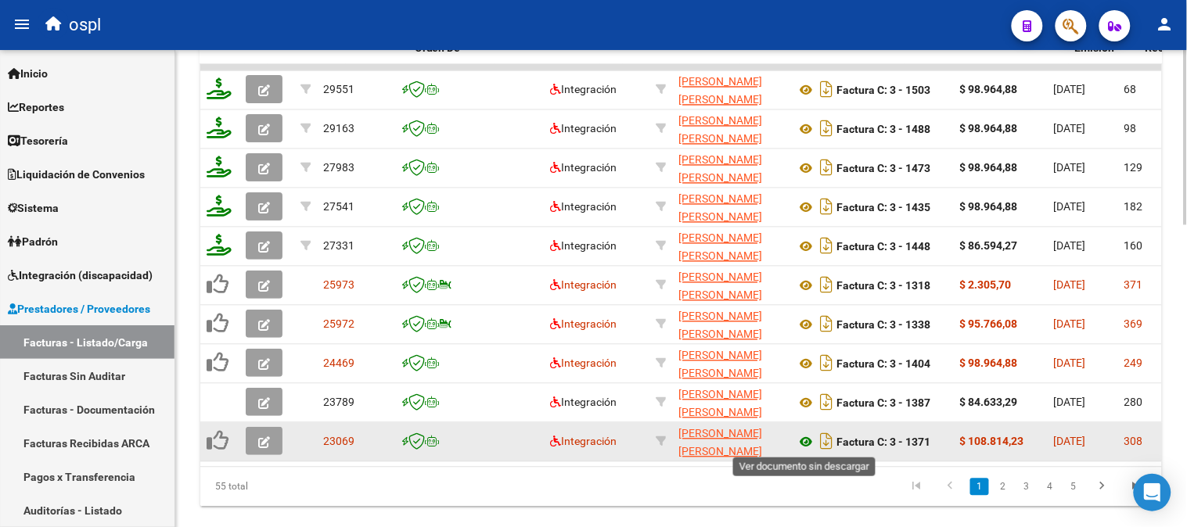
click at [809, 440] on icon at bounding box center [806, 442] width 20 height 19
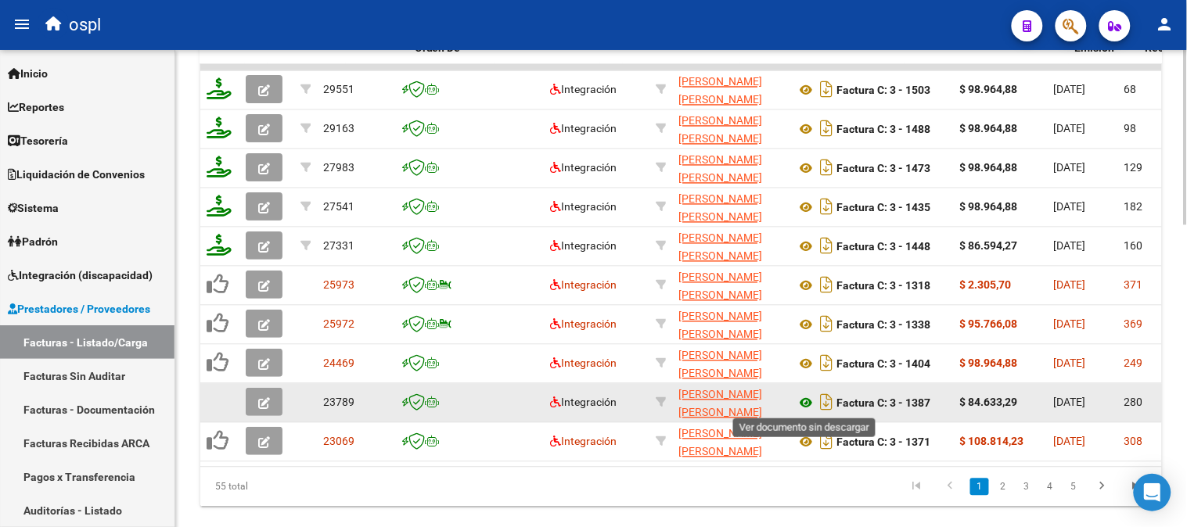
click at [804, 400] on icon at bounding box center [806, 403] width 20 height 19
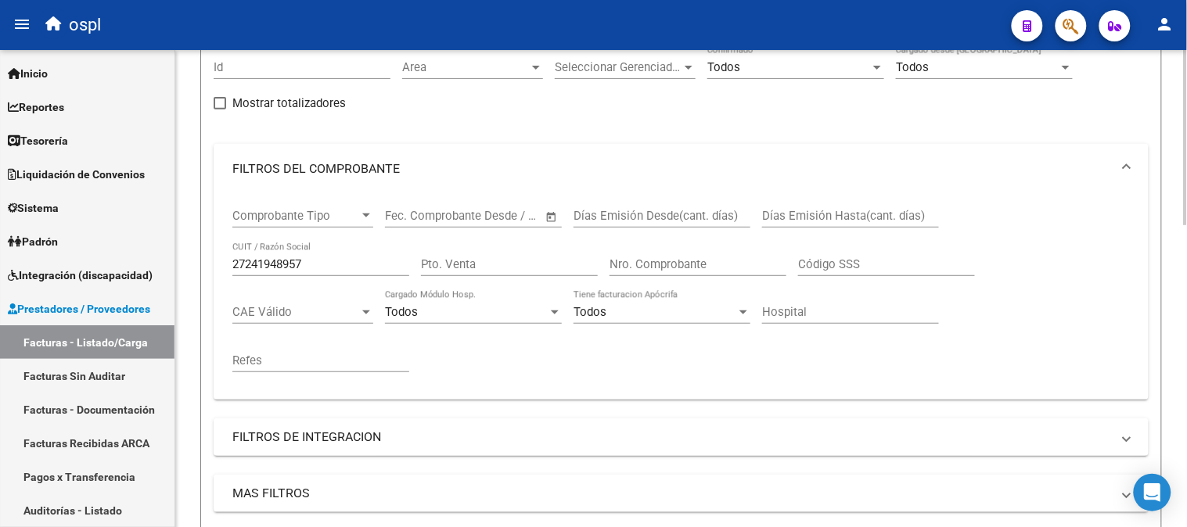
scroll to position [87, 0]
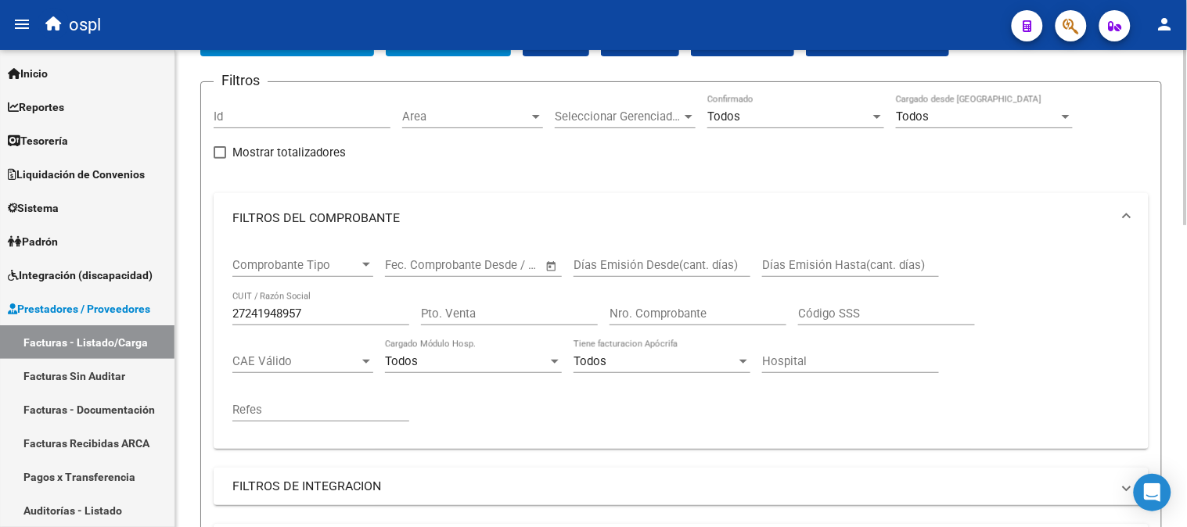
click at [343, 313] on input "27241948957" at bounding box center [320, 314] width 177 height 14
paste input "52960908"
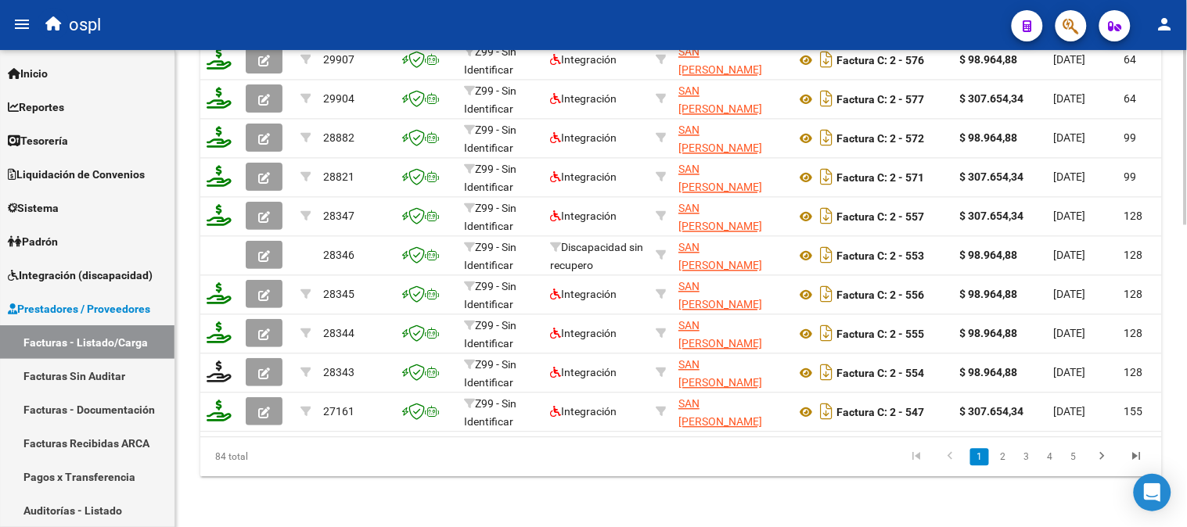
scroll to position [824, 0]
click at [1003, 455] on link "2" at bounding box center [1002, 457] width 19 height 17
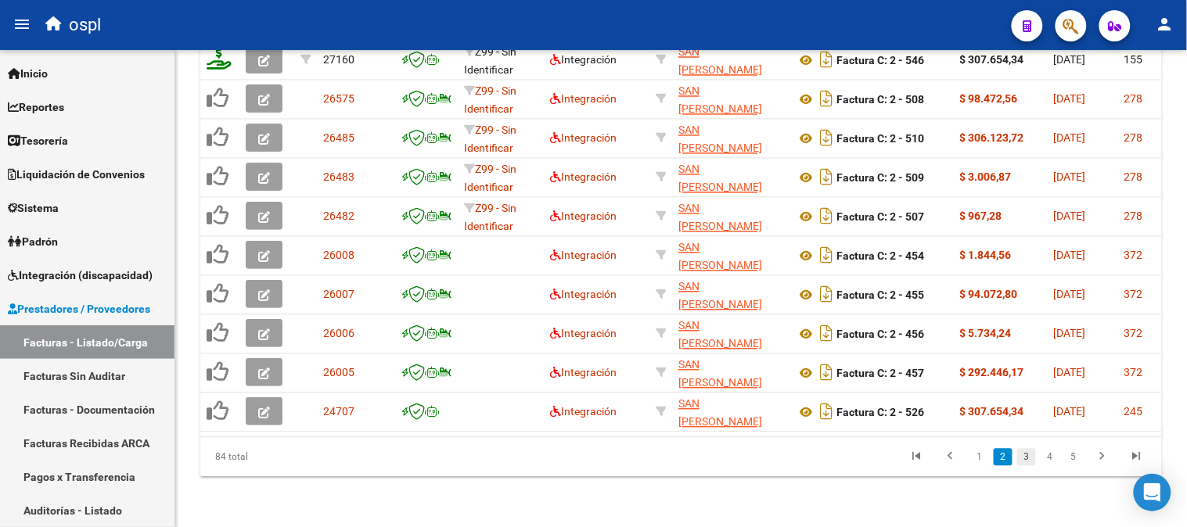
click at [1019, 459] on link "3" at bounding box center [1026, 457] width 19 height 17
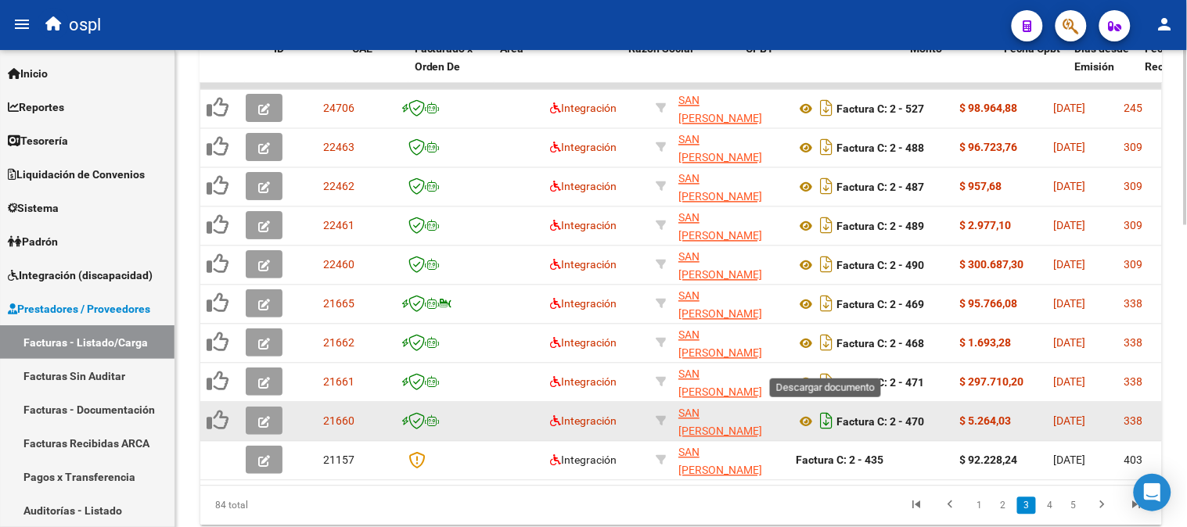
scroll to position [737, 0]
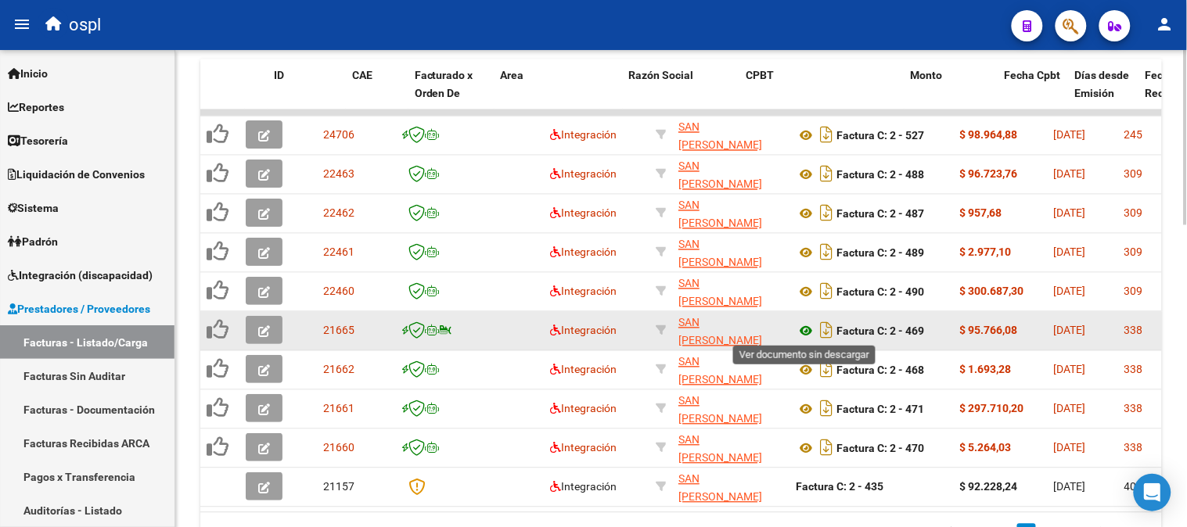
click at [808, 333] on icon at bounding box center [806, 331] width 20 height 19
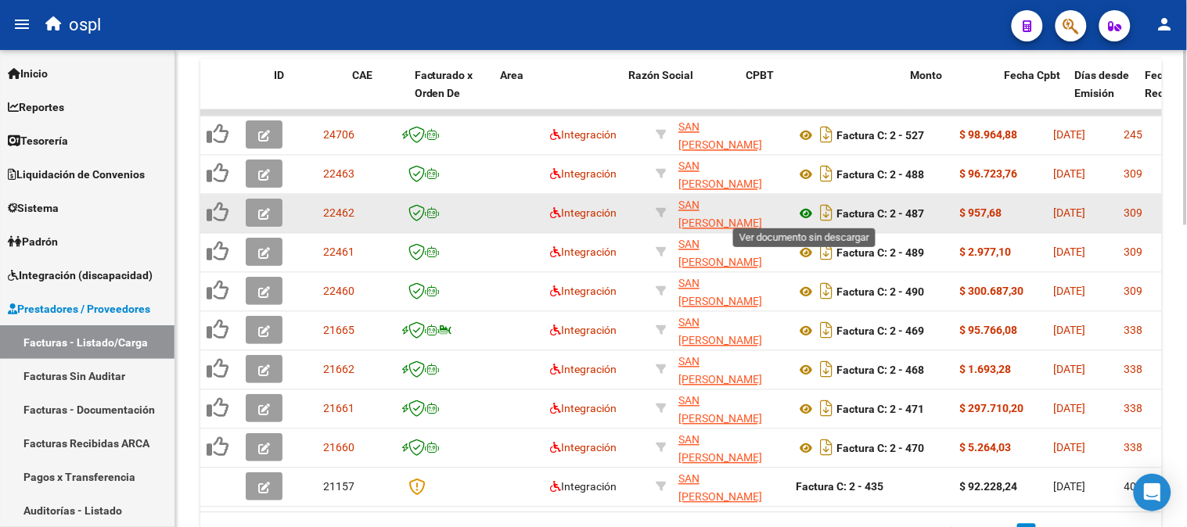
click at [802, 210] on icon at bounding box center [806, 214] width 20 height 19
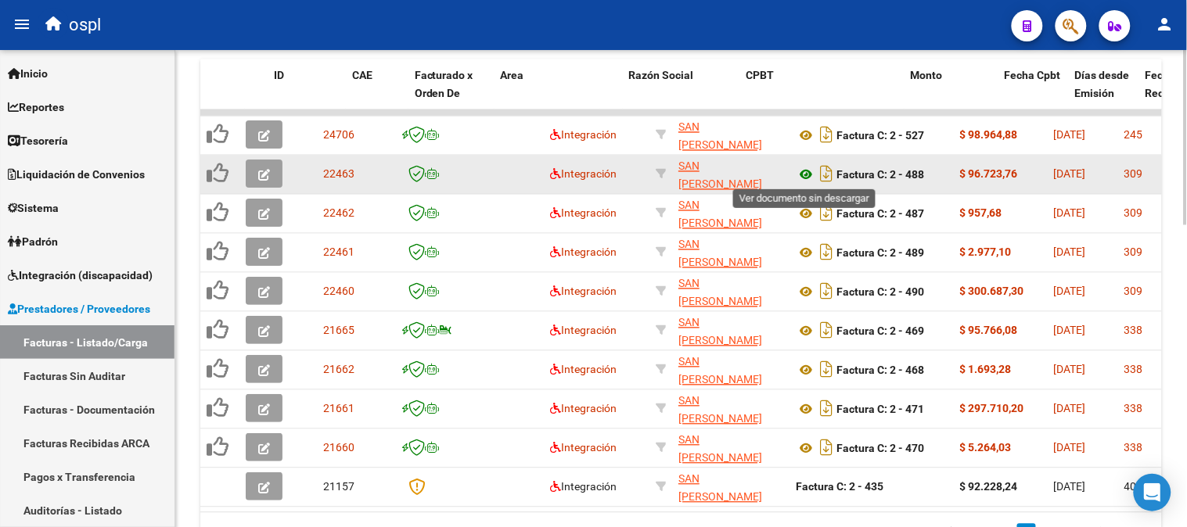
click at [803, 176] on icon at bounding box center [806, 175] width 20 height 19
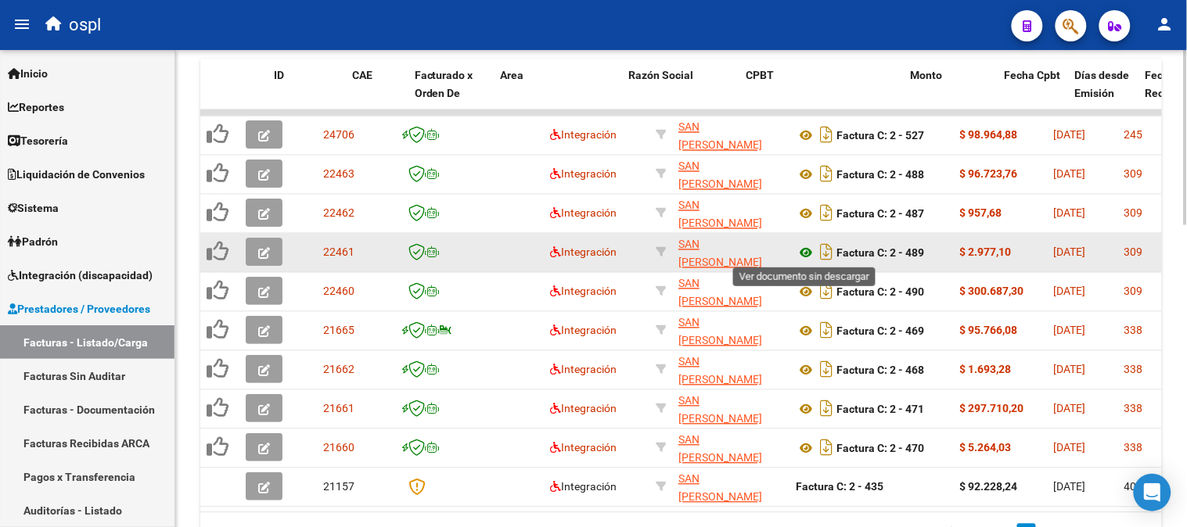
click at [802, 248] on icon at bounding box center [806, 253] width 20 height 19
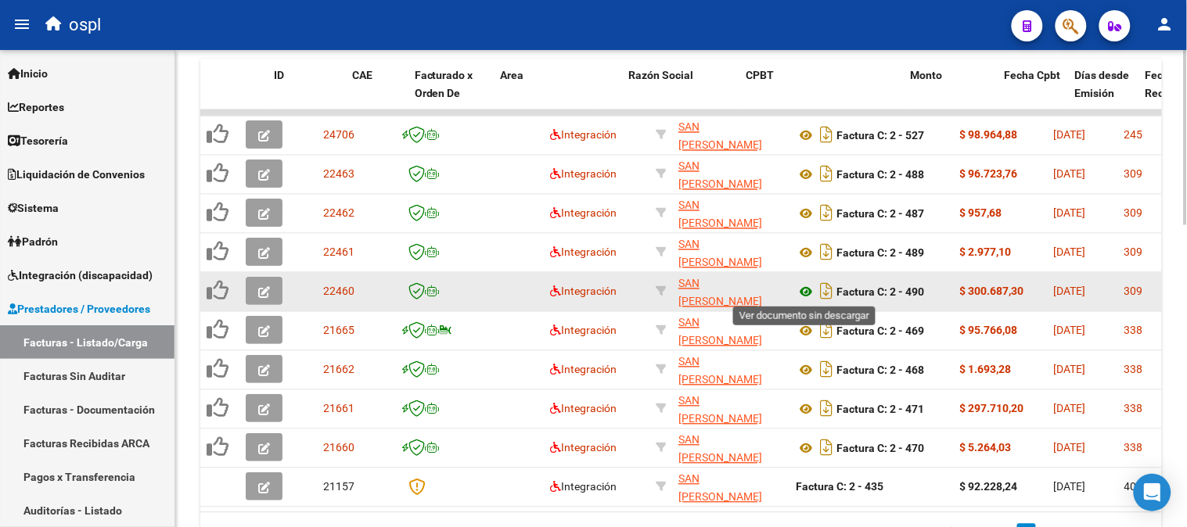
click at [807, 288] on icon at bounding box center [806, 292] width 20 height 19
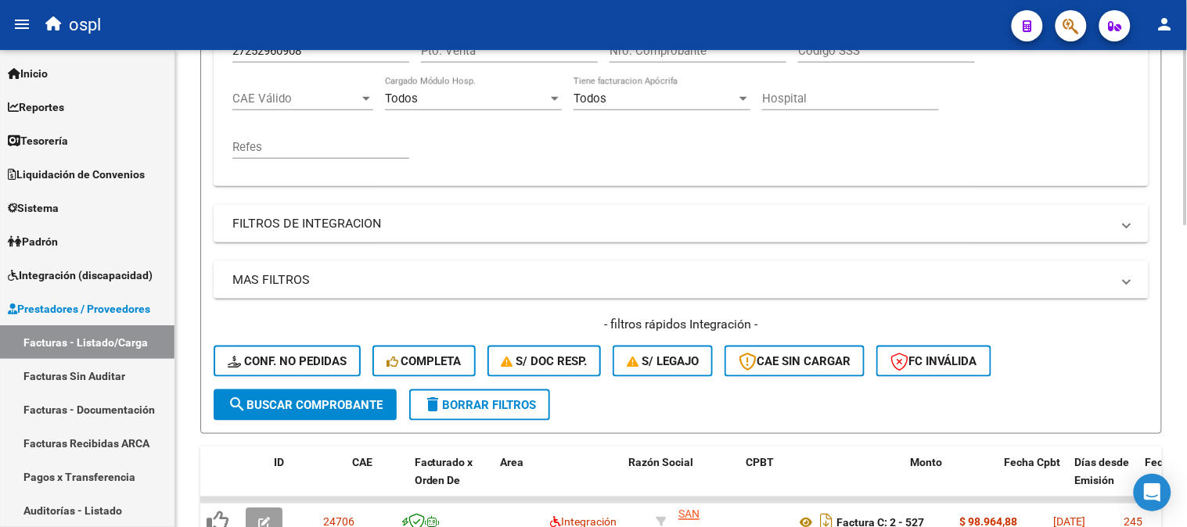
scroll to position [302, 0]
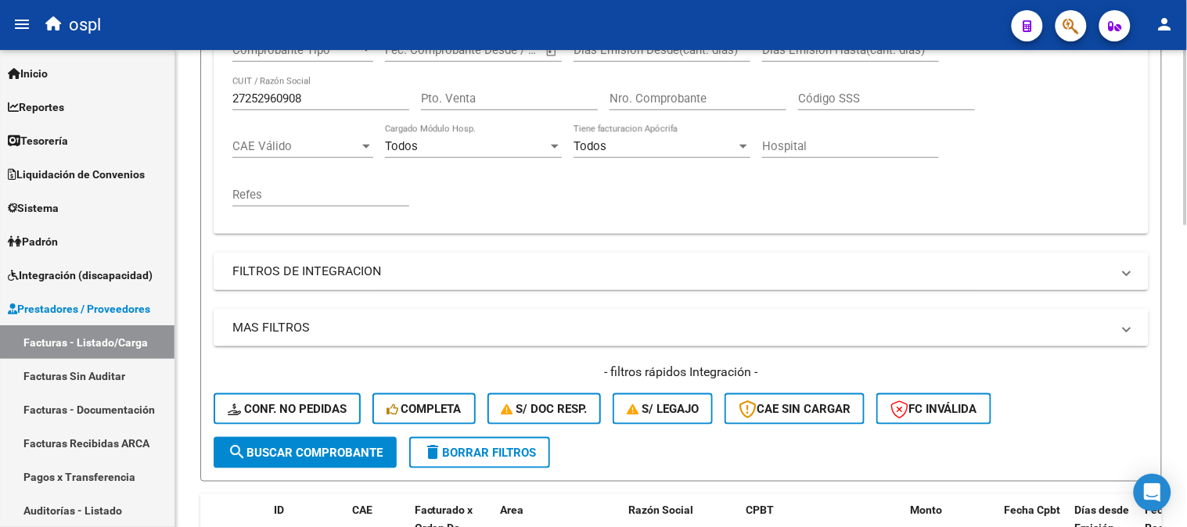
click at [324, 114] on div "27252960908 CUIT / Razón Social" at bounding box center [320, 101] width 177 height 48
click at [326, 105] on input "27252960908" at bounding box center [320, 99] width 177 height 14
paste input "0298778743"
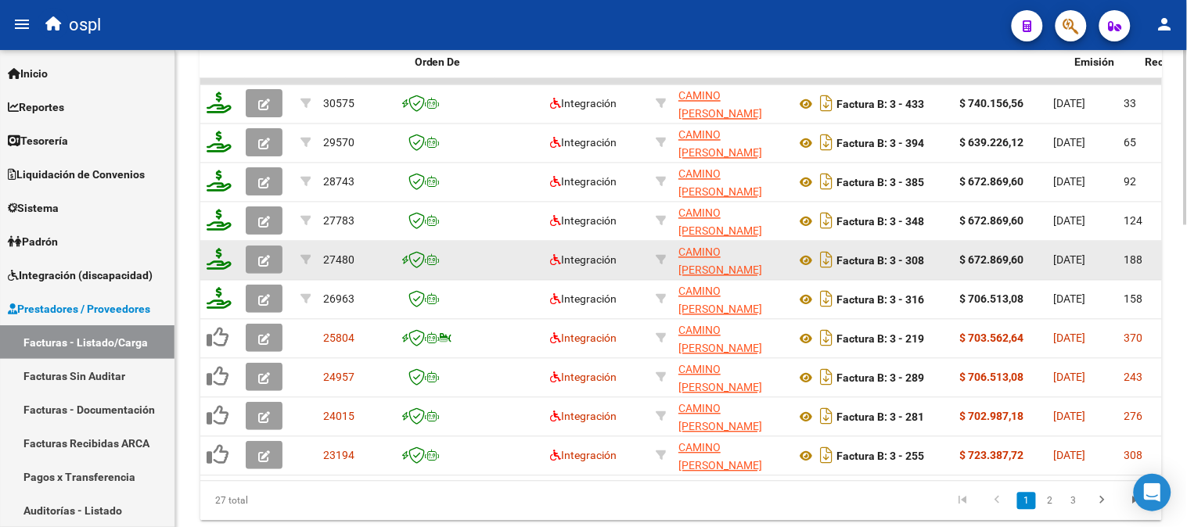
scroll to position [824, 0]
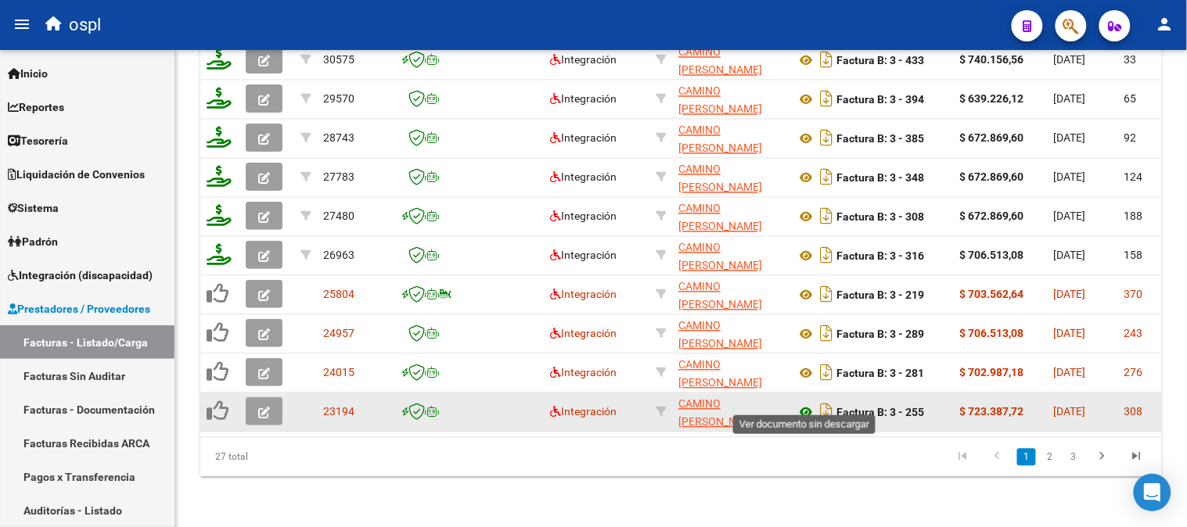
click at [803, 404] on icon at bounding box center [806, 413] width 20 height 19
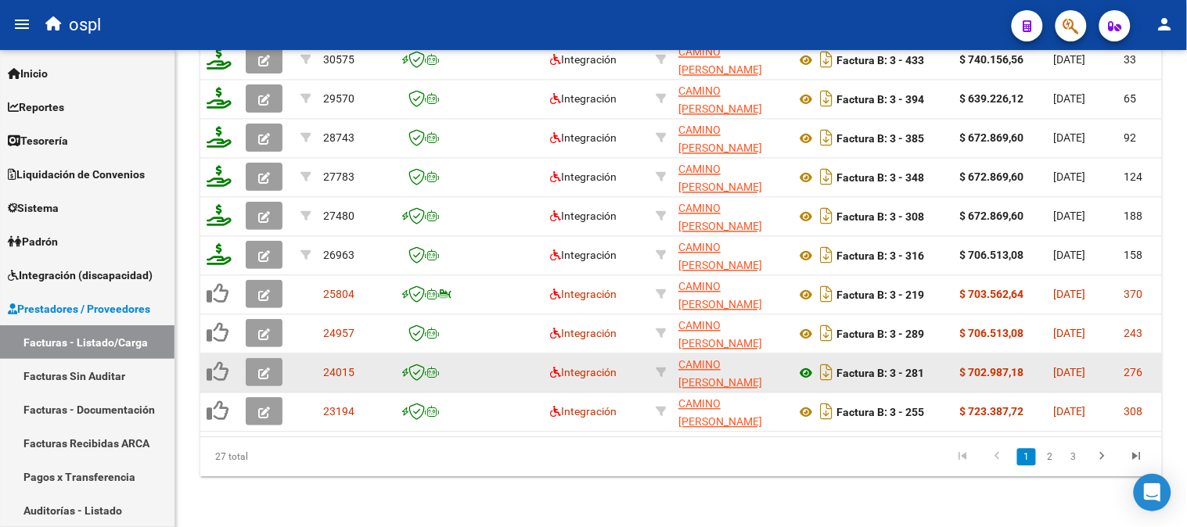
click at [809, 365] on icon at bounding box center [806, 374] width 20 height 19
drag, startPoint x: 968, startPoint y: 364, endPoint x: 1029, endPoint y: 358, distance: 61.3
click at [1029, 365] on div "$ 702.987,18" at bounding box center [1000, 374] width 81 height 18
copy strong "702.987,18"
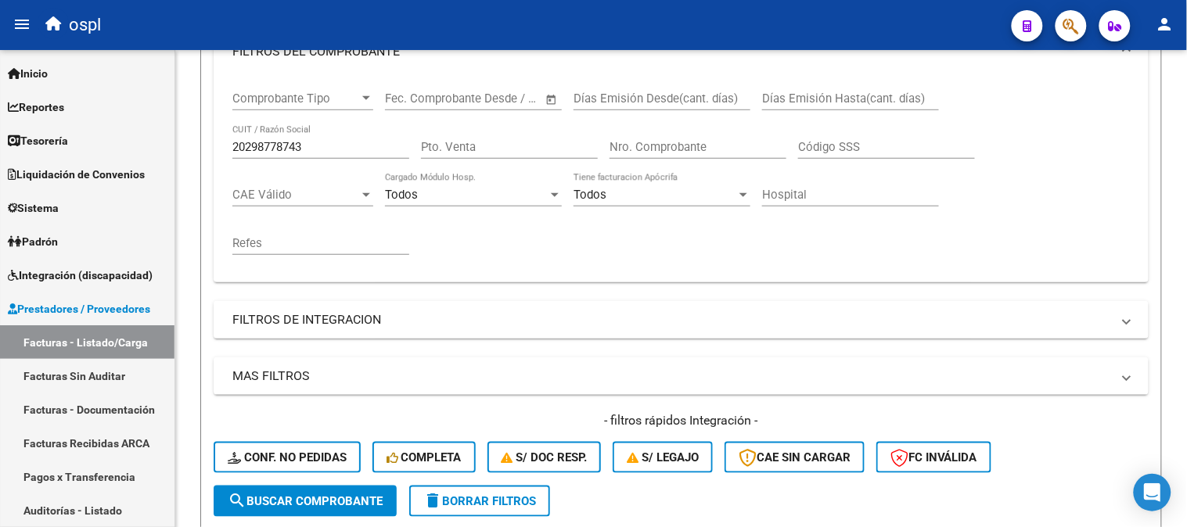
scroll to position [215, 0]
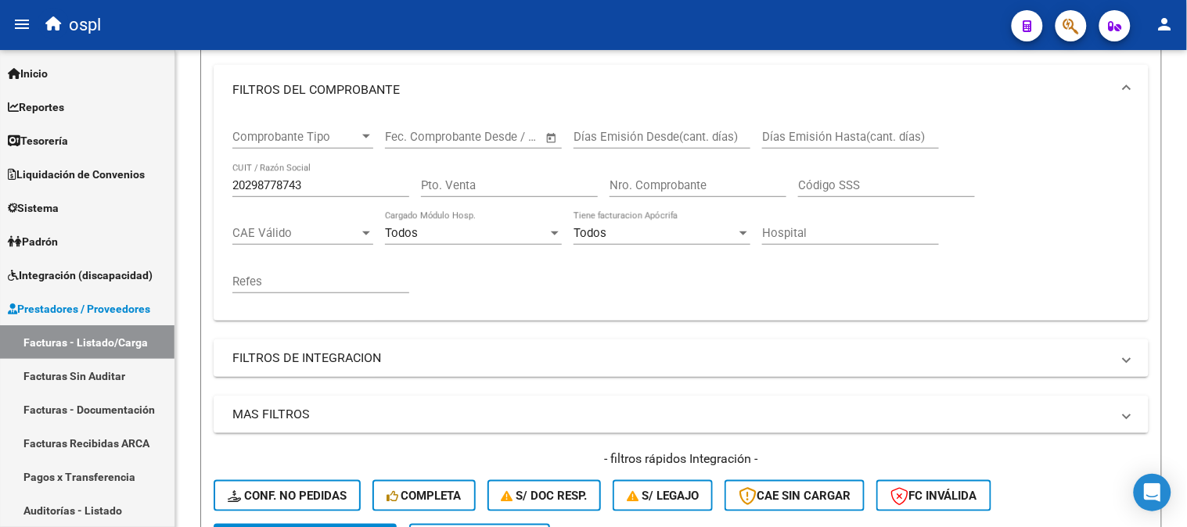
click at [339, 181] on input "20298778743" at bounding box center [320, 185] width 177 height 14
paste input "7352951957"
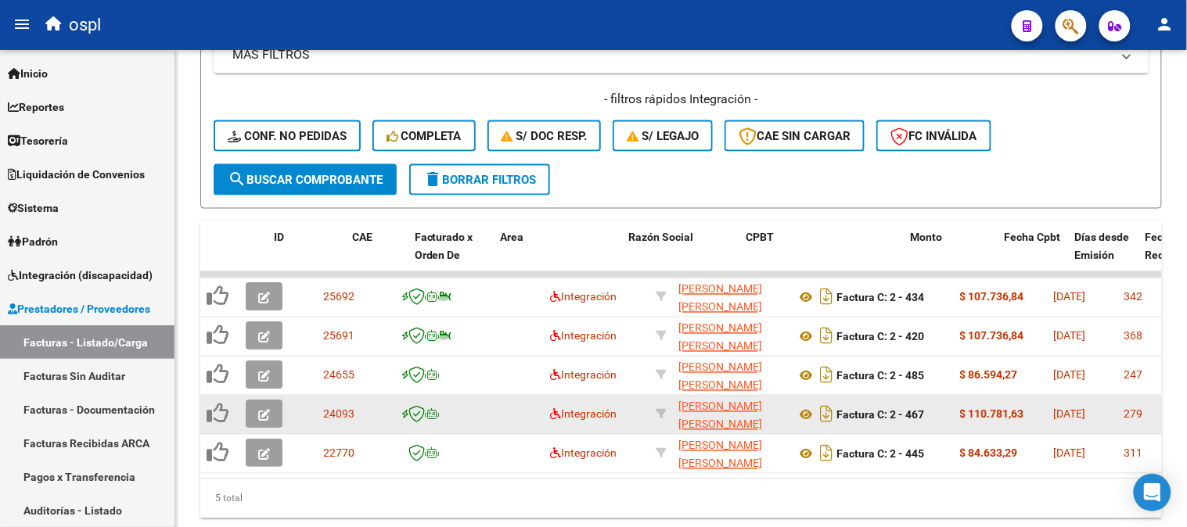
scroll to position [628, 0]
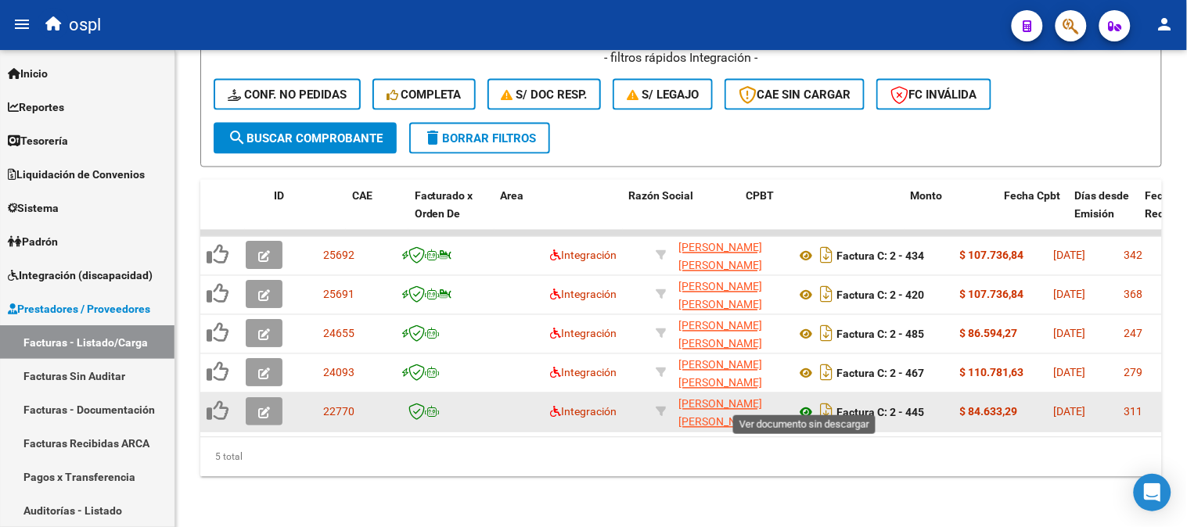
click at [806, 404] on icon at bounding box center [806, 413] width 20 height 19
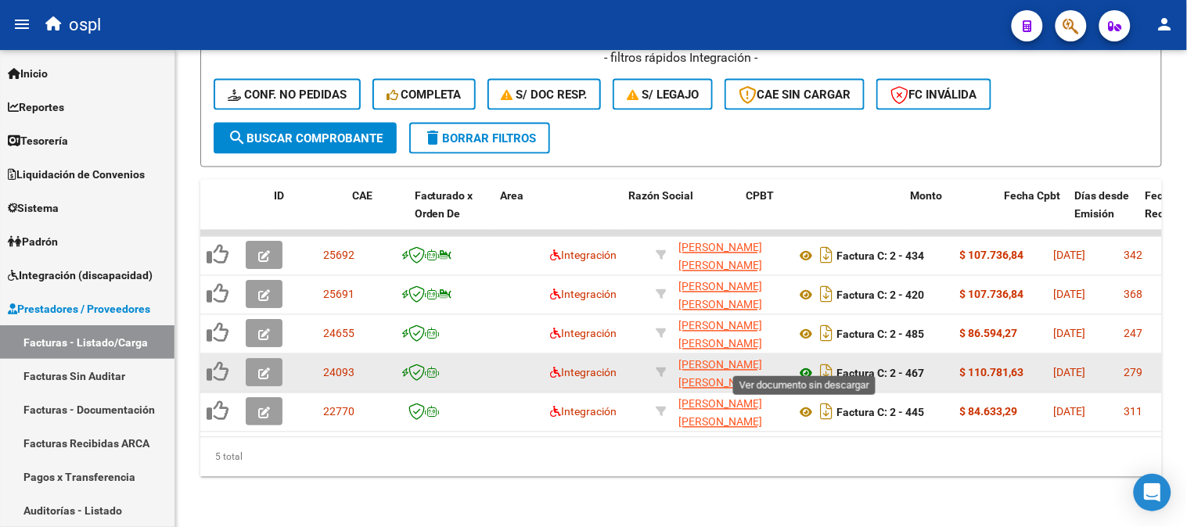
click at [803, 365] on icon at bounding box center [806, 374] width 20 height 19
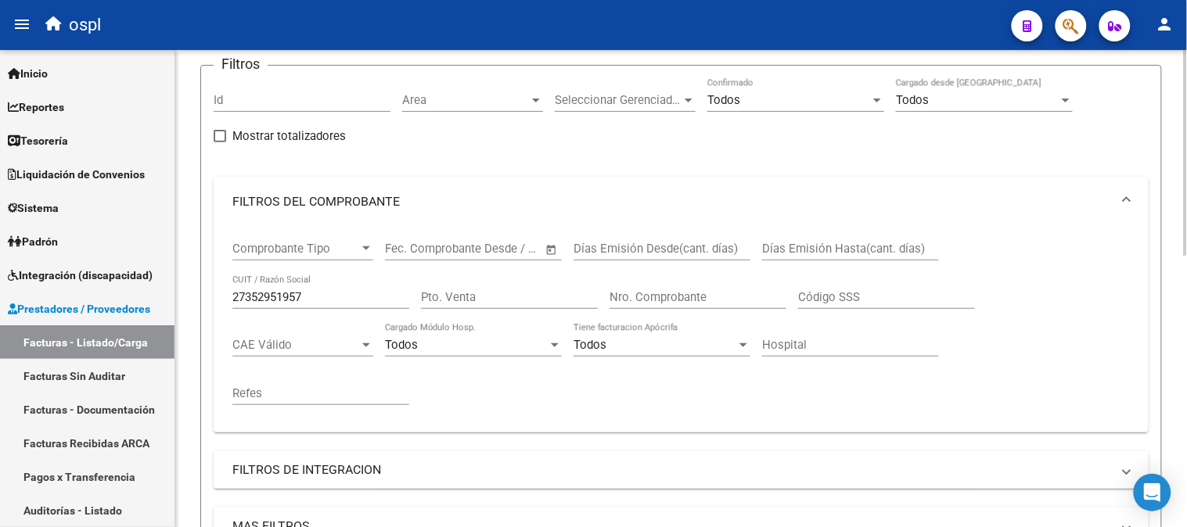
scroll to position [0, 0]
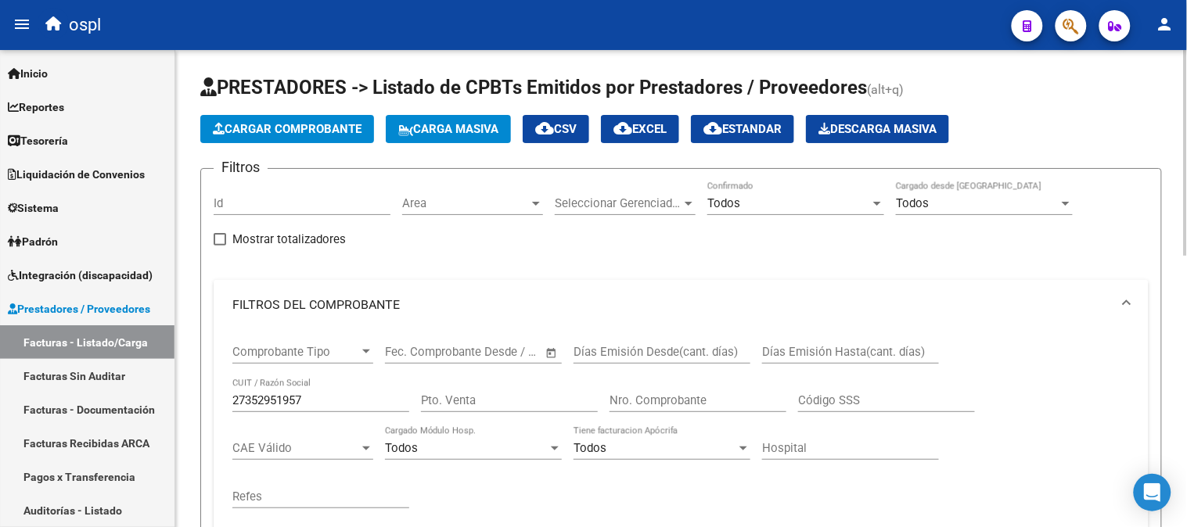
click at [335, 412] on div "27352951957 CUIT / Razón Social" at bounding box center [320, 396] width 177 height 34
click at [335, 408] on input "27352951957" at bounding box center [320, 400] width 177 height 14
paste input "298538313"
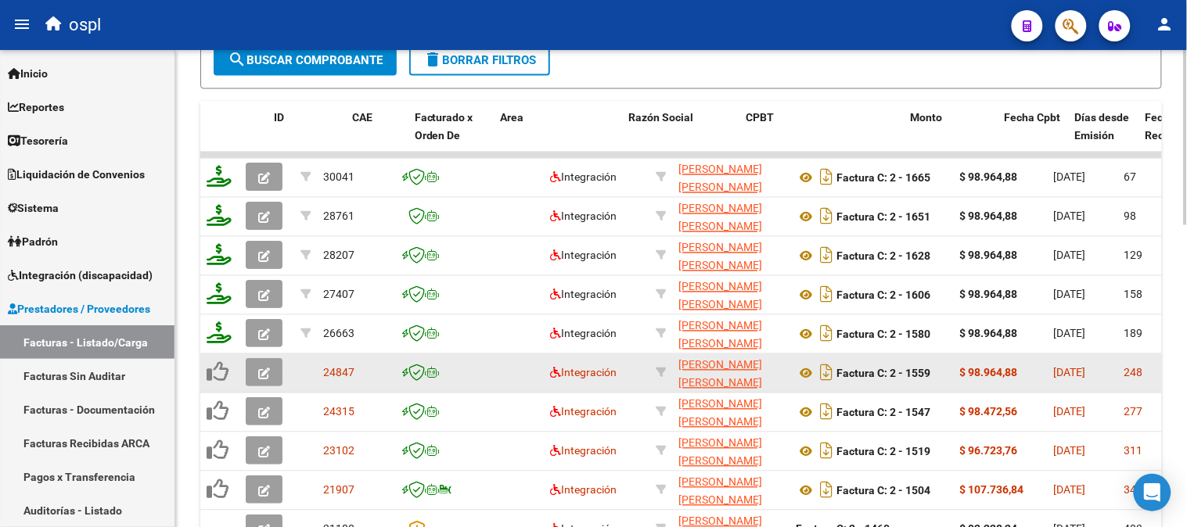
scroll to position [824, 0]
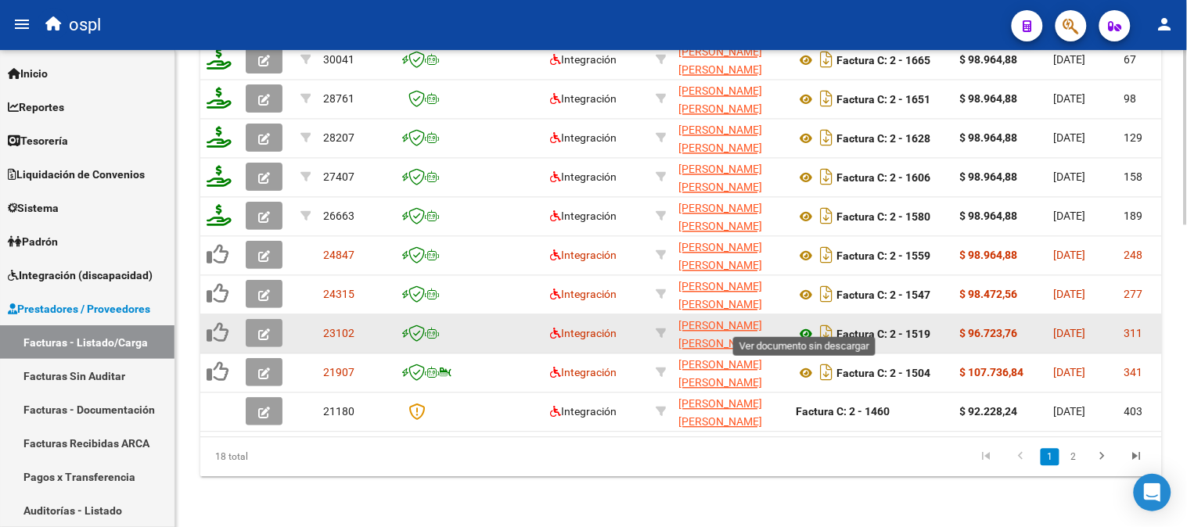
click at [806, 325] on icon at bounding box center [806, 334] width 20 height 19
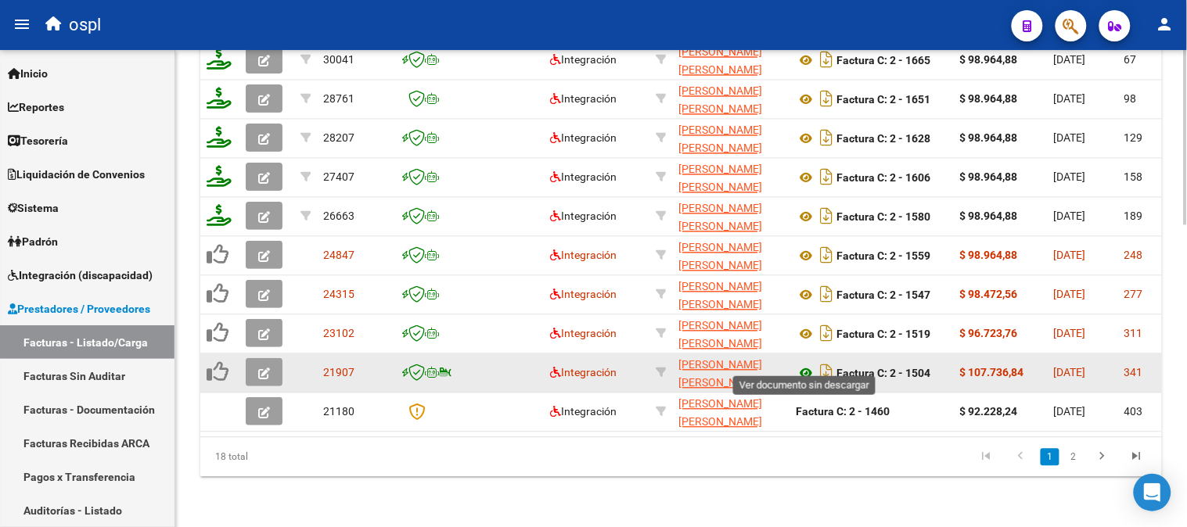
click at [806, 365] on icon at bounding box center [806, 374] width 20 height 19
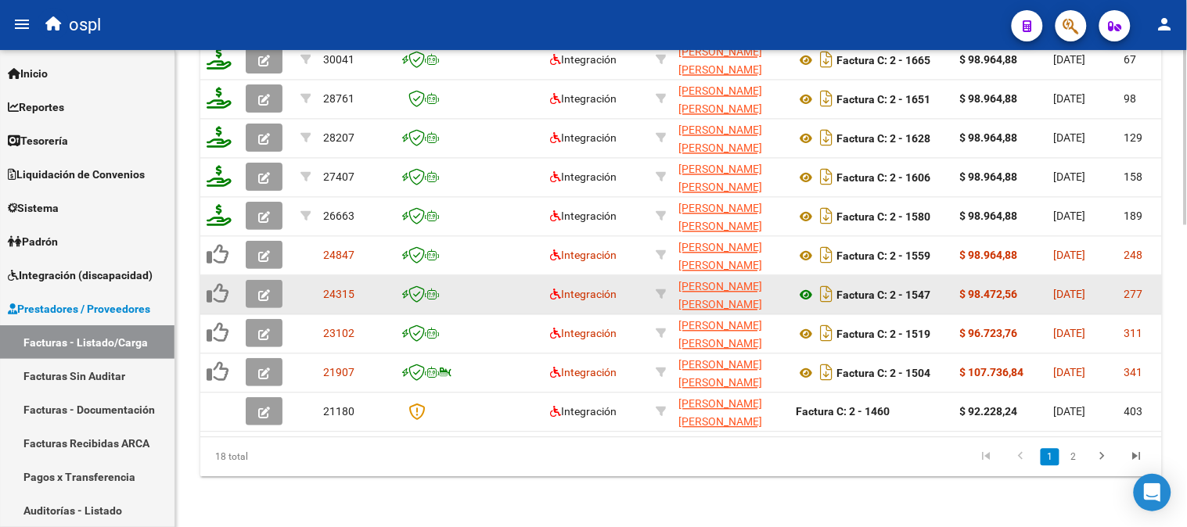
click at [808, 286] on icon at bounding box center [806, 295] width 20 height 19
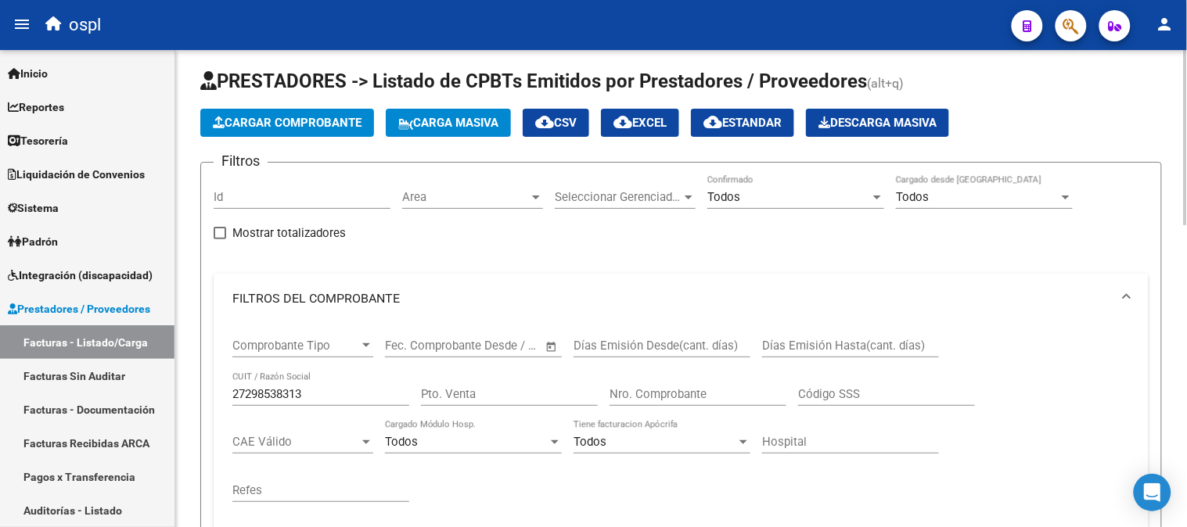
scroll to position [0, 0]
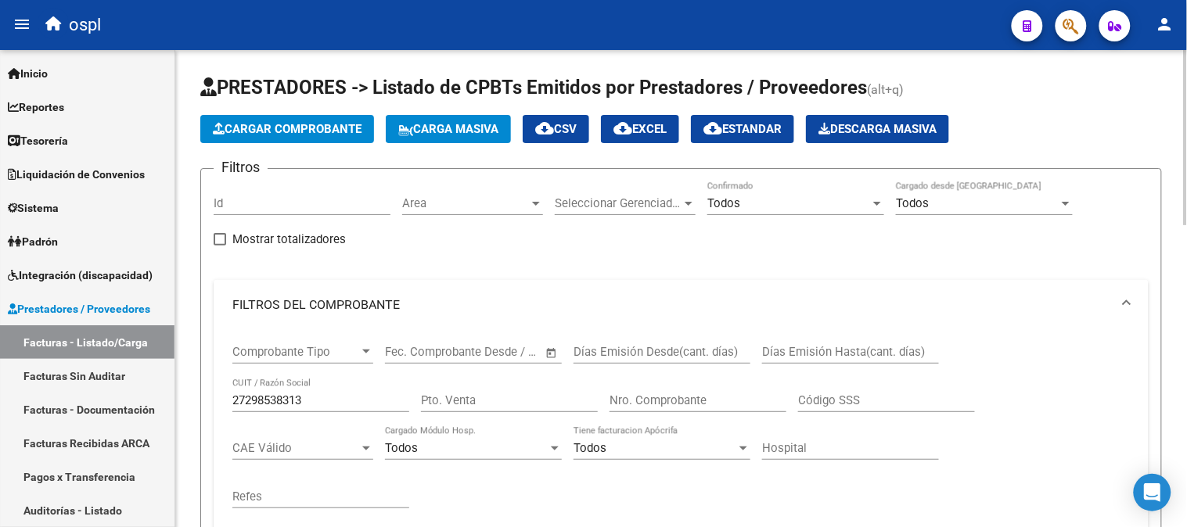
click at [347, 408] on input "27298538313" at bounding box center [320, 400] width 177 height 14
paste input "421130782"
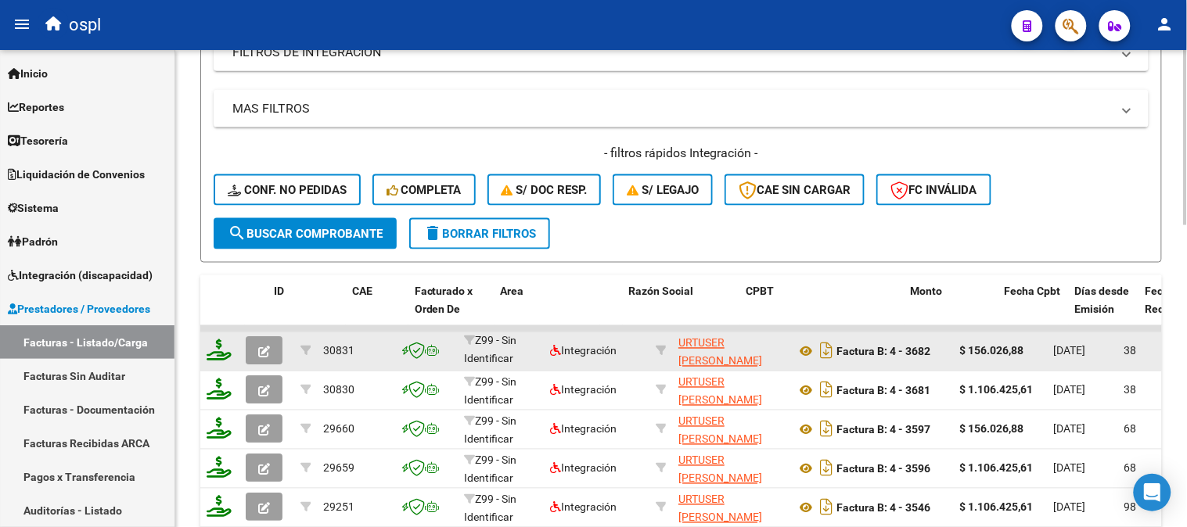
scroll to position [20, 0]
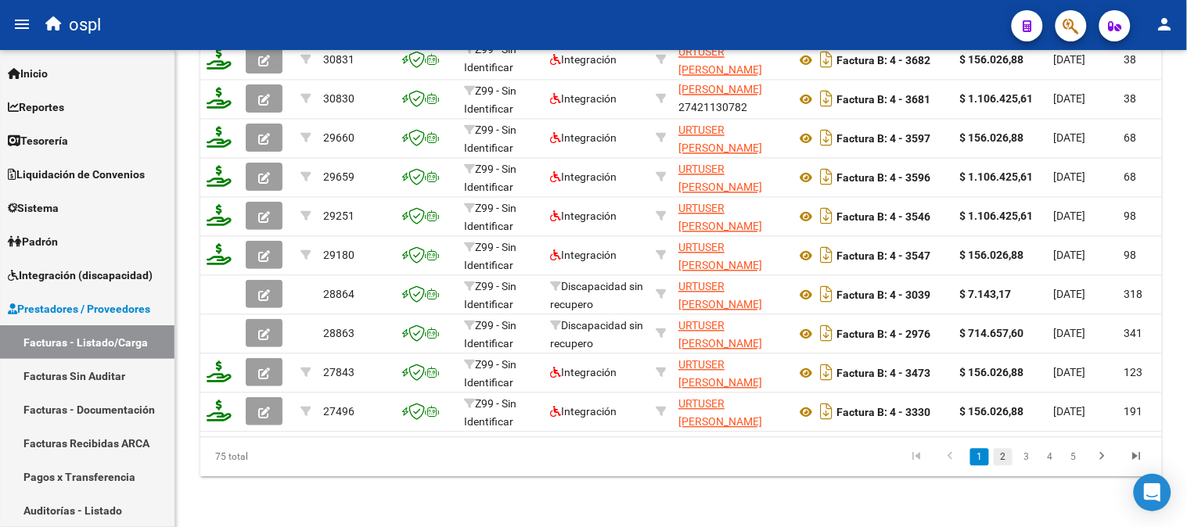
click at [1000, 457] on link "2" at bounding box center [1002, 457] width 19 height 17
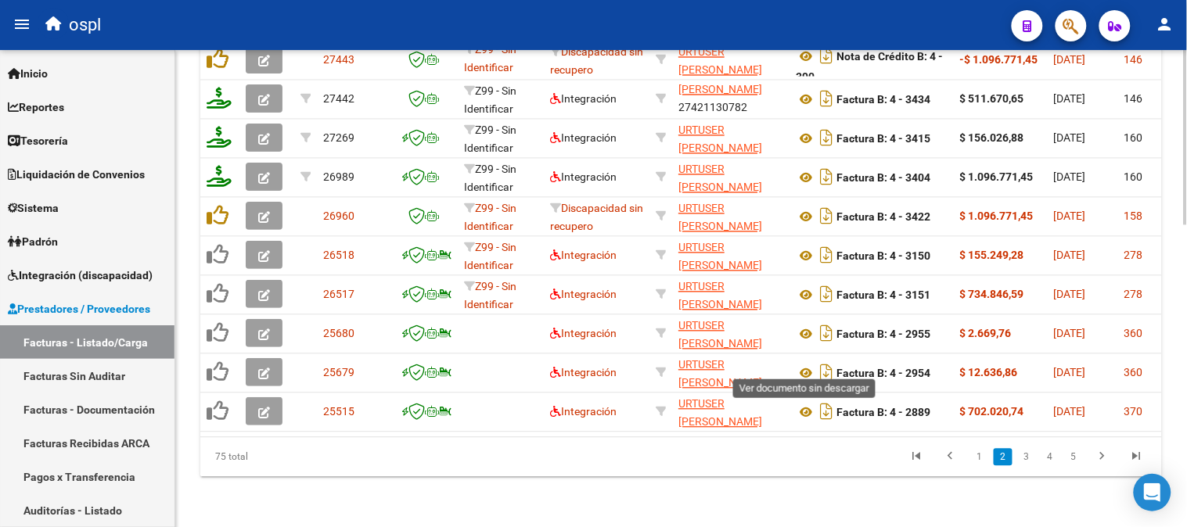
scroll to position [824, 0]
click at [1022, 457] on link "3" at bounding box center [1026, 457] width 19 height 17
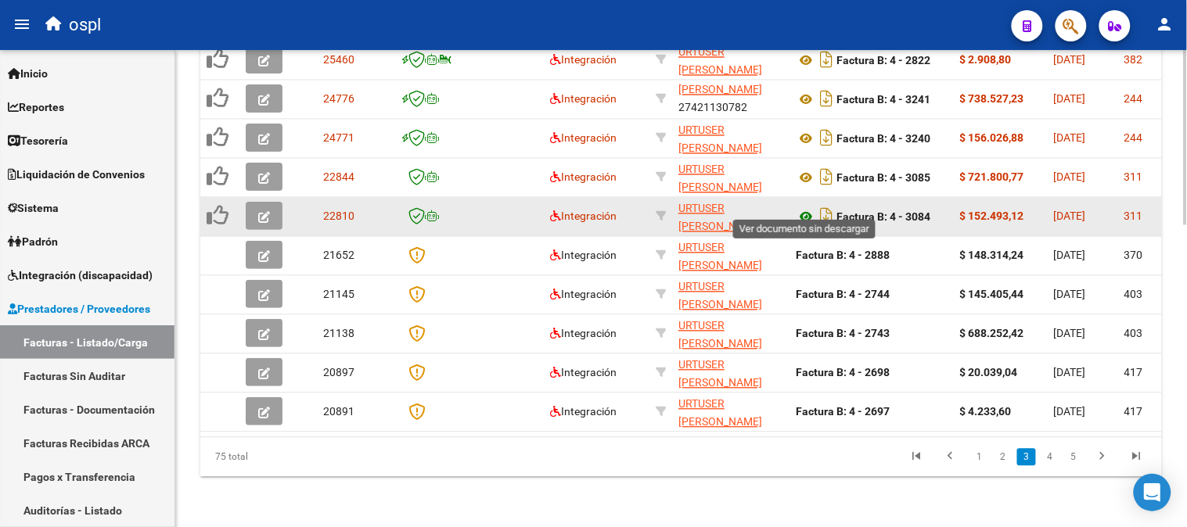
click at [803, 208] on icon at bounding box center [806, 217] width 20 height 19
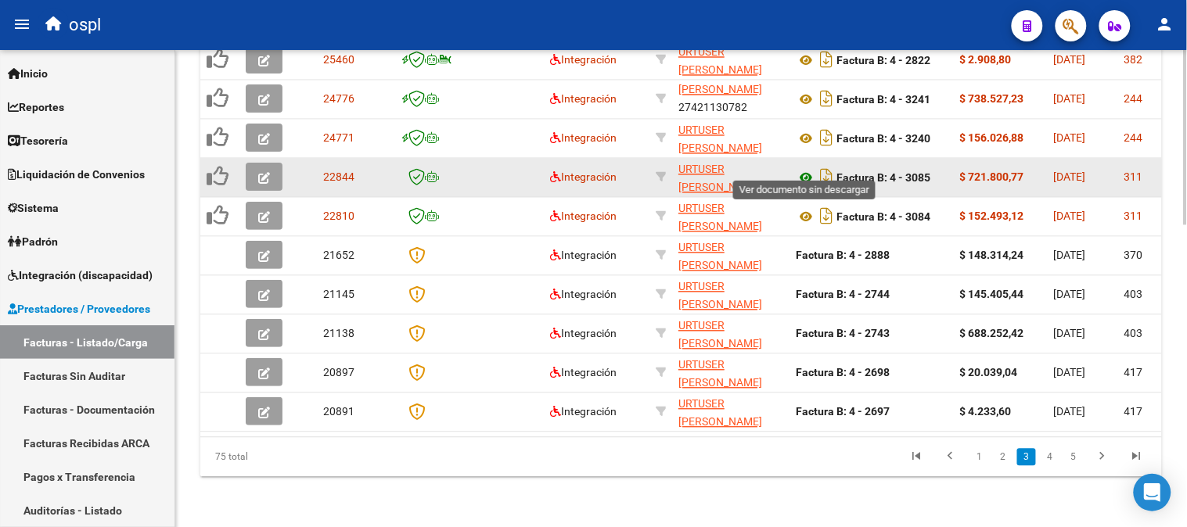
click at [807, 169] on icon at bounding box center [806, 178] width 20 height 19
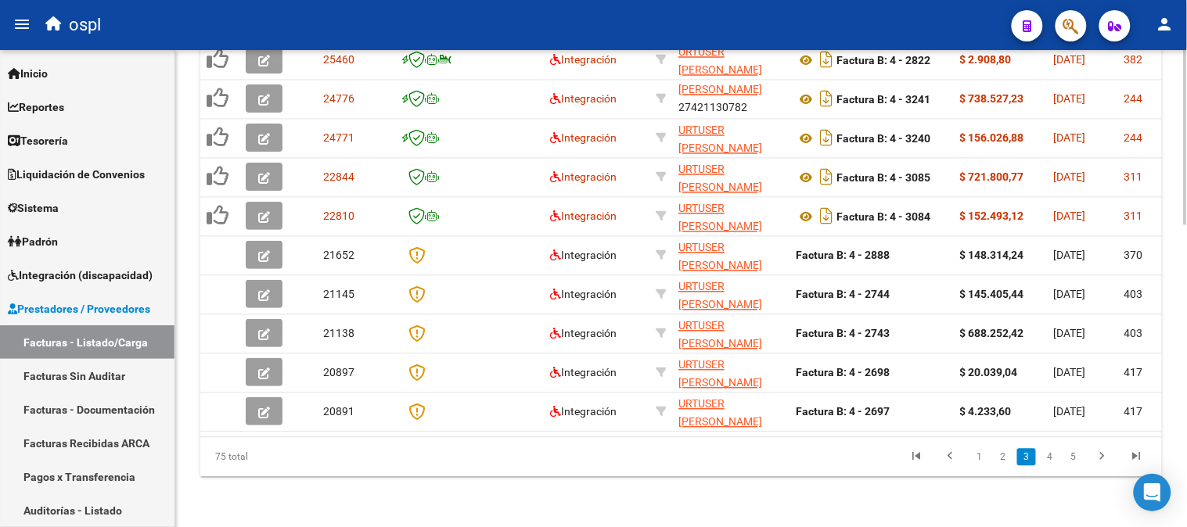
scroll to position [128, 0]
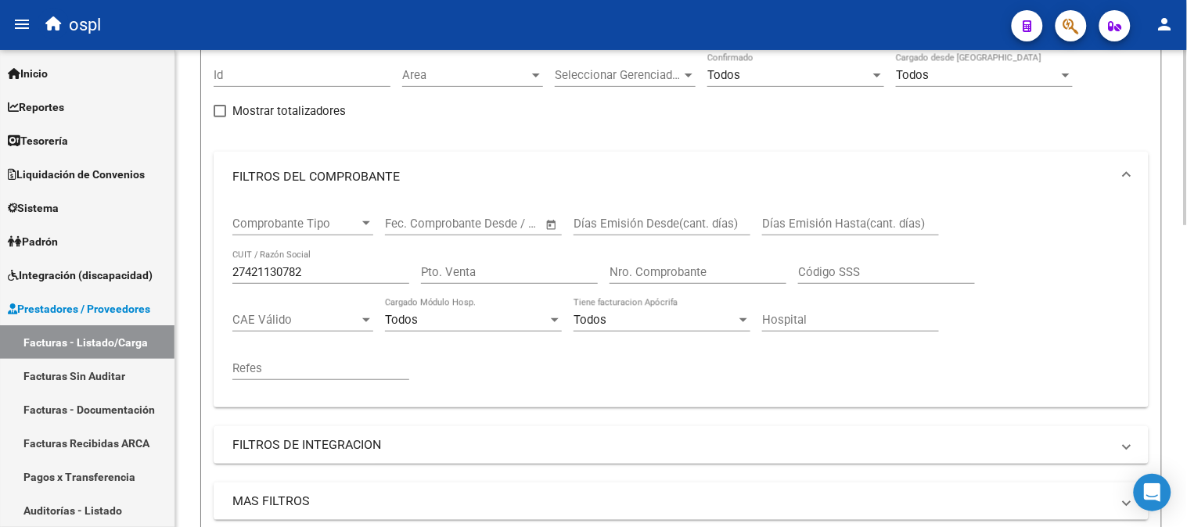
click at [332, 274] on input "27421130782" at bounding box center [320, 272] width 177 height 14
paste input "24194948"
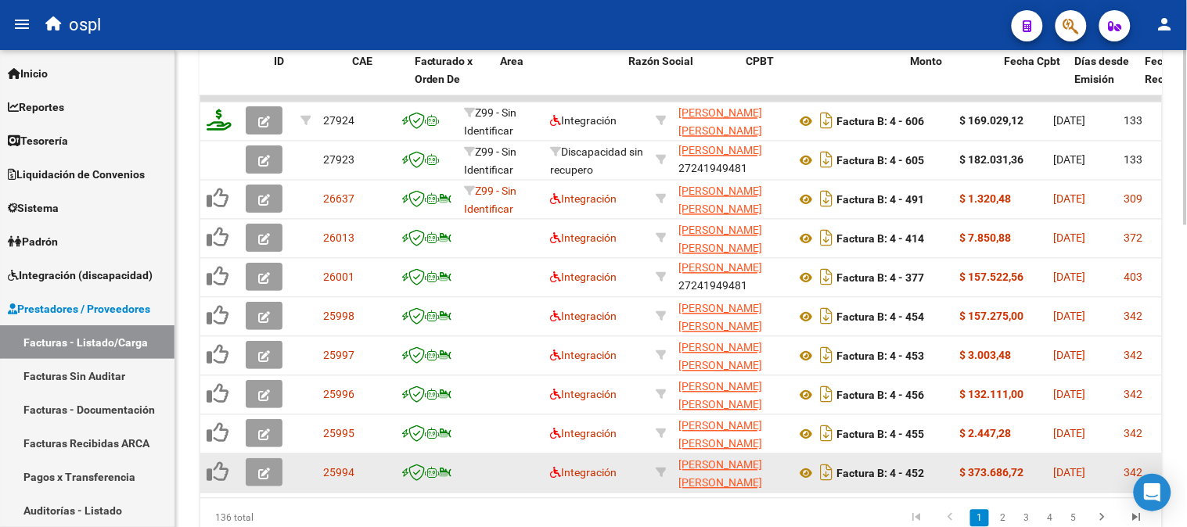
scroll to position [824, 0]
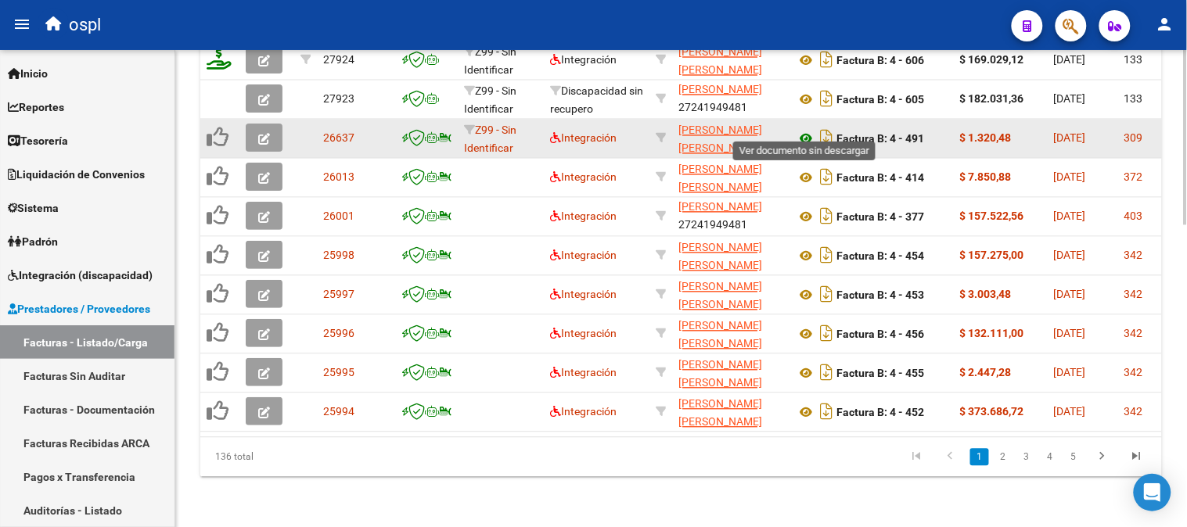
click at [804, 130] on icon at bounding box center [806, 139] width 20 height 19
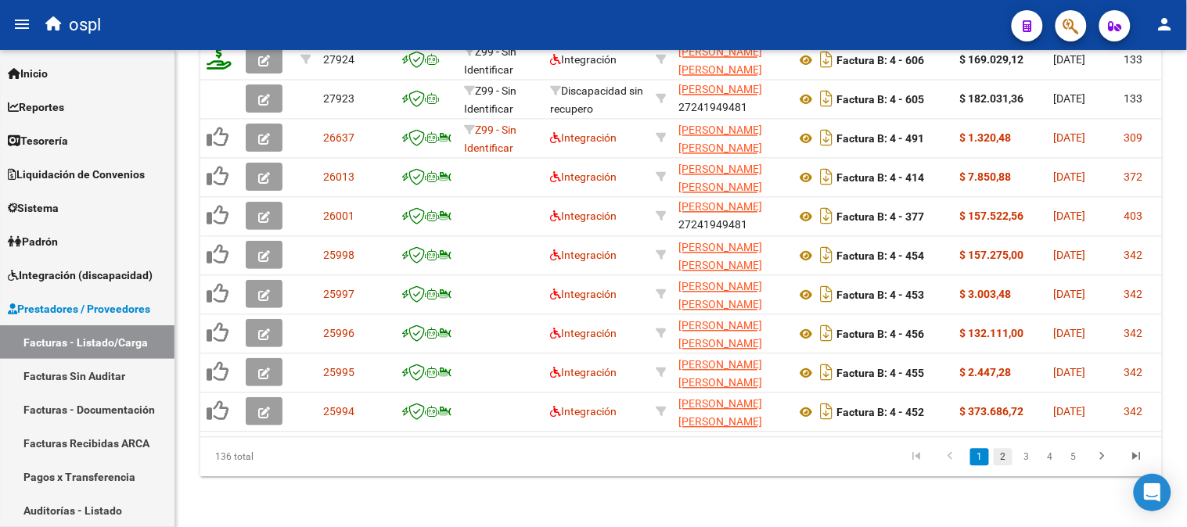
click at [1009, 458] on link "2" at bounding box center [1002, 457] width 19 height 17
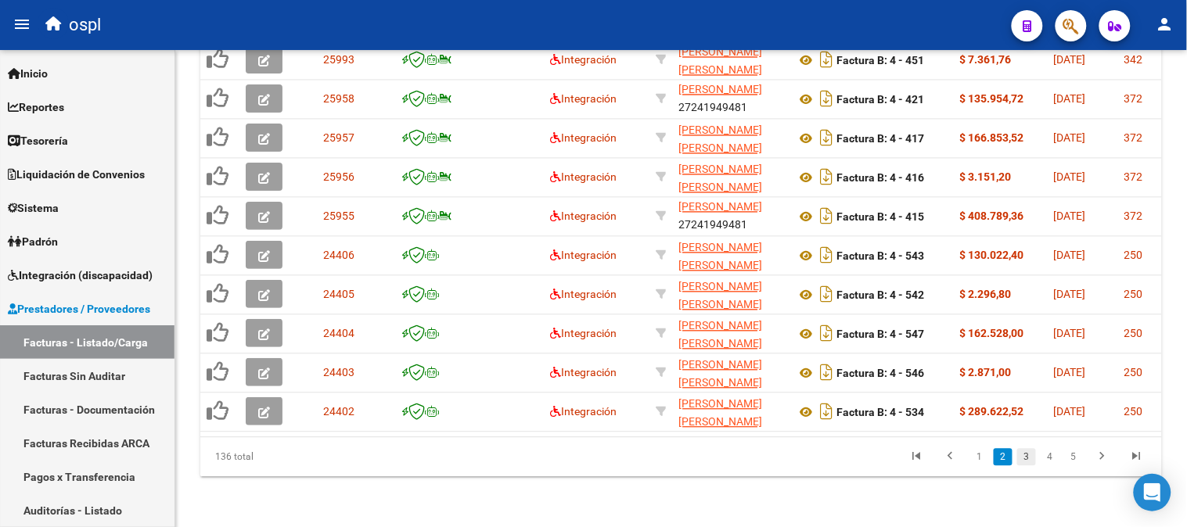
click at [1021, 456] on link "3" at bounding box center [1026, 457] width 19 height 17
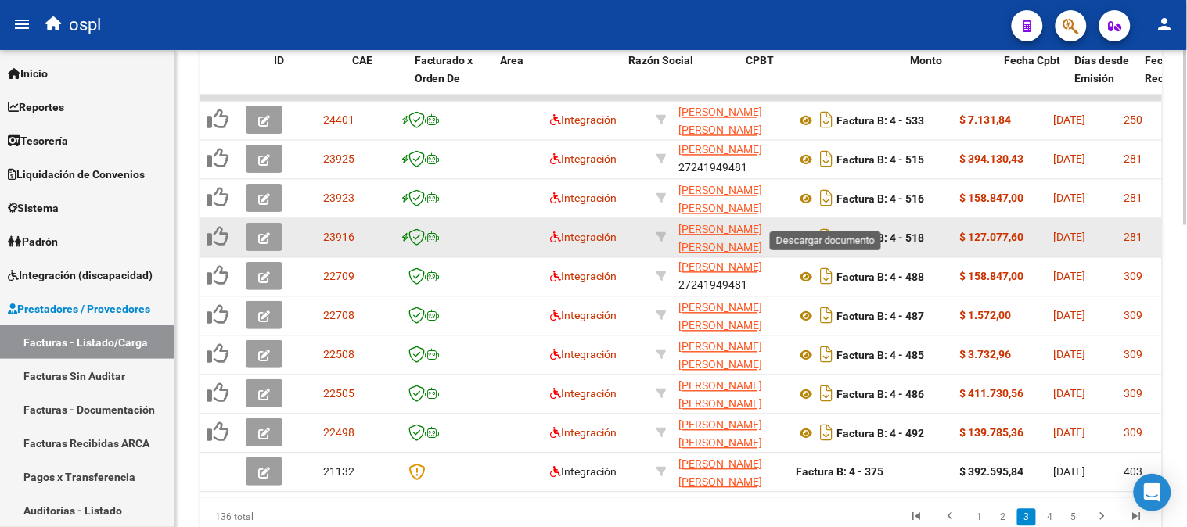
scroll to position [737, 0]
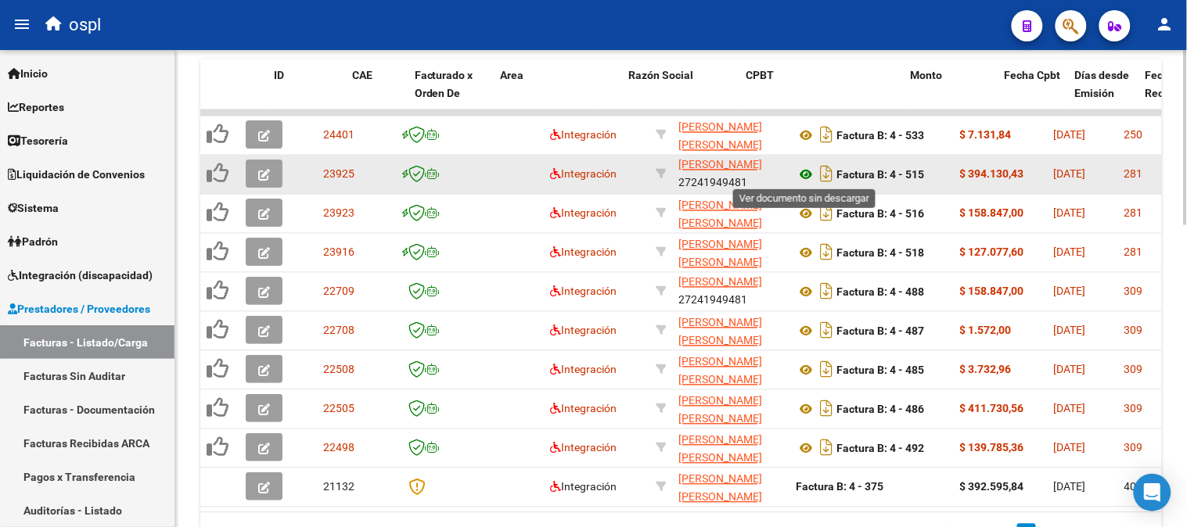
click at [806, 172] on icon at bounding box center [806, 175] width 20 height 19
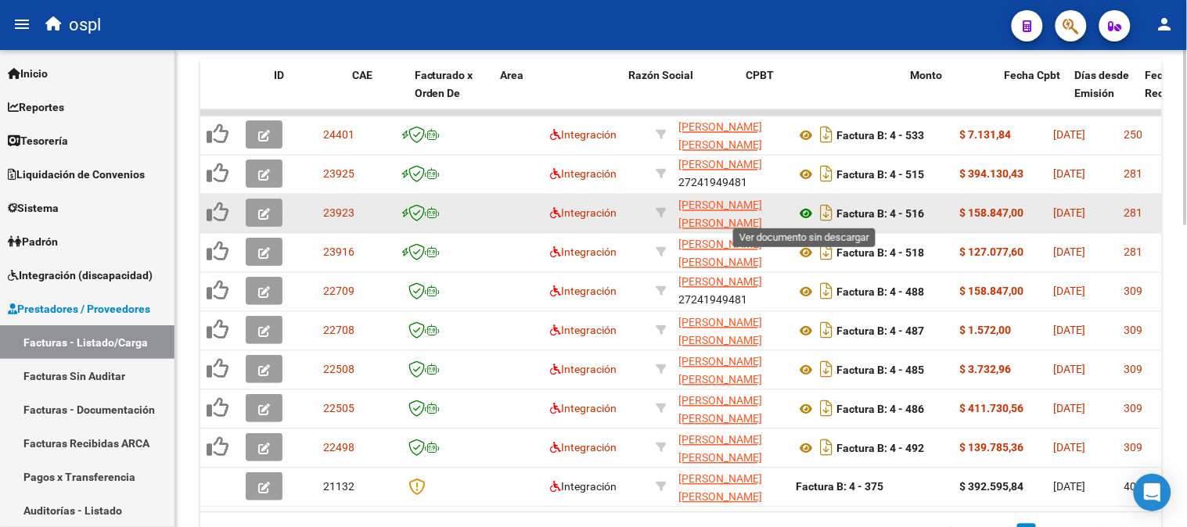
click at [806, 219] on icon at bounding box center [806, 214] width 20 height 19
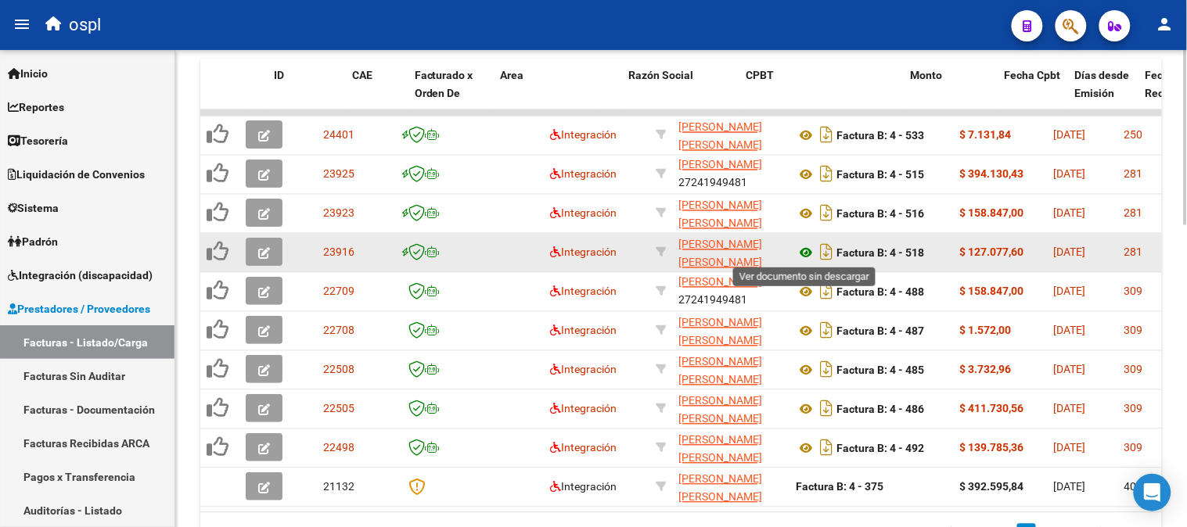
click at [802, 250] on icon at bounding box center [806, 253] width 20 height 19
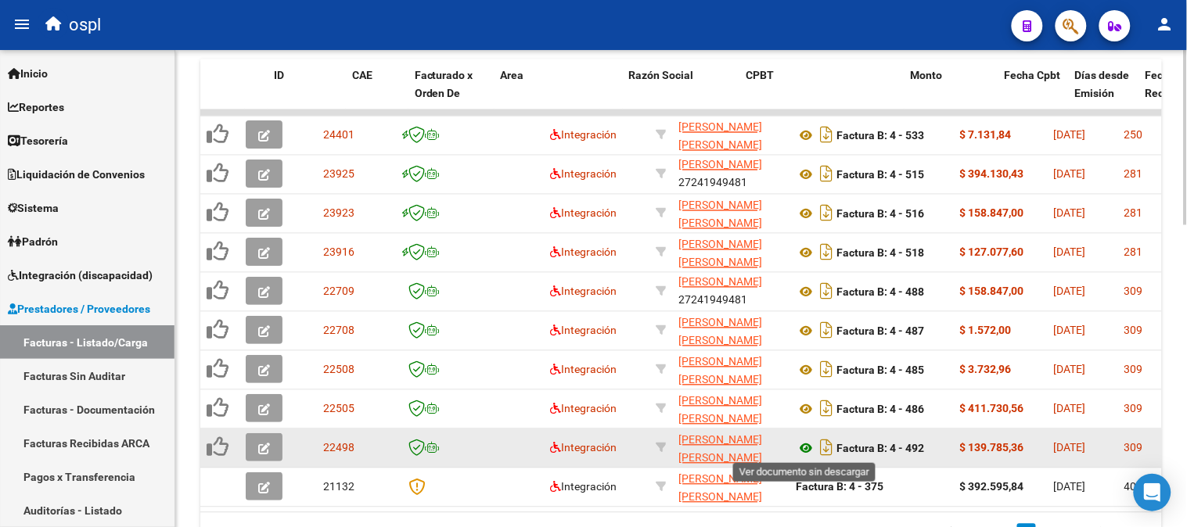
click at [808, 448] on icon at bounding box center [806, 449] width 20 height 19
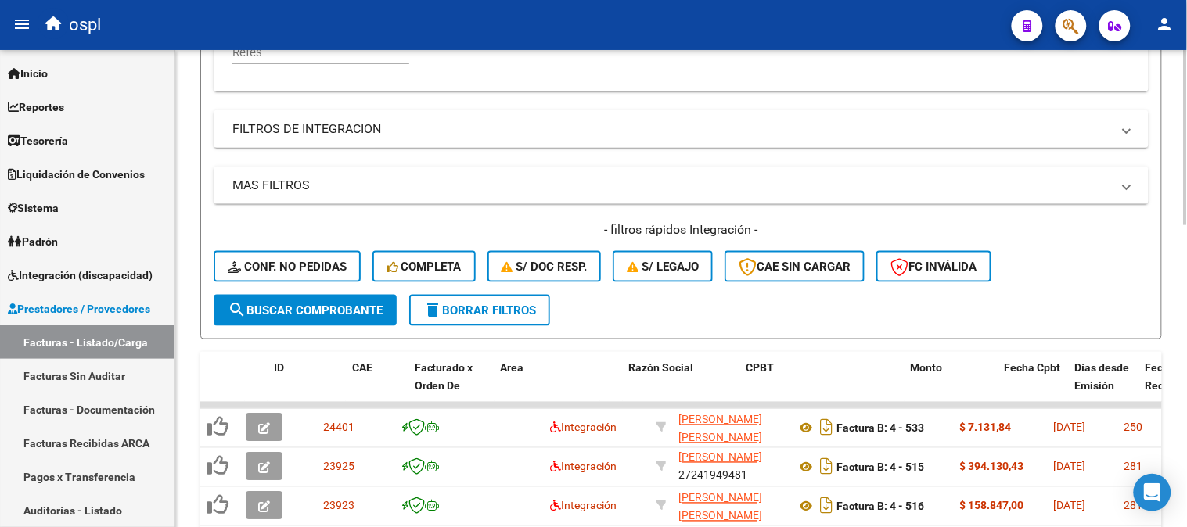
scroll to position [215, 0]
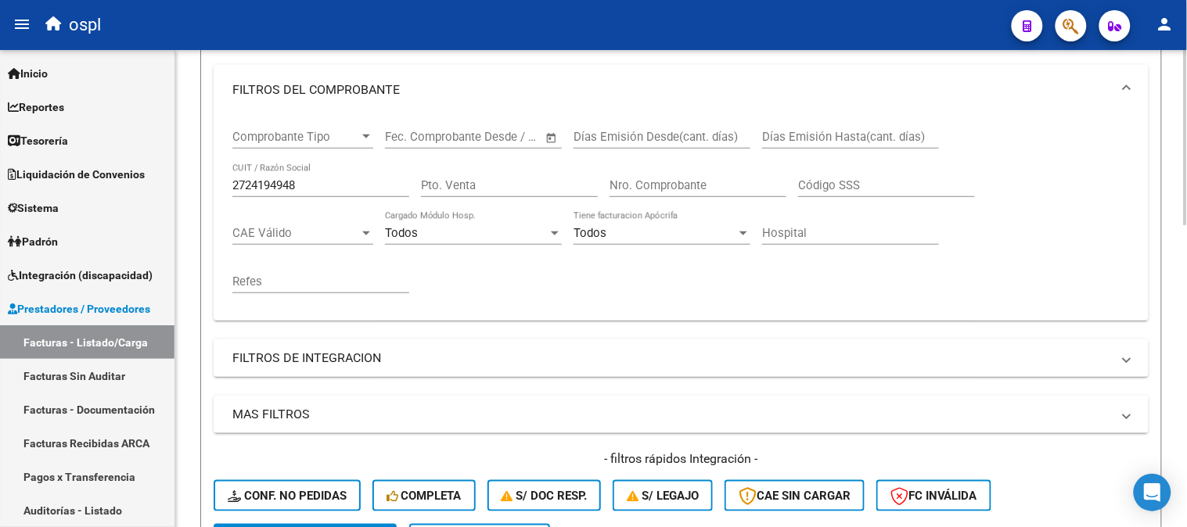
click at [319, 182] on input "2724194948" at bounding box center [320, 185] width 177 height 14
paste input "22234463"
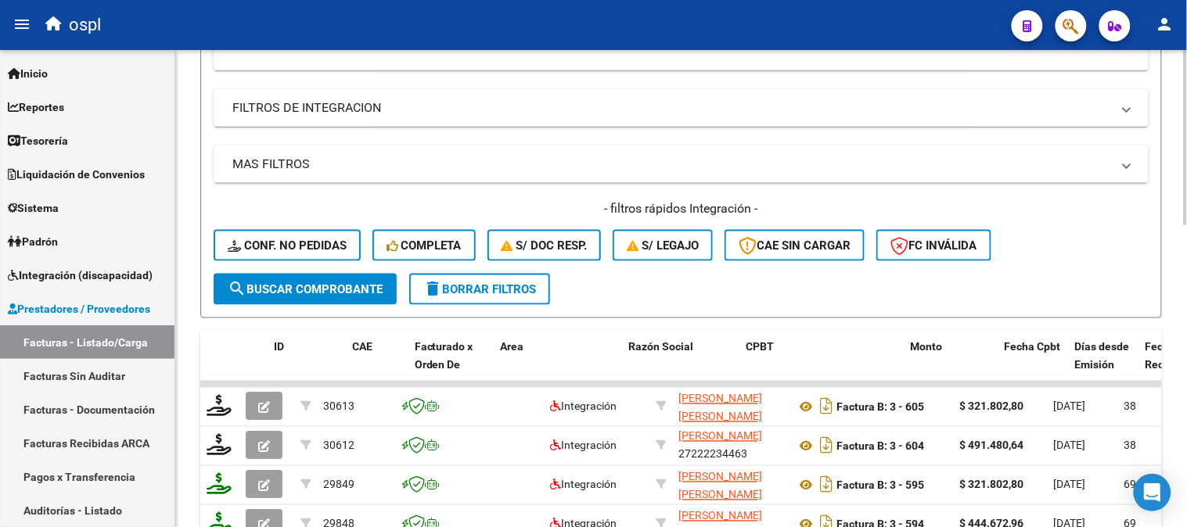
scroll to position [737, 0]
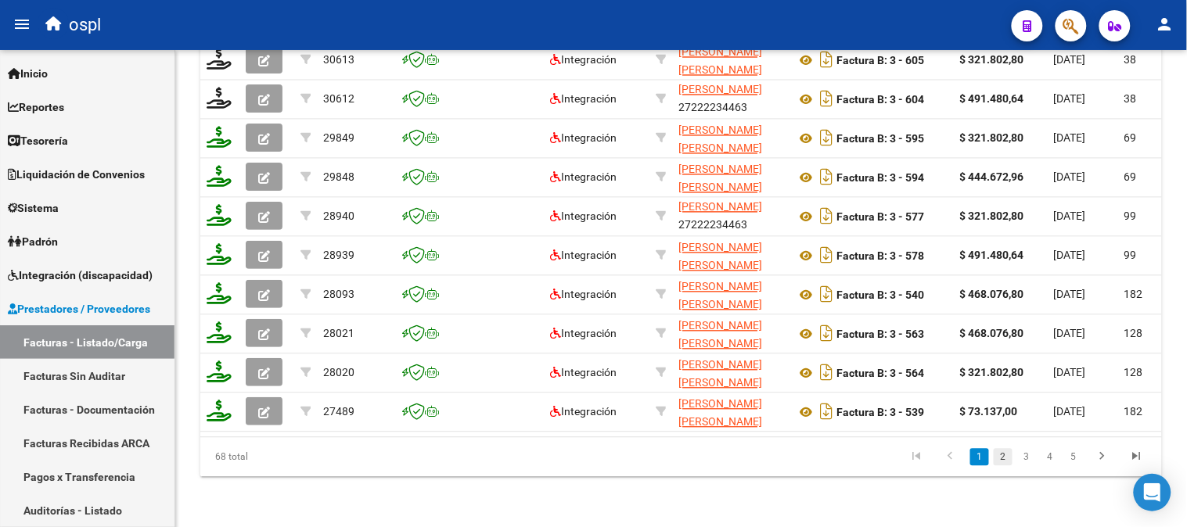
click at [997, 450] on link "2" at bounding box center [1002, 457] width 19 height 17
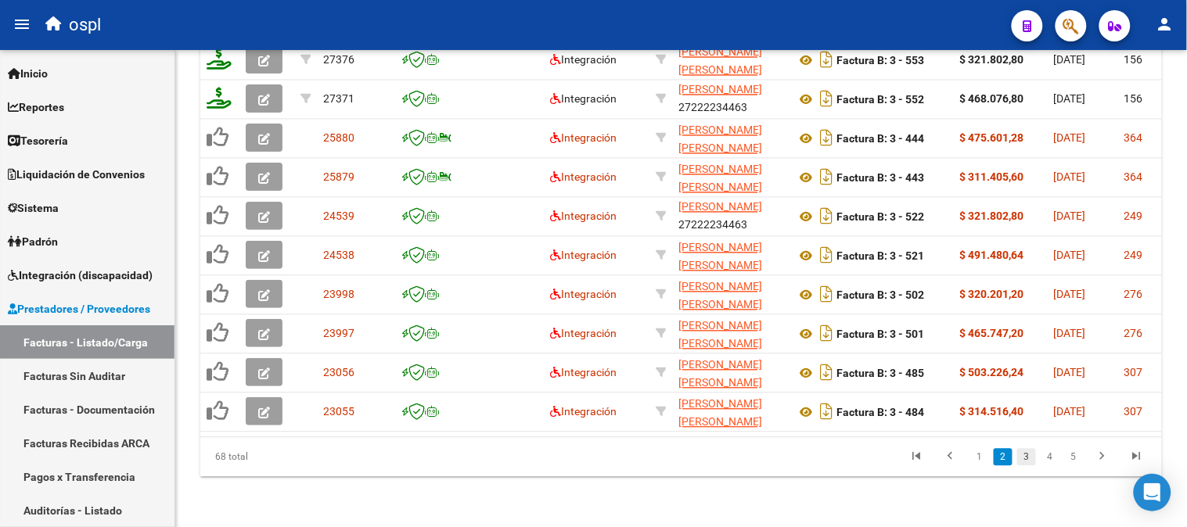
click at [1021, 455] on link "3" at bounding box center [1026, 457] width 19 height 17
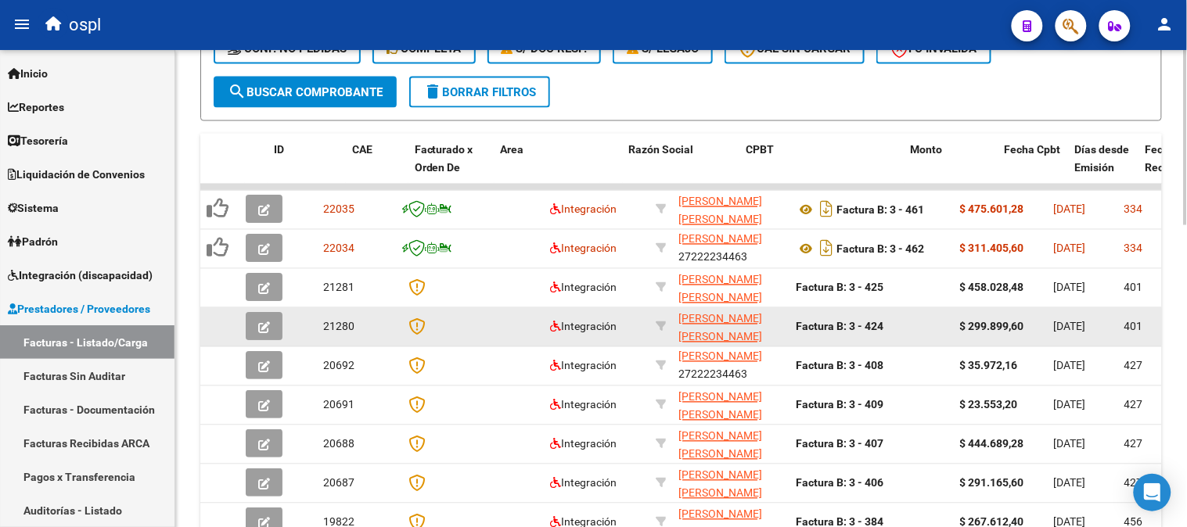
scroll to position [650, 0]
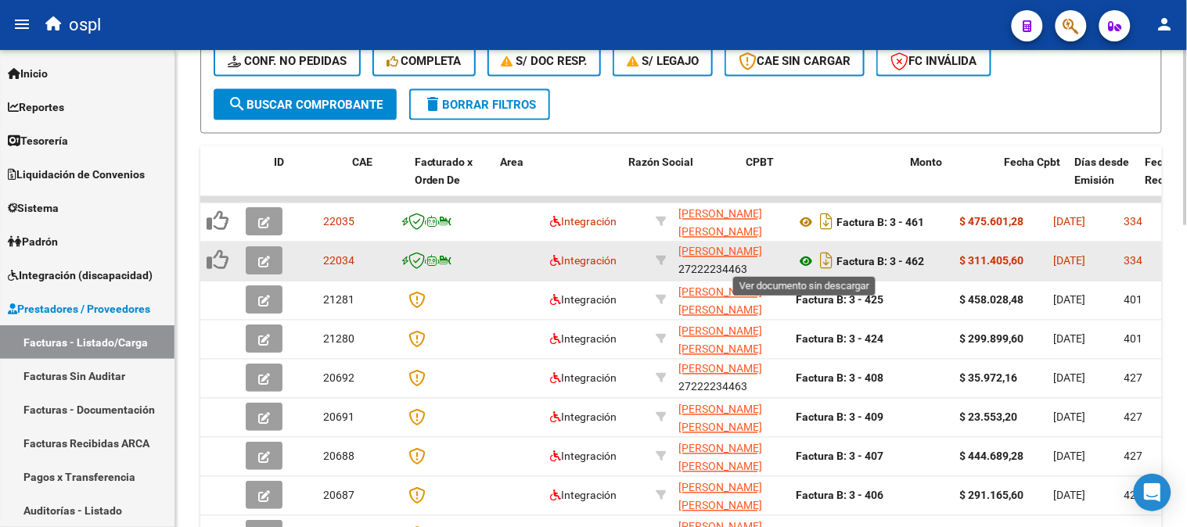
click at [800, 260] on icon at bounding box center [806, 262] width 20 height 19
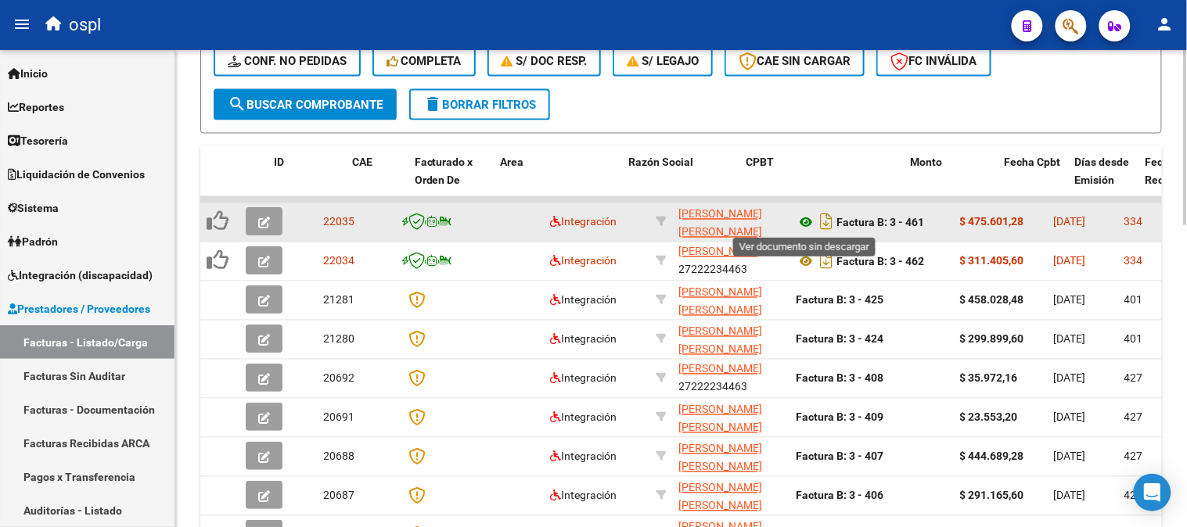
click at [803, 216] on icon at bounding box center [806, 223] width 20 height 19
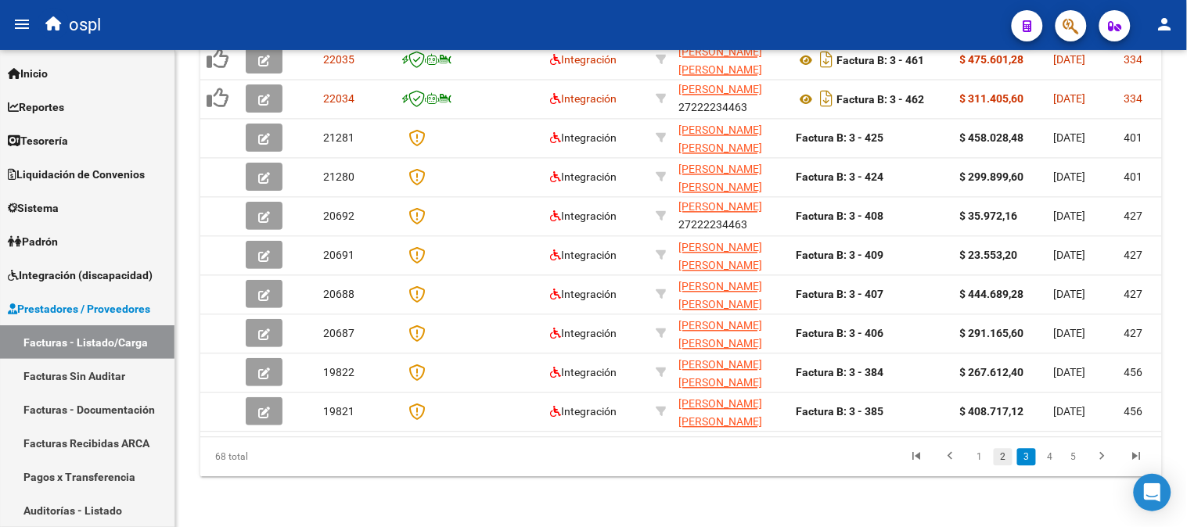
click at [1002, 455] on link "2" at bounding box center [1002, 457] width 19 height 17
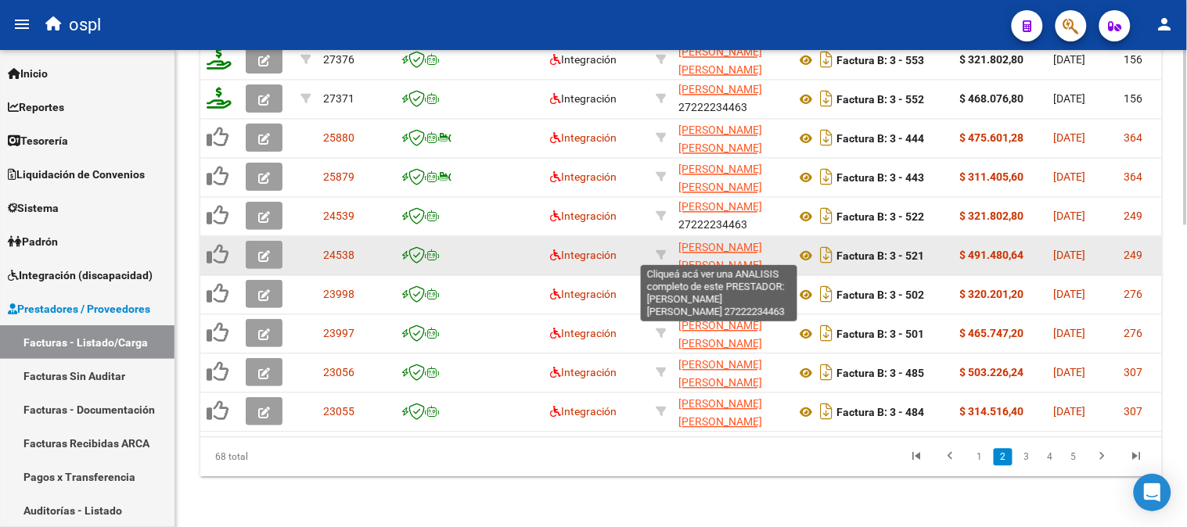
scroll to position [824, 0]
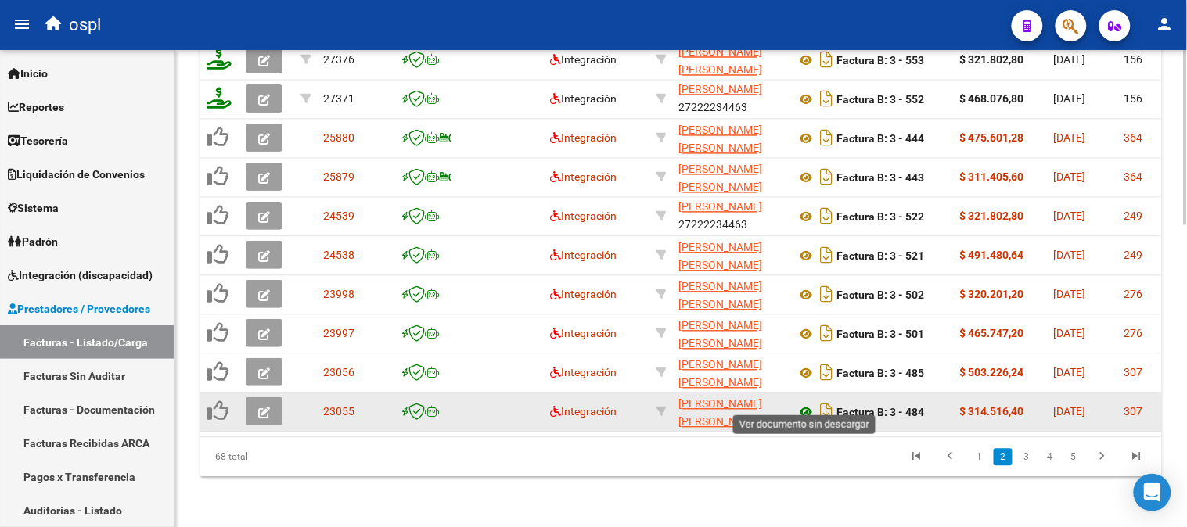
click at [804, 404] on icon at bounding box center [806, 413] width 20 height 19
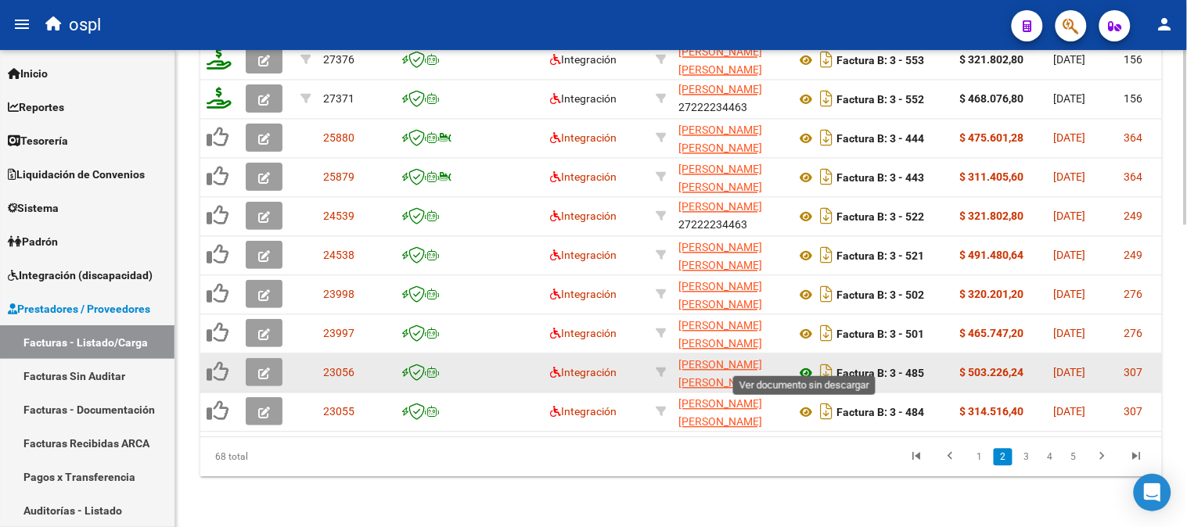
click at [808, 365] on icon at bounding box center [806, 374] width 20 height 19
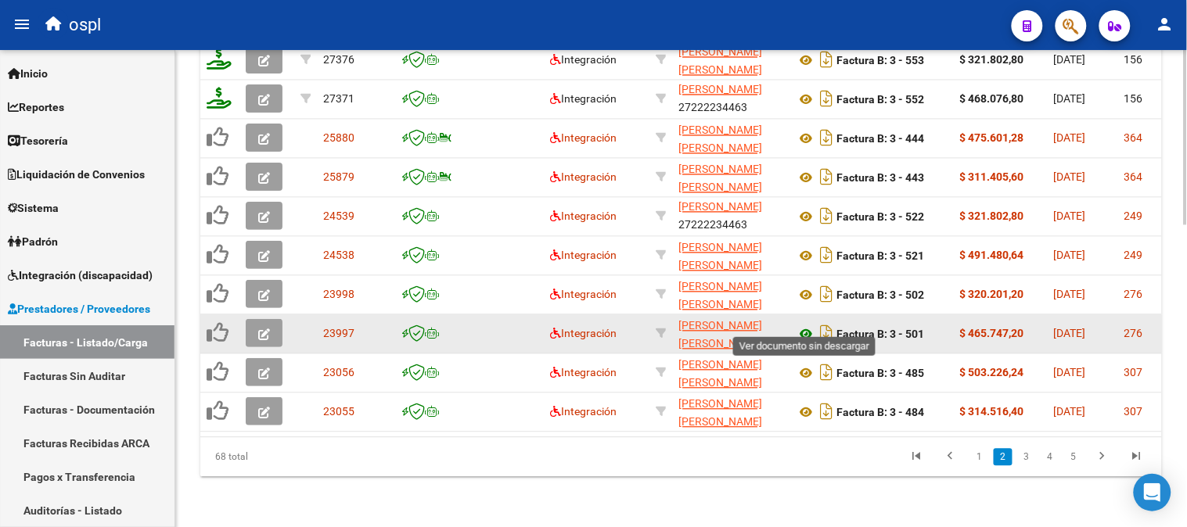
click at [804, 325] on icon at bounding box center [806, 334] width 20 height 19
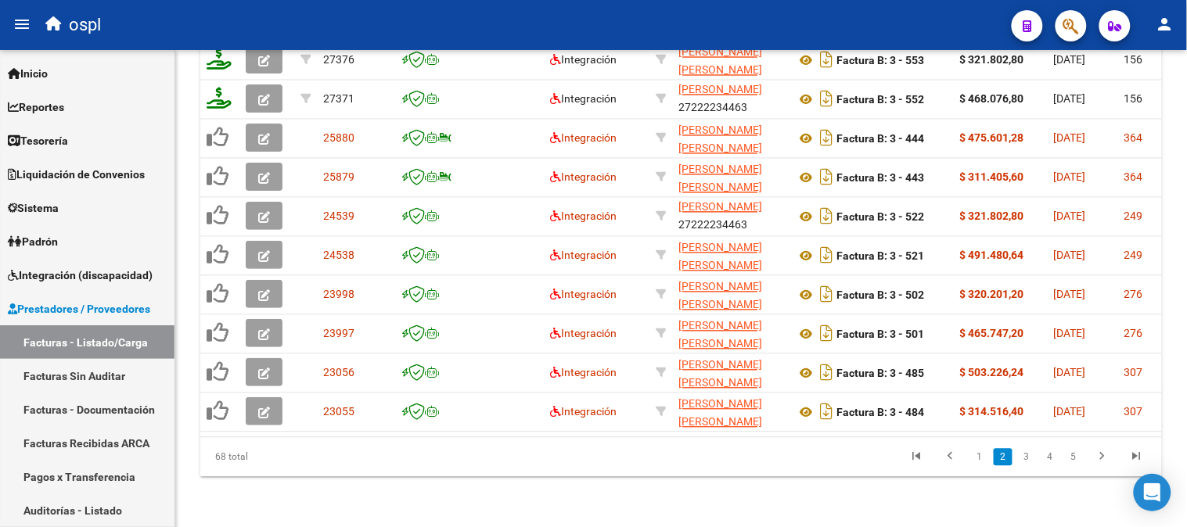
drag, startPoint x: 806, startPoint y: 282, endPoint x: 627, endPoint y: 21, distance: 315.7
click at [806, 286] on icon at bounding box center [806, 295] width 20 height 19
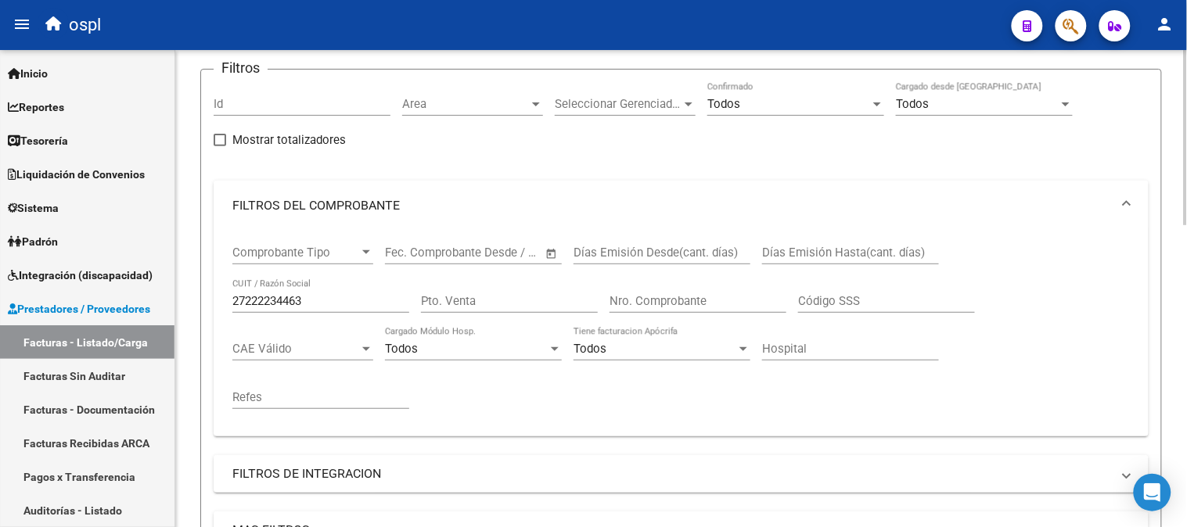
scroll to position [41, 0]
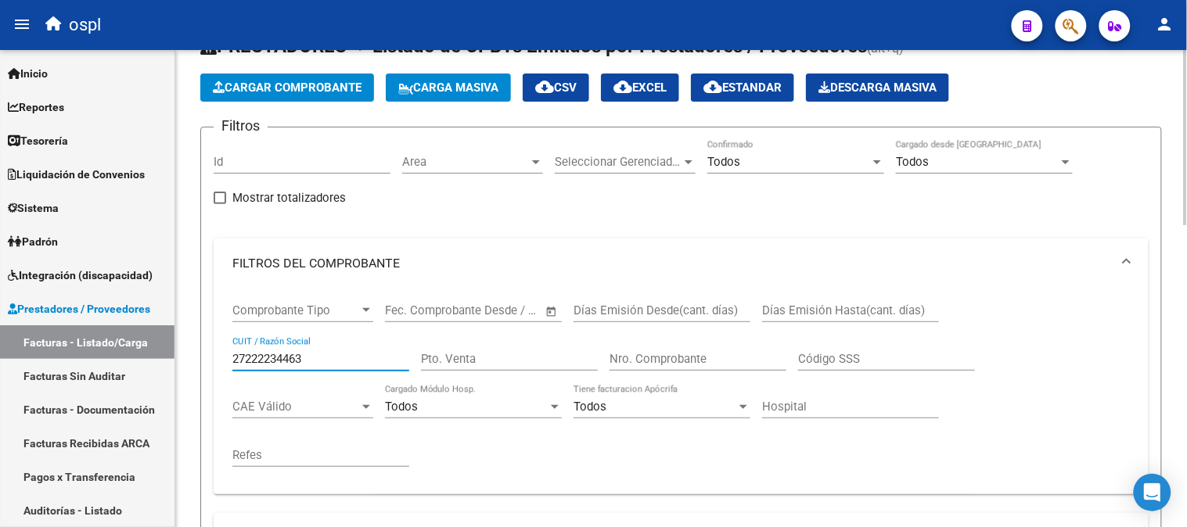
click at [337, 354] on input "27222234463" at bounding box center [320, 359] width 177 height 14
paste input "137492178"
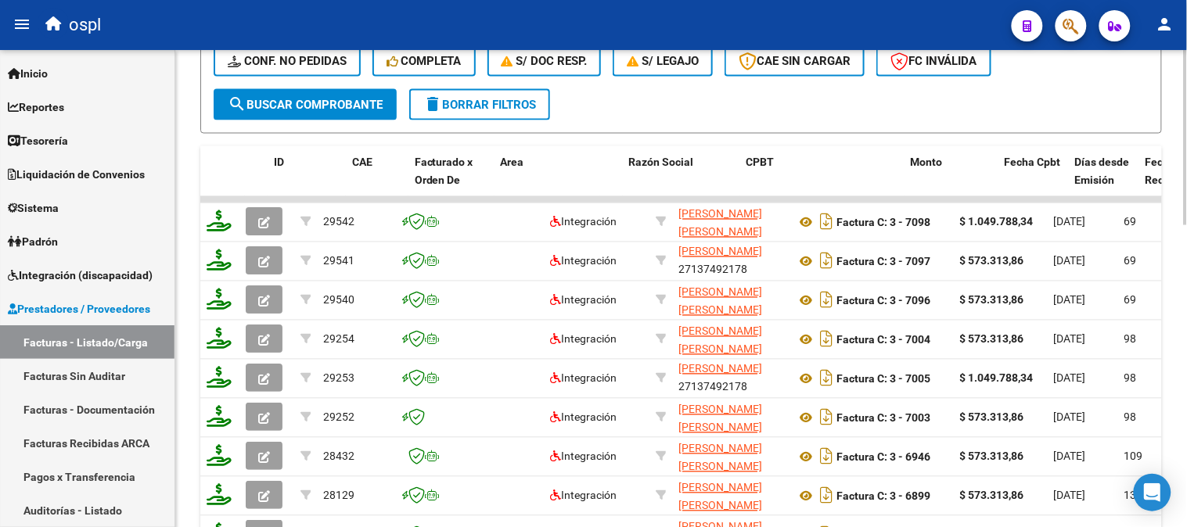
scroll to position [824, 0]
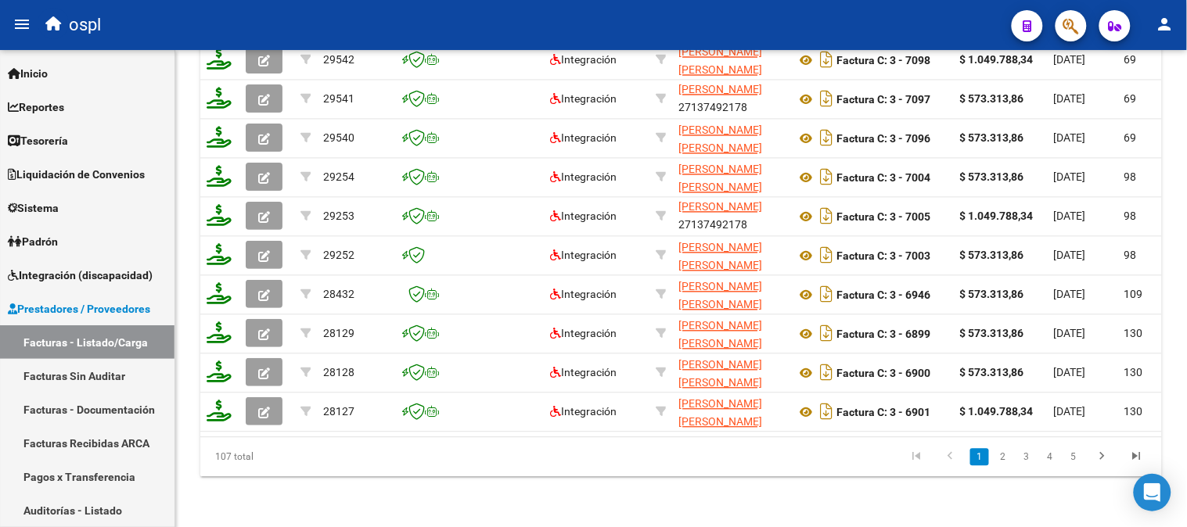
click at [1031, 457] on link "3" at bounding box center [1026, 457] width 19 height 17
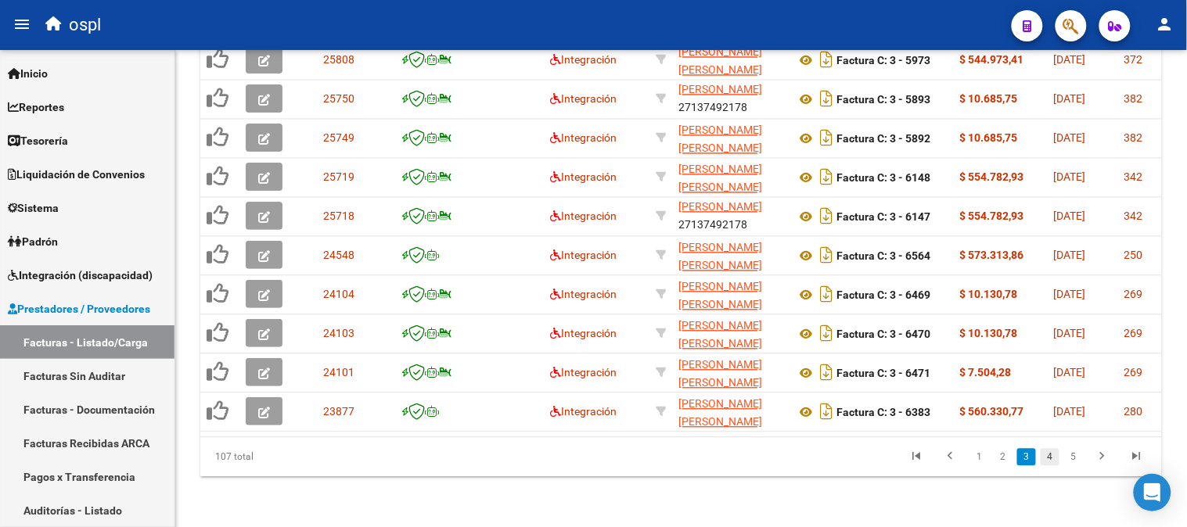
click at [1058, 459] on link "4" at bounding box center [1049, 457] width 19 height 17
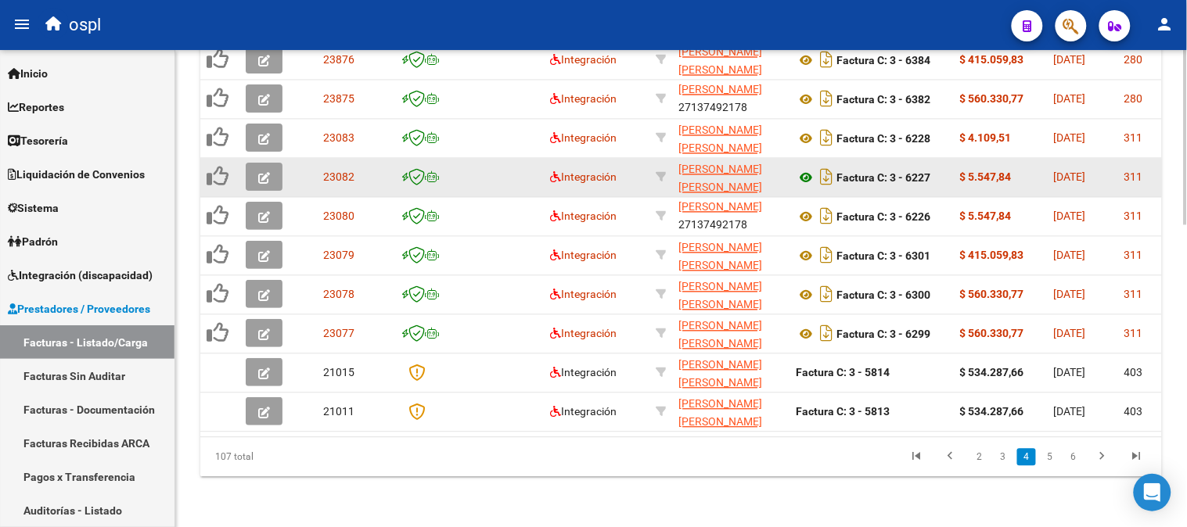
click at [803, 169] on icon at bounding box center [806, 178] width 20 height 19
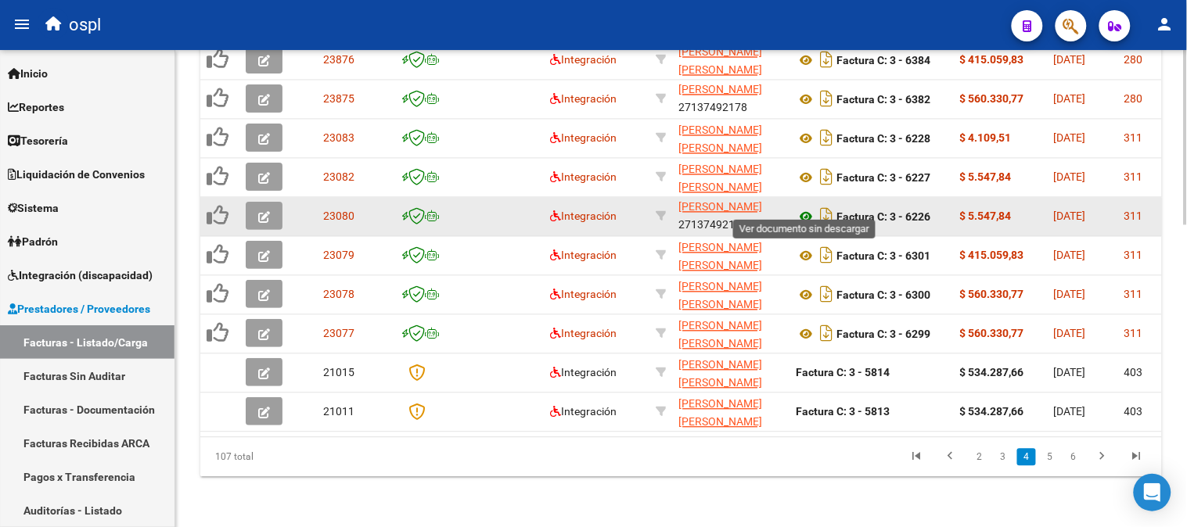
click at [804, 208] on icon at bounding box center [806, 217] width 20 height 19
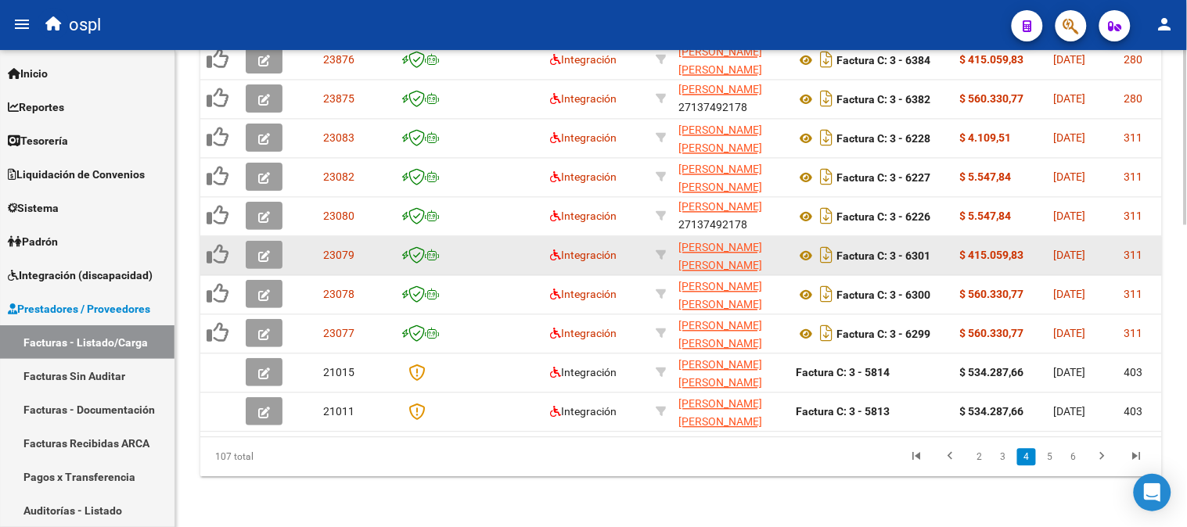
scroll to position [737, 0]
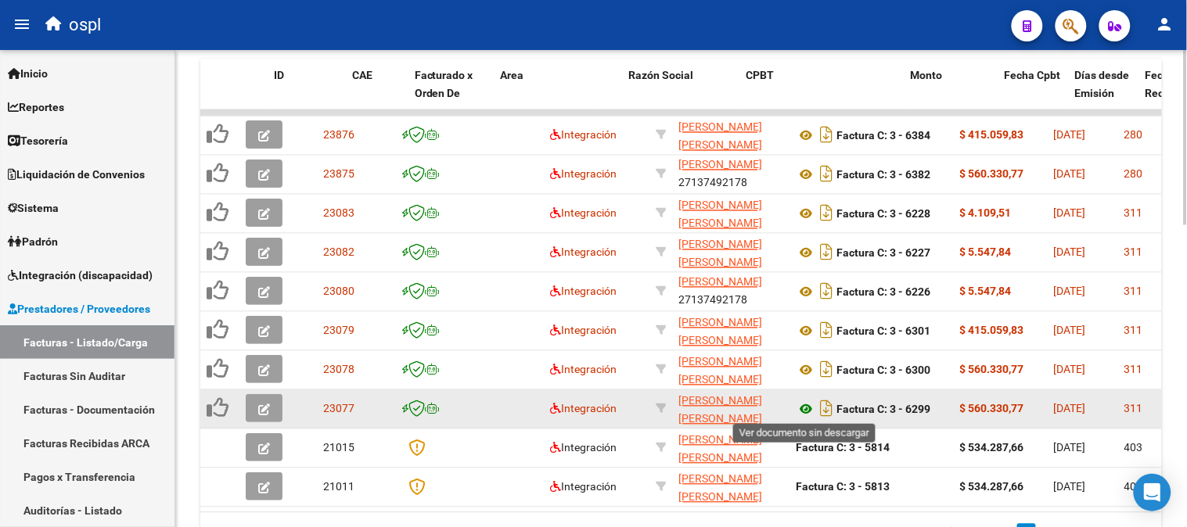
click at [807, 404] on icon at bounding box center [806, 410] width 20 height 19
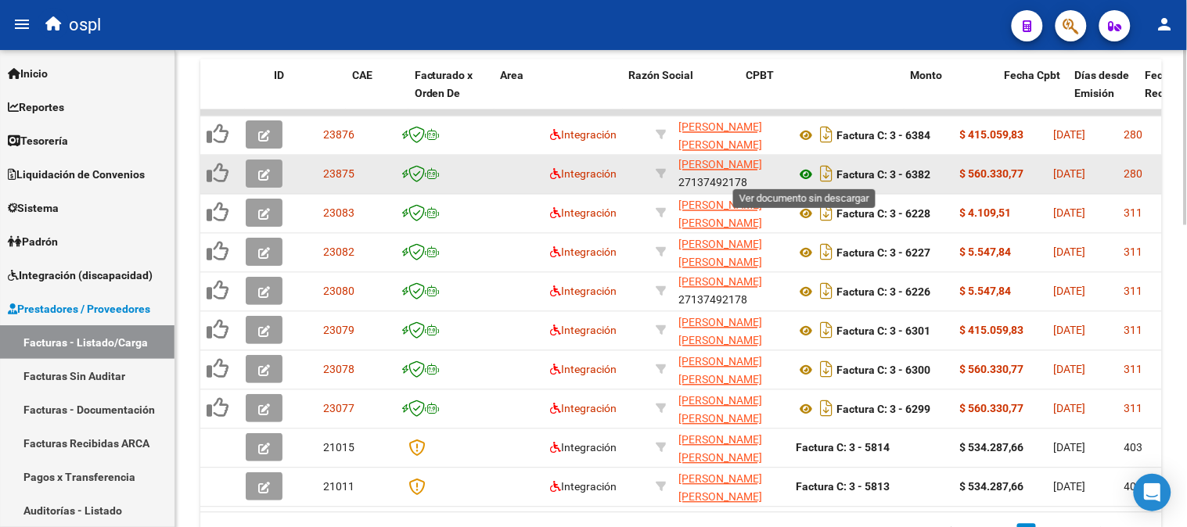
click at [806, 174] on icon at bounding box center [806, 175] width 20 height 19
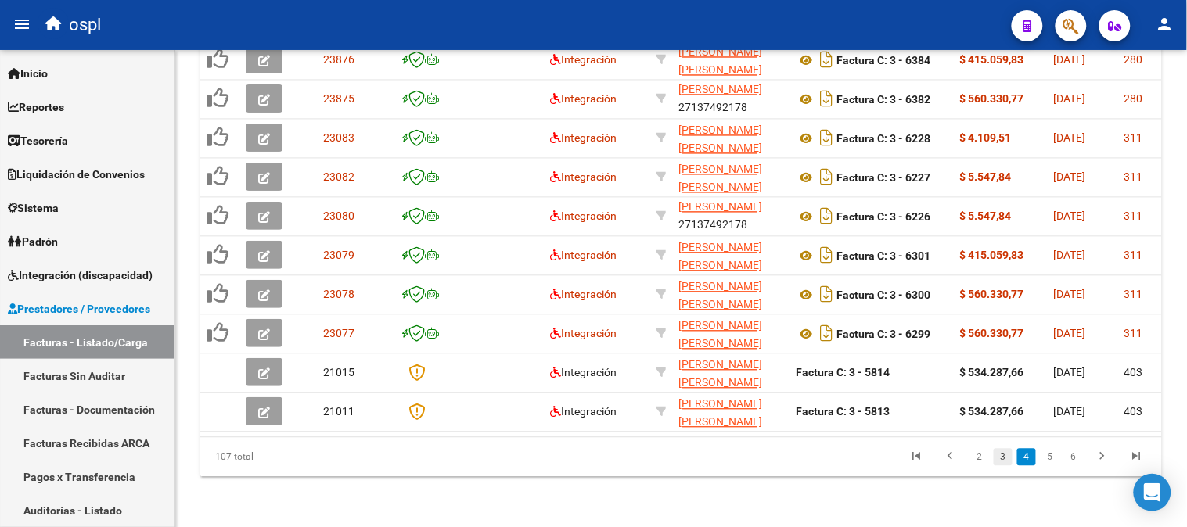
click at [1003, 464] on link "3" at bounding box center [1002, 457] width 19 height 17
click at [1003, 456] on link "2" at bounding box center [1002, 457] width 19 height 17
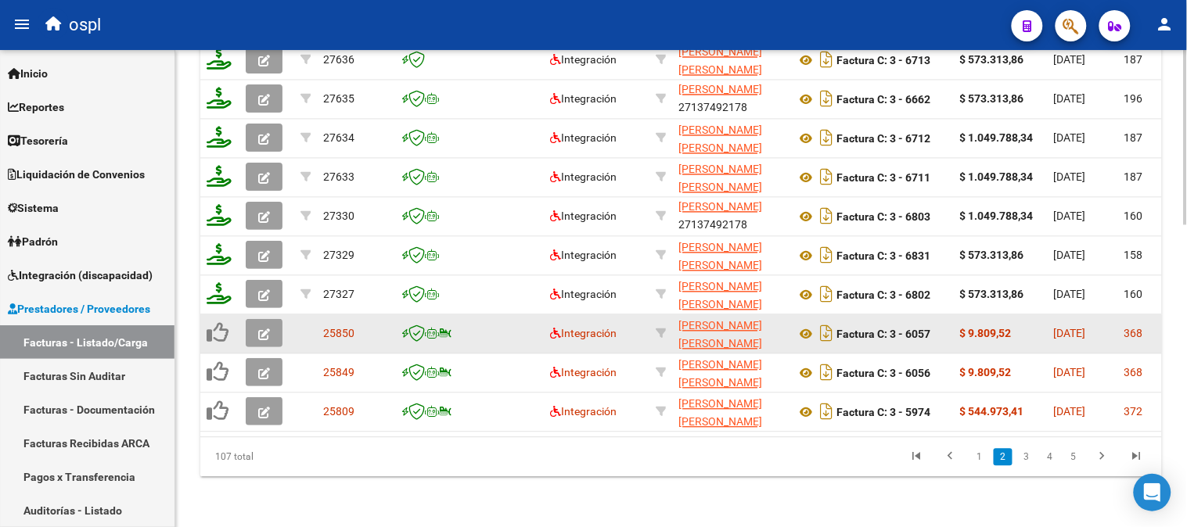
scroll to position [824, 0]
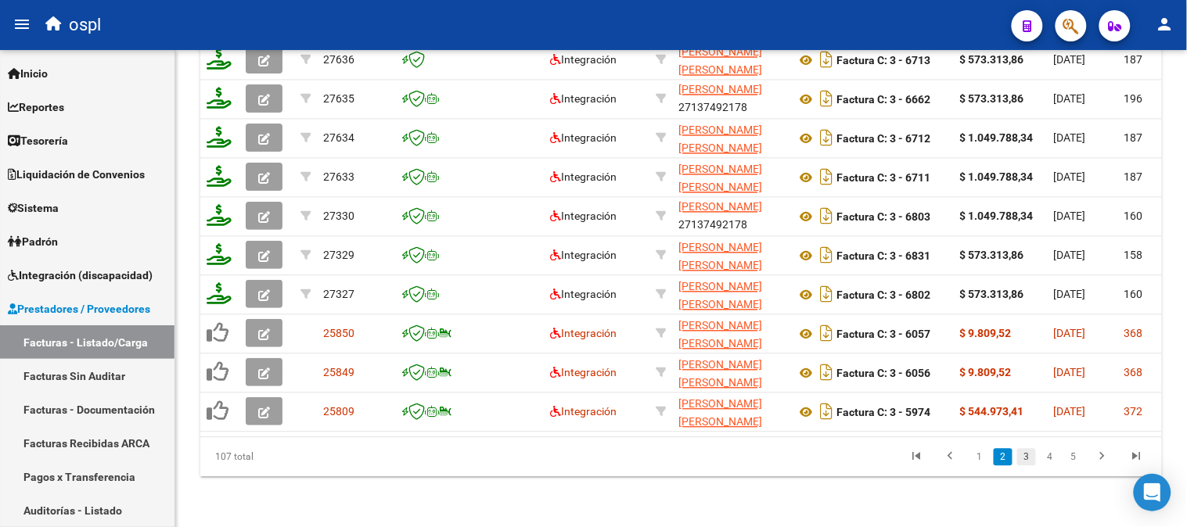
click at [1034, 465] on link "3" at bounding box center [1026, 457] width 19 height 17
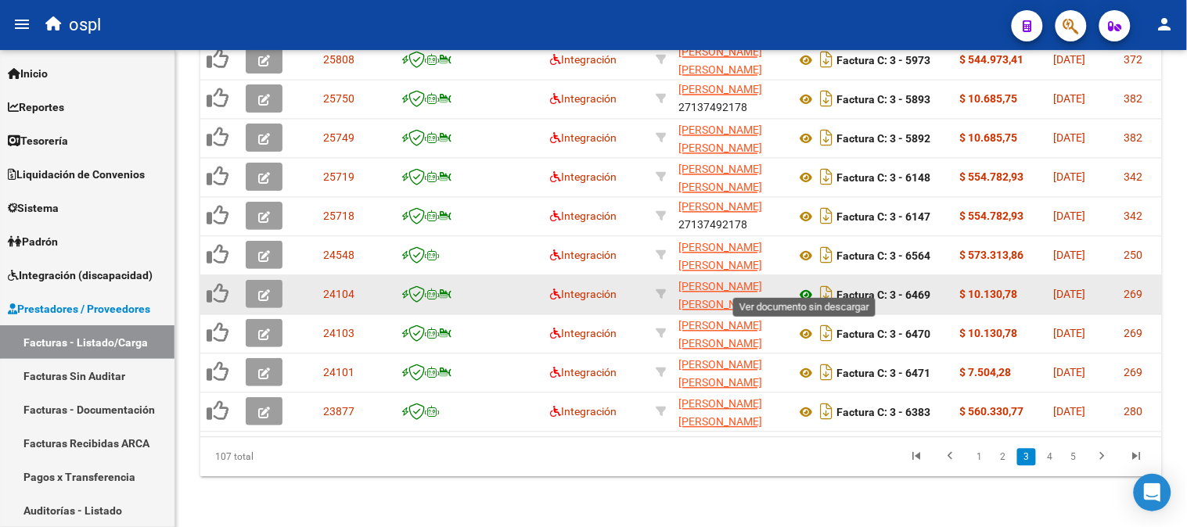
click at [804, 286] on icon at bounding box center [806, 295] width 20 height 19
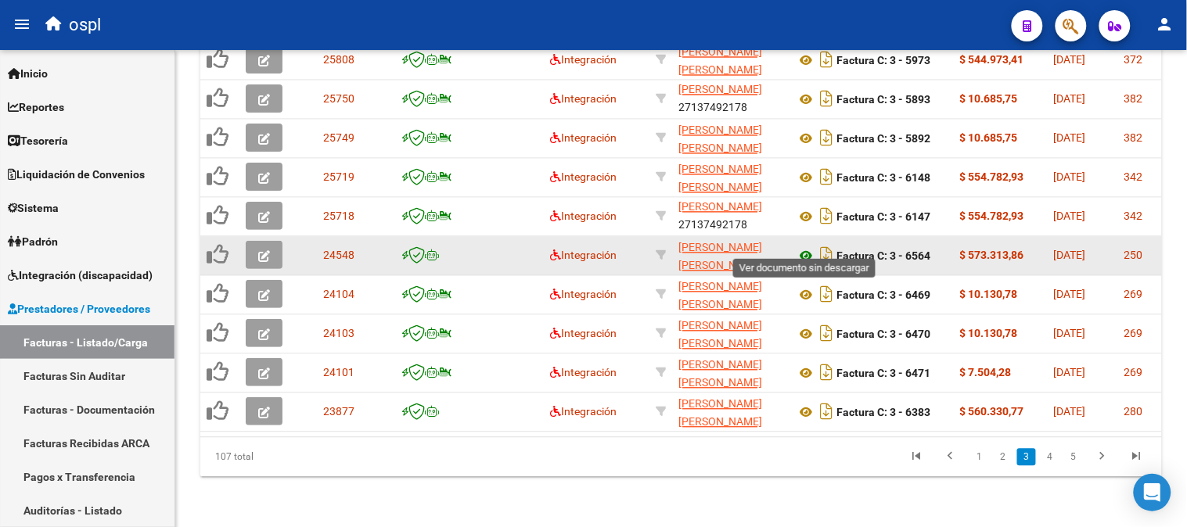
click at [802, 247] on icon at bounding box center [806, 256] width 20 height 19
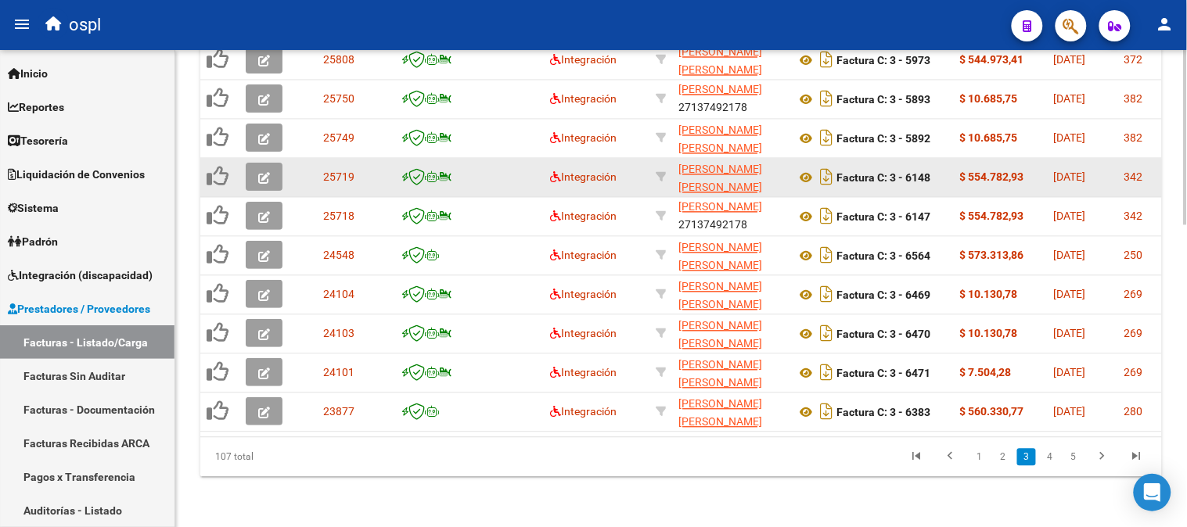
scroll to position [0, 0]
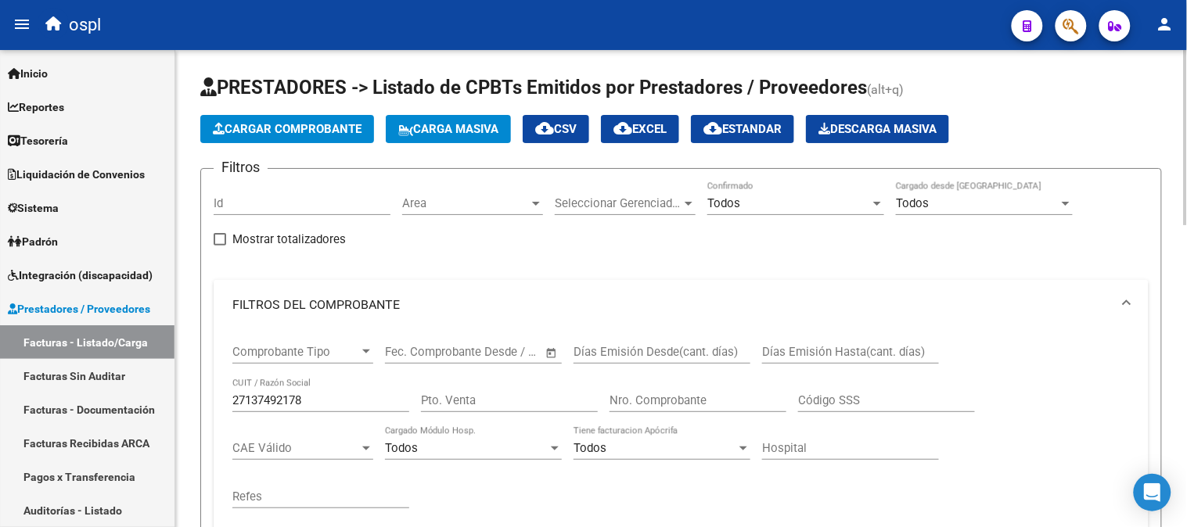
click at [353, 395] on input "27137492178" at bounding box center [320, 400] width 177 height 14
paste input "393730981"
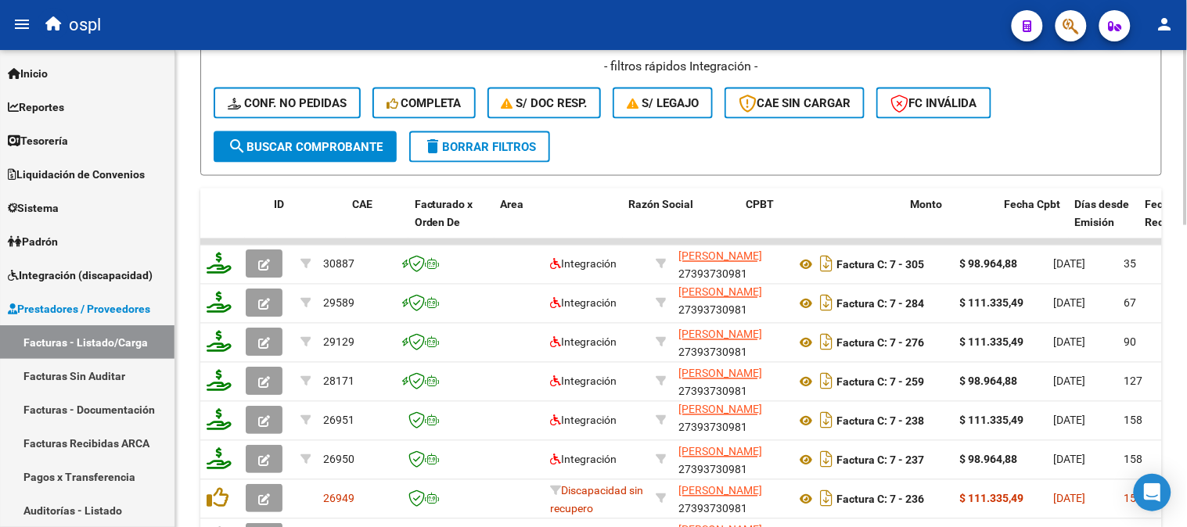
scroll to position [824, 0]
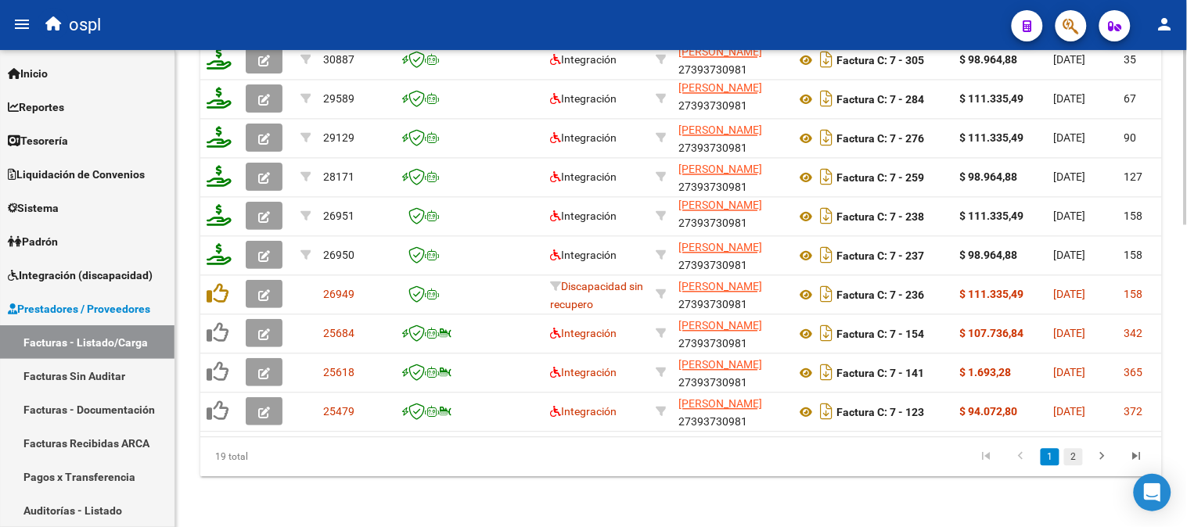
click at [1078, 455] on link "2" at bounding box center [1073, 457] width 19 height 17
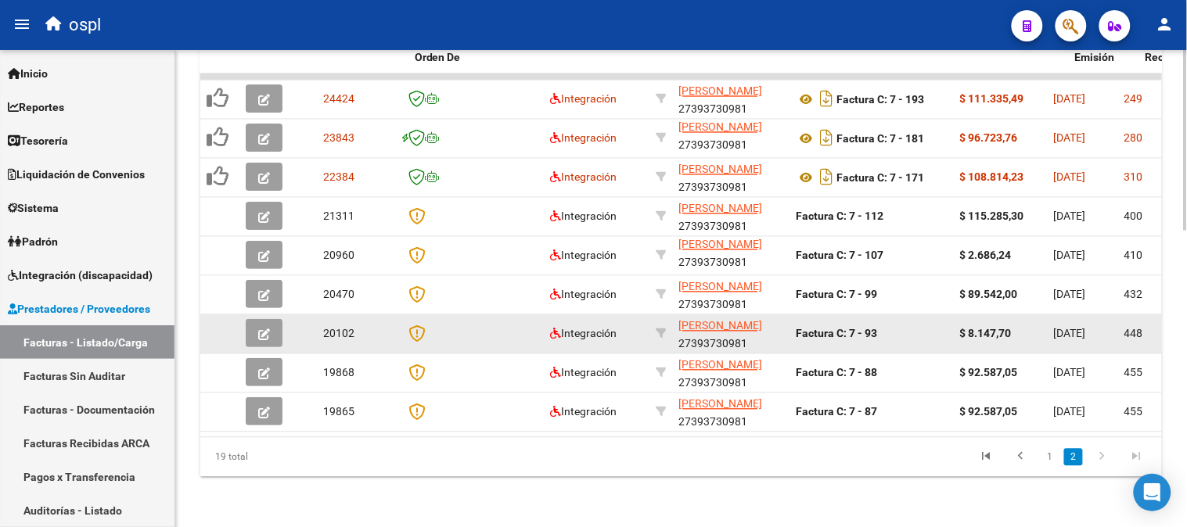
scroll to position [785, 0]
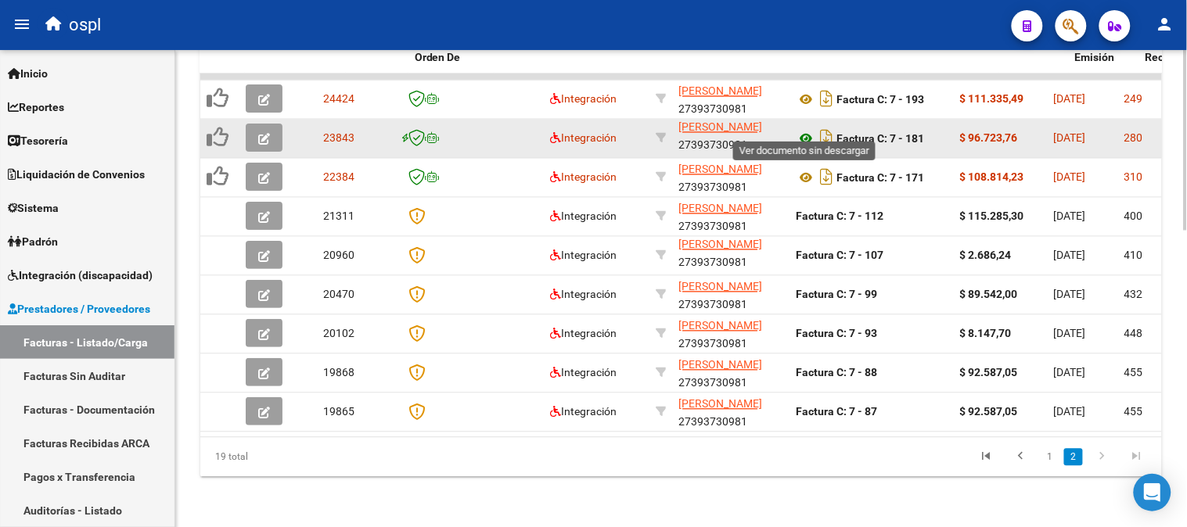
click at [806, 130] on icon at bounding box center [806, 139] width 20 height 19
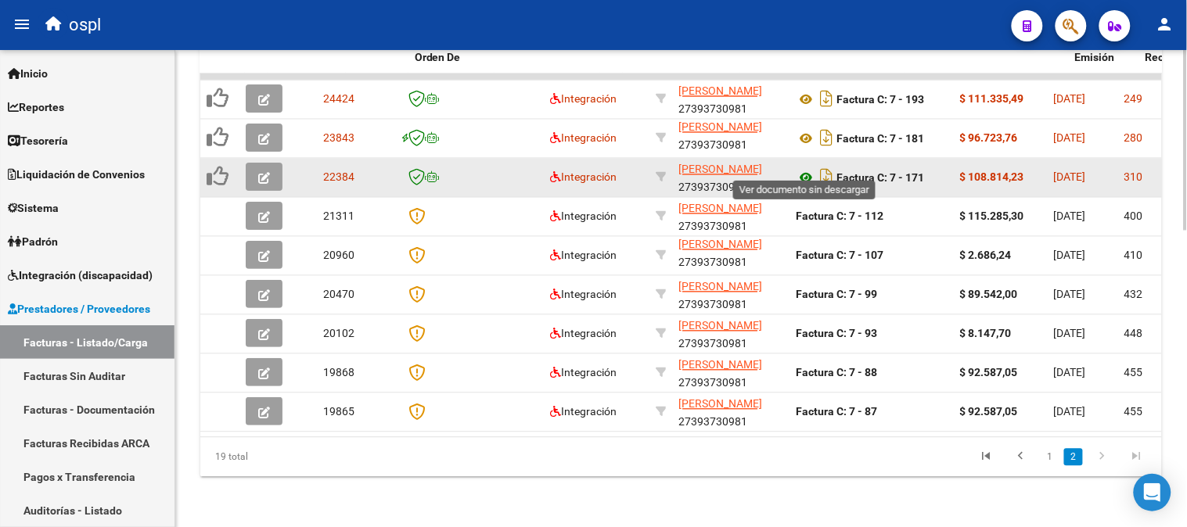
click at [804, 169] on icon at bounding box center [806, 178] width 20 height 19
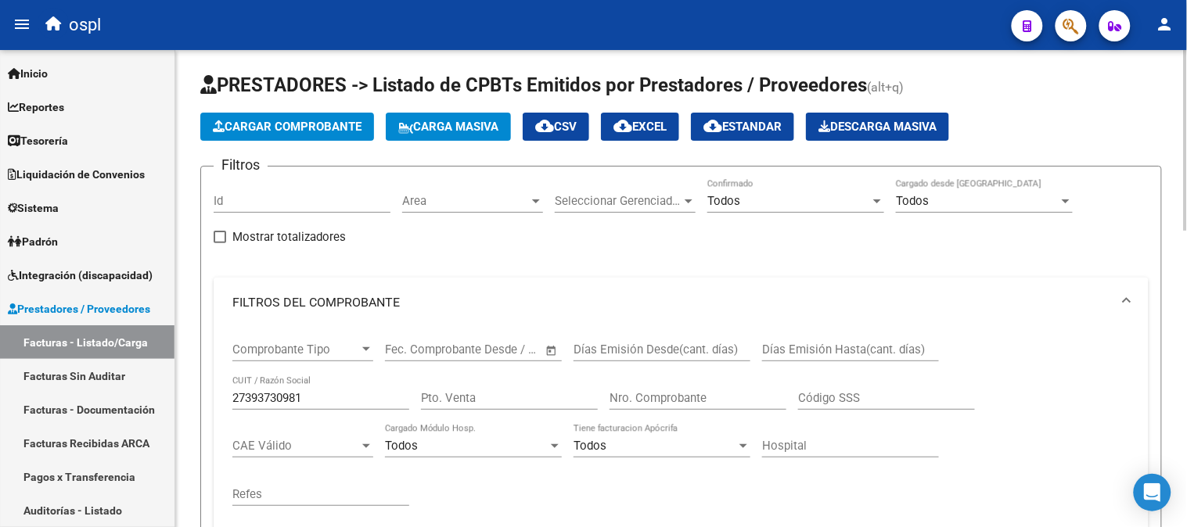
click at [338, 388] on div "27393730981 CUIT / Razón Social" at bounding box center [320, 393] width 177 height 34
click at [332, 397] on input "27393730981" at bounding box center [320, 398] width 177 height 14
paste input "19961432"
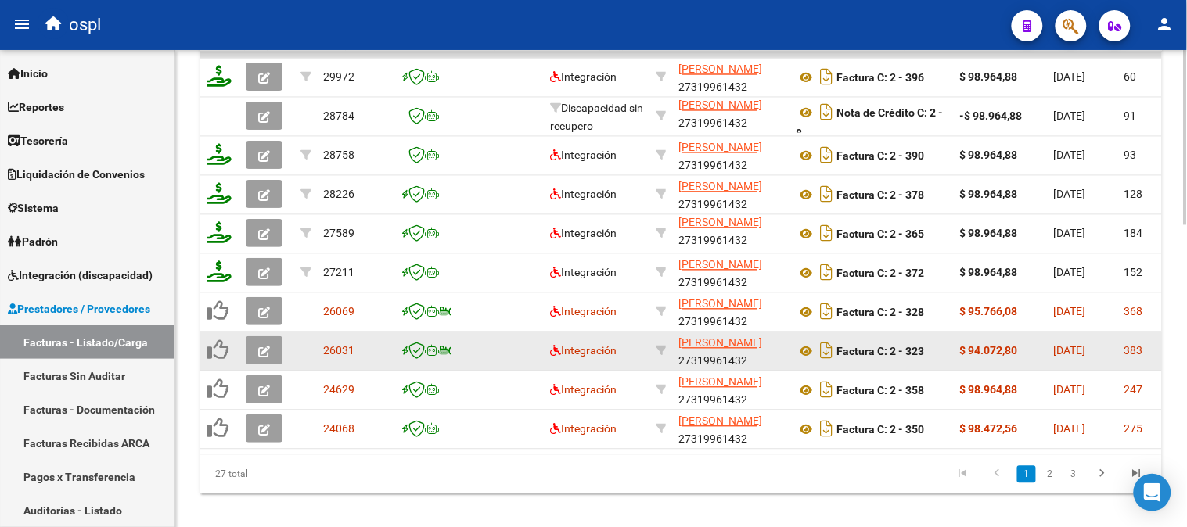
scroll to position [824, 0]
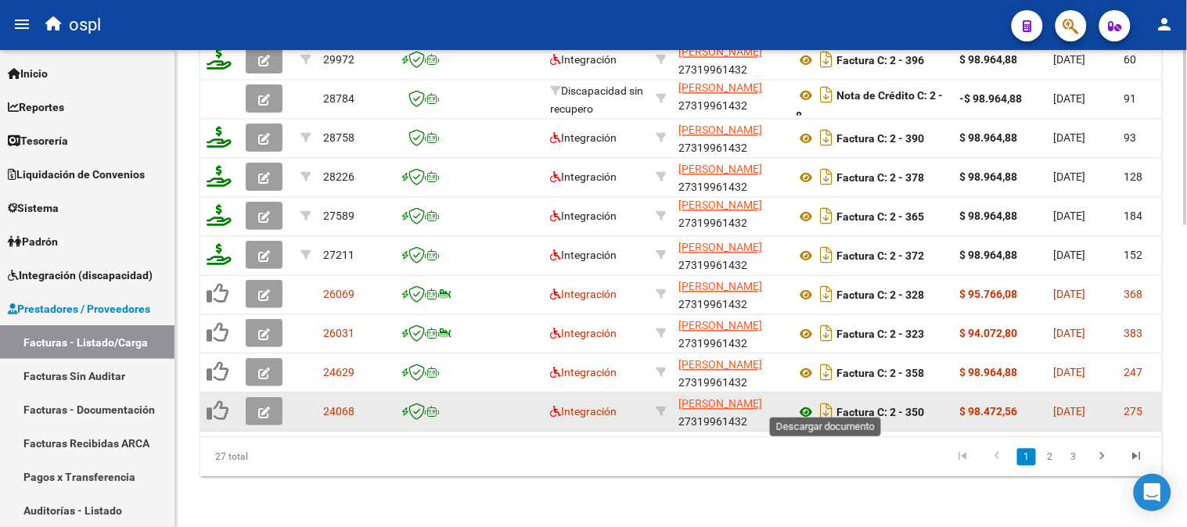
click at [803, 404] on icon at bounding box center [806, 413] width 20 height 19
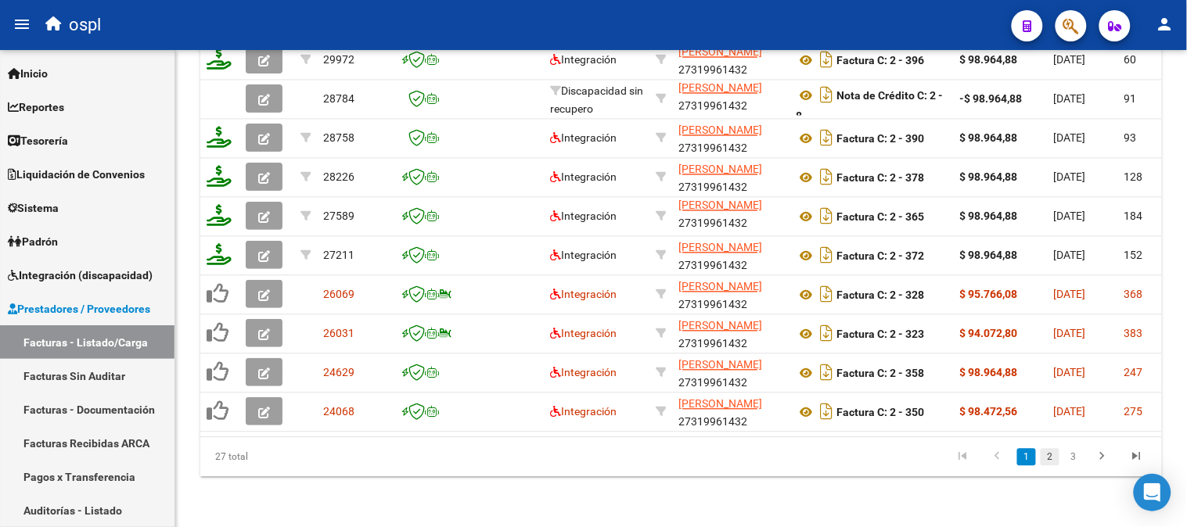
click at [1048, 459] on link "2" at bounding box center [1049, 457] width 19 height 17
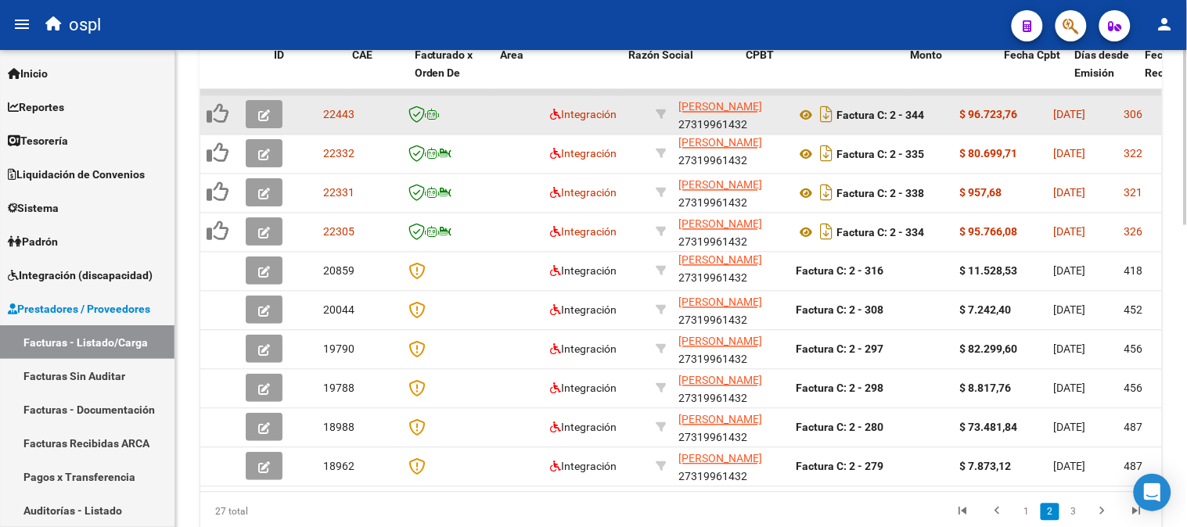
scroll to position [650, 0]
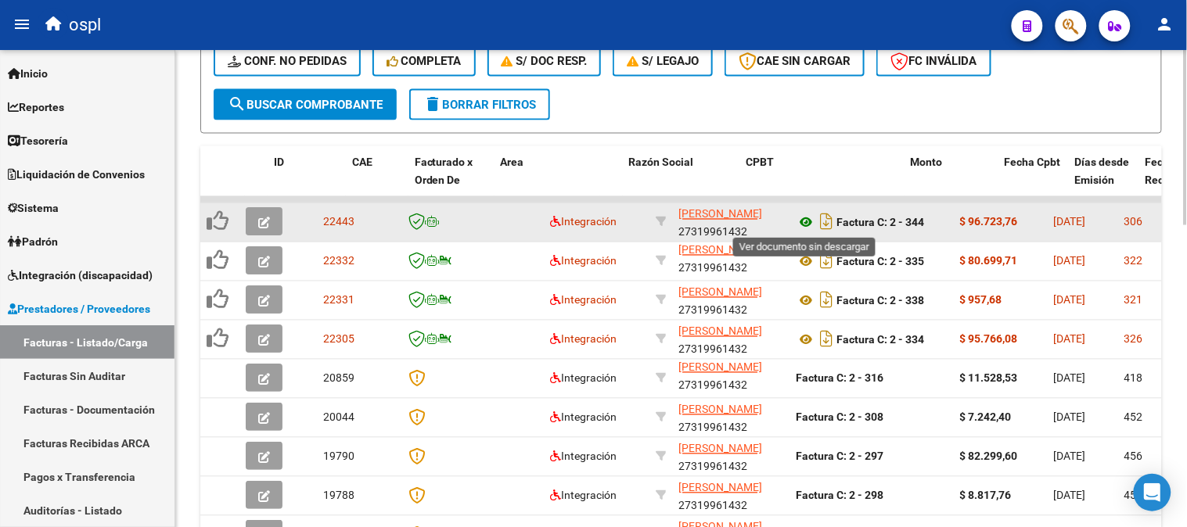
click at [806, 219] on icon at bounding box center [806, 223] width 20 height 19
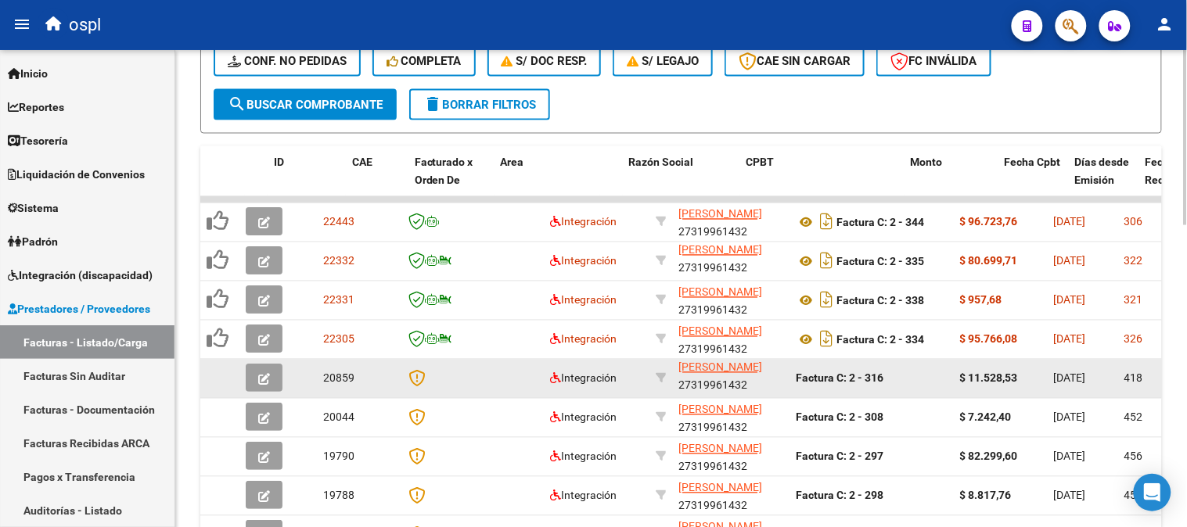
scroll to position [824, 0]
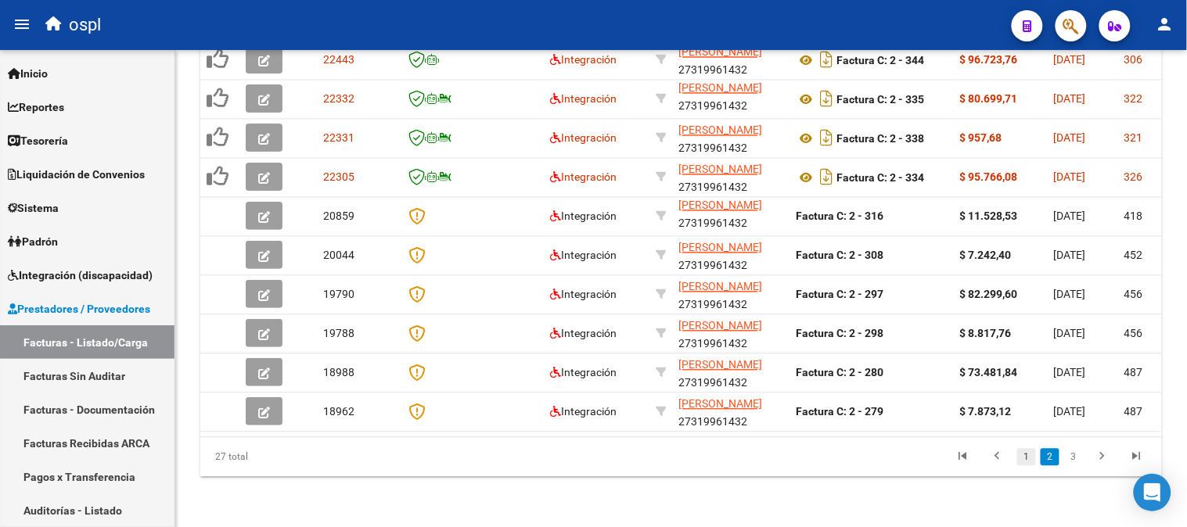
click at [1027, 460] on link "1" at bounding box center [1026, 457] width 19 height 17
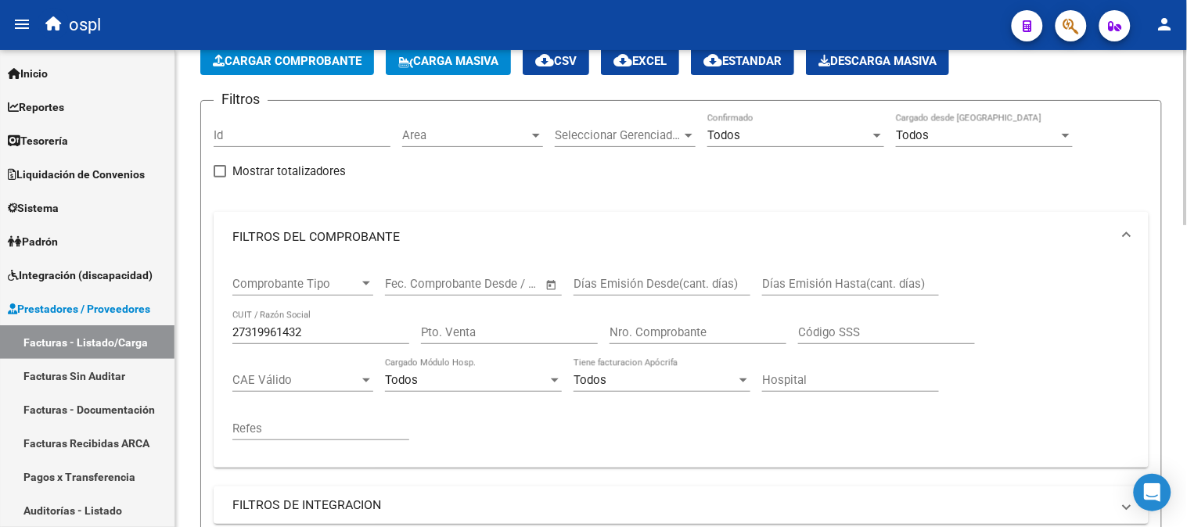
scroll to position [0, 0]
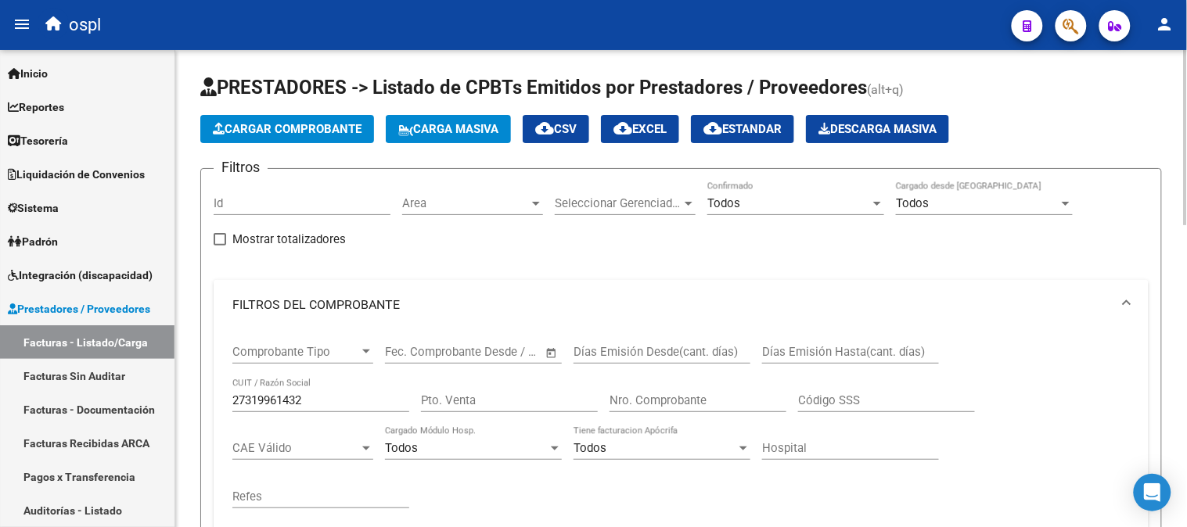
click at [350, 404] on input "27319961432" at bounding box center [320, 400] width 177 height 14
paste input "30715874136"
click at [308, 402] on input "30715874136" at bounding box center [320, 400] width 177 height 14
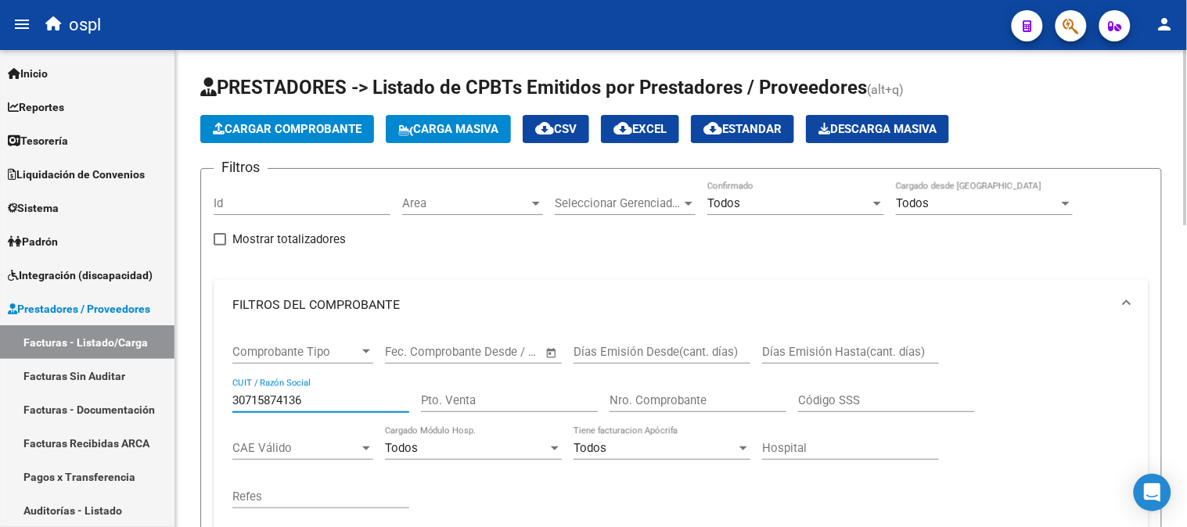
click at [308, 402] on input "30715874136" at bounding box center [320, 400] width 177 height 14
paste input "5048"
paste input "27381097620"
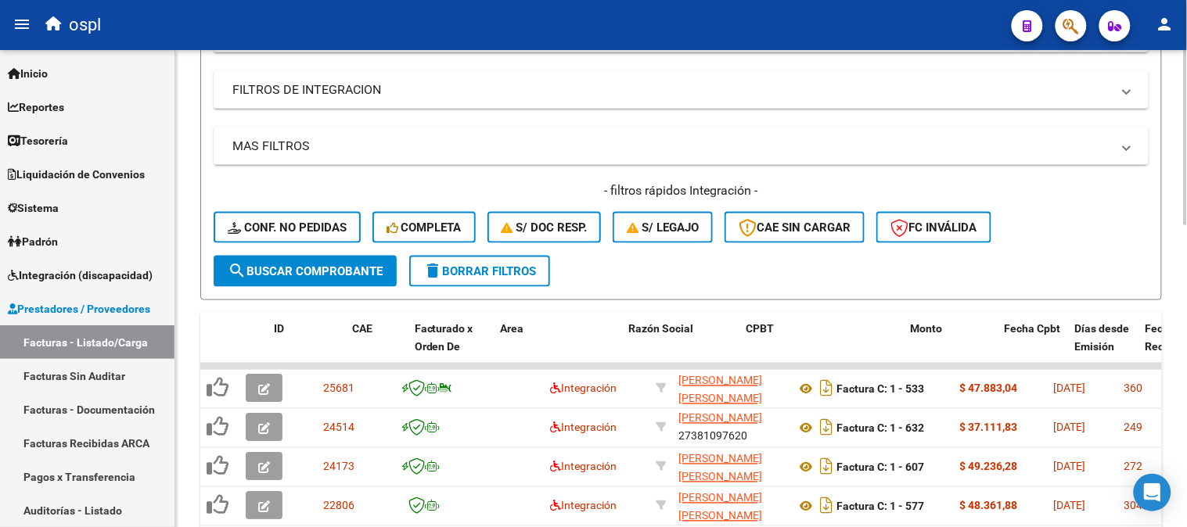
scroll to position [608, 0]
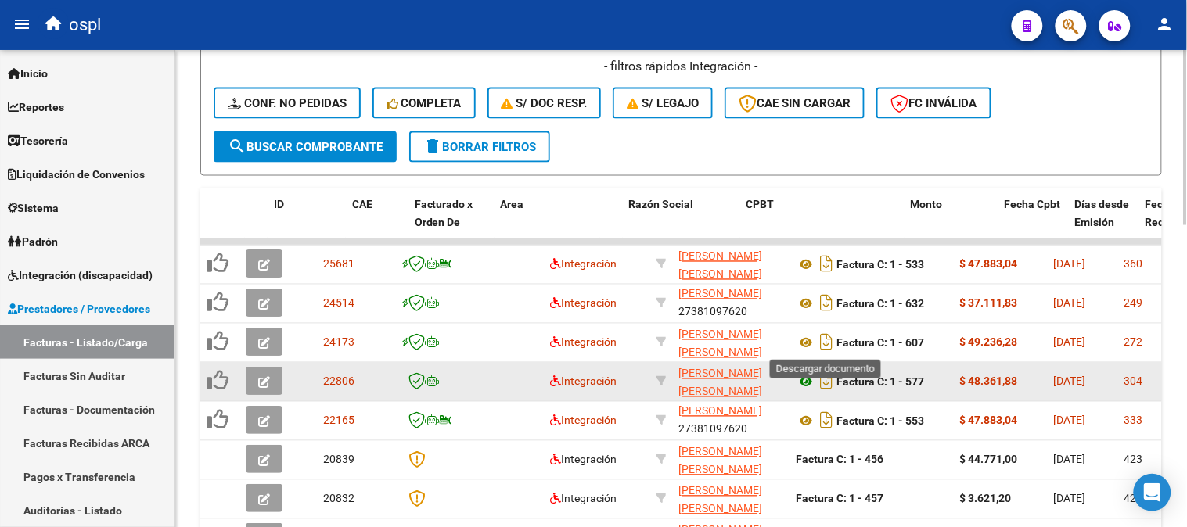
click at [809, 342] on icon at bounding box center [806, 343] width 20 height 19
click at [804, 381] on icon at bounding box center [806, 382] width 20 height 19
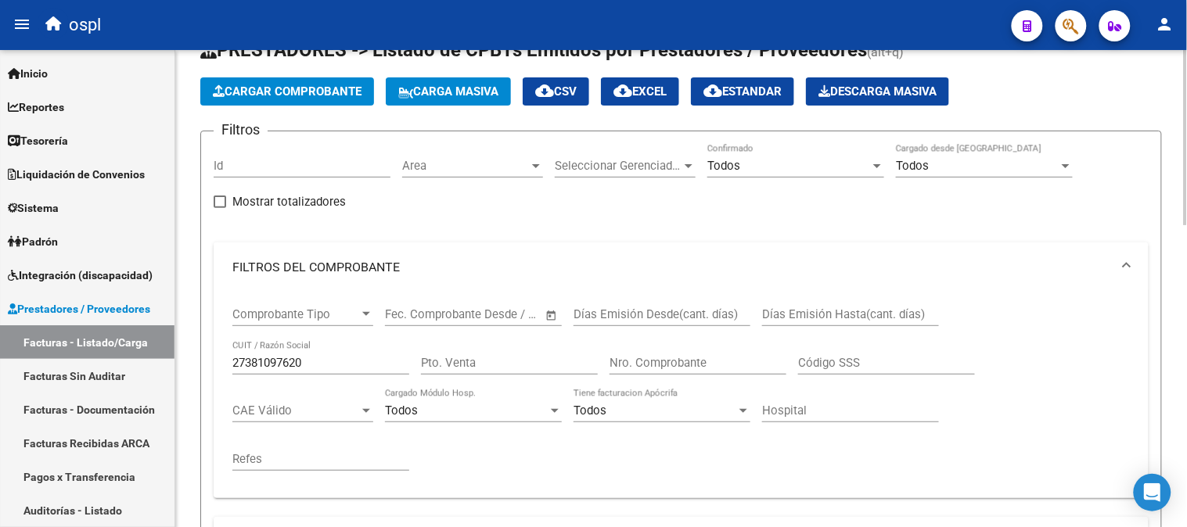
scroll to position [0, 0]
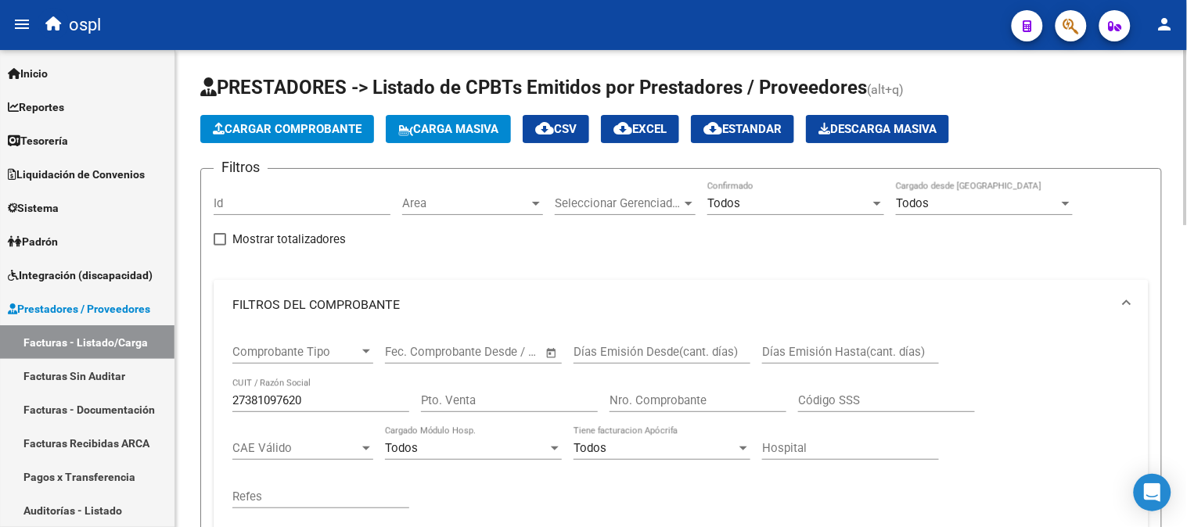
click at [318, 384] on div "27381097620 CUIT / Razón Social" at bounding box center [320, 396] width 177 height 34
click at [319, 397] on input "27381097620" at bounding box center [320, 400] width 177 height 14
paste input "232399436"
type input "27232399436"
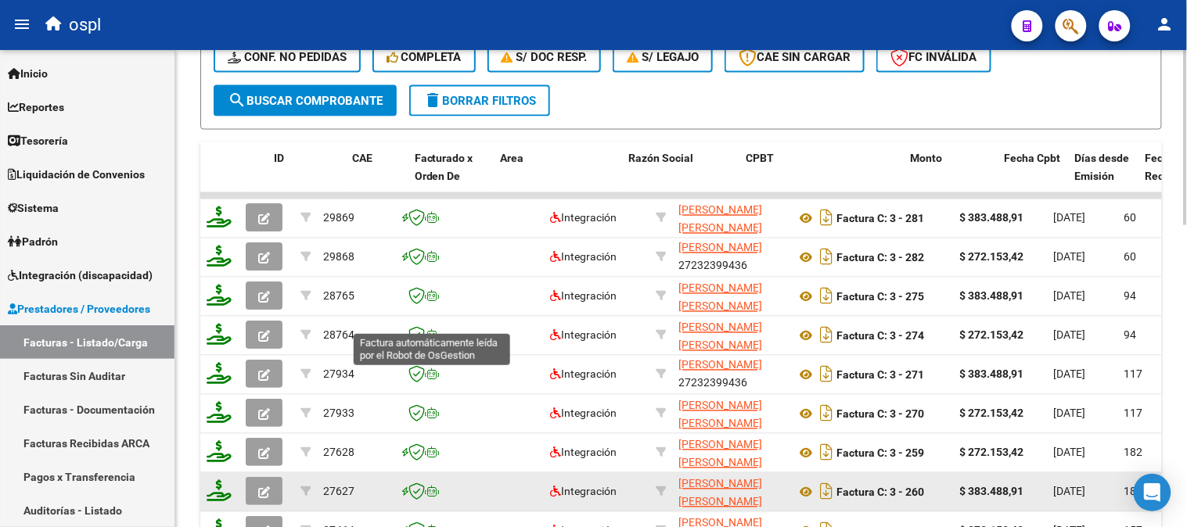
scroll to position [824, 0]
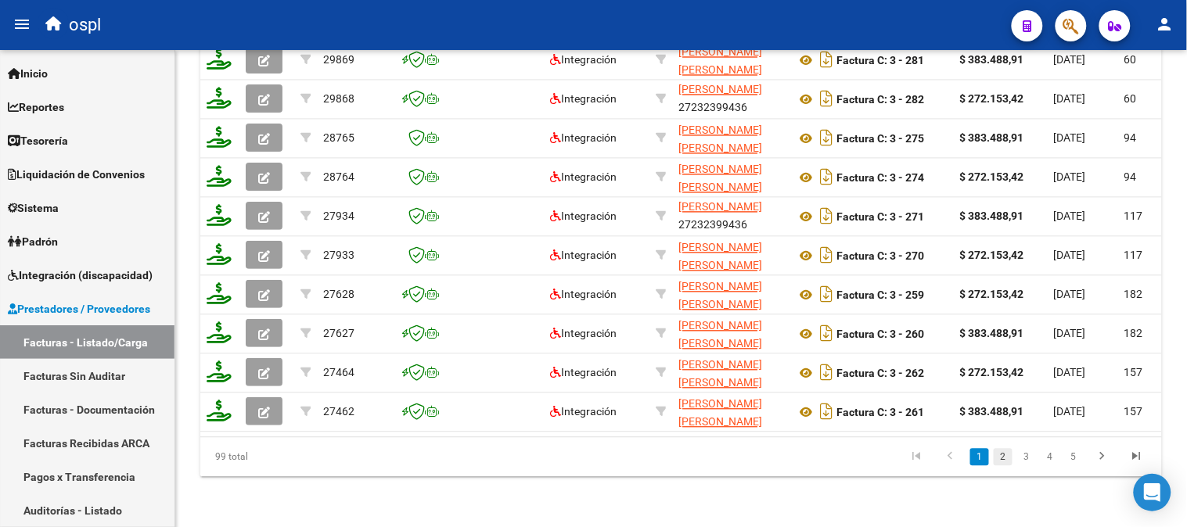
click at [1004, 460] on link "2" at bounding box center [1002, 457] width 19 height 17
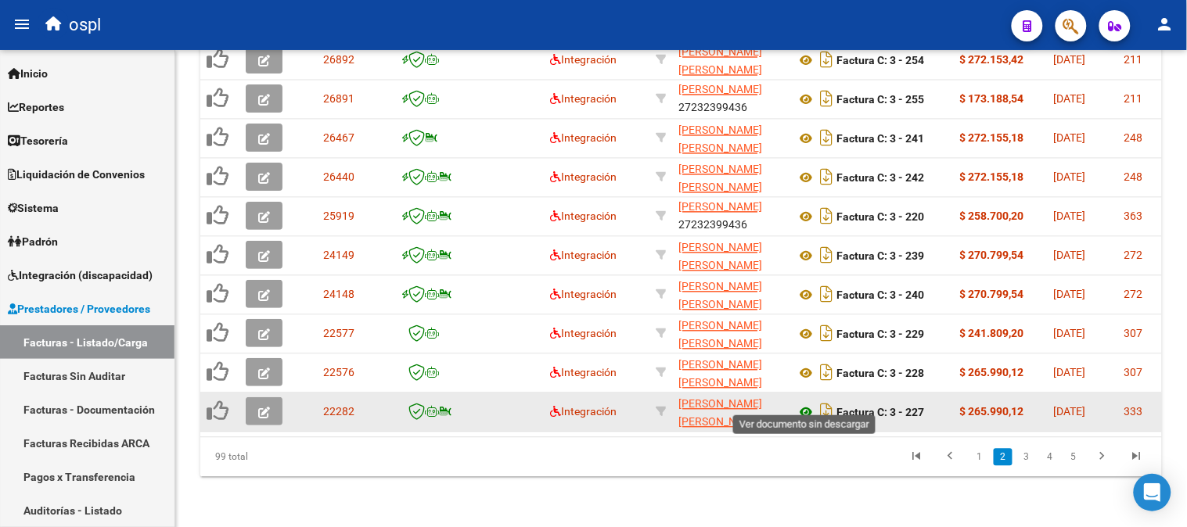
click at [804, 404] on icon at bounding box center [806, 413] width 20 height 19
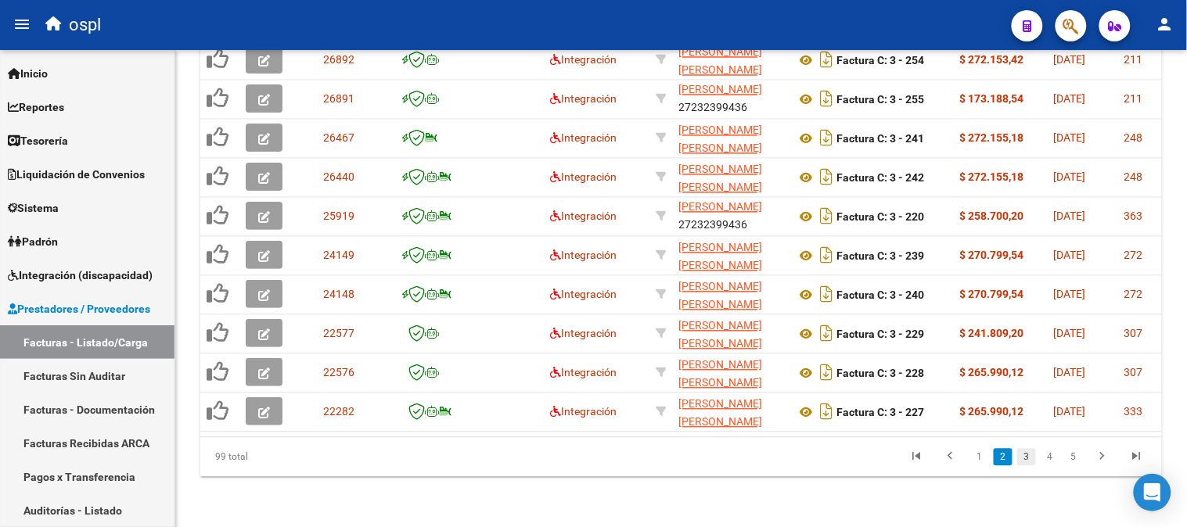
click at [1027, 455] on link "3" at bounding box center [1026, 457] width 19 height 17
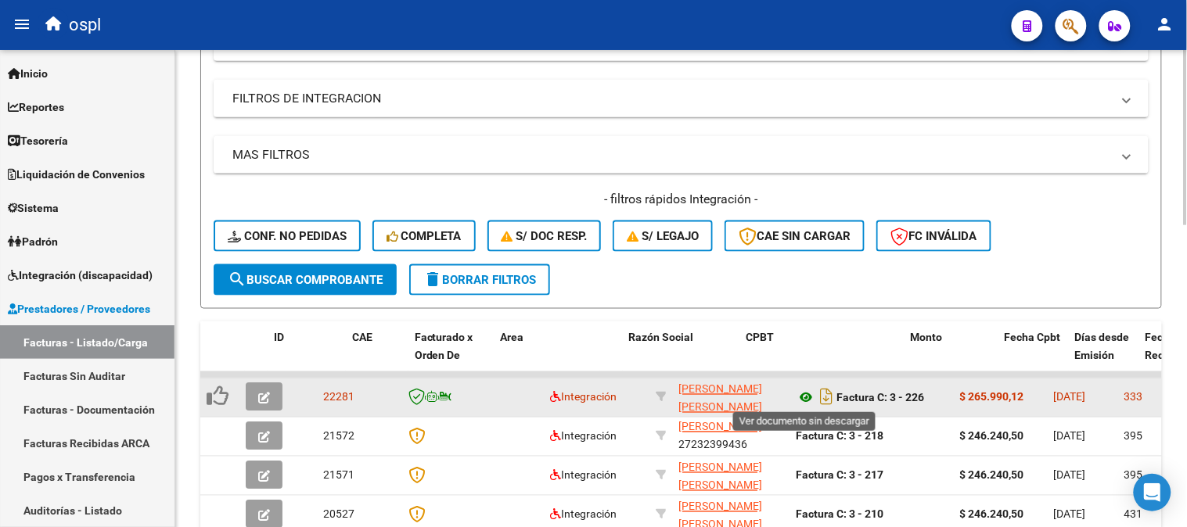
scroll to position [476, 0]
click at [801, 389] on icon at bounding box center [806, 397] width 20 height 19
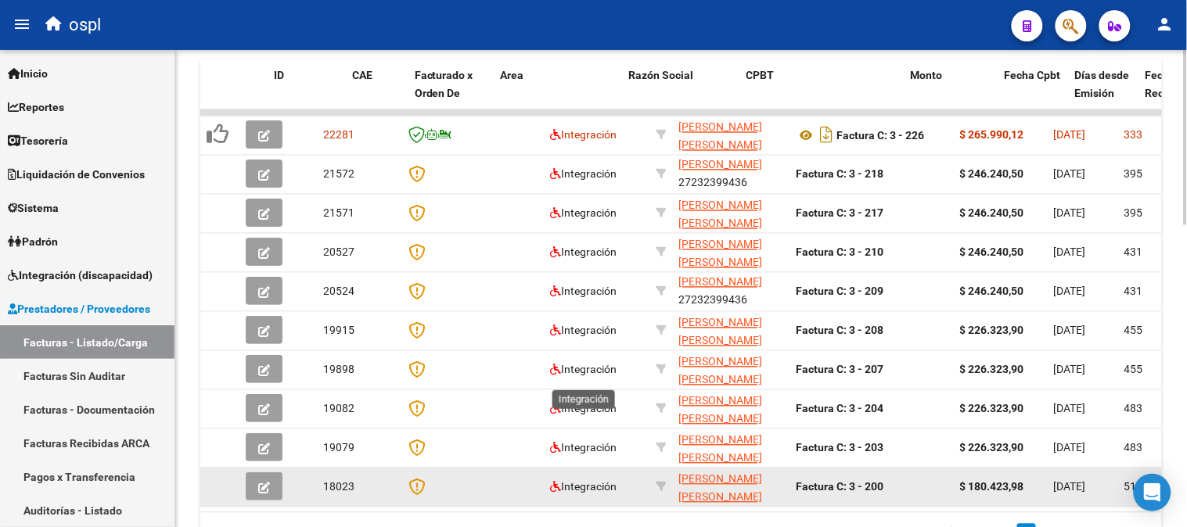
scroll to position [824, 0]
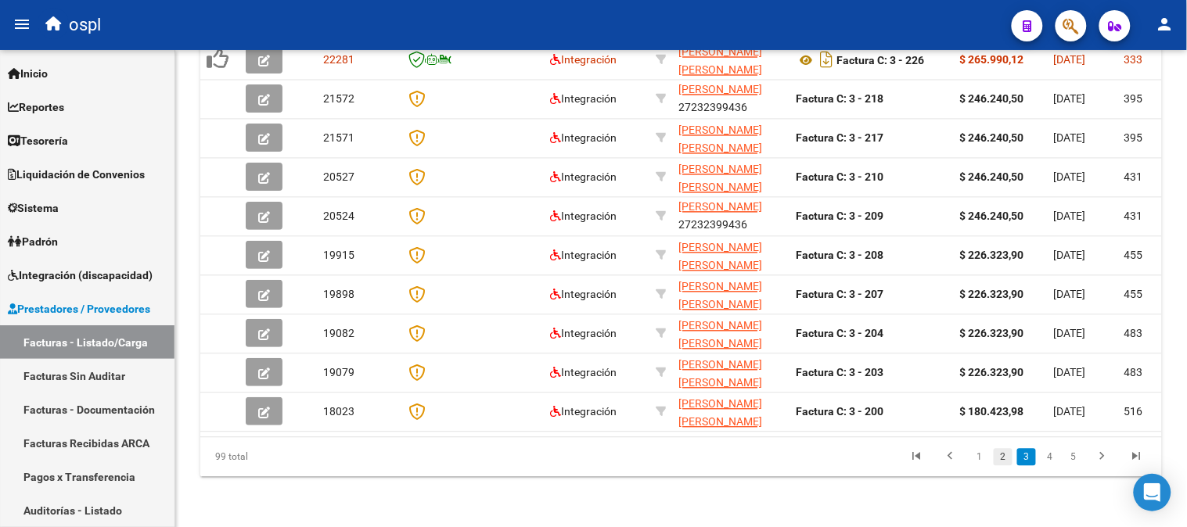
click at [1004, 455] on link "2" at bounding box center [1002, 457] width 19 height 17
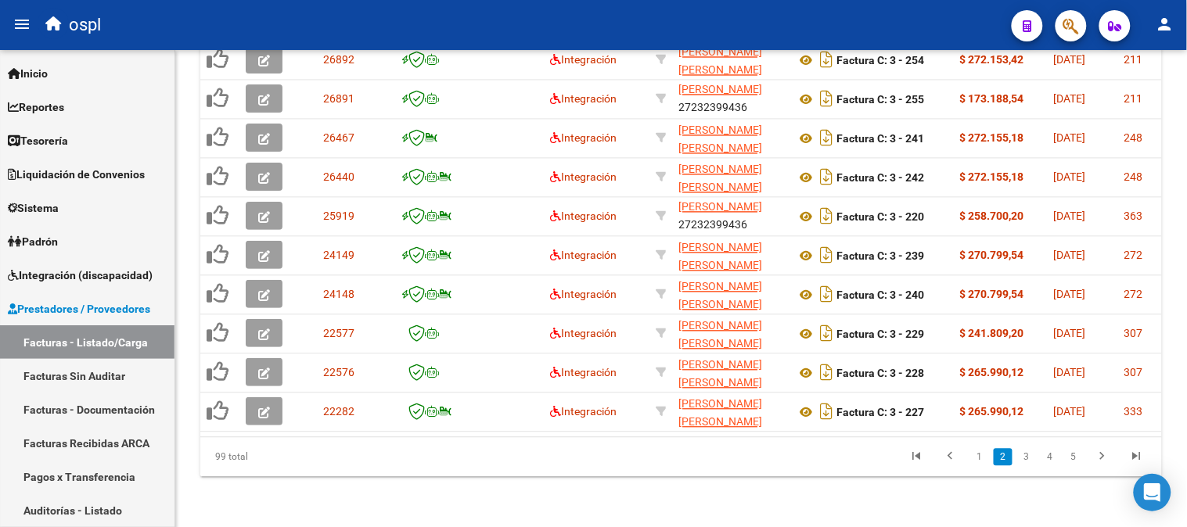
click at [979, 465] on link "1" at bounding box center [979, 457] width 19 height 17
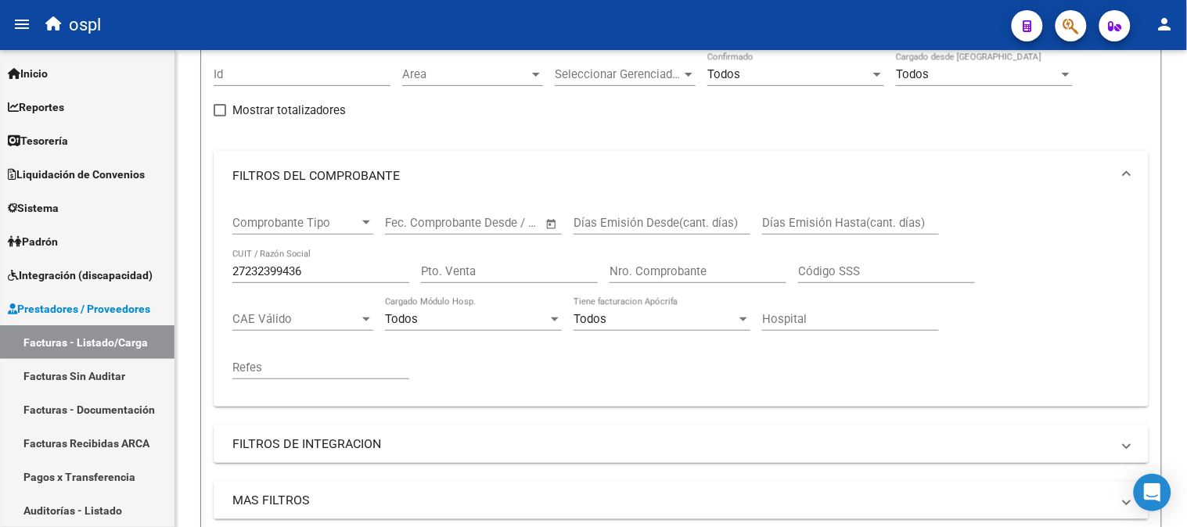
scroll to position [128, 0]
click at [713, 266] on input "Nro. Comprobante" at bounding box center [697, 272] width 177 height 14
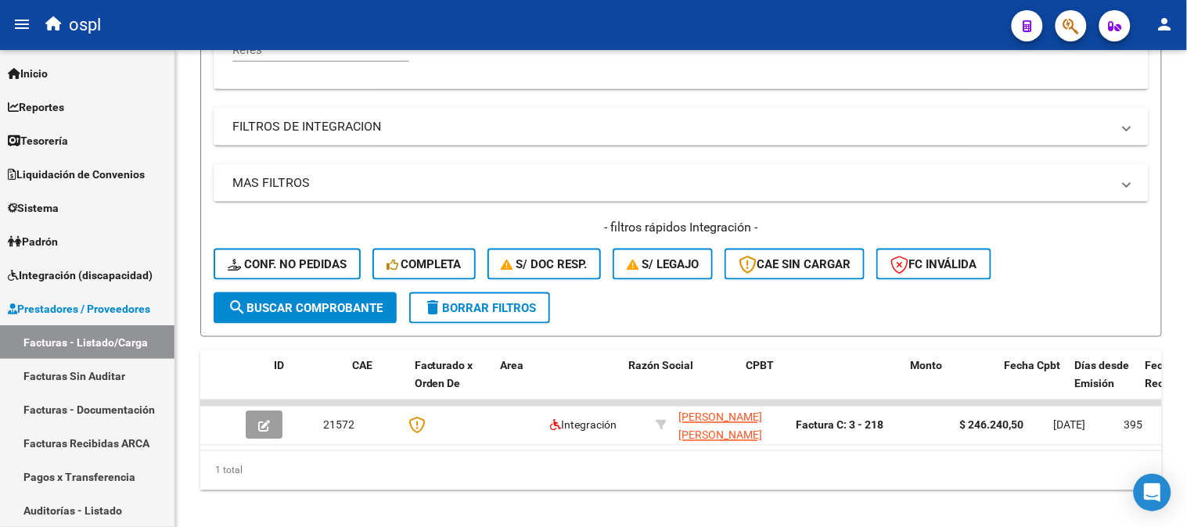
scroll to position [344, 0]
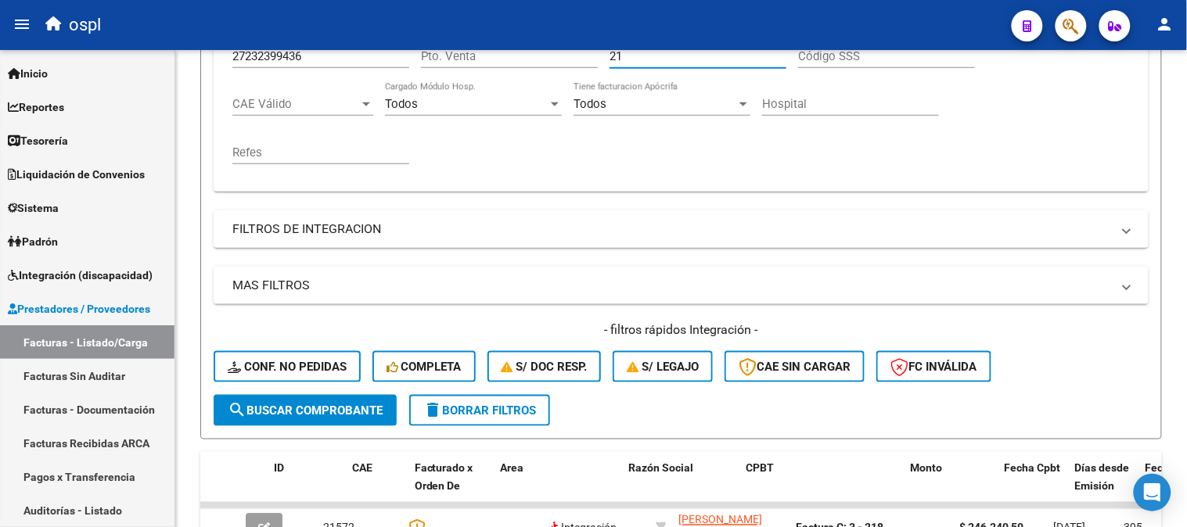
type input "2"
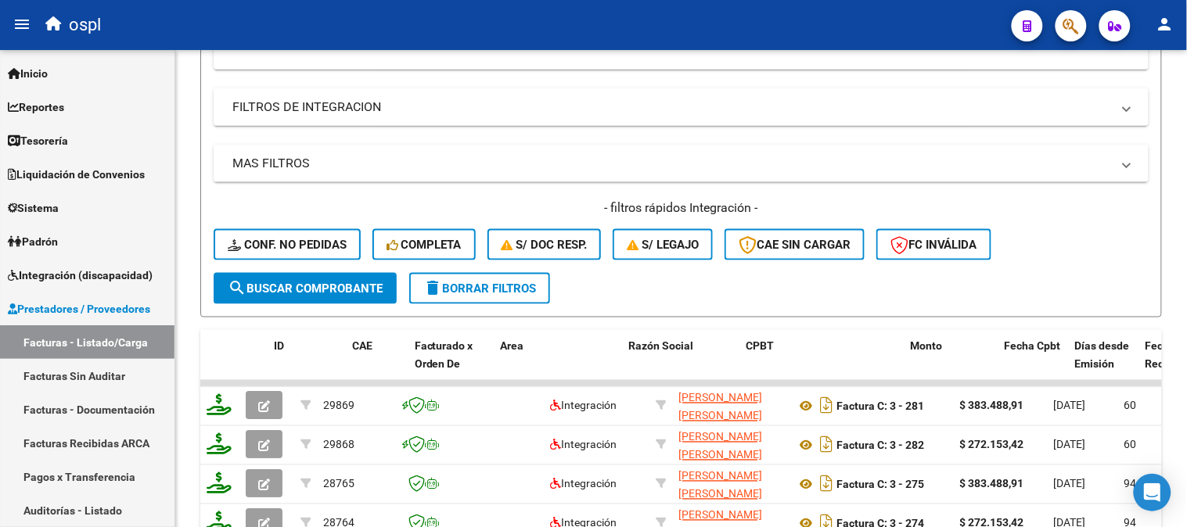
scroll to position [692, 0]
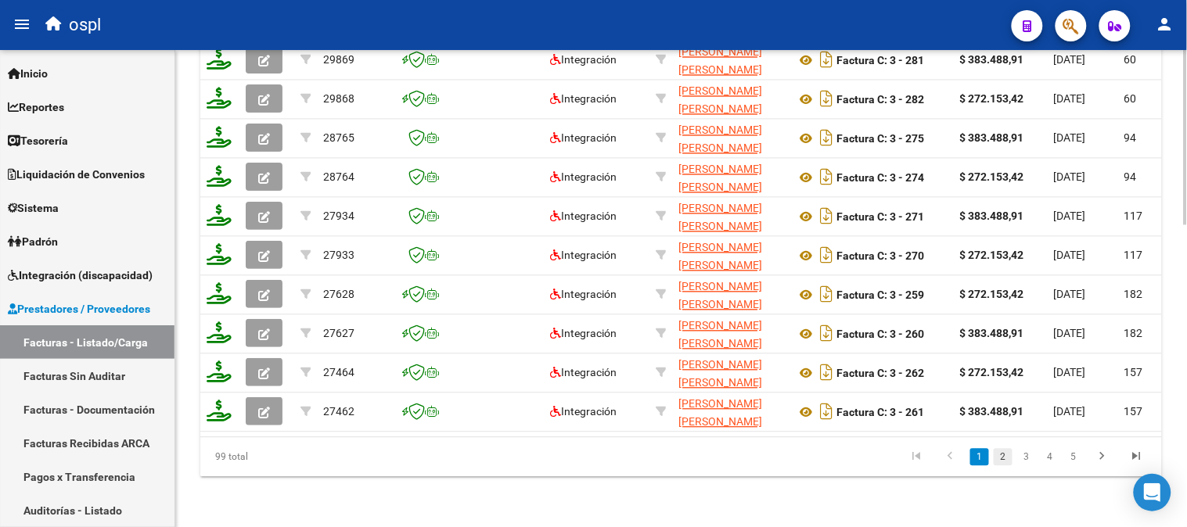
click at [1004, 457] on link "2" at bounding box center [1002, 457] width 19 height 17
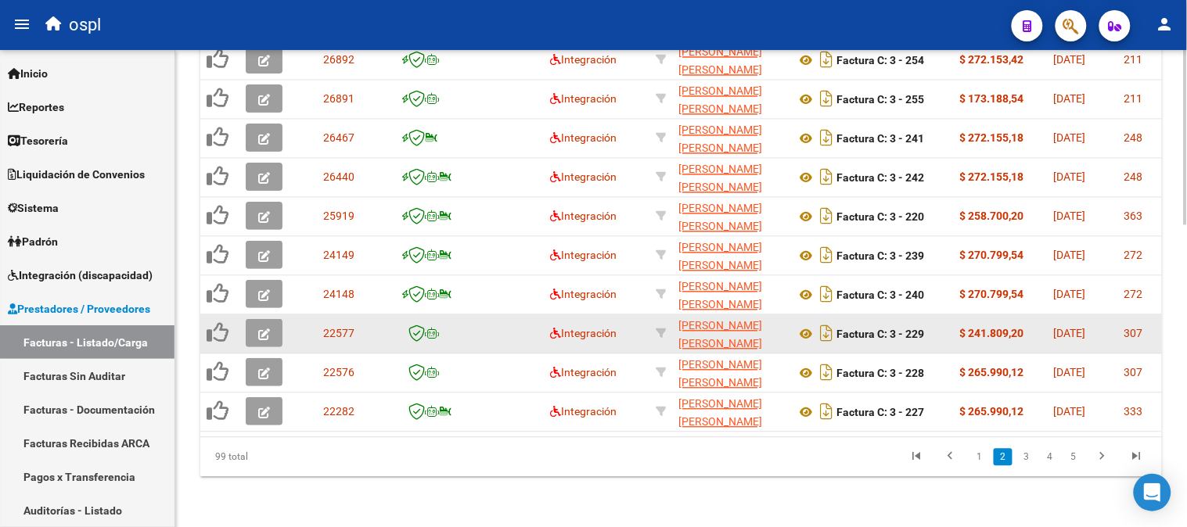
scroll to position [824, 0]
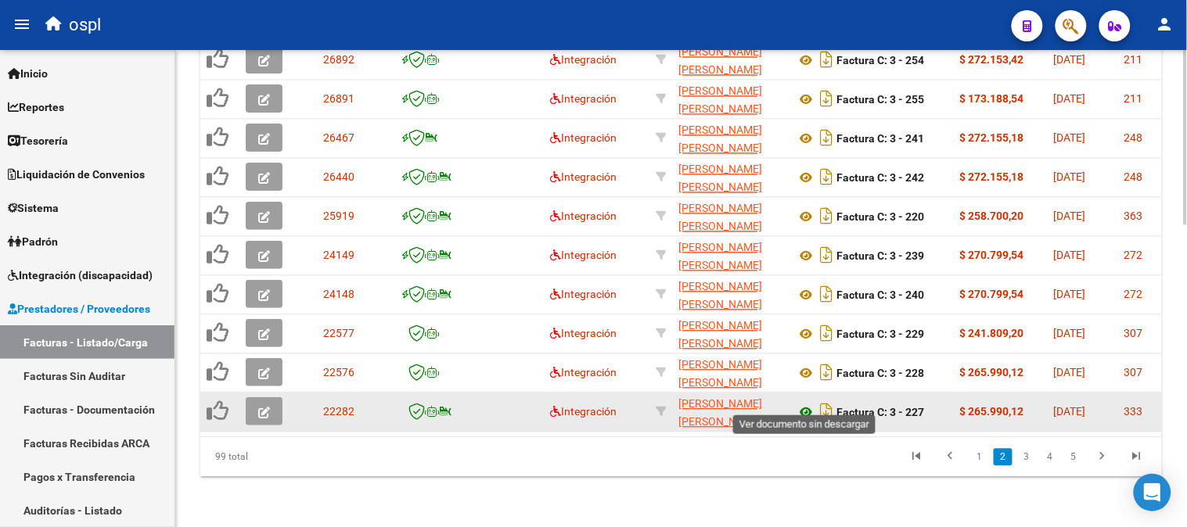
click at [806, 404] on icon at bounding box center [806, 413] width 20 height 19
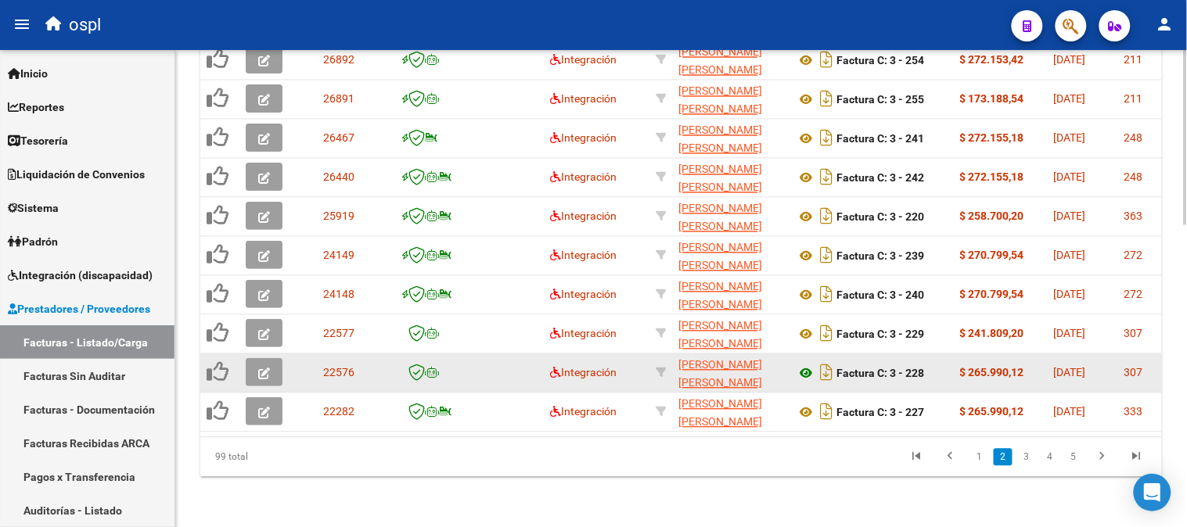
click at [806, 365] on icon at bounding box center [806, 374] width 20 height 19
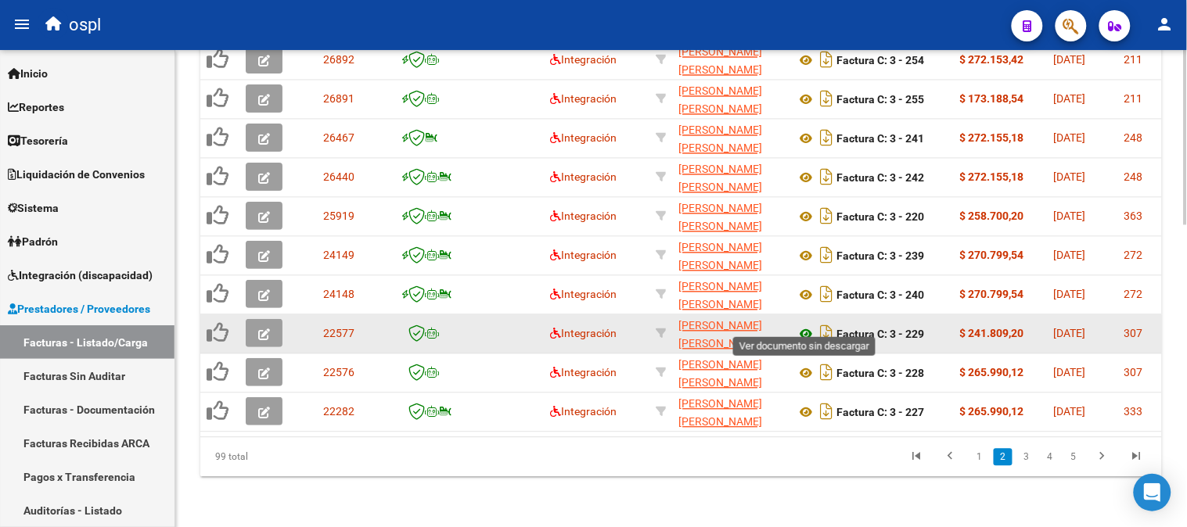
click at [806, 325] on icon at bounding box center [806, 334] width 20 height 19
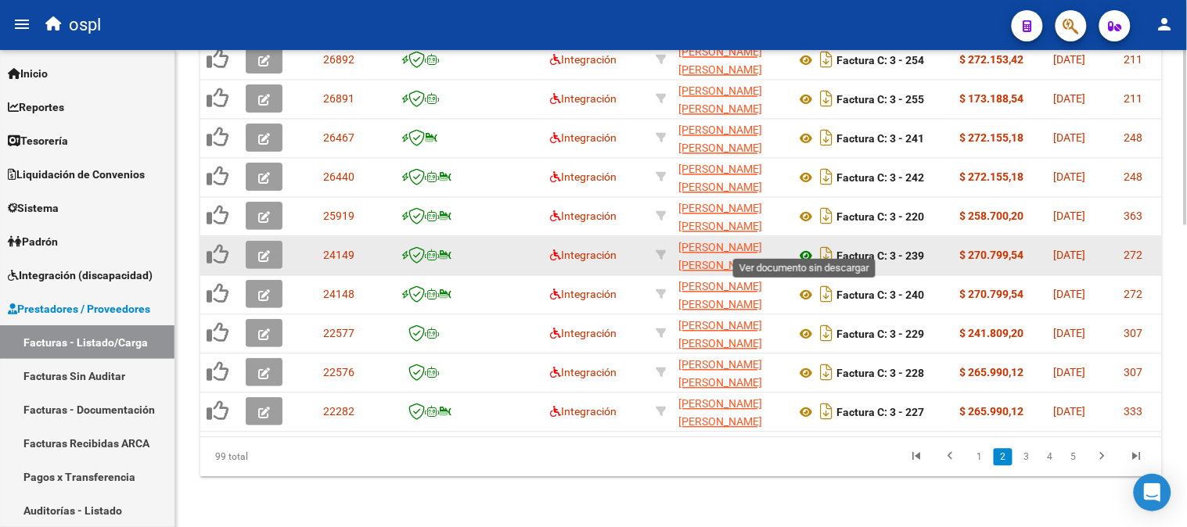
click at [803, 247] on icon at bounding box center [806, 256] width 20 height 19
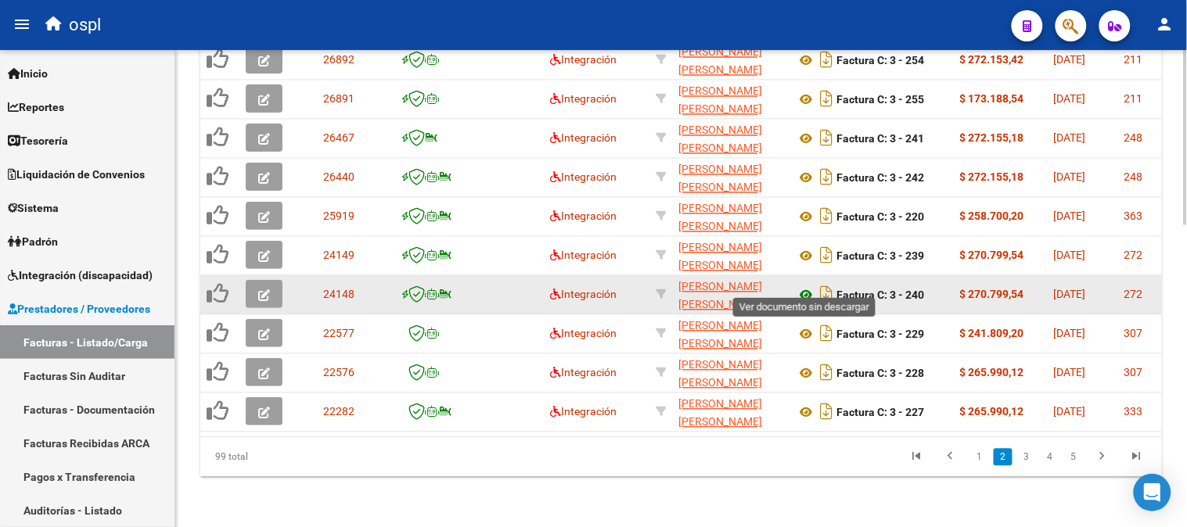
click at [806, 286] on icon at bounding box center [806, 295] width 20 height 19
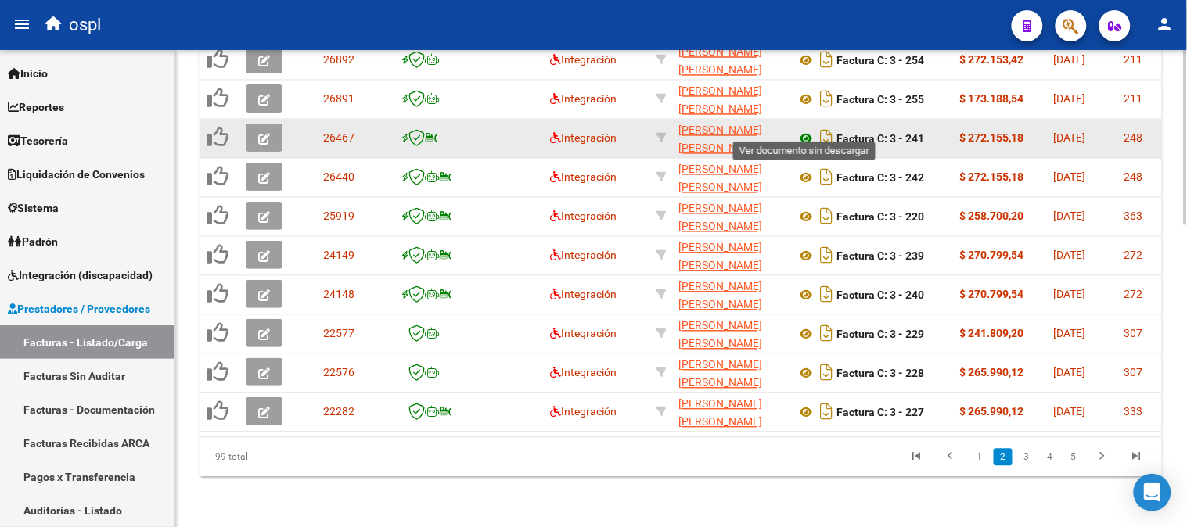
click at [806, 130] on icon at bounding box center [806, 139] width 20 height 19
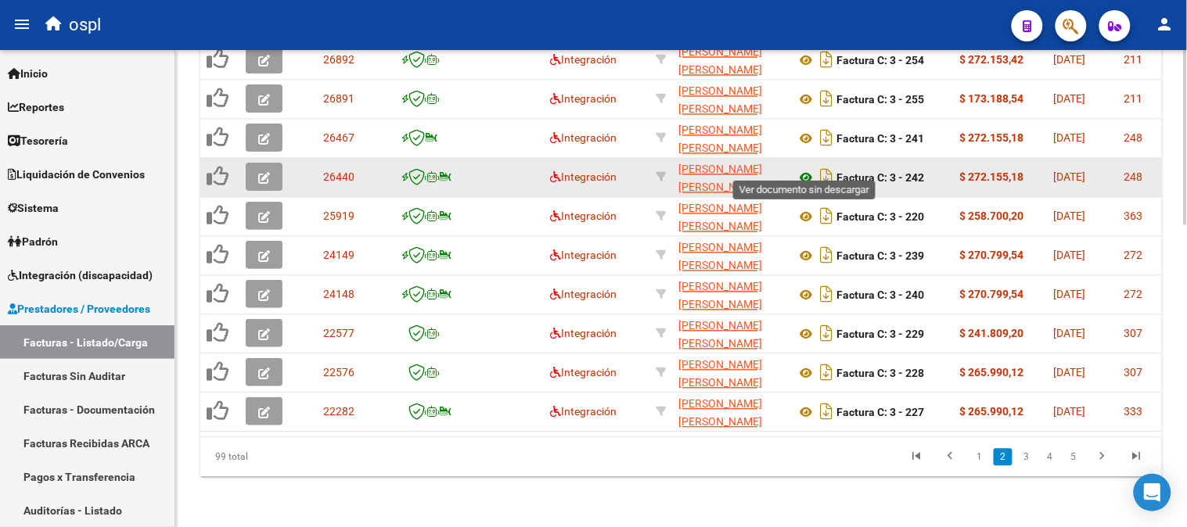
click at [803, 169] on icon at bounding box center [806, 178] width 20 height 19
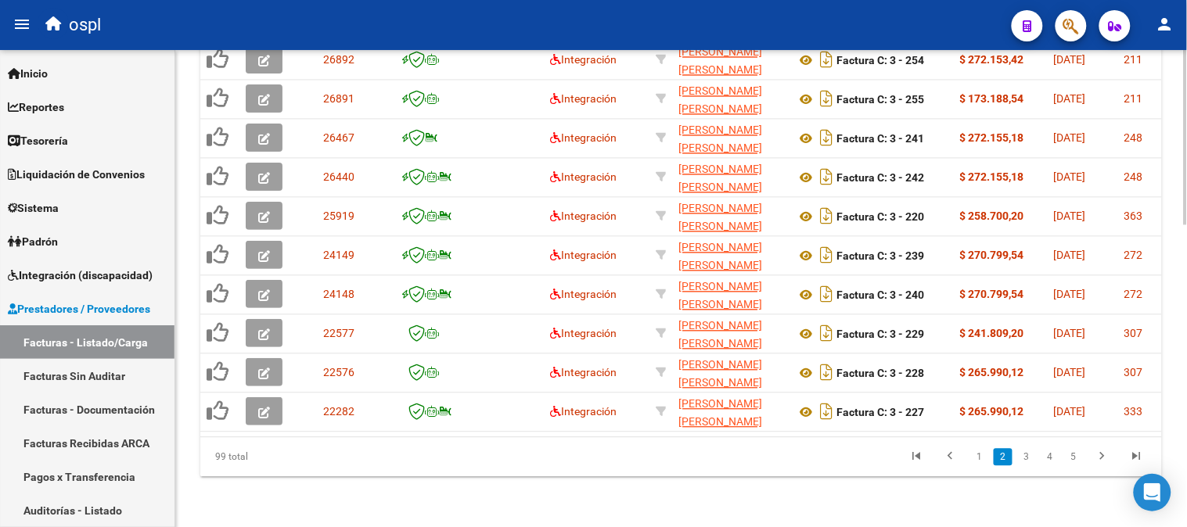
scroll to position [128, 0]
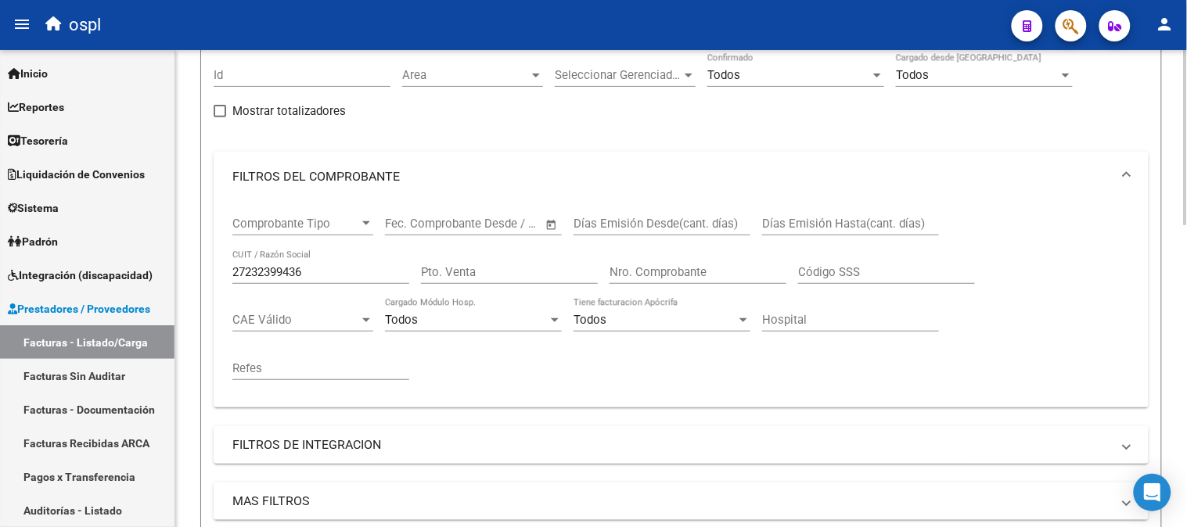
click at [310, 278] on input "27232399436" at bounding box center [320, 272] width 177 height 14
paste input "33708036299"
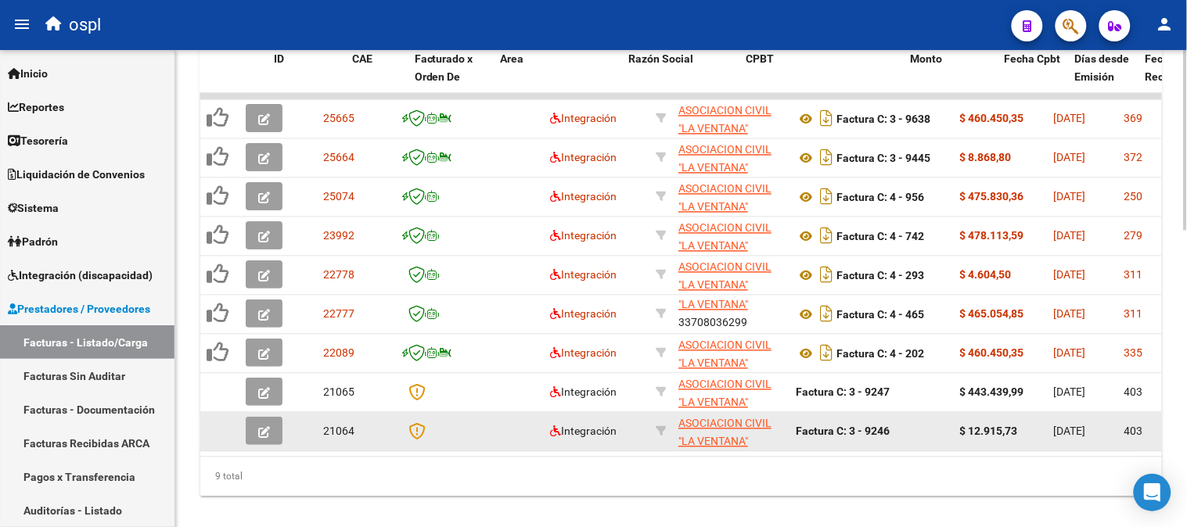
scroll to position [785, 0]
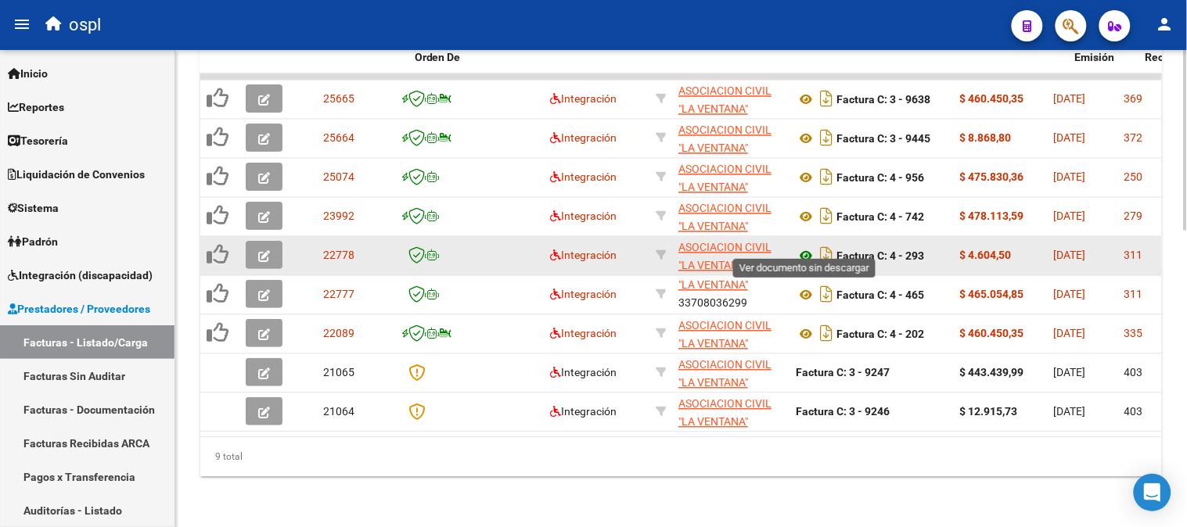
click at [807, 247] on icon at bounding box center [806, 256] width 20 height 19
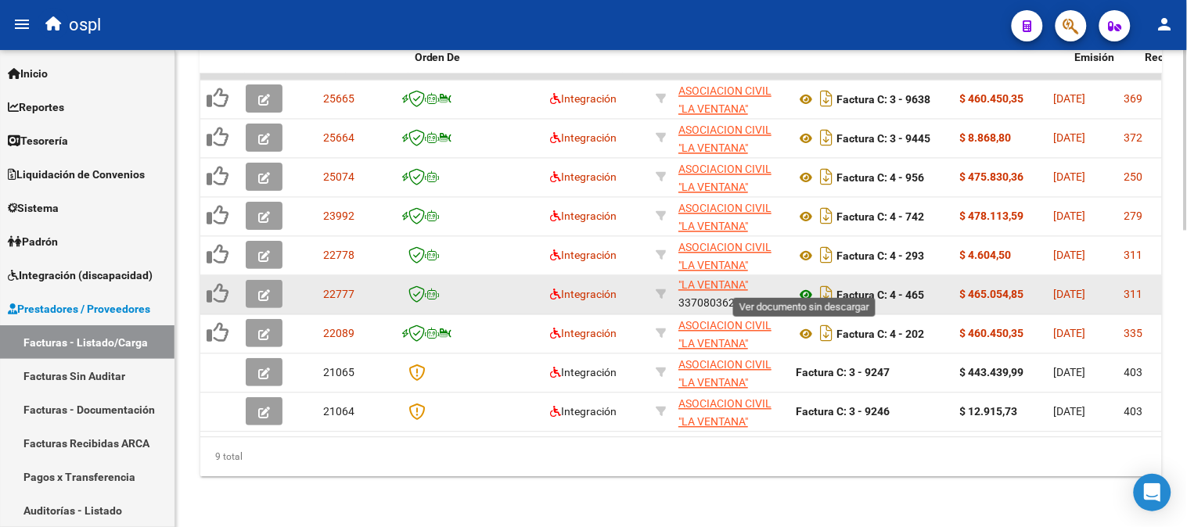
click at [810, 286] on icon at bounding box center [806, 295] width 20 height 19
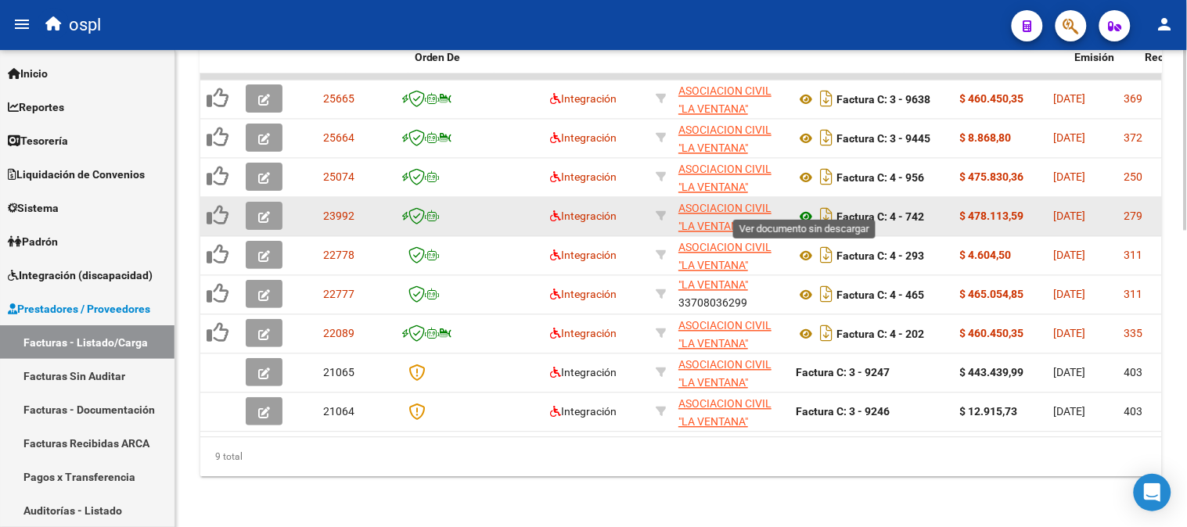
click at [807, 208] on icon at bounding box center [806, 217] width 20 height 19
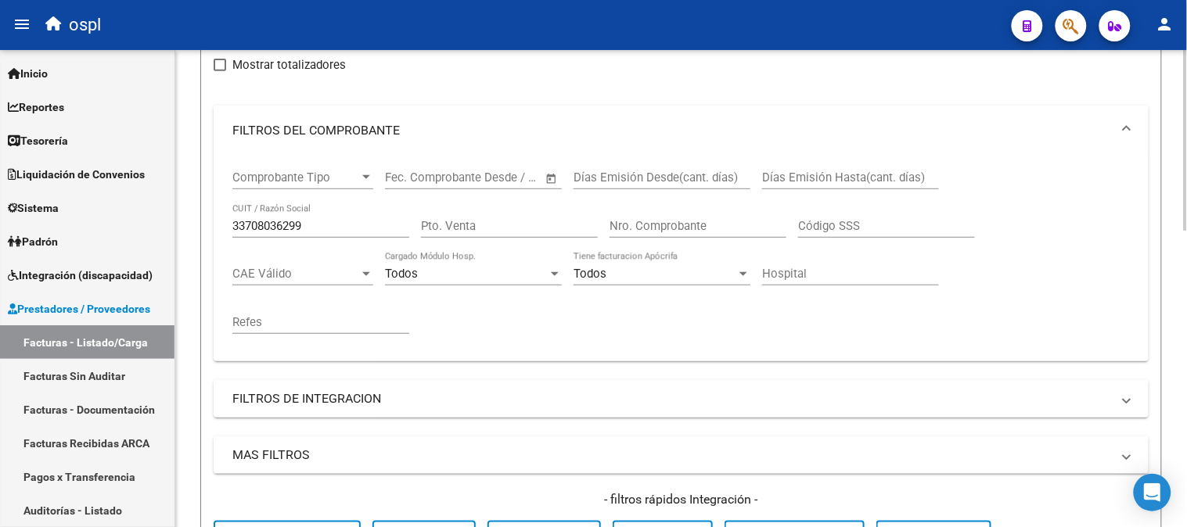
scroll to position [0, 0]
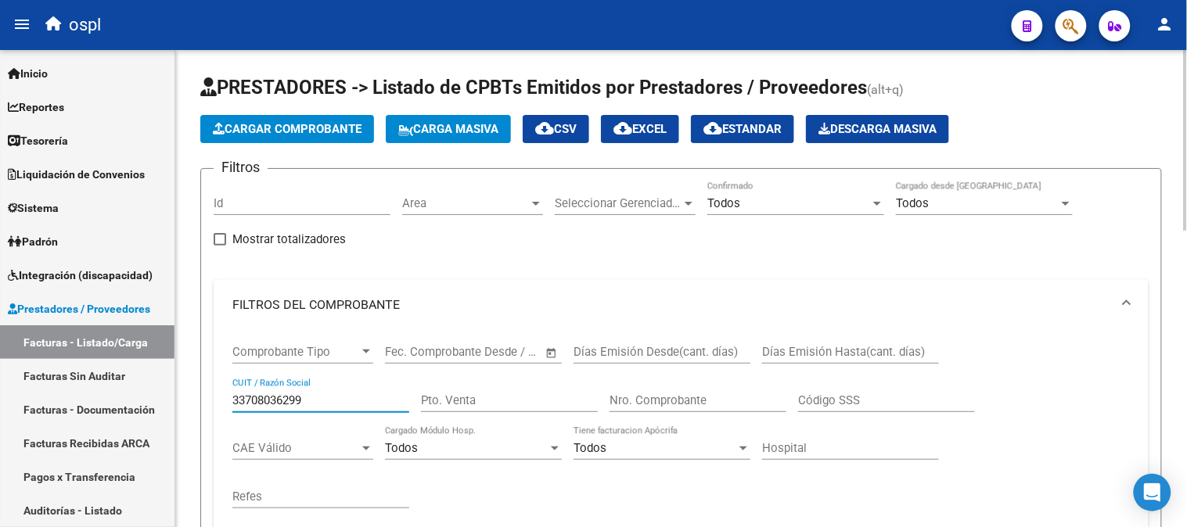
click at [354, 396] on input "33708036299" at bounding box center [320, 400] width 177 height 14
paste input "27401380804"
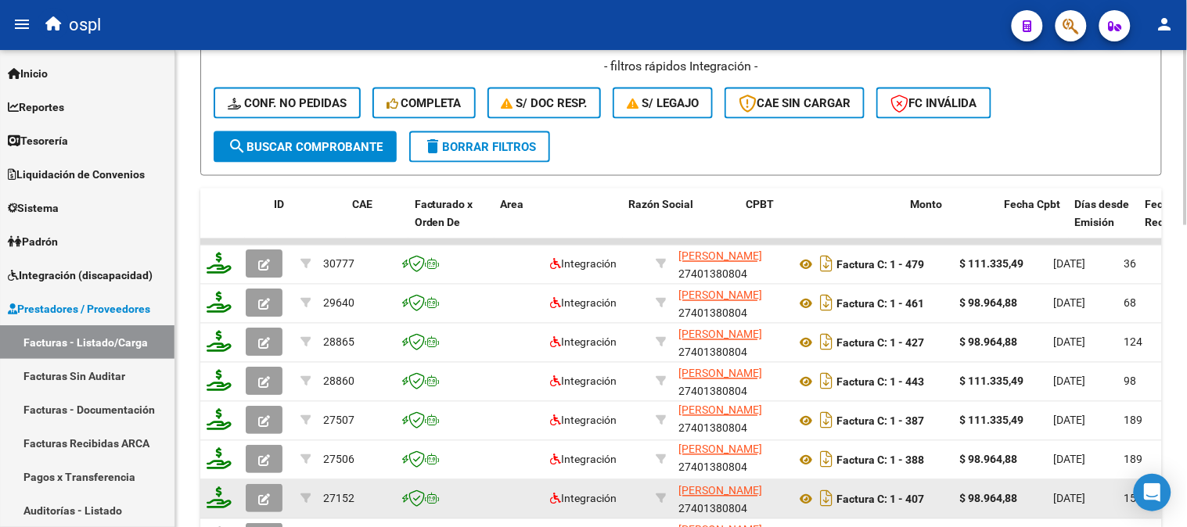
scroll to position [782, 0]
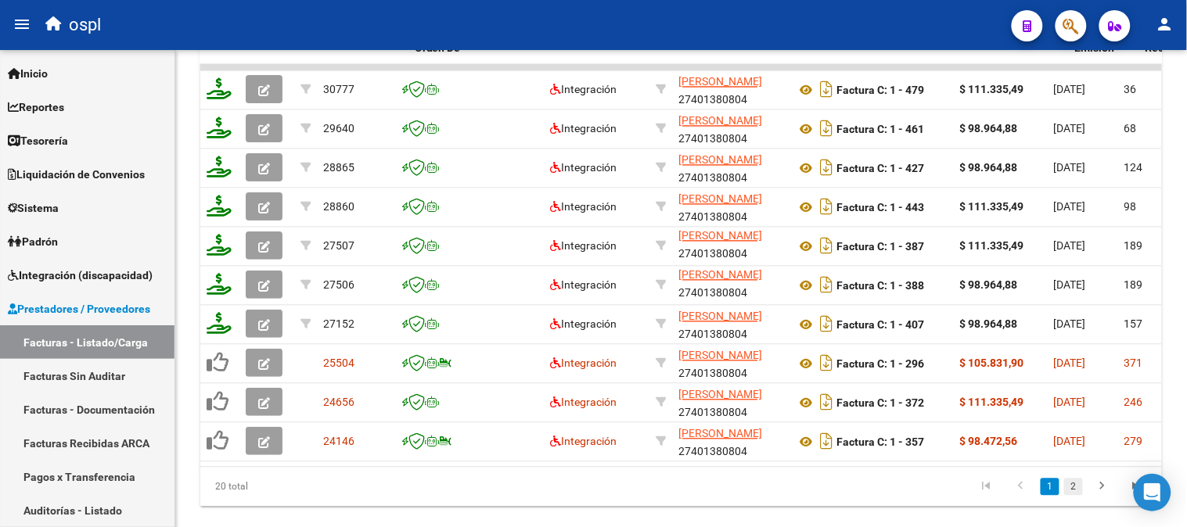
click at [1069, 495] on link "2" at bounding box center [1073, 487] width 19 height 17
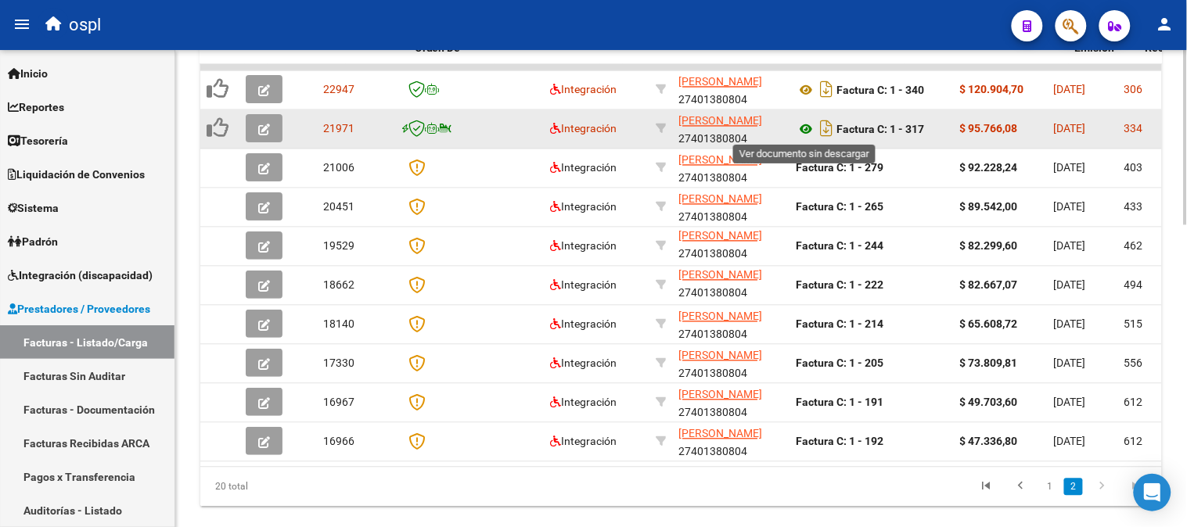
click at [807, 128] on icon at bounding box center [806, 129] width 20 height 19
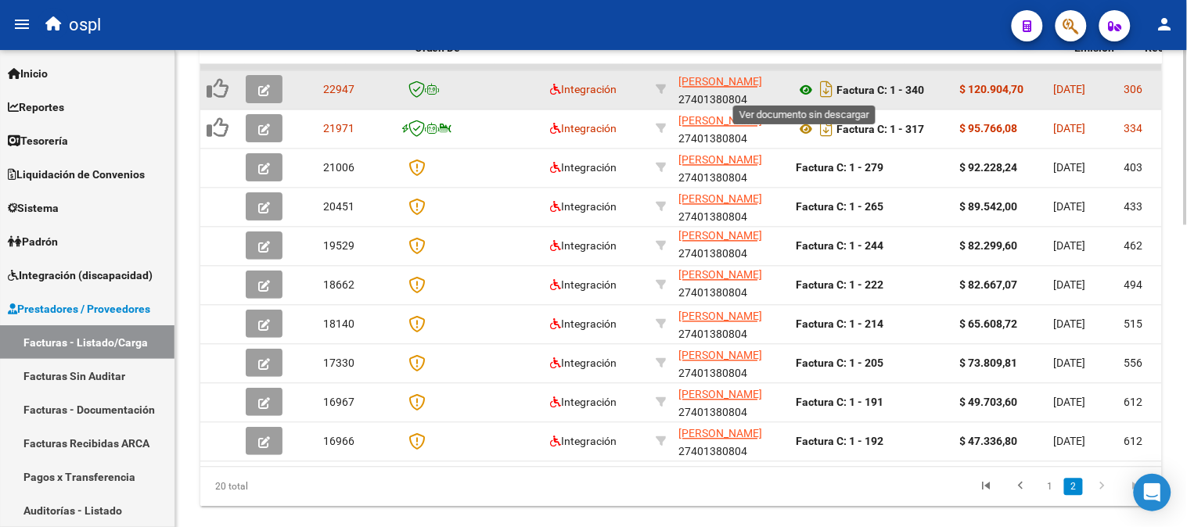
click at [806, 92] on icon at bounding box center [806, 90] width 20 height 19
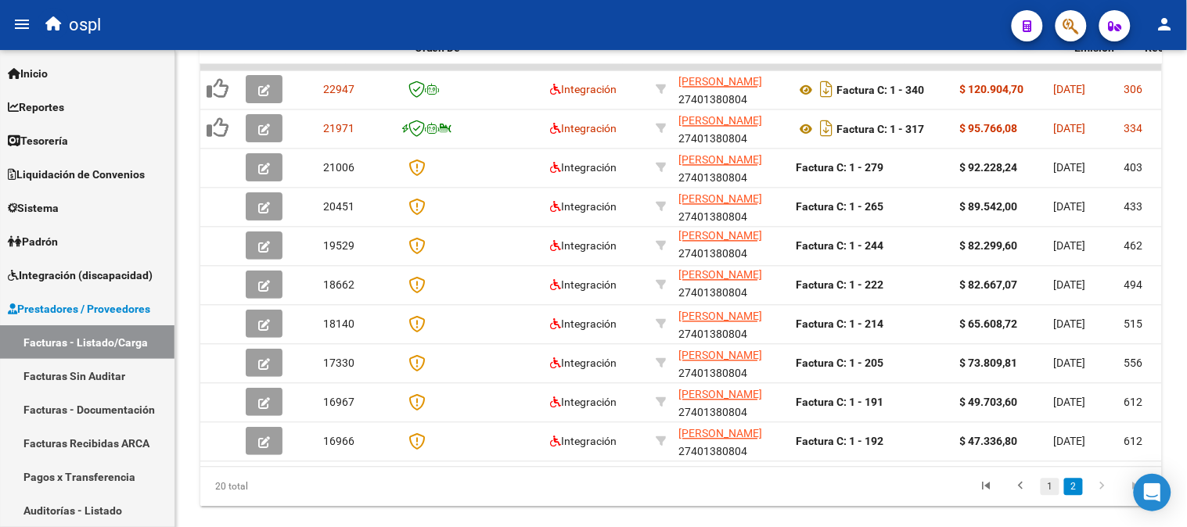
click at [1048, 496] on link "1" at bounding box center [1049, 487] width 19 height 17
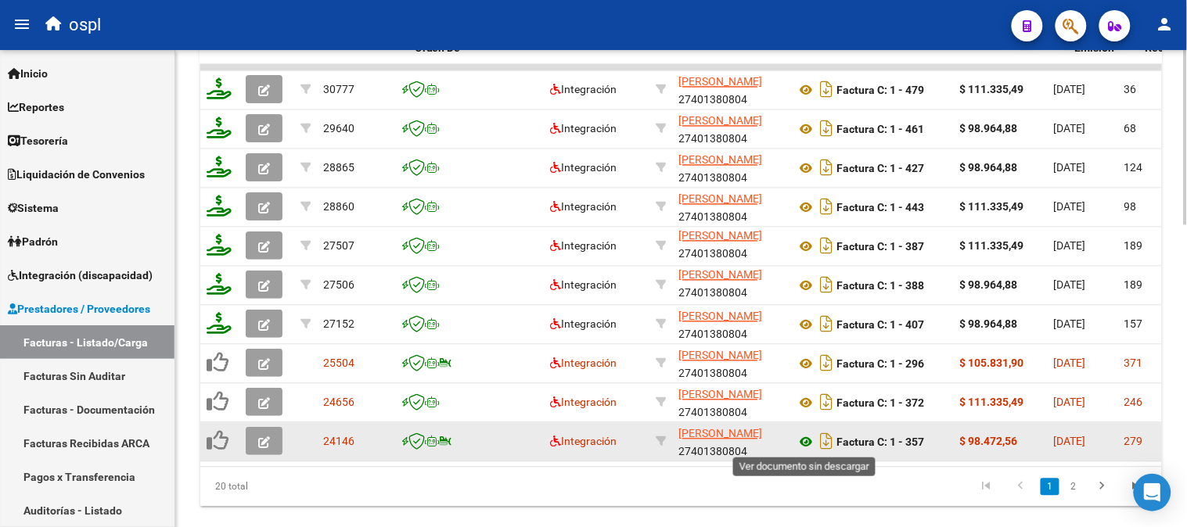
click at [803, 436] on icon at bounding box center [806, 442] width 20 height 19
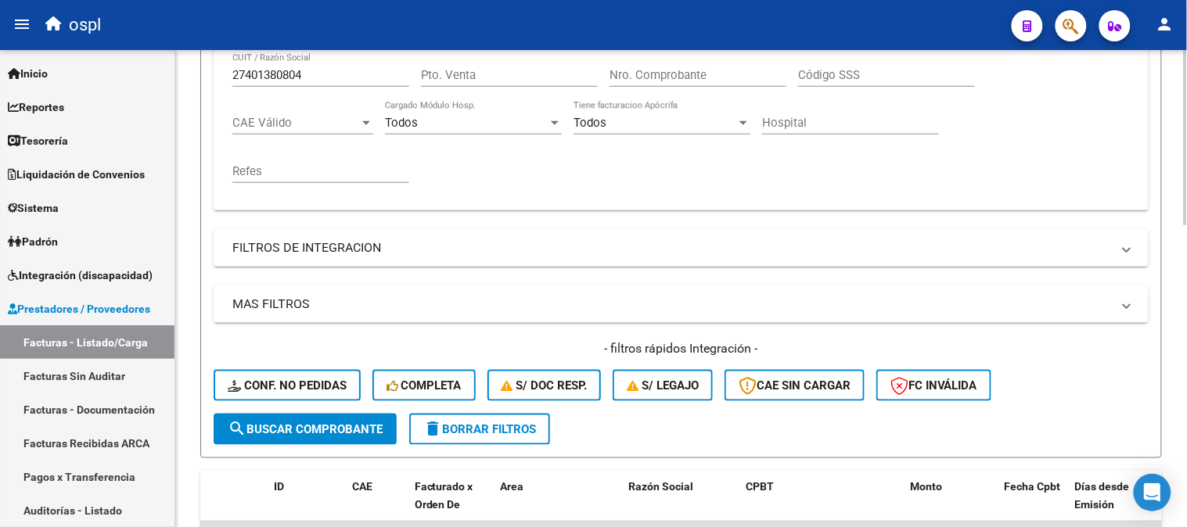
scroll to position [260, 0]
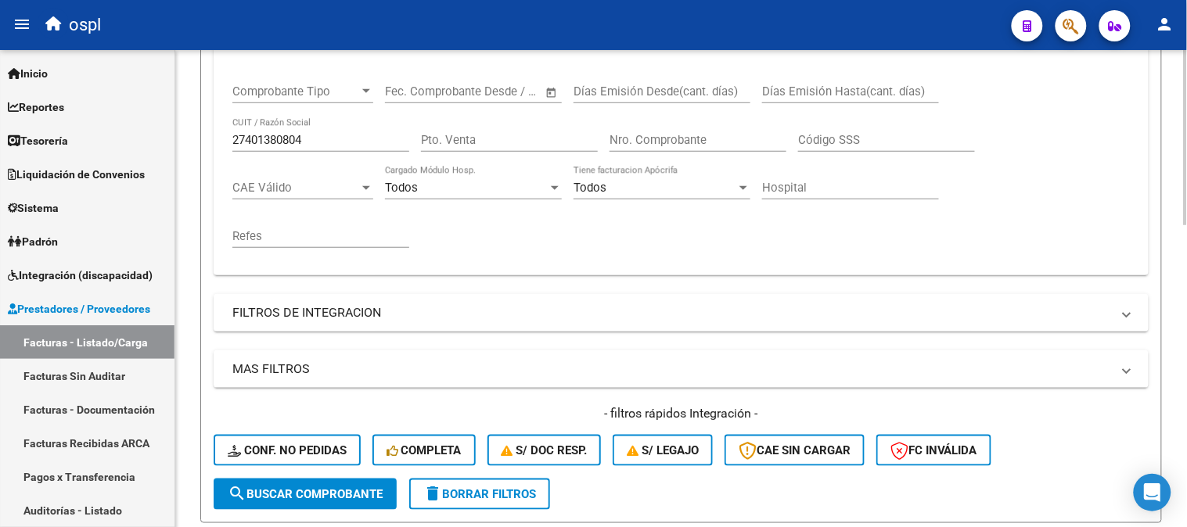
click at [306, 145] on input "27401380804" at bounding box center [320, 140] width 177 height 14
click at [307, 145] on input "27401380804" at bounding box center [320, 140] width 177 height 14
paste input "301250458"
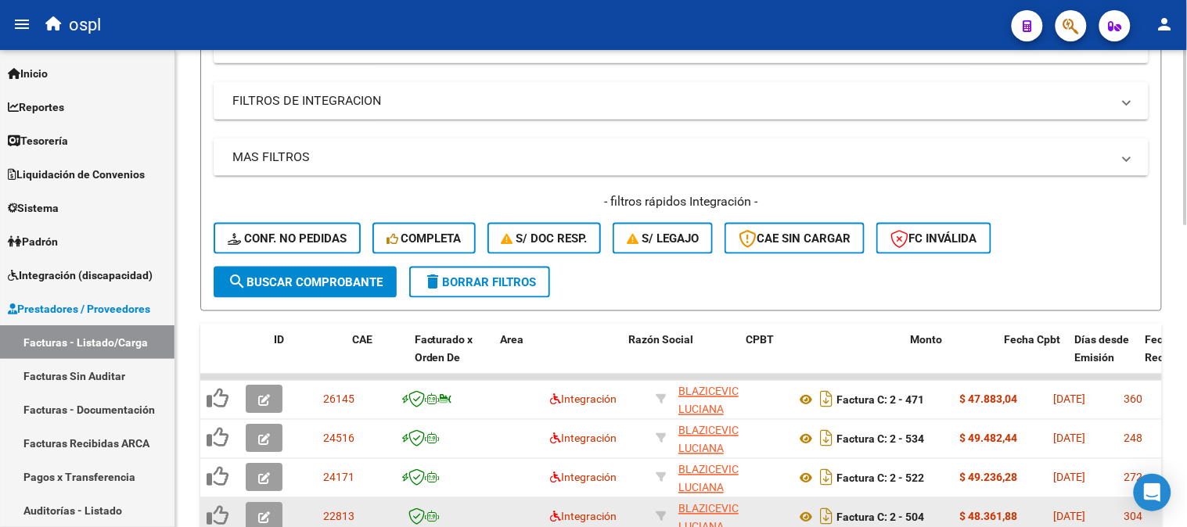
scroll to position [695, 0]
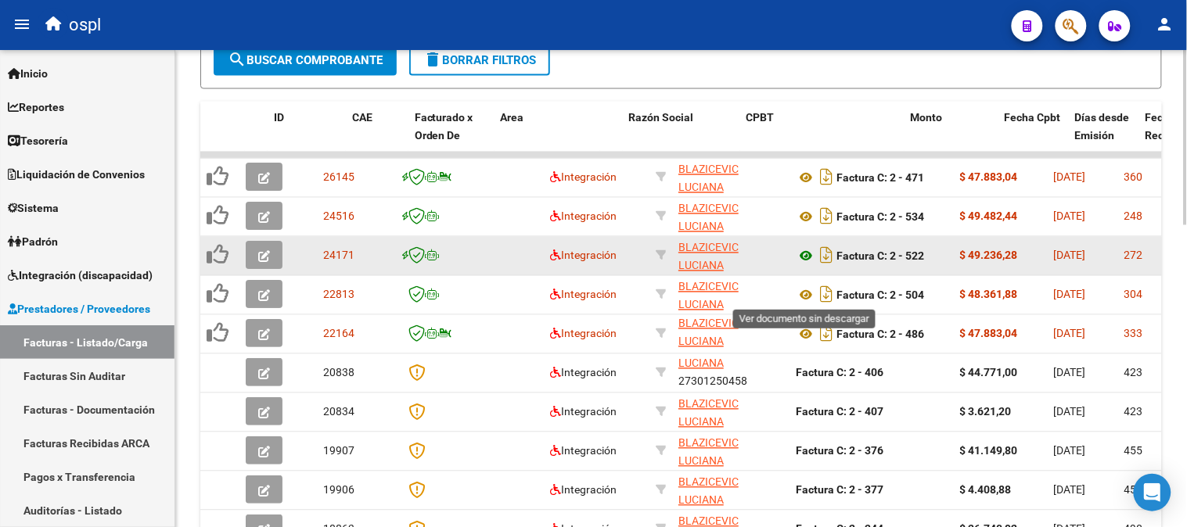
click at [806, 290] on icon at bounding box center [806, 295] width 20 height 19
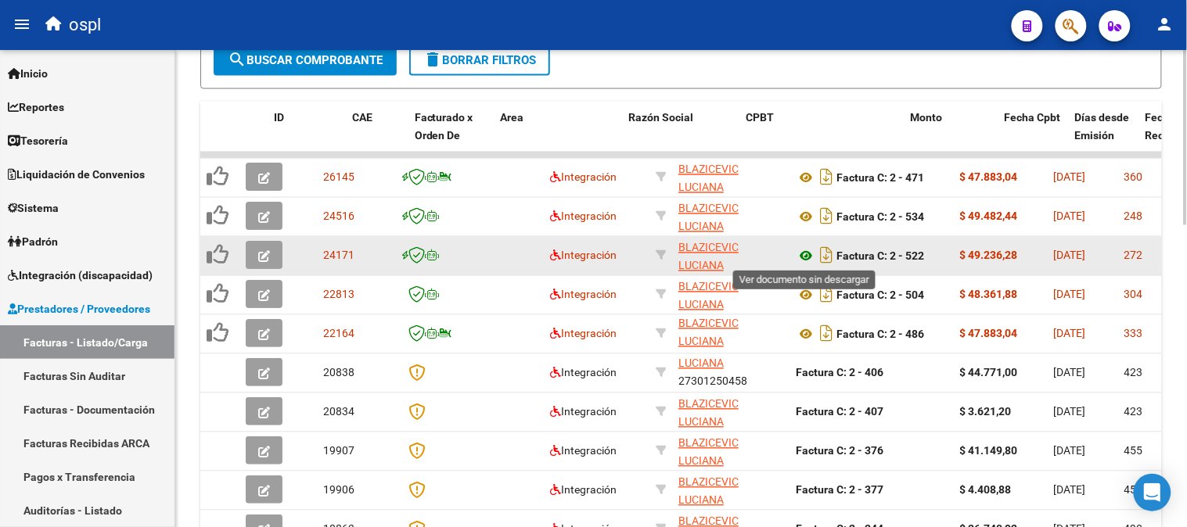
click at [803, 257] on icon at bounding box center [806, 256] width 20 height 19
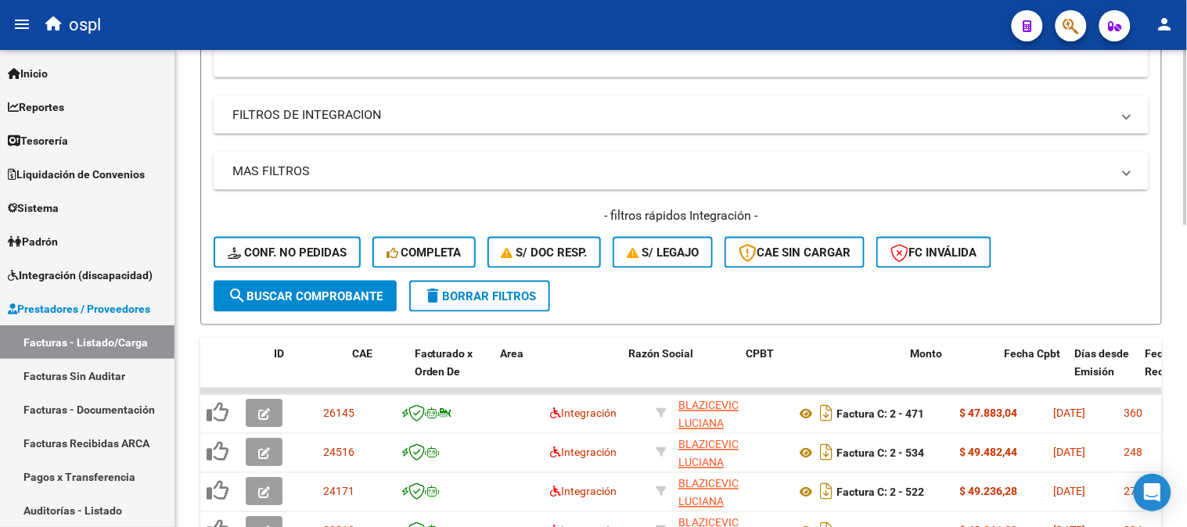
scroll to position [87, 0]
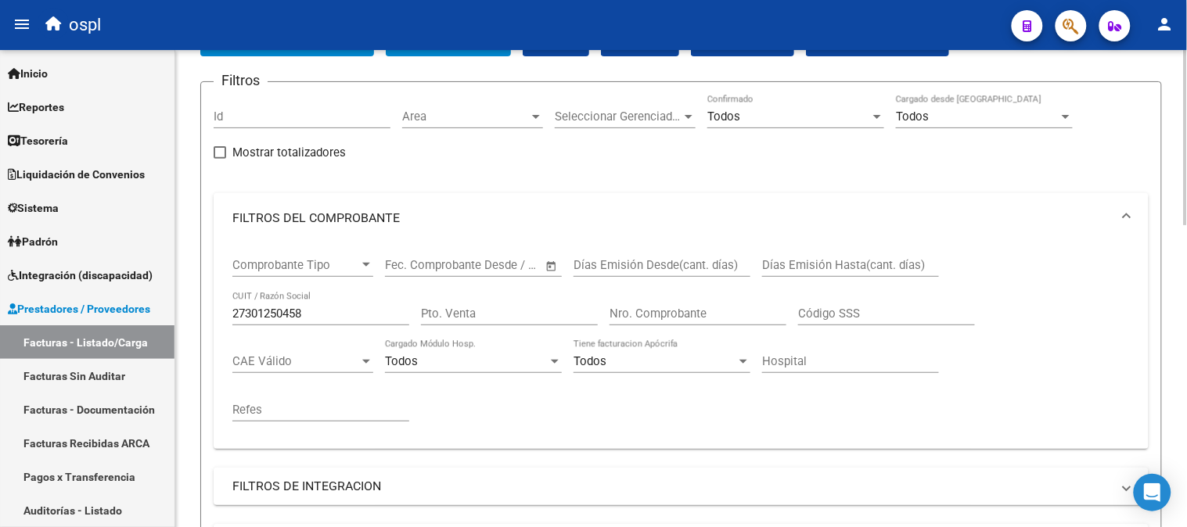
click at [382, 313] on input "27301250458" at bounding box center [320, 314] width 177 height 14
paste input "58370875"
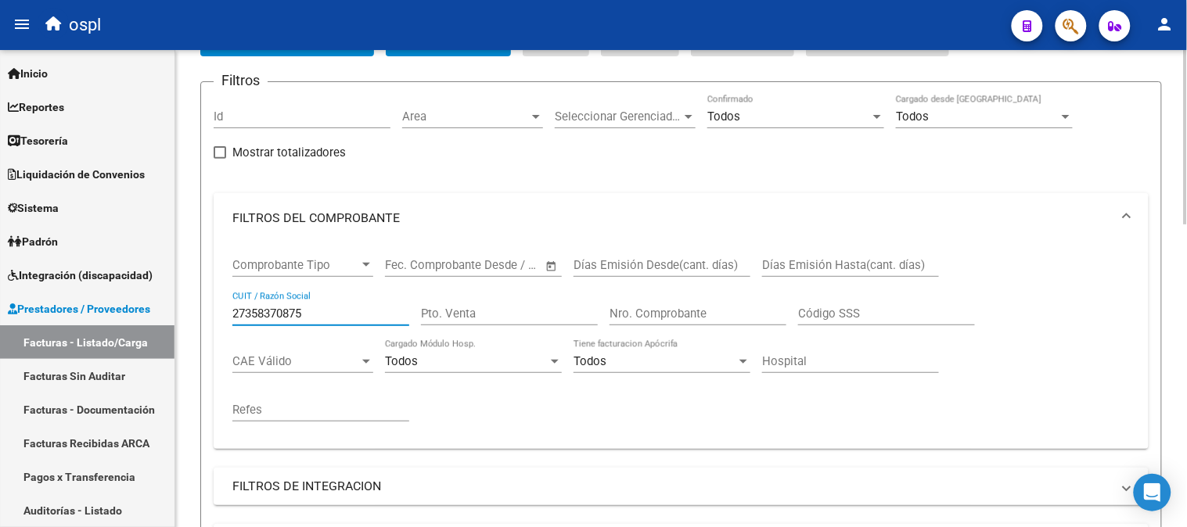
type input "27358370875"
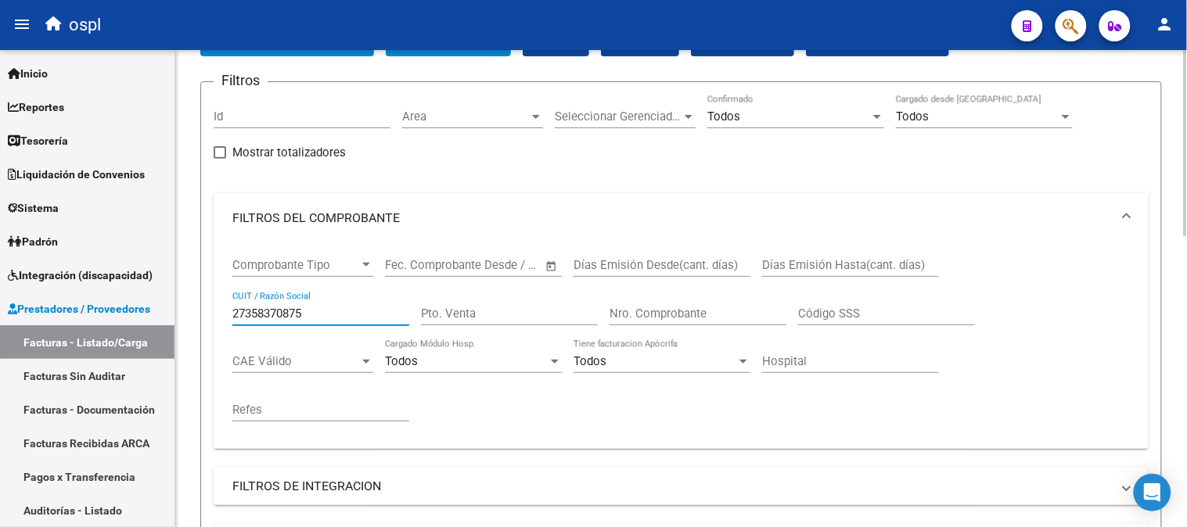
scroll to position [608, 0]
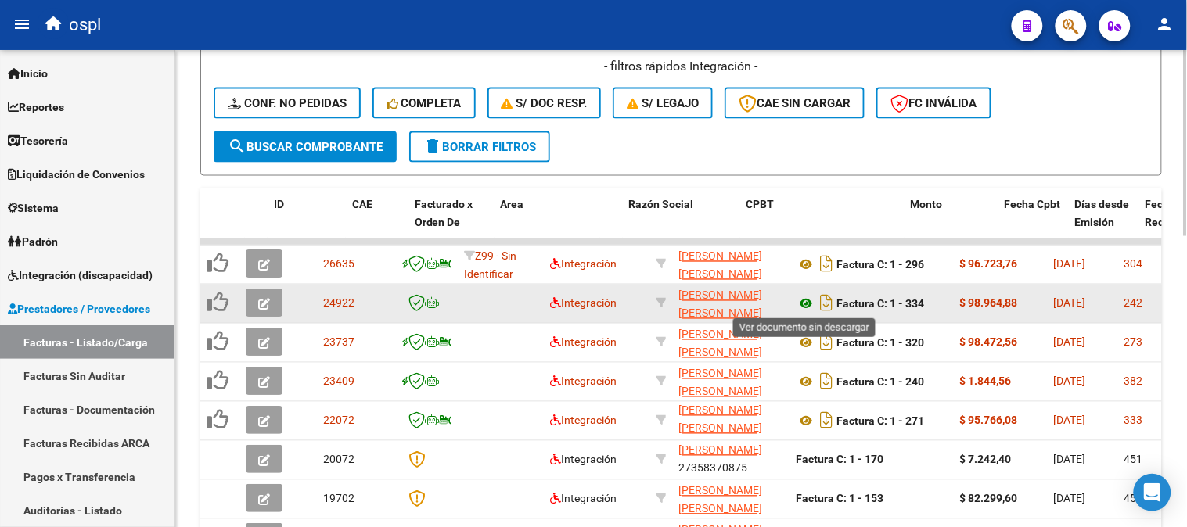
click at [804, 300] on icon at bounding box center [806, 304] width 20 height 19
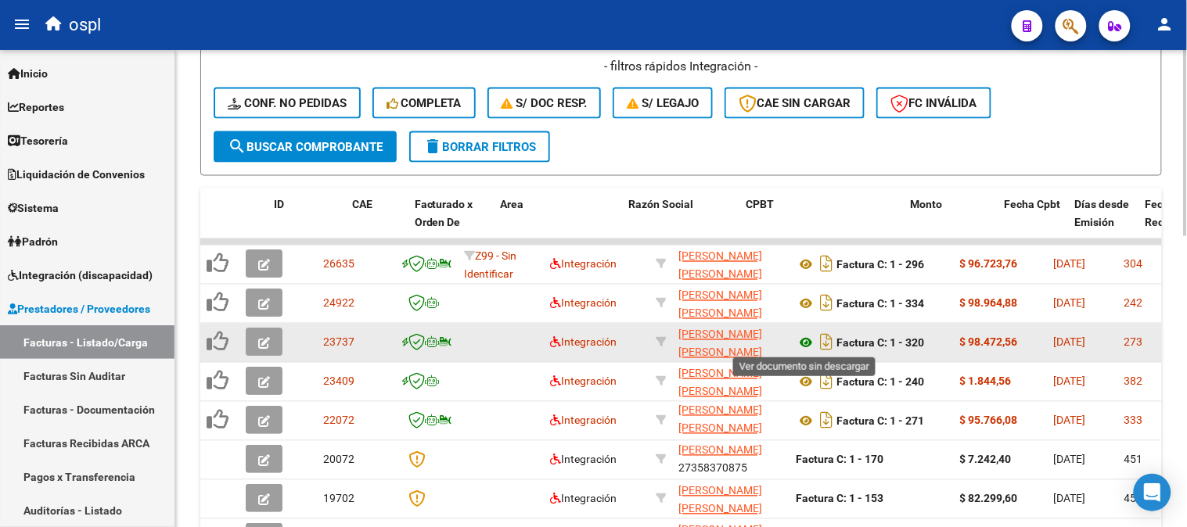
click at [803, 339] on icon at bounding box center [806, 343] width 20 height 19
